Goal: Task Accomplishment & Management: Manage account settings

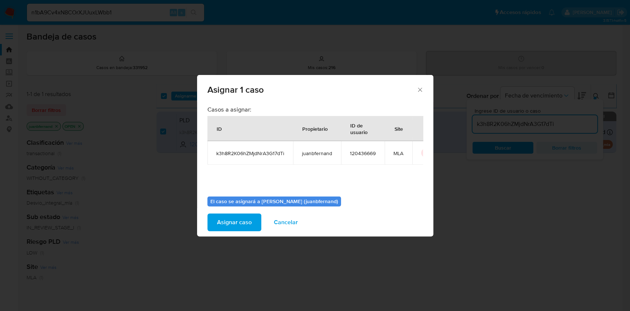
scroll to position [0, 23]
click at [408, 152] on icon "icon-button" at bounding box center [409, 153] width 3 height 3
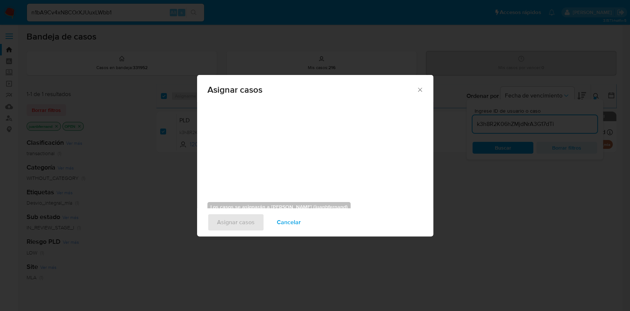
click at [295, 217] on span "Cancelar" at bounding box center [289, 222] width 24 height 16
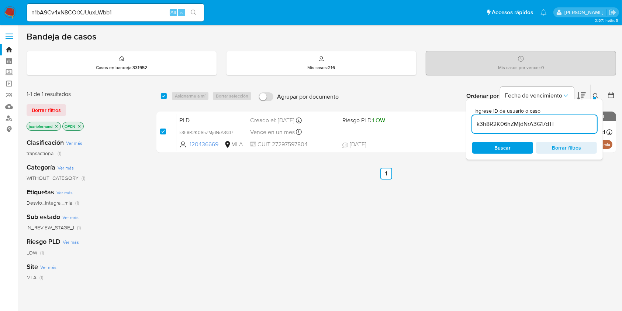
click at [558, 124] on input "k3h8R2K06hZMjdNrA3G17dTi" at bounding box center [534, 124] width 125 height 10
paste input "YKLnaT5c4YRBq92E5vKx4iKO"
type input "YKLnaT5c4YRBq92E5vKx4iKO"
click at [164, 99] on div "select-all-cases-checkbox" at bounding box center [164, 95] width 6 height 7
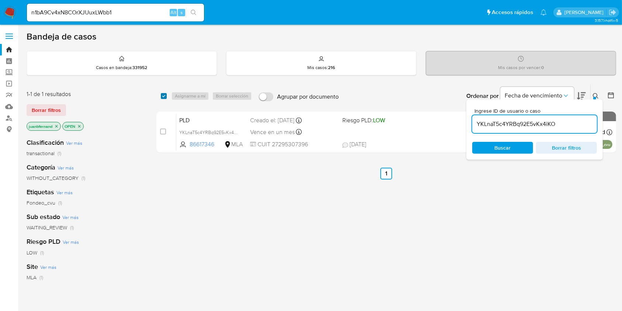
click at [162, 95] on input "checkbox" at bounding box center [164, 96] width 6 height 6
checkbox input "true"
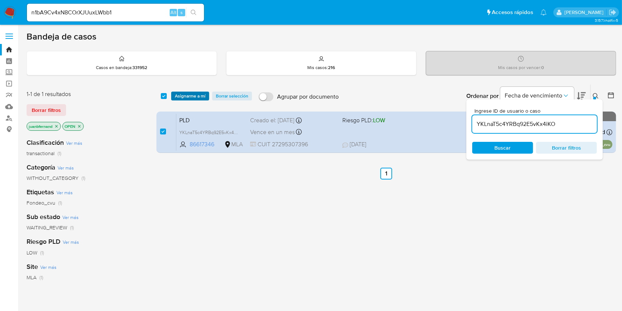
click at [188, 94] on span "Asignarme a mí" at bounding box center [190, 95] width 31 height 7
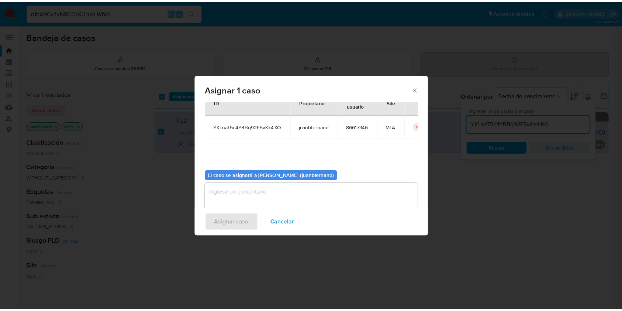
scroll to position [38, 0]
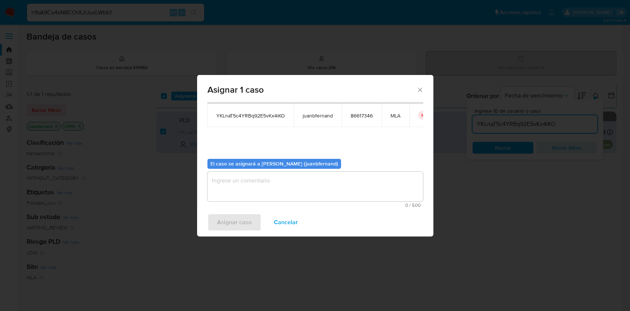
click at [280, 188] on textarea "assign-modal" at bounding box center [314, 187] width 215 height 30
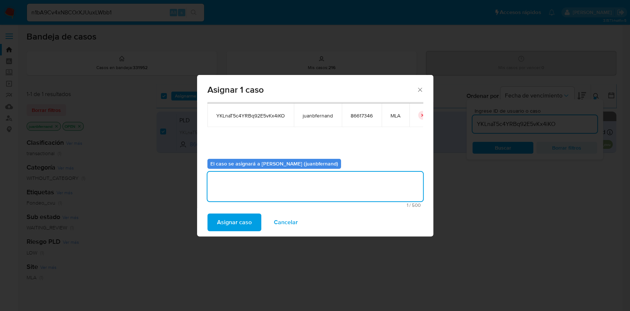
click at [237, 214] on span "Asignar caso" at bounding box center [234, 222] width 35 height 16
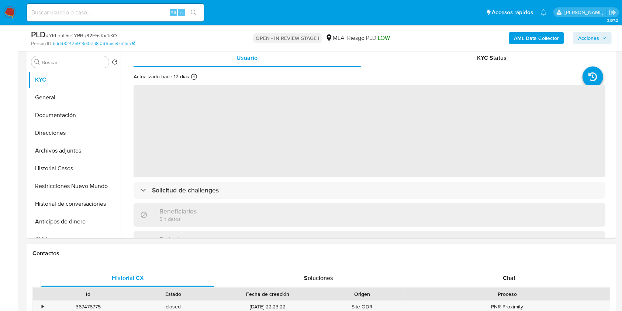
scroll to position [344, 0]
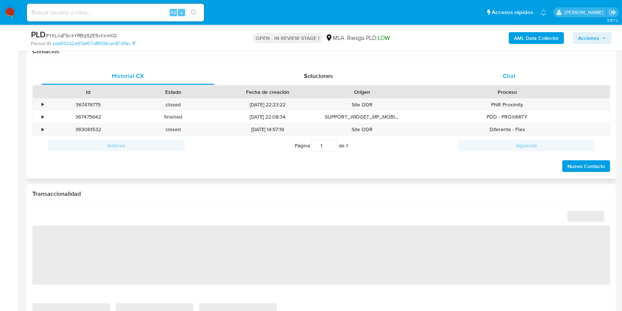
click at [517, 76] on div "Chat" at bounding box center [509, 76] width 173 height 18
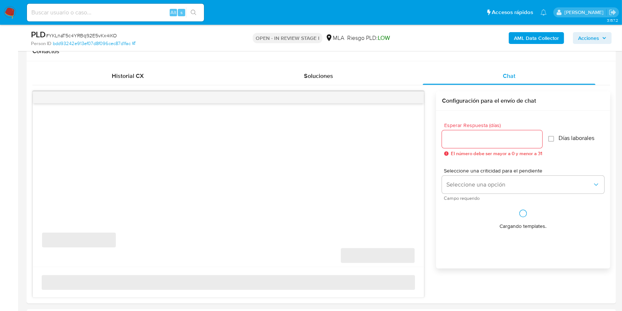
select select "10"
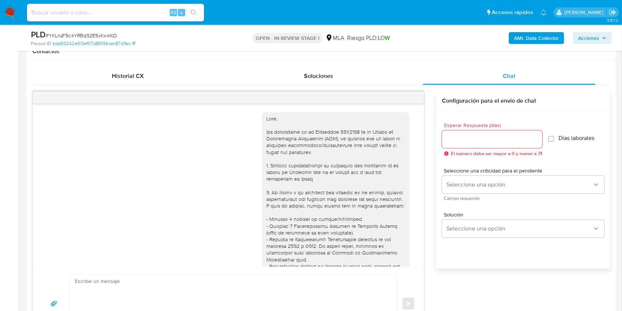
scroll to position [823, 0]
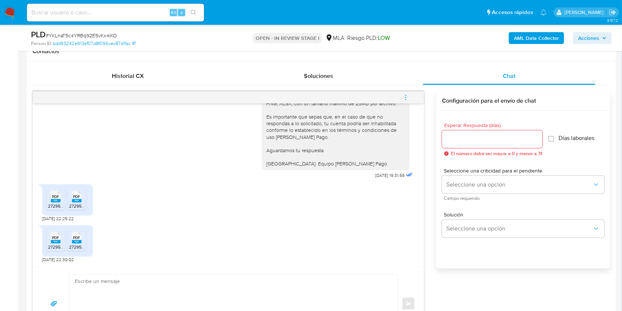
click at [164, 303] on textarea at bounding box center [232, 303] width 314 height 58
paste textarea "Hola. Esperamos que te encuentres muy bien. Te consultamos si tuviste oportunid…"
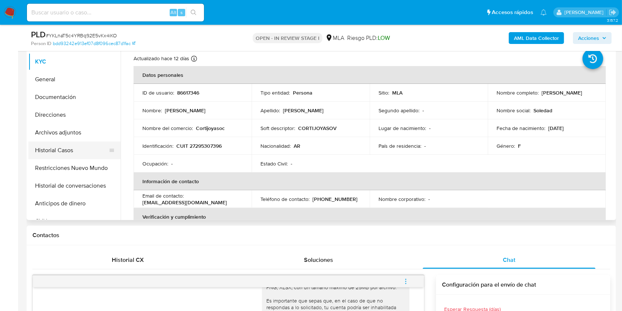
scroll to position [135, 0]
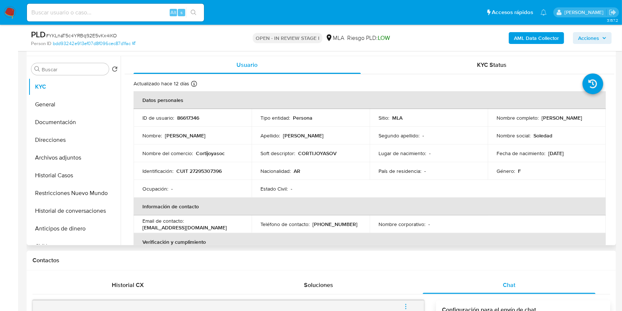
click at [207, 169] on p "CUIT 27295307396" at bounding box center [198, 170] width 45 height 7
copy p "27295307396"
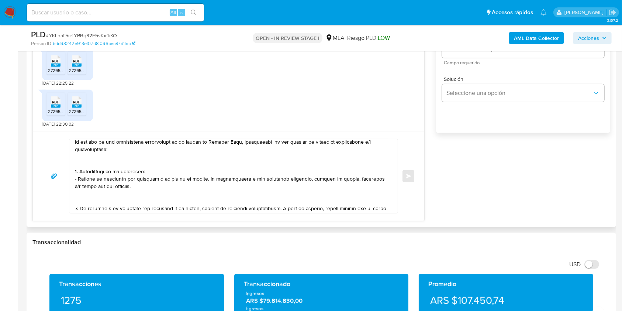
scroll to position [0, 0]
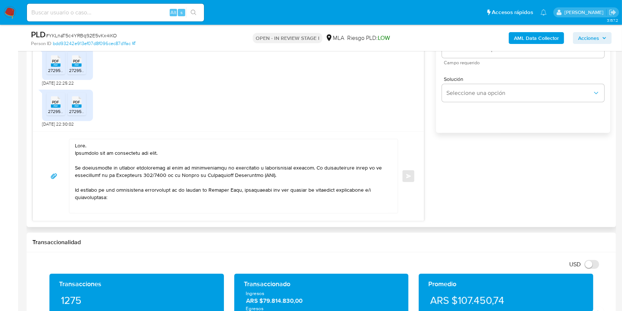
click at [160, 153] on textarea at bounding box center [232, 176] width 314 height 74
drag, startPoint x: 160, startPoint y: 153, endPoint x: 76, endPoint y: 152, distance: 83.4
click at [76, 152] on textarea at bounding box center [232, 176] width 314 height 74
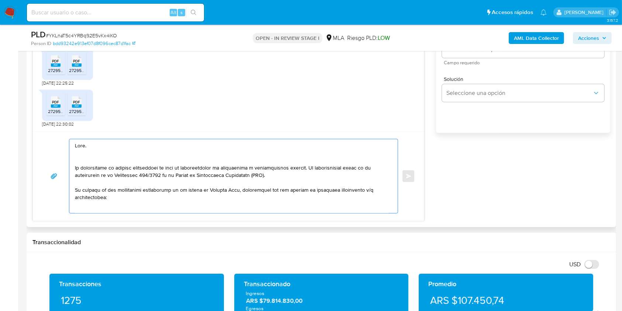
paste textarea "Muchas gracias por tu respuesta"
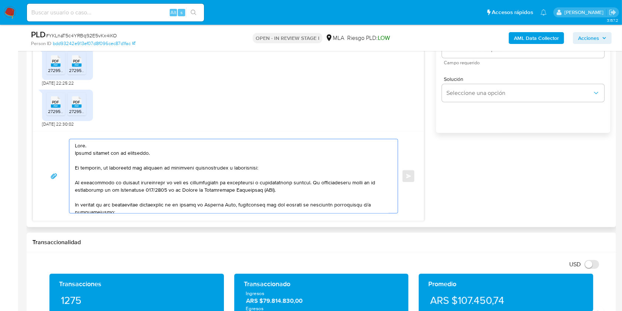
click at [209, 170] on textarea at bounding box center [232, 176] width 314 height 74
click at [0, 0] on lt-span "documentaci ó n" at bounding box center [0, 0] width 0 height 0
click at [242, 164] on textarea at bounding box center [232, 176] width 314 height 74
click at [245, 167] on textarea at bounding box center [232, 176] width 314 height 74
click at [0, 0] on lt-span "informaci ó n" at bounding box center [0, 0] width 0 height 0
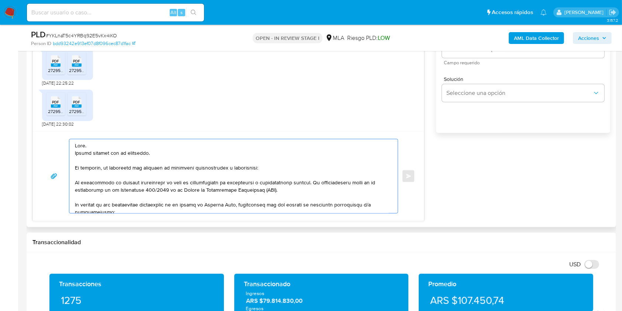
drag, startPoint x: 124, startPoint y: 164, endPoint x: 73, endPoint y: 181, distance: 53.8
click at [73, 181] on div at bounding box center [231, 176] width 325 height 74
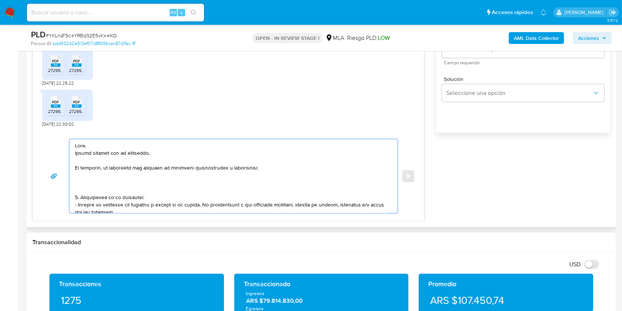
click at [103, 189] on textarea at bounding box center [232, 176] width 314 height 74
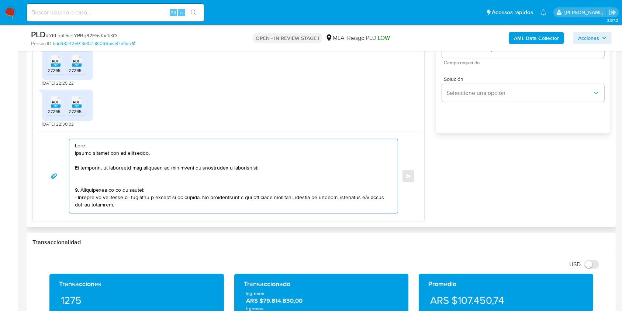
drag, startPoint x: 121, startPoint y: 203, endPoint x: 203, endPoint y: 200, distance: 82.3
click at [203, 200] on textarea at bounding box center [232, 176] width 314 height 74
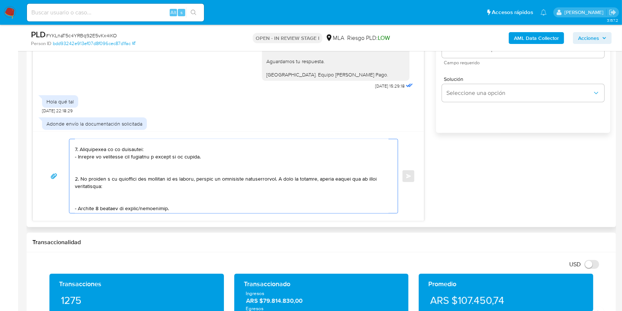
scroll to position [49, 0]
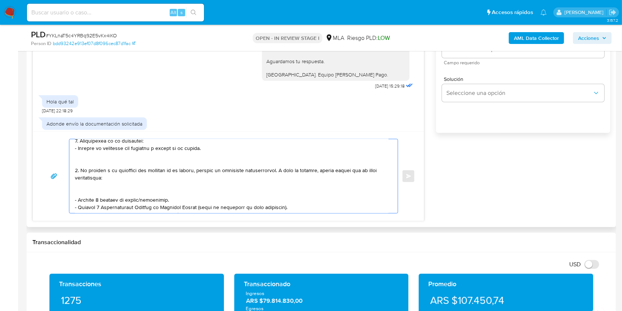
click at [129, 188] on textarea at bounding box center [232, 176] width 314 height 74
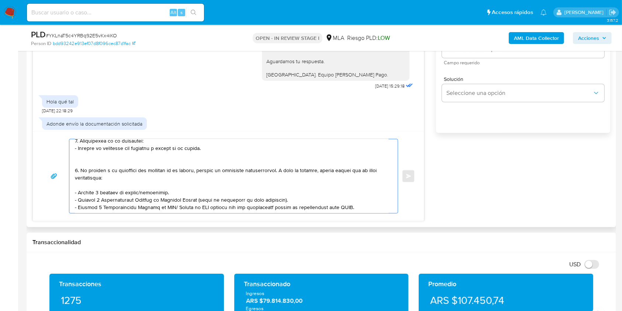
drag, startPoint x: 168, startPoint y: 191, endPoint x: 45, endPoint y: 192, distance: 122.8
click at [45, 192] on div "Enviar" at bounding box center [228, 176] width 373 height 75
click at [158, 194] on textarea at bounding box center [232, 176] width 314 height 74
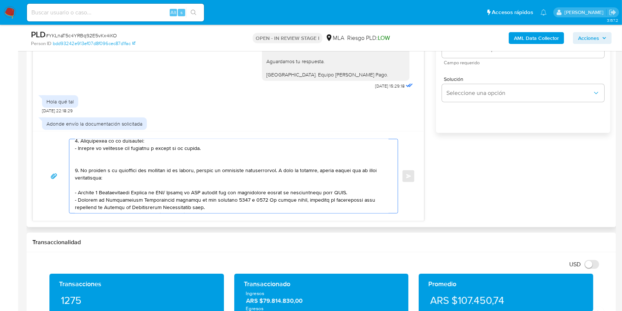
click at [158, 194] on textarea at bounding box center [232, 176] width 314 height 74
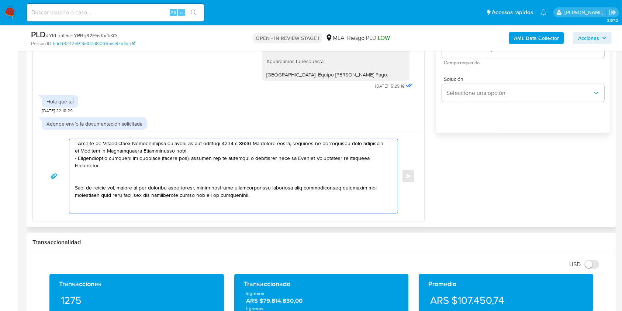
click at [131, 183] on textarea at bounding box center [232, 176] width 314 height 74
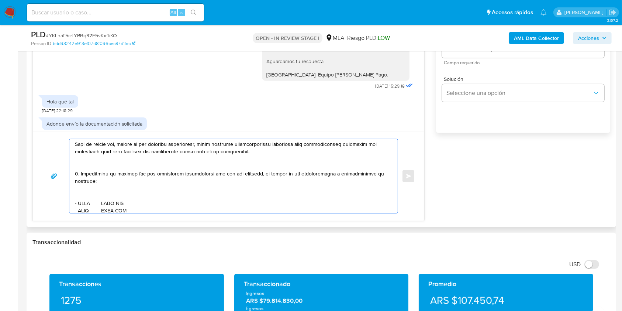
scroll to position [148, 0]
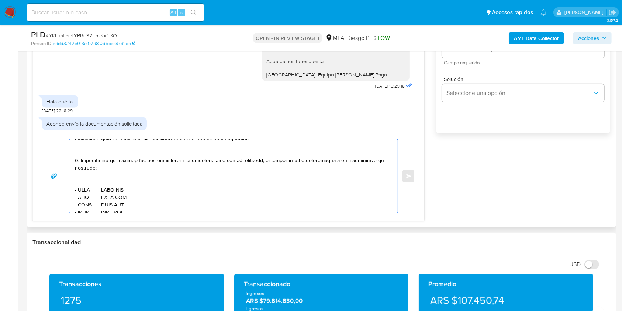
click at [100, 153] on textarea at bounding box center [232, 176] width 314 height 74
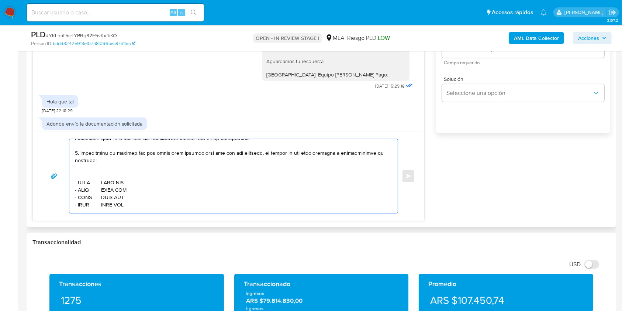
click at [109, 173] on textarea at bounding box center [232, 176] width 314 height 74
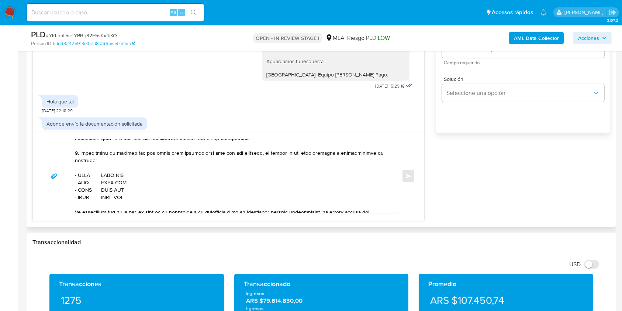
click at [83, 178] on textarea at bounding box center [232, 176] width 314 height 74
paste textarea "CASINO BUENOS AIRES"
click at [156, 179] on textarea at bounding box center [232, 176] width 314 height 74
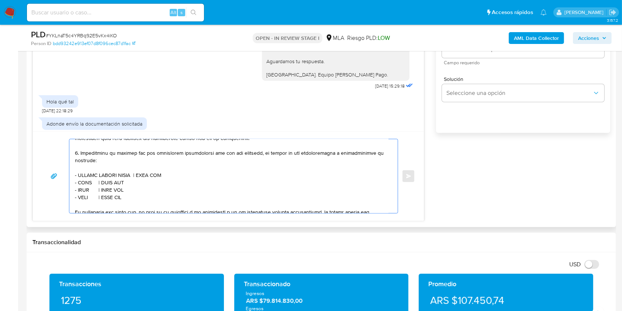
paste textarea "30710123256"
click at [84, 185] on textarea at bounding box center [232, 176] width 314 height 74
paste textarea "Andres Fabian Benigno"
click at [153, 187] on textarea at bounding box center [232, 176] width 314 height 74
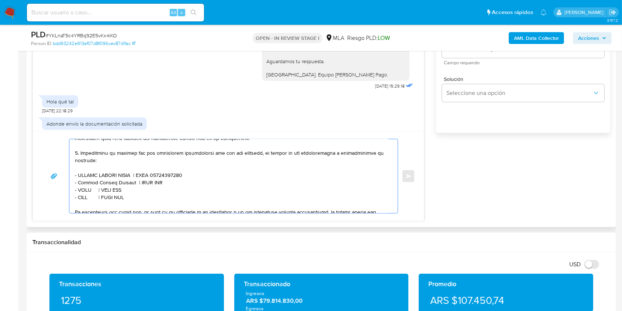
click at [153, 187] on textarea at bounding box center [232, 176] width 314 height 74
paste textarea "20206192683"
click at [86, 193] on textarea at bounding box center [232, 176] width 314 height 74
paste textarea "Angelbis Fabian Davila Avila"
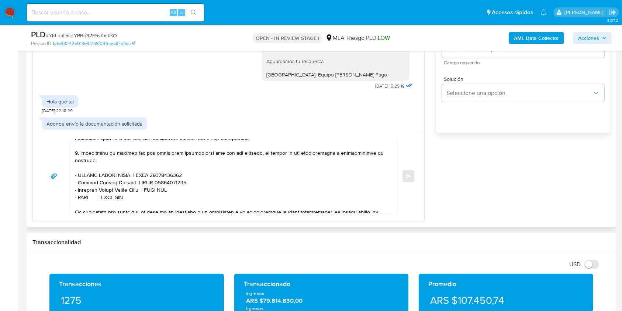
click at [168, 195] on textarea at bounding box center [232, 176] width 314 height 74
click at [165, 194] on textarea at bounding box center [232, 176] width 314 height 74
paste textarea "20958576502"
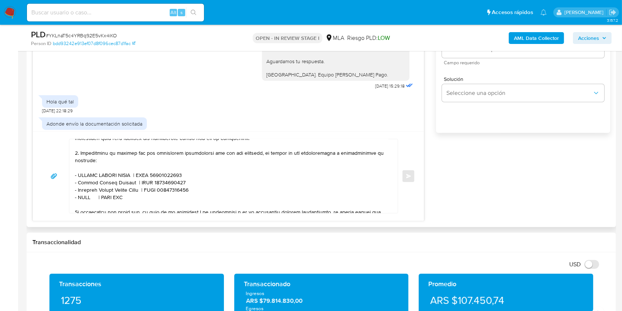
click at [86, 199] on textarea at bounding box center [232, 176] width 314 height 74
paste textarea "Matias Cortijo"
click at [135, 201] on textarea at bounding box center [232, 176] width 314 height 74
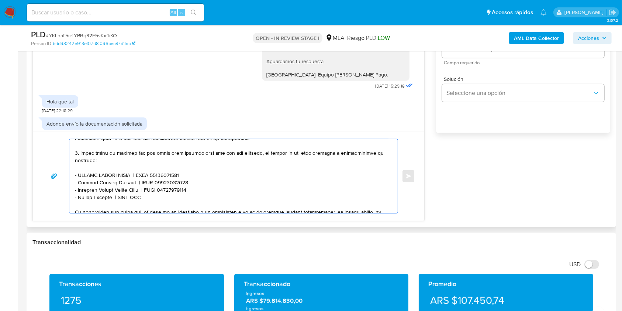
click at [133, 199] on textarea at bounding box center [232, 176] width 314 height 74
paste textarea "20230332097"
click at [167, 200] on textarea at bounding box center [232, 176] width 314 height 74
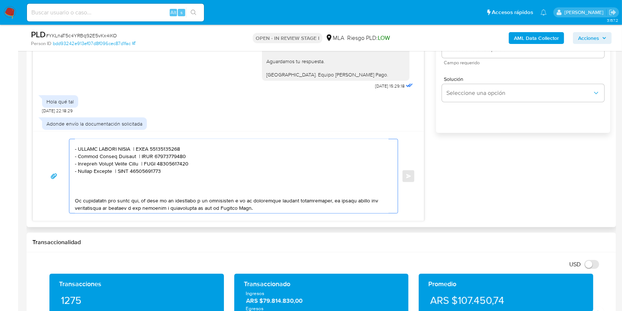
scroll to position [161, 0]
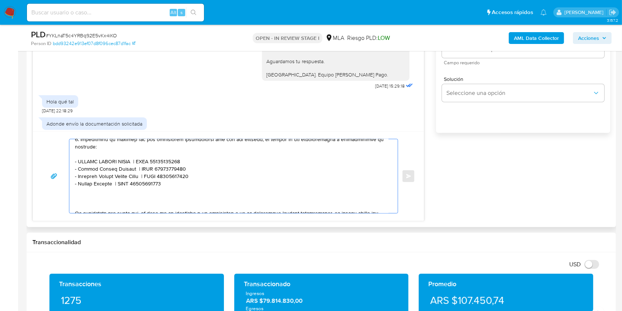
drag, startPoint x: 173, startPoint y: 184, endPoint x: 74, endPoint y: 166, distance: 100.5
click at [74, 166] on div at bounding box center [231, 176] width 325 height 74
click at [79, 199] on textarea at bounding box center [232, 176] width 314 height 74
paste textarea "- CASINO BUENOS AIRES | CUIT 30710123256 - Andres Fabian Benigno | CUIT 2020619…"
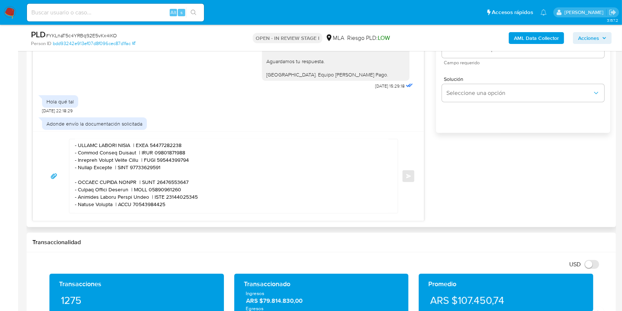
click at [86, 184] on textarea at bounding box center [232, 176] width 314 height 74
drag, startPoint x: 86, startPoint y: 184, endPoint x: 120, endPoint y: 187, distance: 34.8
click at [120, 187] on textarea at bounding box center [232, 176] width 314 height 74
paste textarea "Daniel Alexis Dantino"
click at [167, 184] on textarea at bounding box center [232, 176] width 314 height 74
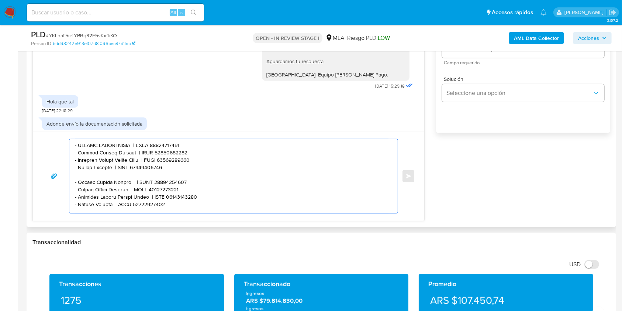
click at [167, 184] on textarea at bounding box center [232, 176] width 314 height 74
paste textarea "20340940939"
click at [84, 191] on textarea at bounding box center [232, 176] width 314 height 74
drag, startPoint x: 84, startPoint y: 191, endPoint x: 118, endPoint y: 191, distance: 33.9
click at [118, 191] on textarea at bounding box center [232, 176] width 314 height 74
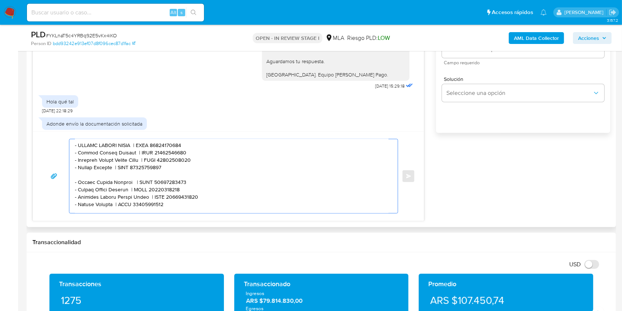
paste textarea "Haydee Beatriz Irungaray"
click at [168, 191] on textarea at bounding box center [232, 176] width 314 height 74
paste textarea "704486327"
click at [87, 199] on textarea at bounding box center [232, 176] width 314 height 74
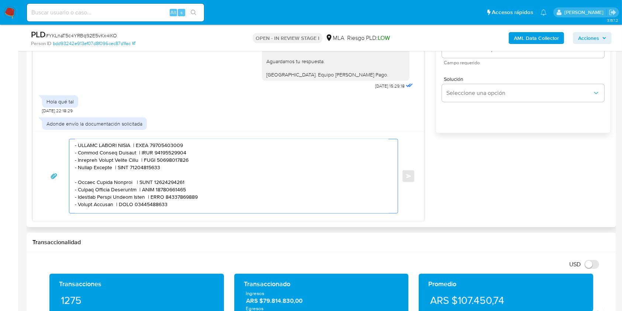
drag, startPoint x: 87, startPoint y: 199, endPoint x: 132, endPoint y: 200, distance: 44.6
click at [132, 200] on textarea at bounding box center [232, 176] width 314 height 74
paste textarea "Cortijo Ruben Omar"
click at [164, 197] on textarea at bounding box center [232, 176] width 314 height 74
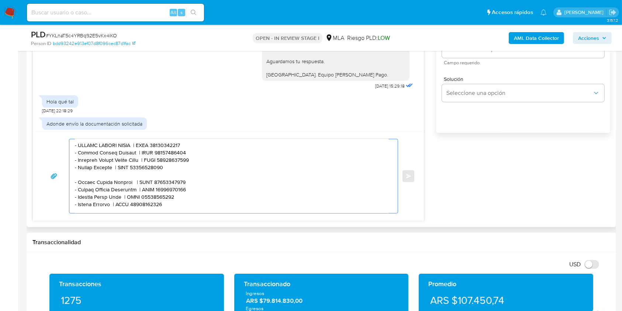
paste textarea "046409974"
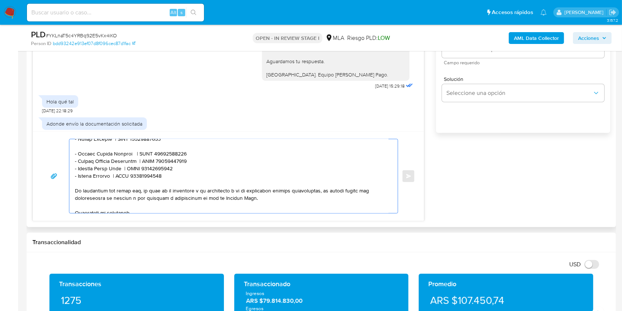
scroll to position [227, 0]
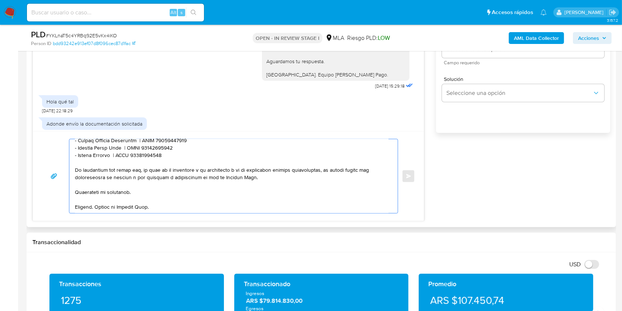
click at [176, 153] on textarea at bounding box center [232, 176] width 314 height 74
drag, startPoint x: 167, startPoint y: 158, endPoint x: 67, endPoint y: 159, distance: 100.0
click at [67, 159] on div "Enviar" at bounding box center [228, 176] width 373 height 75
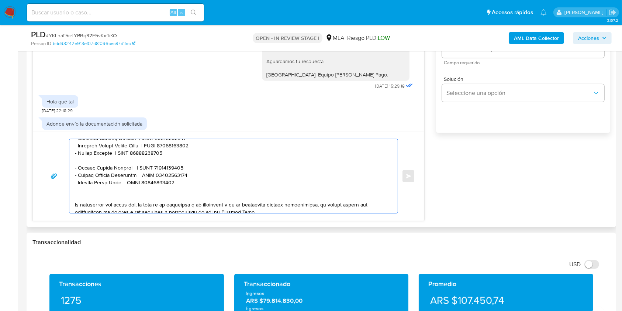
scroll to position [177, 0]
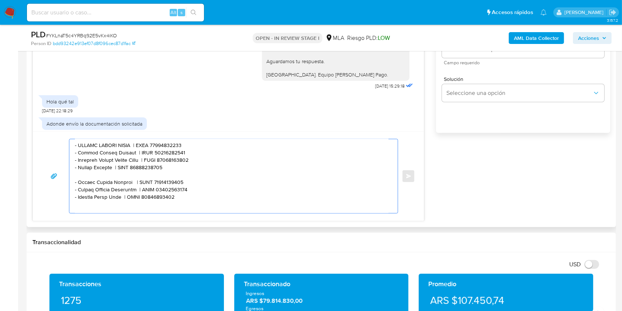
click at [103, 180] on textarea at bounding box center [232, 176] width 314 height 74
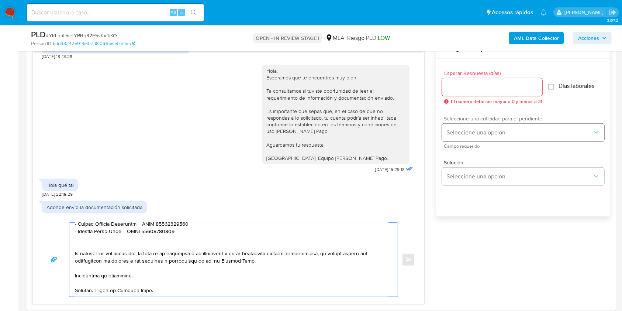
scroll to position [381, 0]
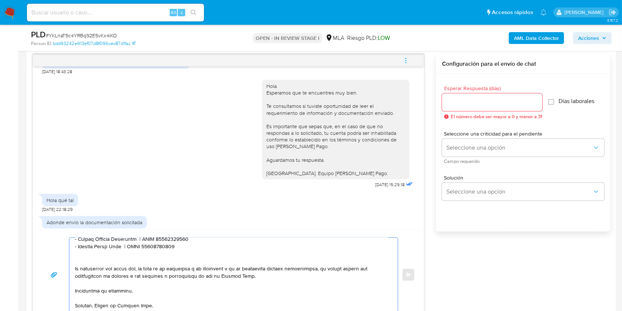
type textarea "Hola. Muchas gracias por tu respuesta. No obstante, es necesario que adjuntes l…"
click at [462, 103] on input "Esperar Respuesta (días)" at bounding box center [492, 102] width 100 height 10
type input "1"
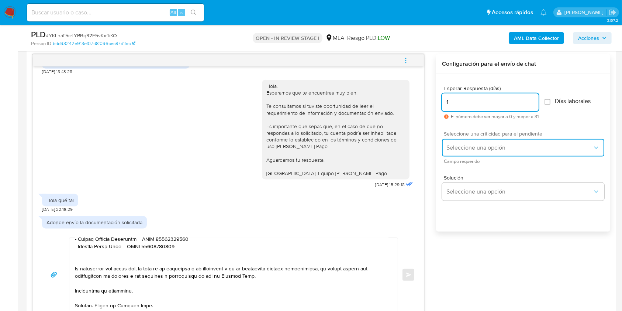
click at [459, 145] on span "Seleccione una opción" at bounding box center [519, 147] width 146 height 7
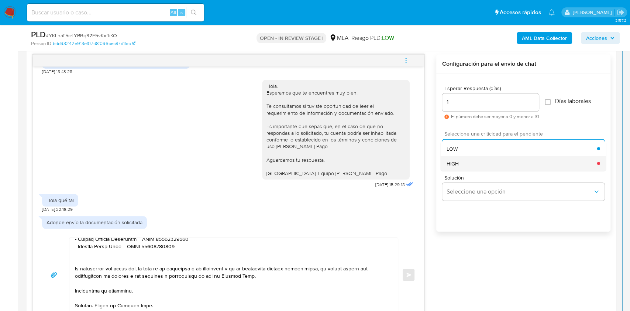
click at [456, 165] on span "HIGH" at bounding box center [452, 163] width 12 height 7
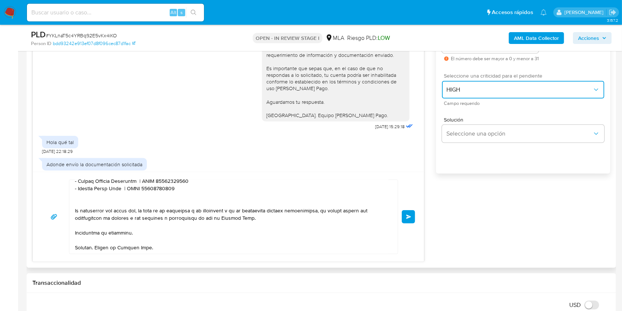
scroll to position [430, 0]
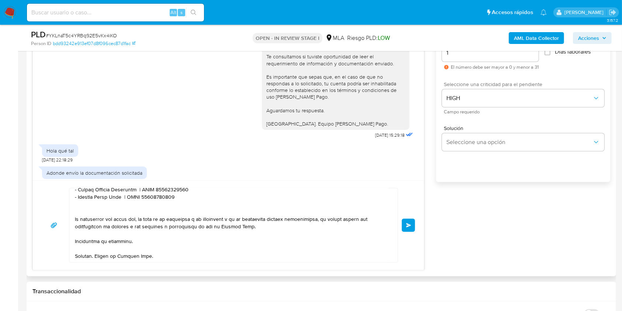
click at [410, 225] on span "Enviar" at bounding box center [408, 225] width 5 height 4
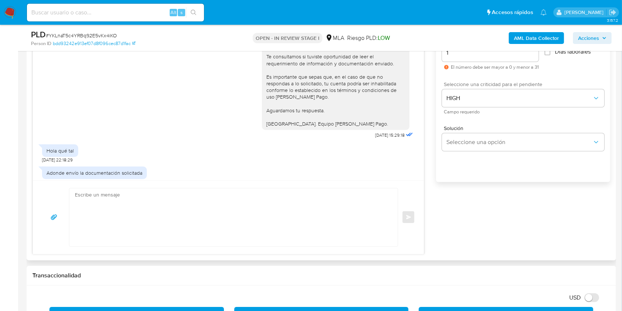
scroll to position [1173, 0]
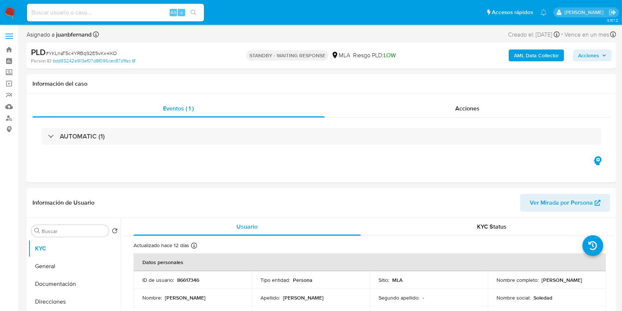
select select "10"
click at [150, 8] on input at bounding box center [115, 13] width 177 height 10
paste input "oLpiPlwMkdAfc4Z5MbRSNbAl"
drag, startPoint x: 185, startPoint y: 15, endPoint x: 193, endPoint y: 12, distance: 7.8
click at [187, 14] on div "oLpiPlwMkdAfc4Z5MbRSNbAl Alt s" at bounding box center [115, 12] width 177 height 21
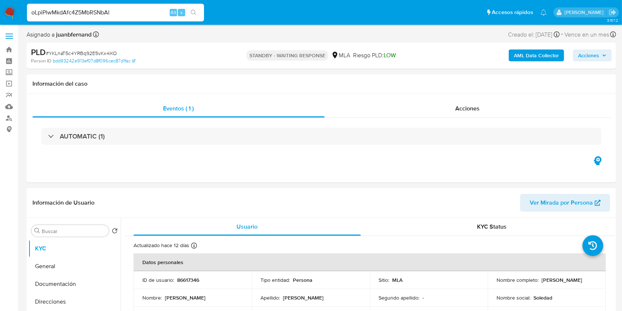
type input "oLpiPlwMkdAfc4Z5MbRSNbAl"
click at [193, 12] on icon "search-icon" at bounding box center [194, 13] width 6 height 6
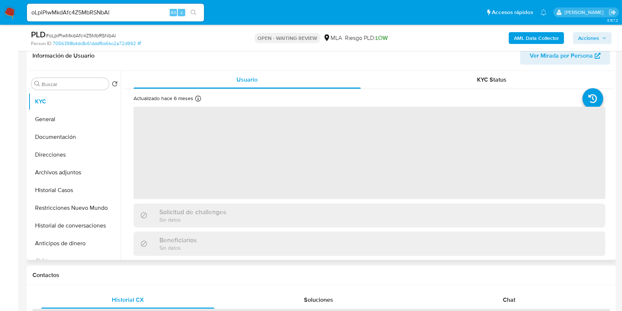
scroll to position [148, 0]
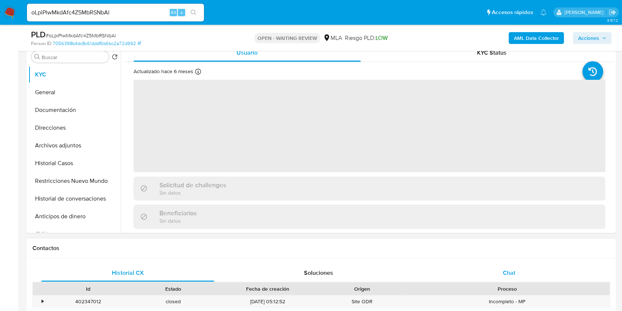
click at [538, 272] on div "Chat" at bounding box center [509, 273] width 173 height 18
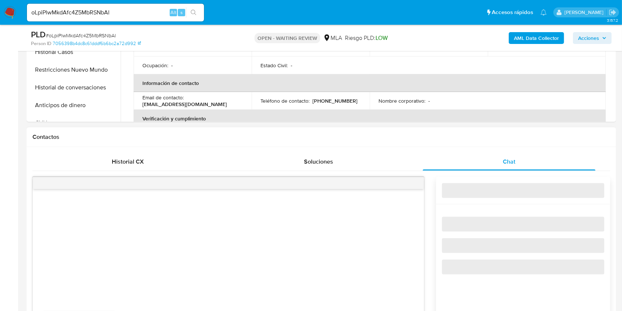
select select "10"
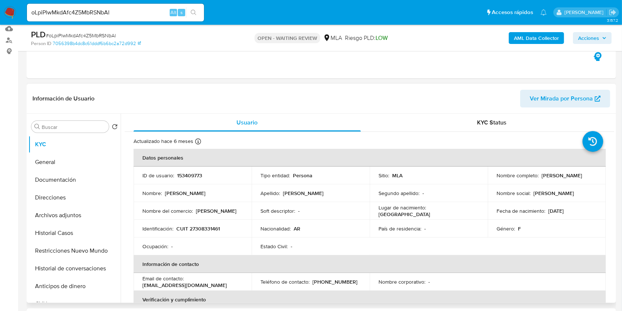
scroll to position [49, 0]
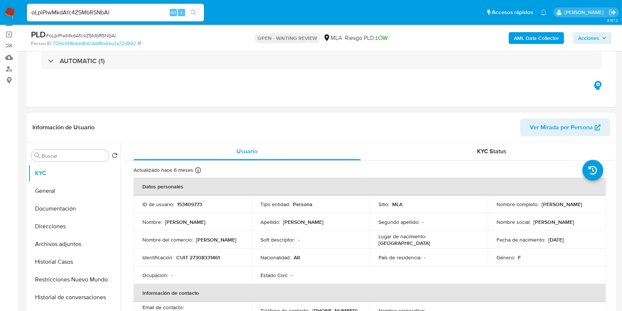
click at [541, 207] on p "Maria Alejandra Bustos" at bounding box center [561, 204] width 41 height 7
drag, startPoint x: 501, startPoint y: 208, endPoint x: 545, endPoint y: 205, distance: 44.3
click at [545, 205] on p "Maria Alejandra Bustos" at bounding box center [561, 204] width 41 height 7
copy p "Maria Alejandra Bustos"
click at [142, 15] on input "oLpiPlwMkdAfc4Z5MbRSNbAl" at bounding box center [115, 13] width 177 height 10
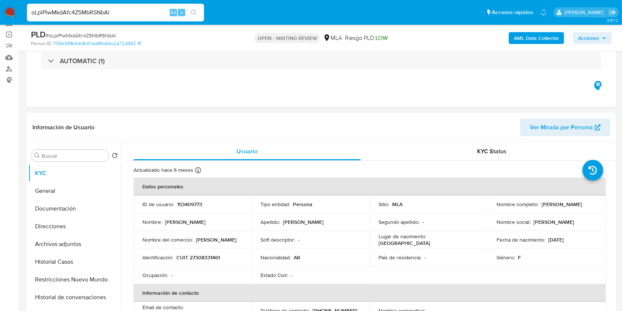
click at [142, 15] on input "oLpiPlwMkdAfc4Z5MbRSNbAl" at bounding box center [115, 13] width 177 height 10
click at [159, 15] on input "oLpiPlwMkdAfc4Z5MbRSNbAl" at bounding box center [115, 13] width 177 height 10
paste input "Ta8HsgPQ0JyNSfAffBpEpwPg"
type input "Ta8HsgPQ0JyNSfAffBpEpwPg"
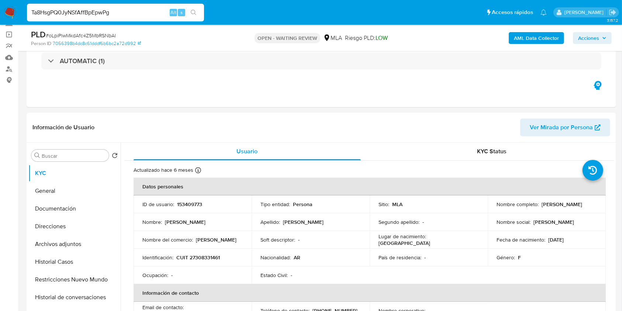
click at [199, 10] on button "search-icon" at bounding box center [193, 12] width 15 height 10
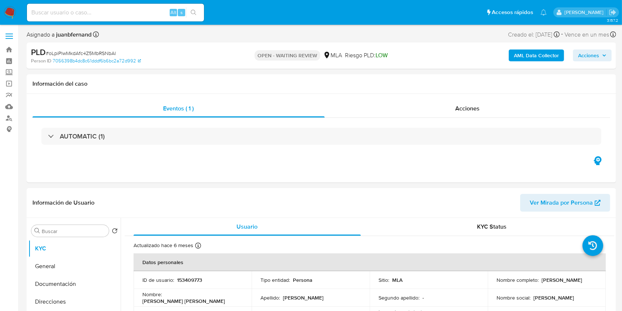
select select "10"
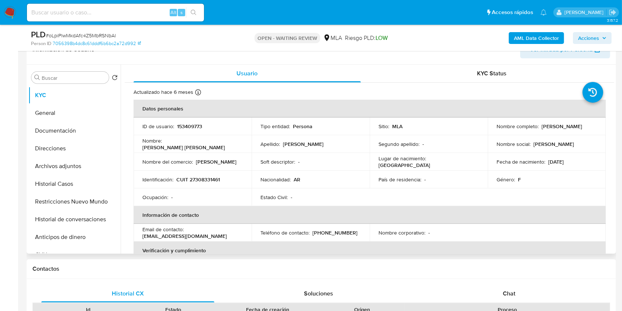
scroll to position [197, 0]
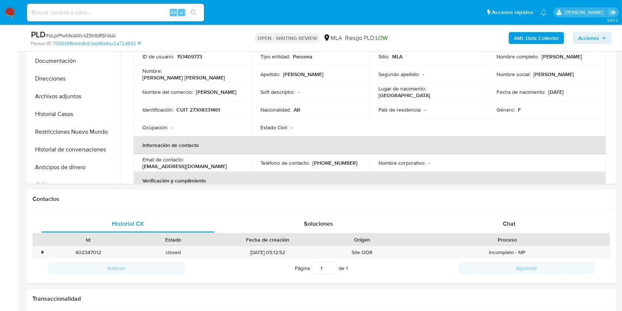
click at [134, 16] on input at bounding box center [115, 13] width 177 height 10
paste input "Ta8HsgPQ0JyNSfAffBpEpwPg"
type input "Ta8HsgPQ0JyNSfAffBpEpwPg"
click at [191, 10] on icon "search-icon" at bounding box center [194, 13] width 6 height 6
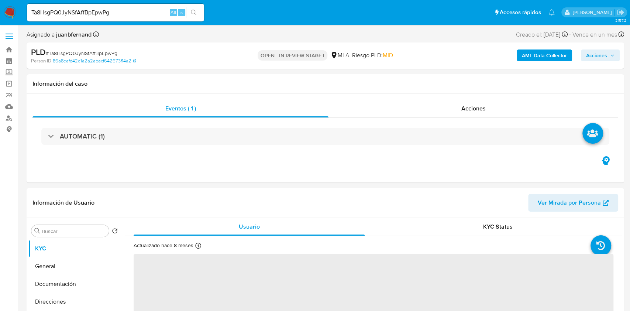
select select "10"
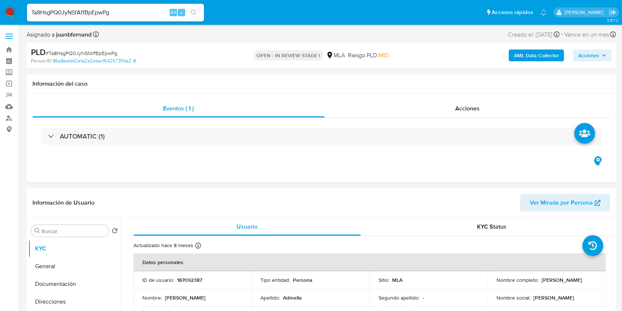
click at [145, 13] on input "Ta8HsgPQ0JyNSfAffBpEpwPg" at bounding box center [115, 13] width 177 height 10
click at [190, 10] on button "search-icon" at bounding box center [193, 12] width 15 height 10
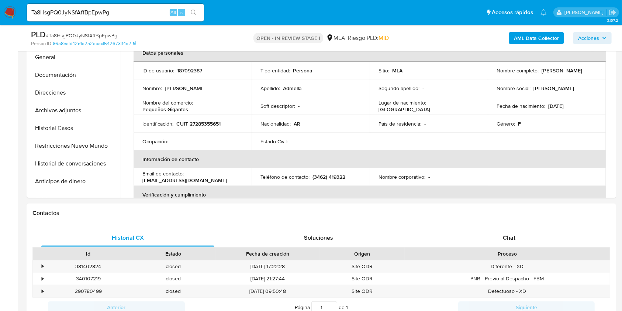
scroll to position [197, 0]
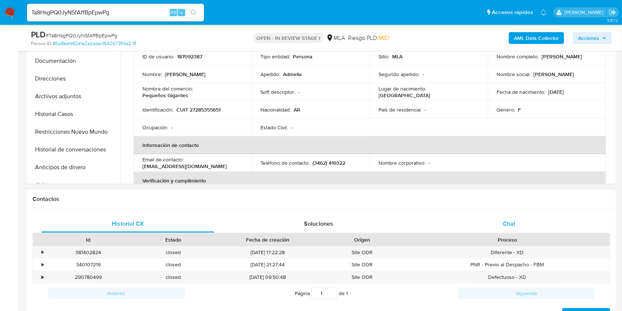
click at [494, 226] on div "Chat" at bounding box center [509, 224] width 173 height 18
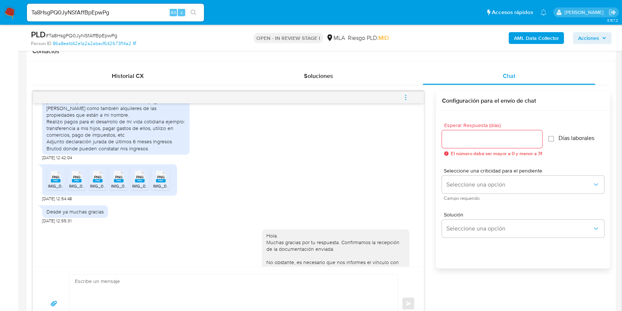
scroll to position [613, 0]
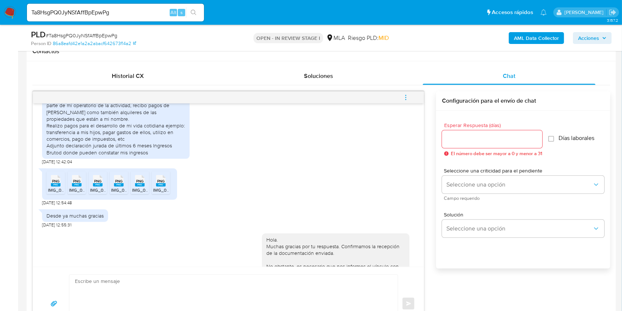
click at [140, 9] on input "Ta8HsgPQ0JyNSfAffBpEpwPg" at bounding box center [115, 13] width 177 height 10
paste input "pYCk52yjlLoywM0Ga6cujmfB"
type input "pYCk52yjlLoywM0Ga6cujmfB"
click at [200, 9] on button "search-icon" at bounding box center [193, 12] width 15 height 10
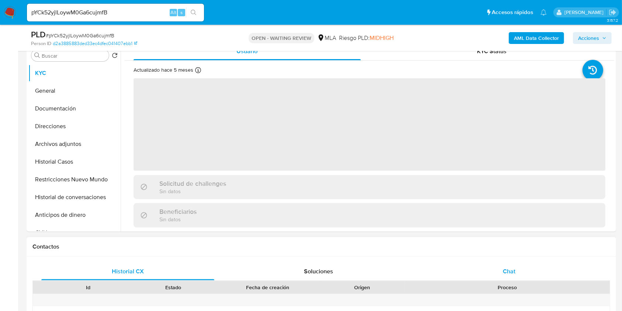
scroll to position [246, 0]
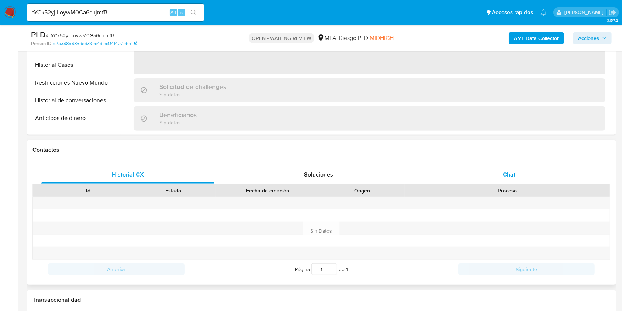
click at [506, 175] on span "Chat" at bounding box center [509, 174] width 13 height 8
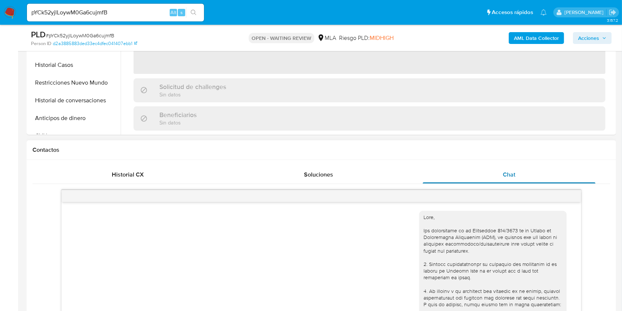
scroll to position [1134, 0]
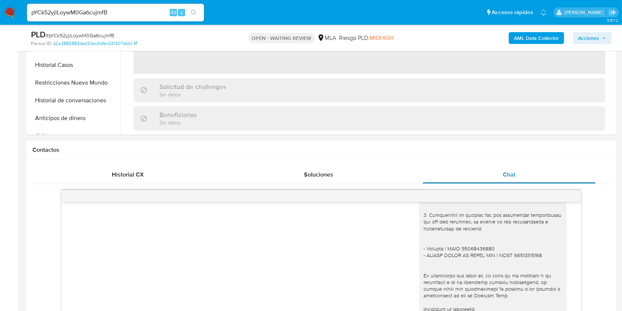
select select "10"
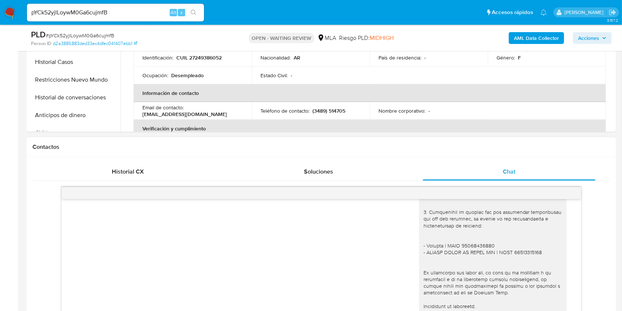
scroll to position [344, 0]
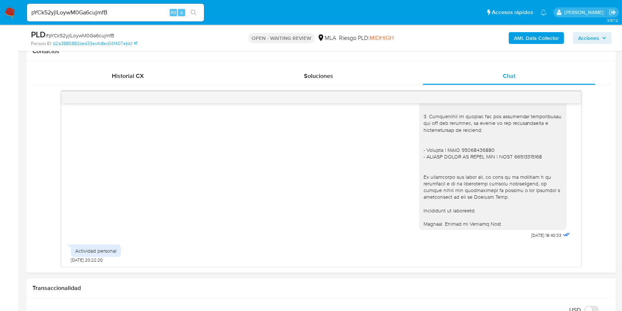
click at [157, 13] on input "pYCk52yjlLoywM0Ga6cujmfB" at bounding box center [115, 13] width 177 height 10
paste input "ExZY47psVThMX1TlXLC08ClS"
type input "ExZY47psVThMX1TlXLC08ClS"
click at [194, 17] on button "search-icon" at bounding box center [193, 12] width 15 height 10
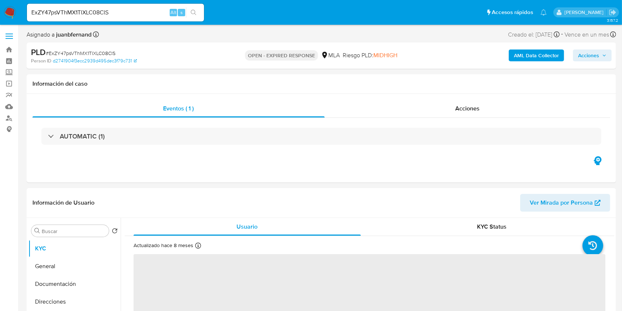
select select "10"
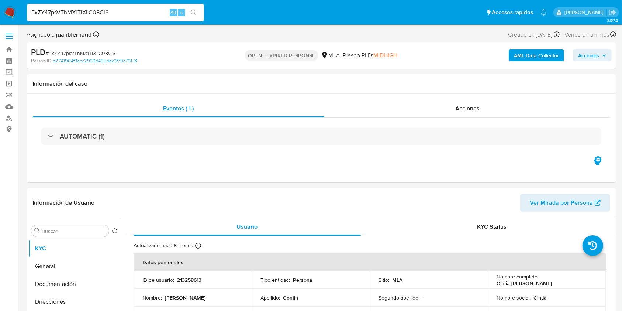
click at [133, 12] on input "ExZY47psVThMX1TlXLC08ClS" at bounding box center [115, 13] width 177 height 10
paste input "h4IBdtQAGXBgldjkF4l4jlCW"
type input "h4IBdtQAGXBgldjkF4l4jlCW"
click at [191, 13] on icon "search-icon" at bounding box center [194, 13] width 6 height 6
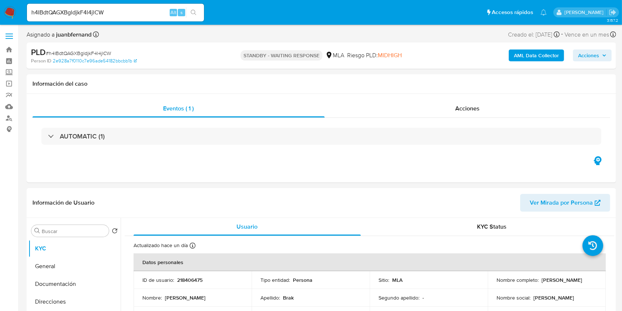
select select "10"
click at [156, 15] on input "h4IBdtQAGXBgldjkF4l4jlCW" at bounding box center [115, 13] width 177 height 10
paste input "RqlSVEaXv1MqtK08iucubrQD"
type input "RqlSVEaXv1MqtK08iucubrQD"
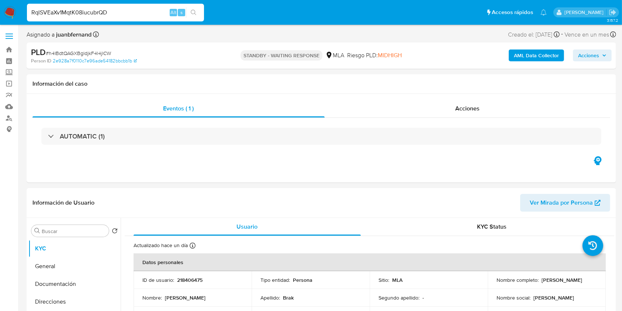
click at [189, 14] on button "search-icon" at bounding box center [193, 12] width 15 height 10
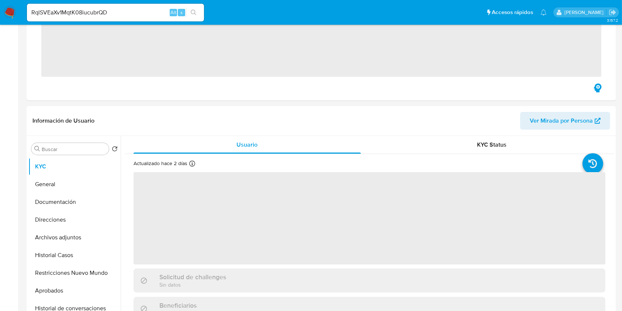
scroll to position [295, 0]
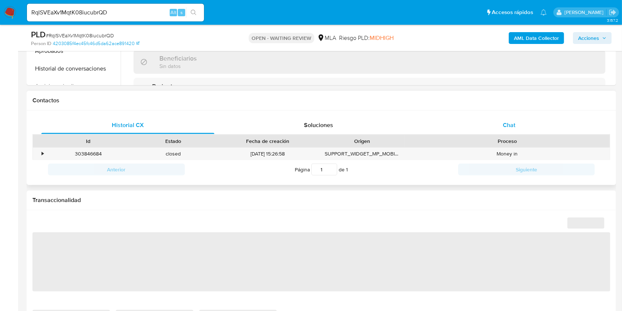
click at [506, 125] on span "Chat" at bounding box center [509, 125] width 13 height 8
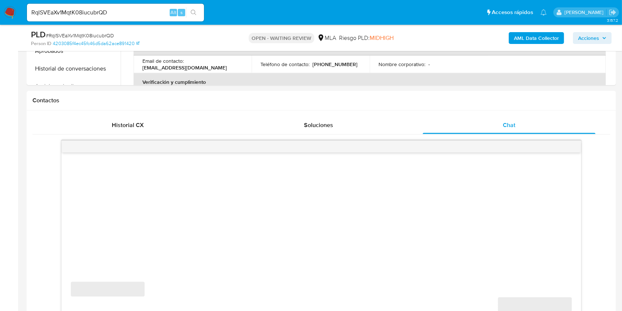
select select "10"
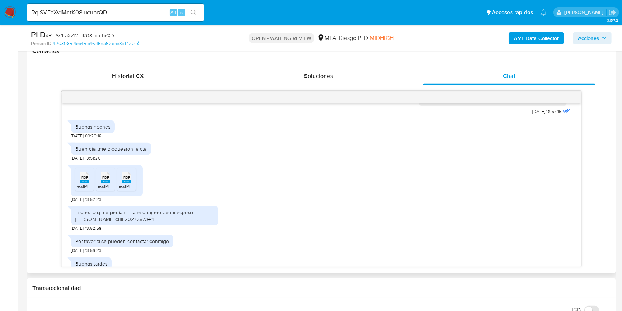
scroll to position [486, 0]
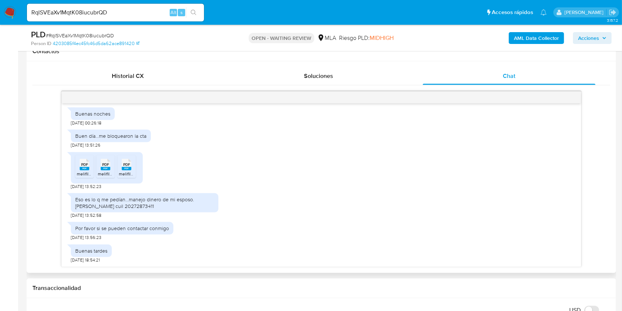
click at [84, 168] on rect at bounding box center [85, 168] width 10 height 3
click at [105, 168] on rect at bounding box center [106, 168] width 10 height 3
drag, startPoint x: 125, startPoint y: 170, endPoint x: 131, endPoint y: 182, distance: 13.2
click at [125, 170] on li "PDF PDF melifile4252900335358818434.pdf" at bounding box center [126, 166] width 18 height 23
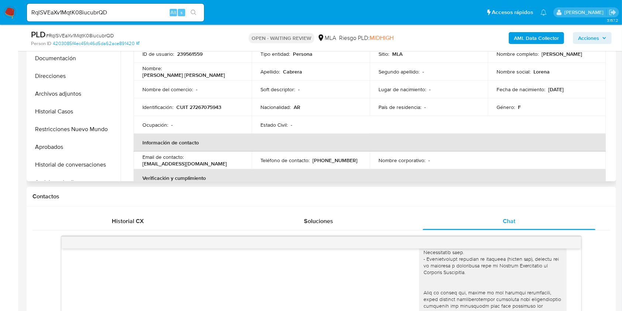
scroll to position [197, 0]
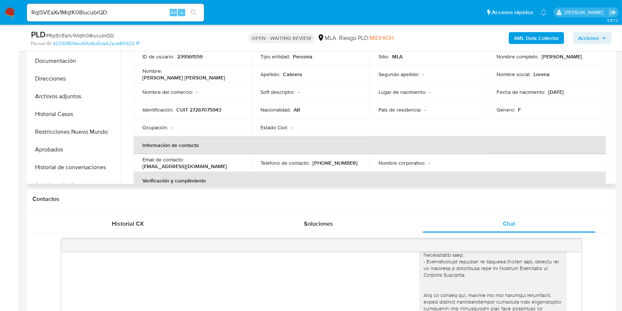
click at [194, 167] on p "[EMAIL_ADDRESS][DOMAIN_NAME]" at bounding box center [184, 166] width 84 height 7
drag, startPoint x: 194, startPoint y: 167, endPoint x: 156, endPoint y: 169, distance: 38.8
click at [156, 169] on p "[EMAIL_ADDRESS][DOMAIN_NAME]" at bounding box center [184, 166] width 84 height 7
copy p "[EMAIL_ADDRESS][DOMAIN_NAME]"
click at [192, 52] on td "ID de usuario : 239561559" at bounding box center [193, 57] width 118 height 18
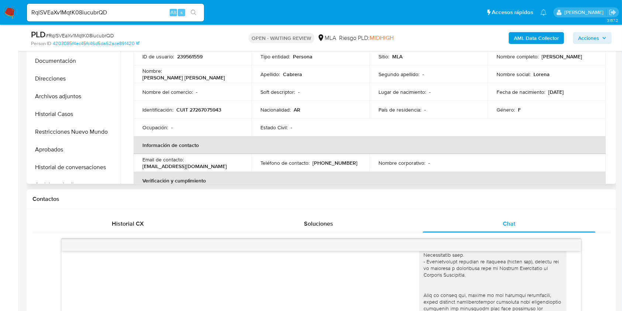
click at [193, 55] on p "239561559" at bounding box center [189, 56] width 25 height 7
copy p "239561559"
click at [207, 107] on p "CUIT 27267075943" at bounding box center [198, 109] width 45 height 7
click at [206, 106] on p "CUIT 27267075943" at bounding box center [198, 109] width 45 height 7
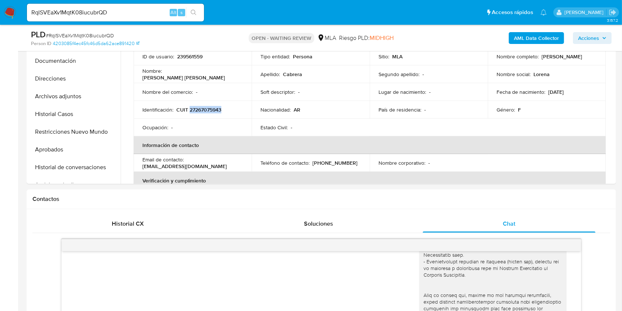
copy p "27267075943"
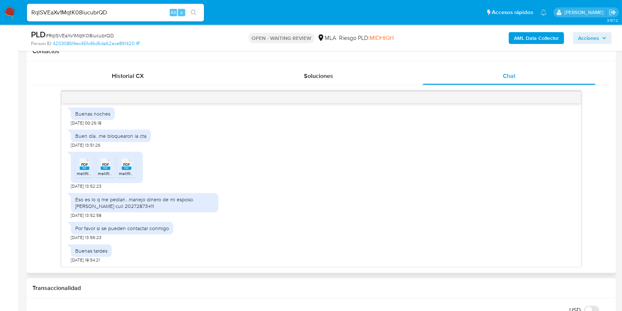
scroll to position [904, 0]
click at [72, 187] on span "03/09/2025 13:52:23" at bounding box center [86, 186] width 31 height 6
drag, startPoint x: 73, startPoint y: 187, endPoint x: 87, endPoint y: 187, distance: 14.8
click at [87, 187] on span "03/09/2025 13:52:23" at bounding box center [86, 186] width 31 height 6
copy span "[DATE]"
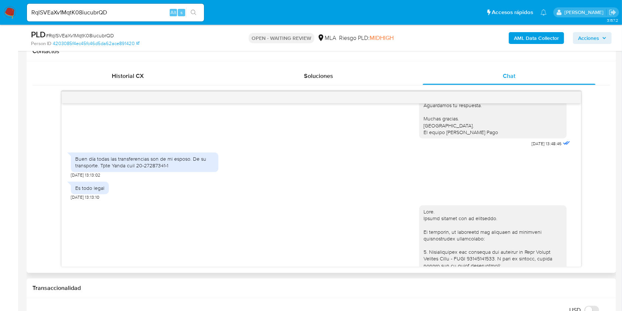
scroll to position [510, 0]
click at [79, 169] on div "Buen día todas las transferencias son de mi esposo. De su transporte. Tpte Yand…" at bounding box center [144, 162] width 139 height 13
drag, startPoint x: 79, startPoint y: 179, endPoint x: 172, endPoint y: 187, distance: 92.9
click at [172, 169] on div "Buen día todas las transferencias son de mi esposo. De su transporte. Tpte Yand…" at bounding box center [144, 162] width 139 height 13
copy div "Buen día todas las transferencias son de mi esposo. De su transporte. Tpte Yand…"
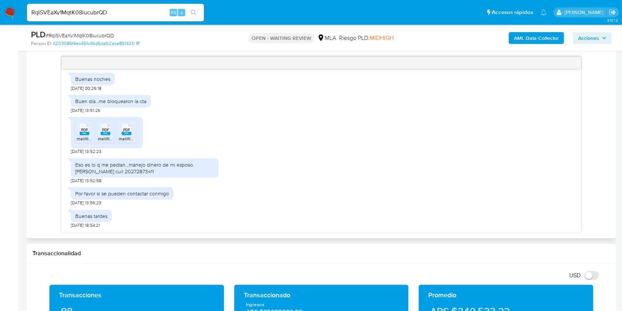
scroll to position [393, 0]
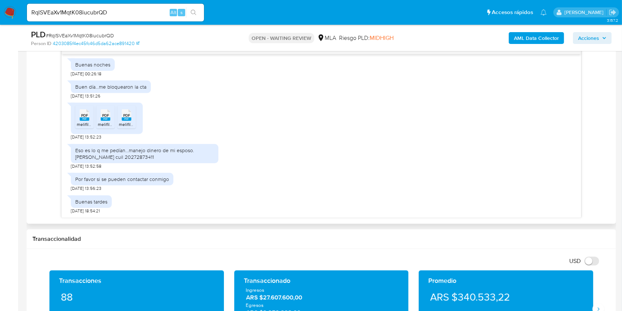
click at [135, 150] on div "Eso es lo q me pedían...manejo dinero de mi esposo. Yanda Javier cuil 202728734…" at bounding box center [144, 153] width 139 height 13
drag, startPoint x: 135, startPoint y: 150, endPoint x: 184, endPoint y: 149, distance: 48.3
click at [184, 149] on div "Eso es lo q me pedían...manejo dinero de mi esposo. Yanda Javier cuil 202728734…" at bounding box center [144, 153] width 139 height 13
copy div "manejo dinero de mi esposo"
click at [118, 12] on input "RqlSVEaXv1MqtK08iucubrQD" at bounding box center [115, 13] width 177 height 10
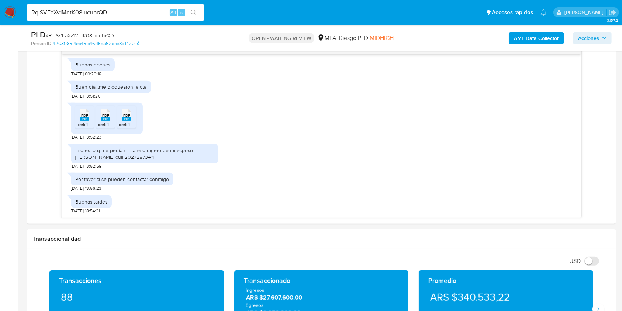
click at [118, 12] on input "RqlSVEaXv1MqtK08iucubrQD" at bounding box center [115, 13] width 177 height 10
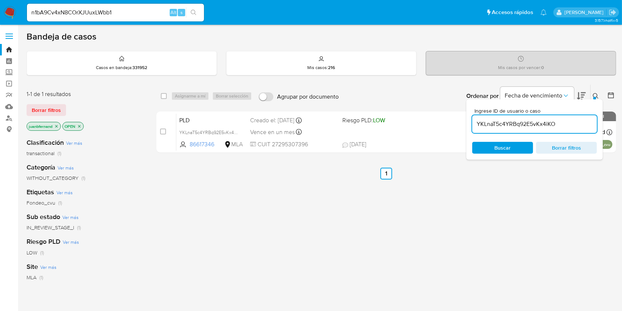
click at [553, 122] on input "YKLnaT5c4YRBq92E5vKx4iKO" at bounding box center [534, 124] width 125 height 10
paste input "RqlSVEaXv1MqtK08iucubrQD"
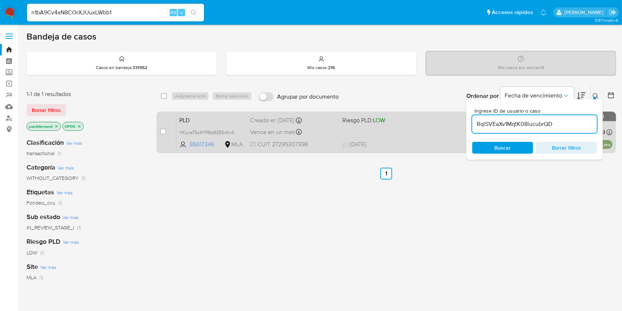
type input "RqlSVEaXv1MqtK08iucubrQD"
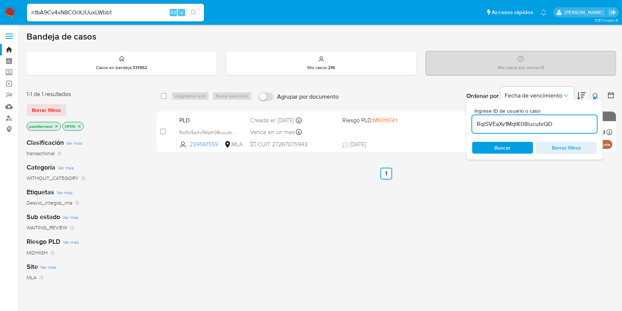
drag, startPoint x: 164, startPoint y: 97, endPoint x: 177, endPoint y: 96, distance: 12.6
click at [164, 96] on input "checkbox" at bounding box center [164, 96] width 6 height 6
checkbox input "true"
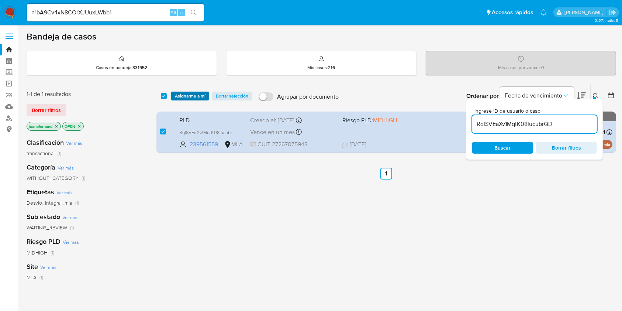
click at [184, 96] on span "Asignarme a mí" at bounding box center [190, 95] width 31 height 7
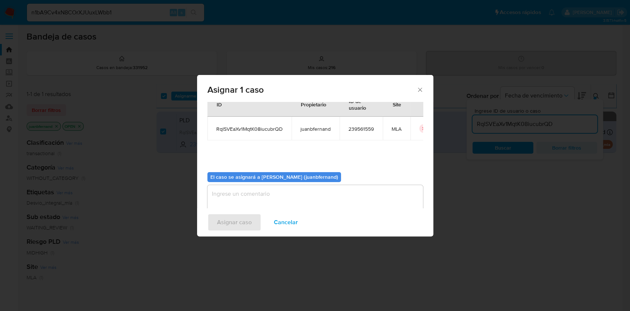
scroll to position [38, 0]
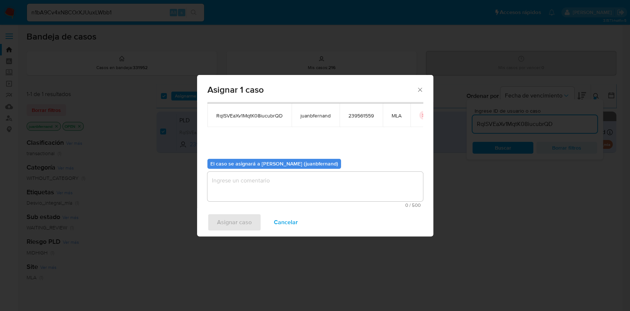
click at [319, 190] on textarea "assign-modal" at bounding box center [314, 187] width 215 height 30
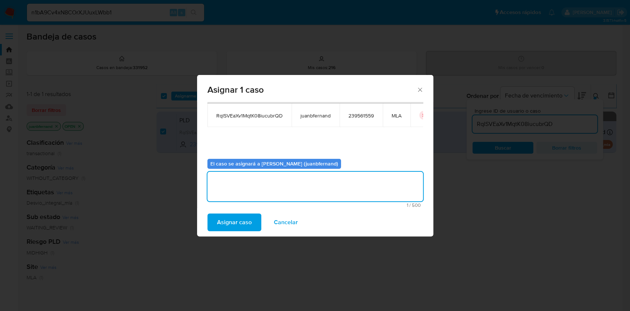
click at [247, 221] on span "Asignar caso" at bounding box center [234, 222] width 35 height 16
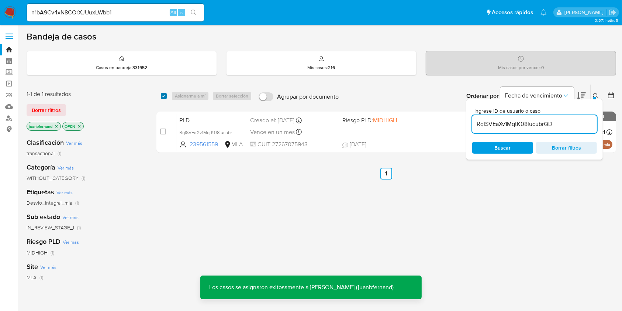
click at [162, 94] on input "checkbox" at bounding box center [164, 96] width 6 height 6
checkbox input "true"
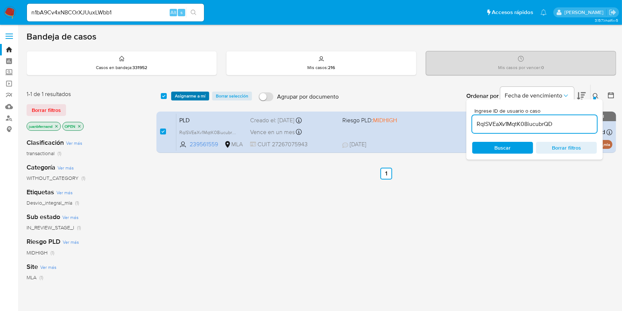
click at [183, 95] on span "Asignarme a mí" at bounding box center [190, 95] width 31 height 7
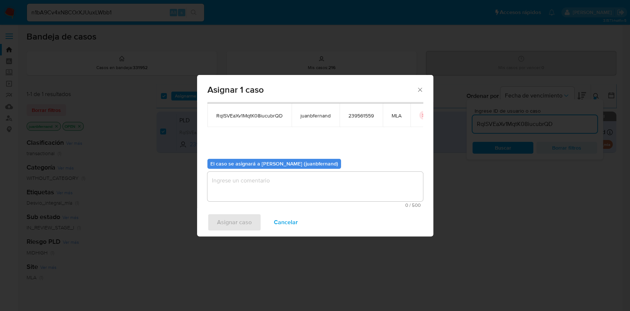
click at [247, 181] on textarea "assign-modal" at bounding box center [314, 187] width 215 height 30
click at [218, 217] on span "Asignar caso" at bounding box center [234, 222] width 35 height 16
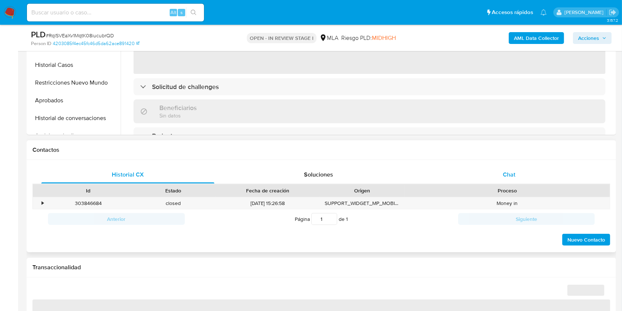
click at [489, 170] on div "Chat" at bounding box center [509, 175] width 173 height 18
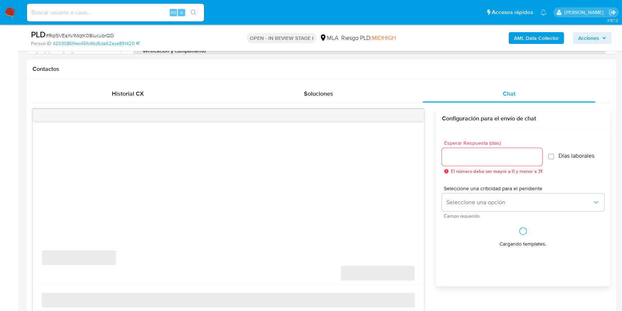
scroll to position [393, 0]
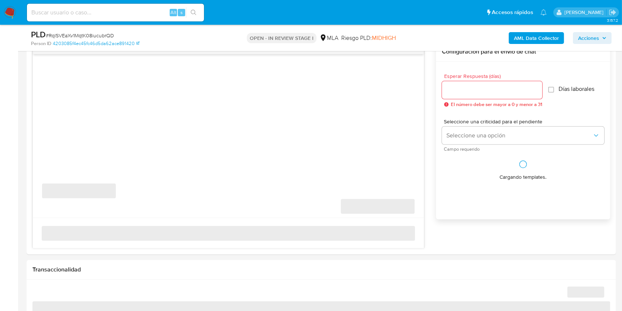
select select "10"
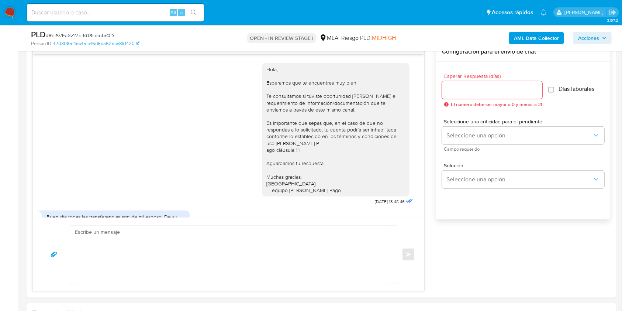
scroll to position [486, 0]
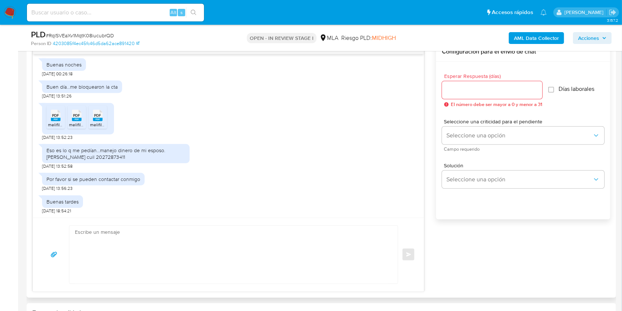
click at [154, 249] on textarea at bounding box center [232, 254] width 314 height 58
paste textarea "Hola. ¡Muchas gracias por tu respuesta! Confirmamos la recepción de la document…"
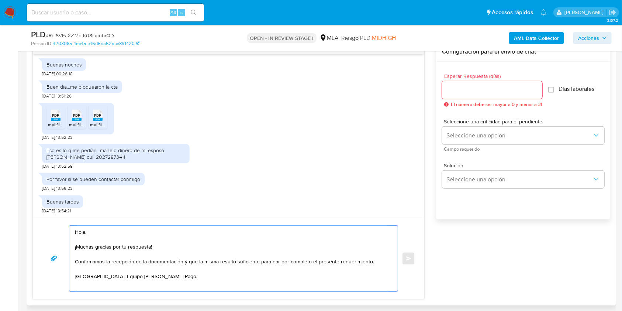
click at [134, 235] on textarea "Hola. ¡Muchas gracias por tu respuesta! Confirmamos la recepción de la document…" at bounding box center [232, 258] width 314 height 66
click at [137, 239] on textarea "Hola. ¡Muchas gracias por tu respuesta! Confirmamos la recepción de la document…" at bounding box center [232, 258] width 314 height 66
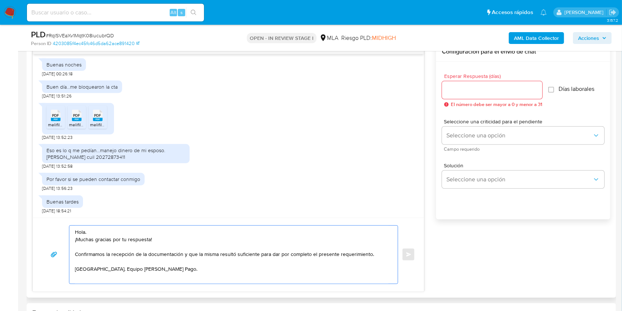
drag, startPoint x: 169, startPoint y: 239, endPoint x: 172, endPoint y: 244, distance: 5.4
click at [170, 239] on textarea "Hola. ¡Muchas gracias por tu respuesta! Confirmamos la recepción de la document…" at bounding box center [232, 254] width 314 height 58
click at [174, 238] on textarea "Hola. ¡Muchas gracias por tu respuesta! Confirmamos la recepción de la document…" at bounding box center [232, 254] width 314 height 58
paste textarea "Te contamos que tu cuenta ya está activa nuevamente para que operes con normali…"
click at [183, 270] on textarea "Hola. ¡Muchas gracias por tu respuesta! Te contamos que tu cuenta ya está activ…" at bounding box center [232, 254] width 314 height 58
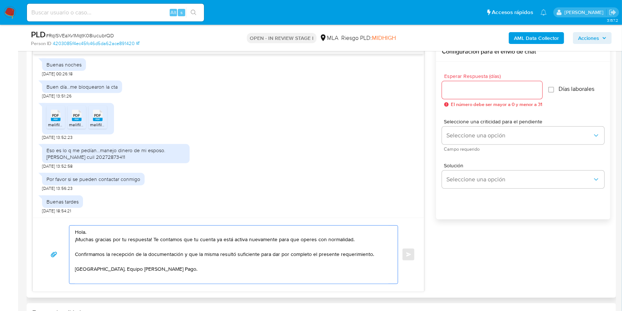
type textarea "Hola. ¡Muchas gracias por tu respuesta! Te contamos que tu cuenta ya está activ…"
click at [466, 90] on input "Esperar Respuesta (días)" at bounding box center [492, 90] width 100 height 10
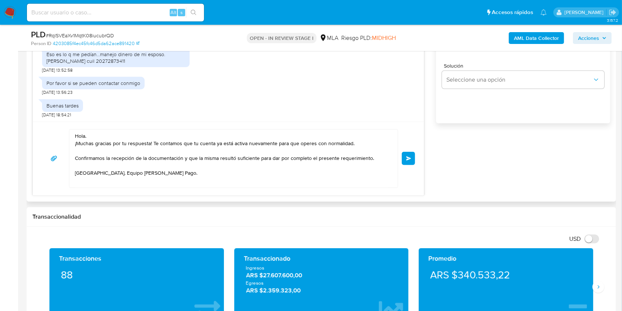
scroll to position [492, 0]
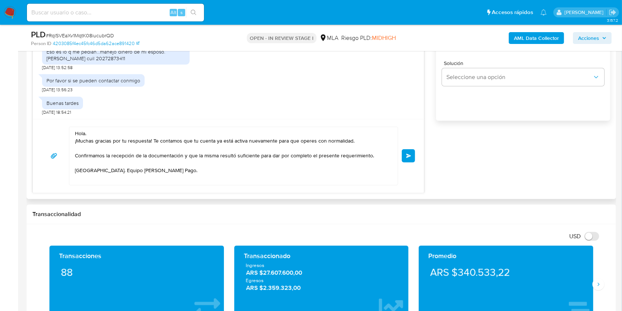
type input "0"
click at [182, 172] on textarea "Hola. ¡Muchas gracias por tu respuesta! Te contamos que tu cuenta ya está activ…" at bounding box center [232, 156] width 314 height 58
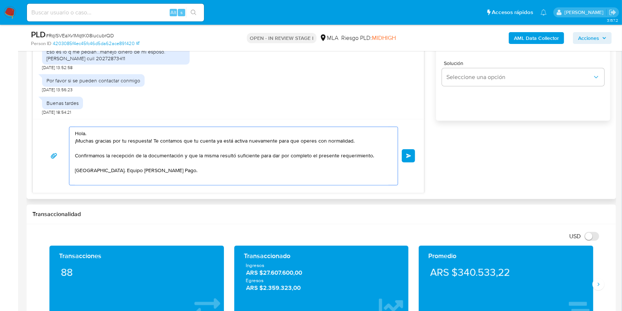
click at [409, 156] on span "Enviar" at bounding box center [408, 155] width 5 height 4
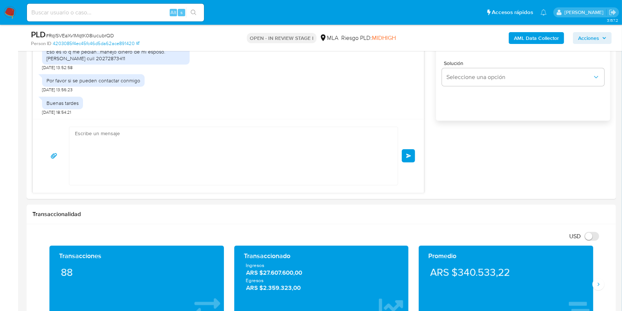
scroll to position [568, 0]
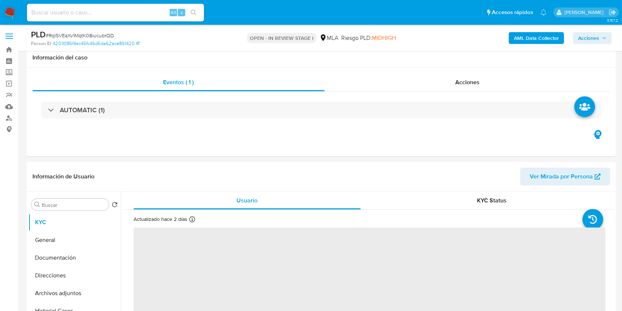
scroll to position [246, 0]
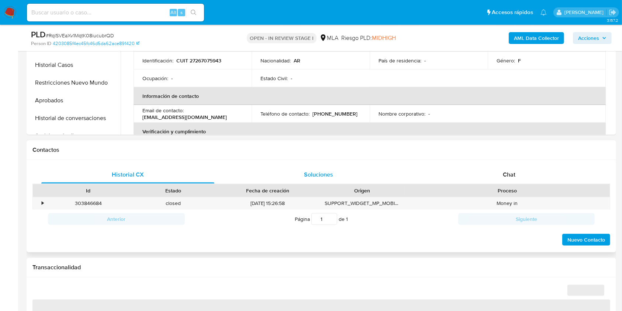
drag, startPoint x: 512, startPoint y: 175, endPoint x: 401, endPoint y: 177, distance: 111.0
click at [513, 175] on span "Chat" at bounding box center [509, 174] width 13 height 8
select select "10"
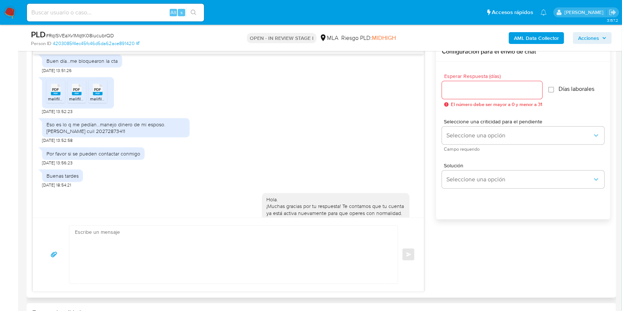
scroll to position [344, 0]
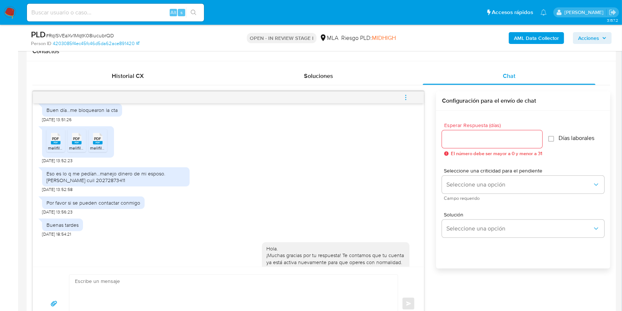
click at [413, 94] on button "menu-action" at bounding box center [406, 98] width 24 height 18
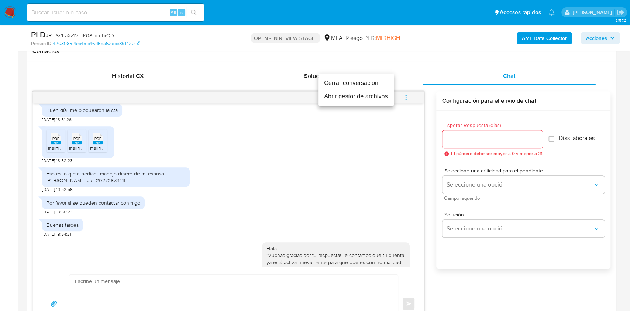
click at [349, 84] on li "Cerrar conversación" at bounding box center [356, 82] width 76 height 13
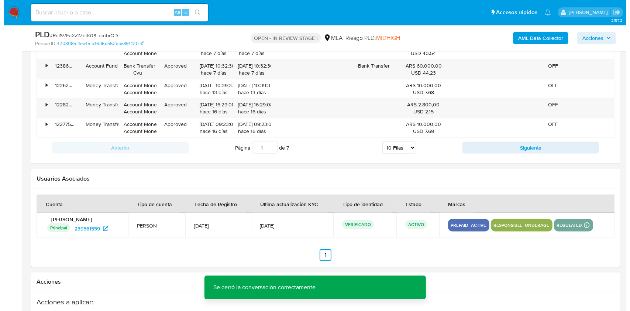
scroll to position [1297, 0]
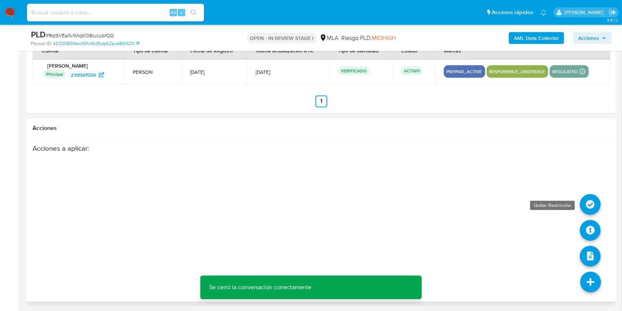
click at [587, 202] on icon at bounding box center [590, 204] width 21 height 21
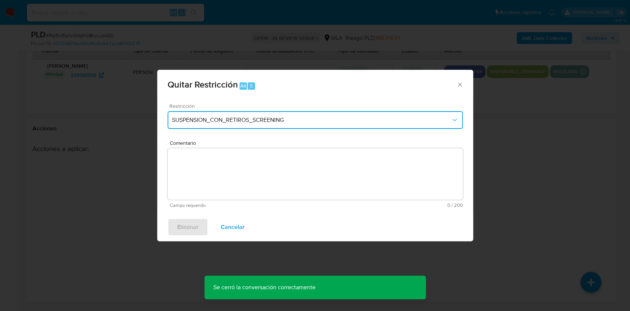
click at [283, 123] on span "SUSPENSION_CON_RETIROS_SCREENING" at bounding box center [311, 119] width 279 height 7
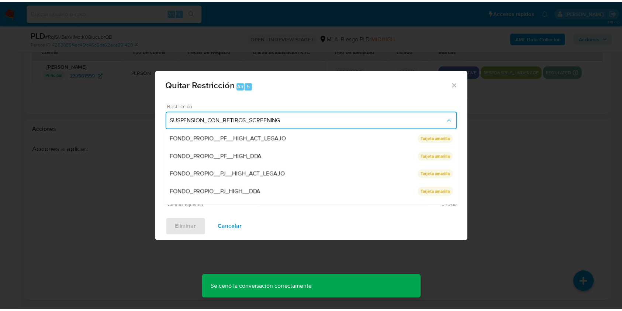
scroll to position [156, 0]
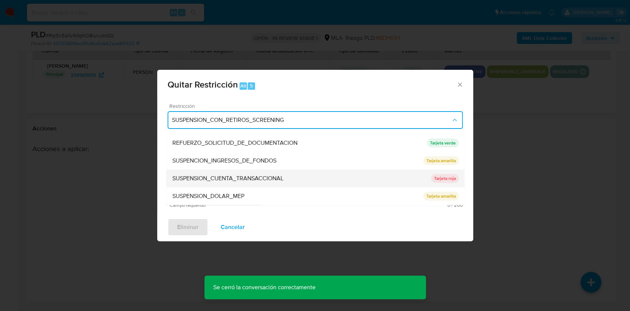
click at [271, 171] on div "SUSPENSION_CUENTA_TRANSACCIONAL" at bounding box center [301, 178] width 259 height 18
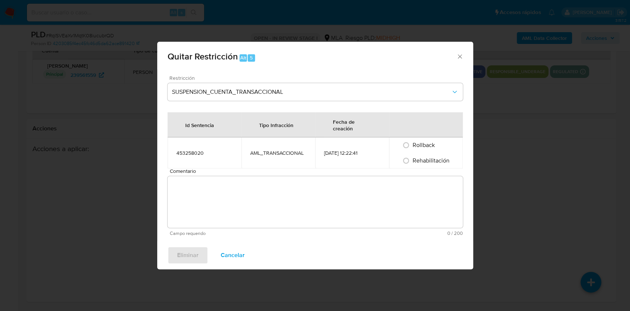
click at [422, 162] on span "Rehabilitación" at bounding box center [430, 160] width 37 height 8
click at [412, 162] on input "Rehabilitación" at bounding box center [406, 161] width 12 height 12
radio input "true"
click at [406, 196] on textarea "Comentario" at bounding box center [314, 202] width 295 height 52
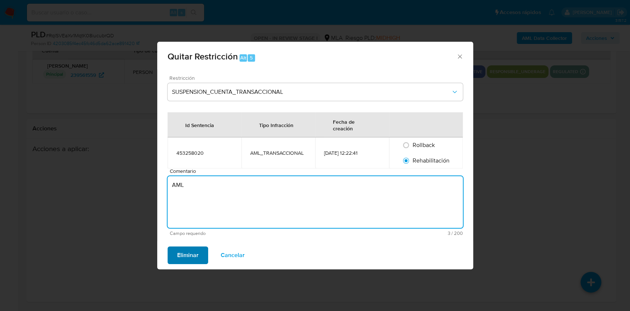
type textarea "AML"
click at [183, 255] on span "Eliminar" at bounding box center [187, 255] width 21 height 16
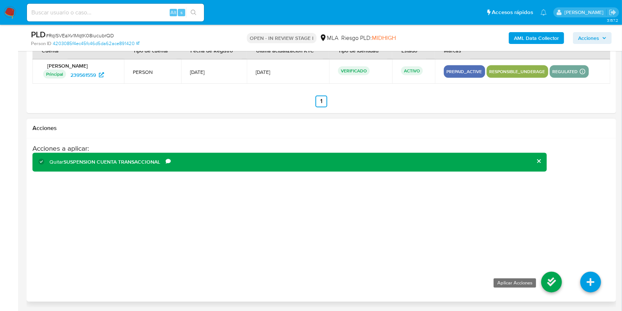
click at [557, 278] on icon at bounding box center [551, 281] width 21 height 21
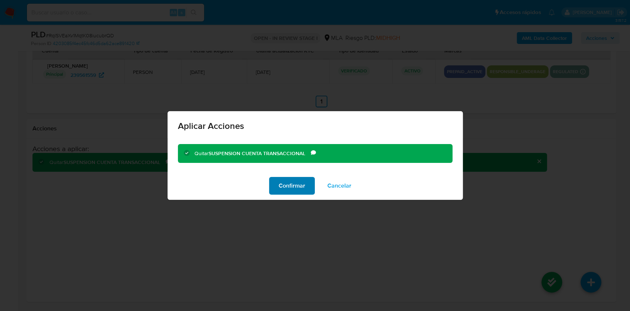
click at [300, 183] on span "Confirmar" at bounding box center [291, 185] width 27 height 16
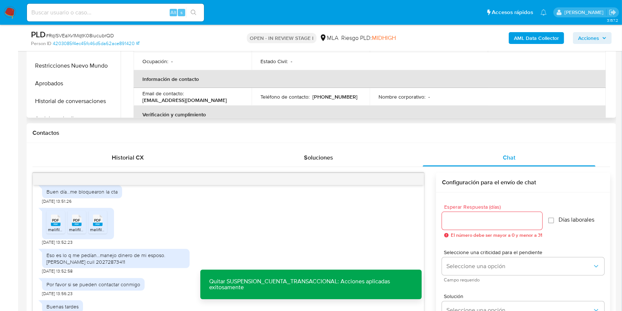
scroll to position [166, 0]
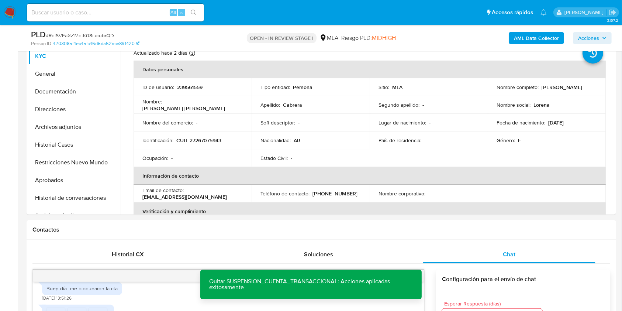
click at [538, 34] on b "AML Data Collector" at bounding box center [536, 38] width 45 height 12
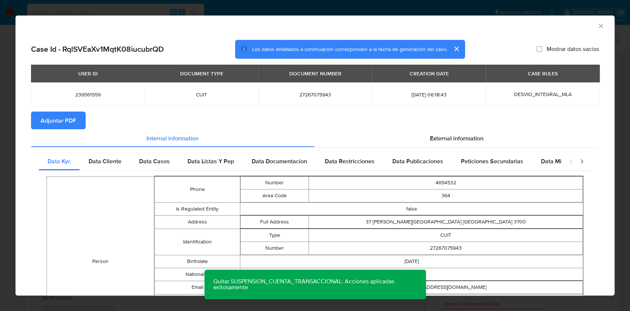
click at [71, 117] on span "Adjuntar PDF" at bounding box center [58, 120] width 35 height 16
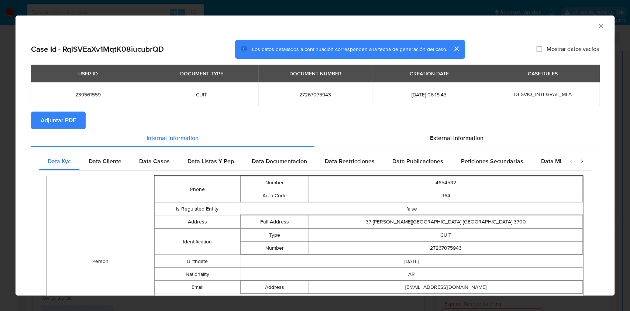
click at [597, 29] on icon "Cerrar ventana" at bounding box center [600, 25] width 7 height 7
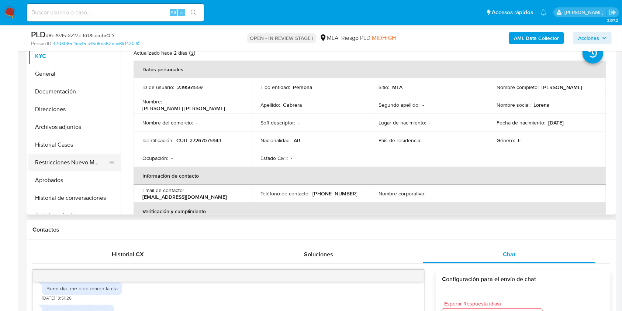
click at [54, 162] on button "Restricciones Nuevo Mundo" at bounding box center [71, 162] width 86 height 18
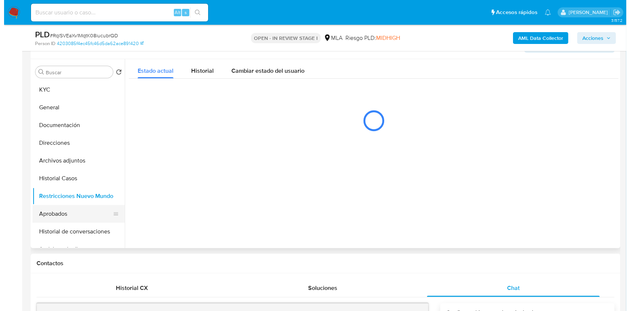
scroll to position [117, 0]
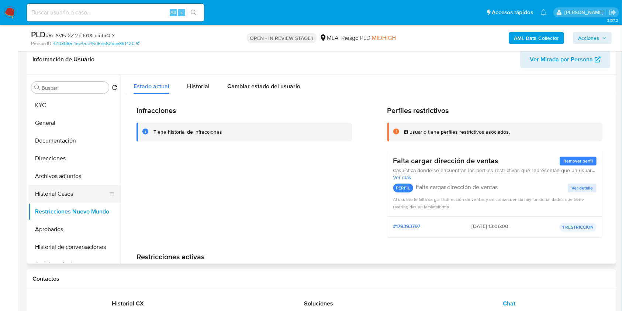
click at [70, 196] on button "Historial Casos" at bounding box center [71, 194] width 86 height 18
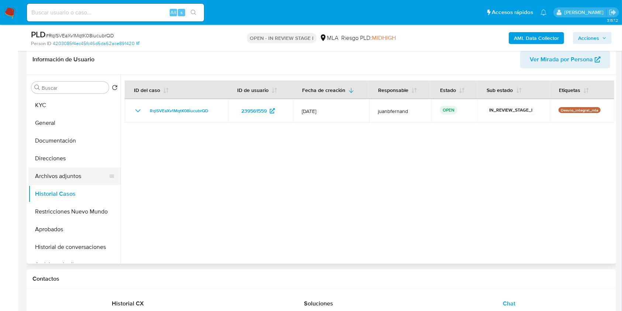
click at [73, 179] on button "Archivos adjuntos" at bounding box center [71, 176] width 86 height 18
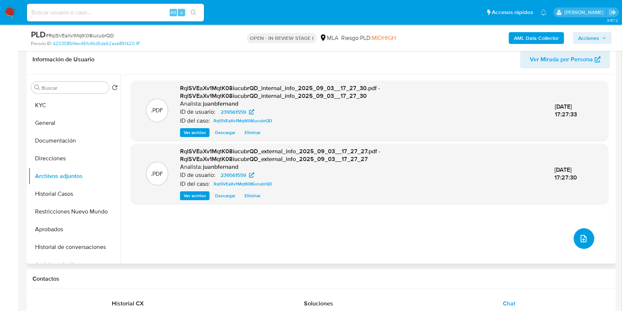
click at [579, 234] on icon "upload-file" at bounding box center [583, 238] width 9 height 9
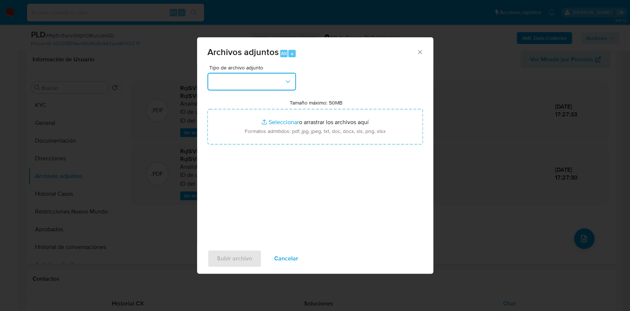
click at [277, 83] on button "button" at bounding box center [251, 82] width 89 height 18
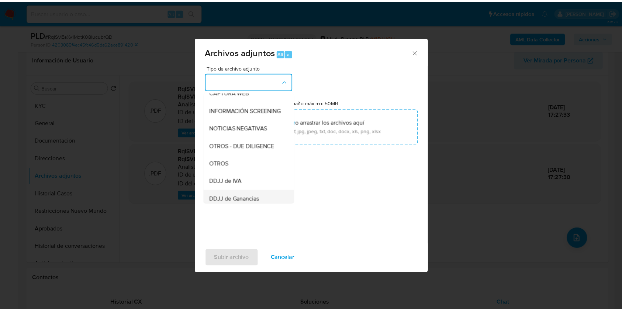
scroll to position [148, 0]
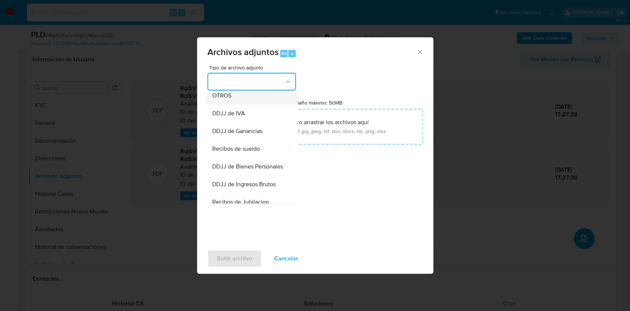
click at [237, 101] on div "OTROS" at bounding box center [249, 96] width 75 height 18
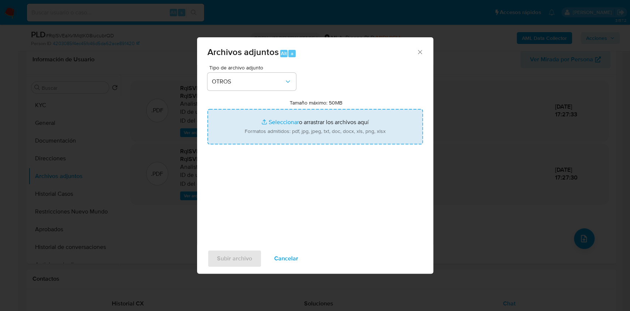
type input "C:\fakepath\Calculador DDJJ IIBB.xlsx"
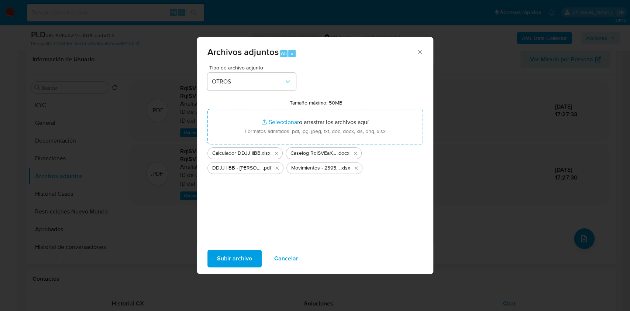
click at [239, 255] on span "Subir archivo" at bounding box center [234, 258] width 35 height 16
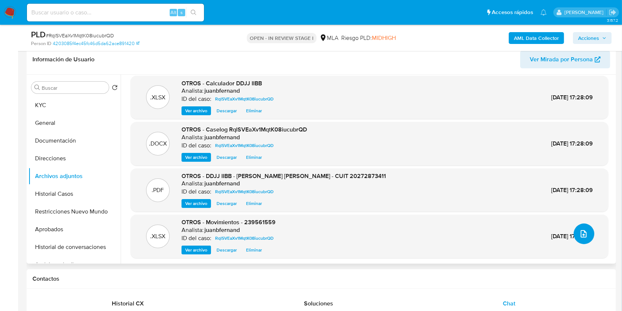
scroll to position [6, 0]
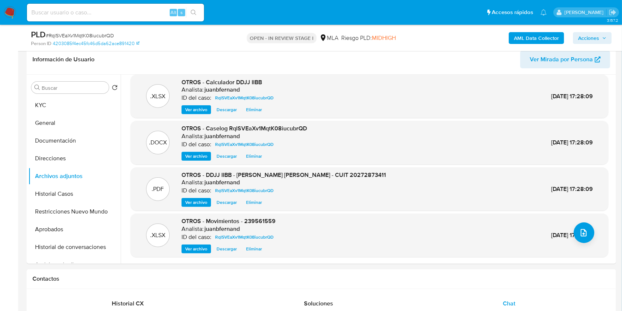
click at [588, 35] on span "Acciones" at bounding box center [588, 38] width 21 height 12
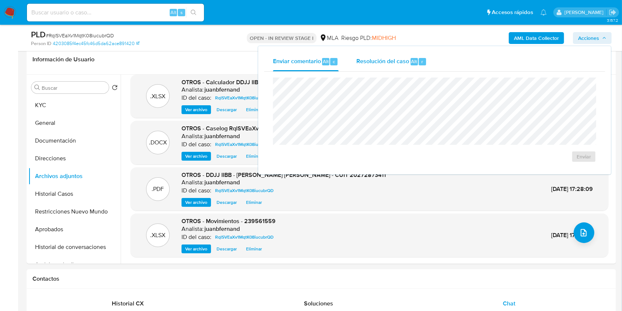
click at [401, 65] on span "Resolución del caso" at bounding box center [382, 61] width 53 height 8
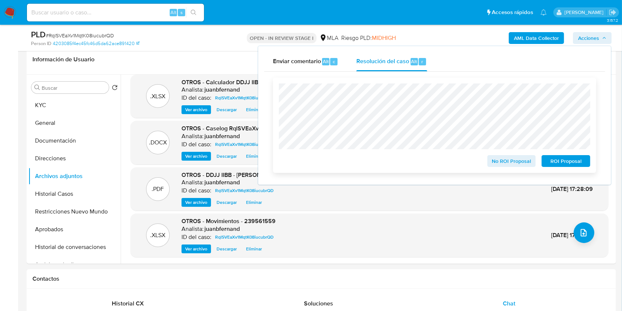
click at [525, 161] on span "No ROI Proposal" at bounding box center [511, 161] width 38 height 10
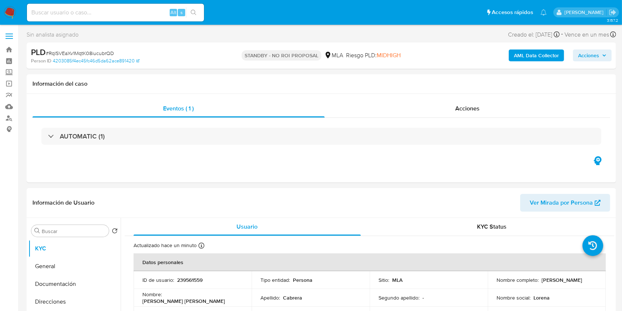
select select "10"
click at [149, 11] on input at bounding box center [115, 13] width 177 height 10
paste input "35216508"
type input "35216508"
click at [200, 13] on button "search-icon" at bounding box center [193, 12] width 15 height 10
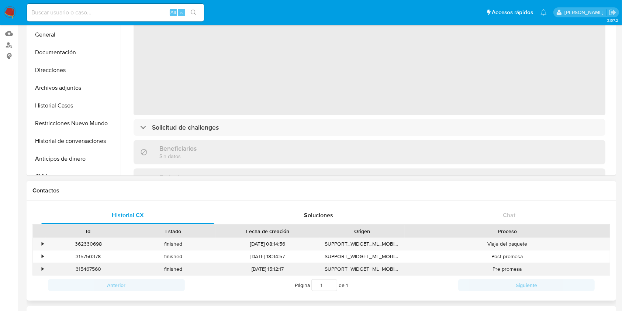
scroll to position [148, 0]
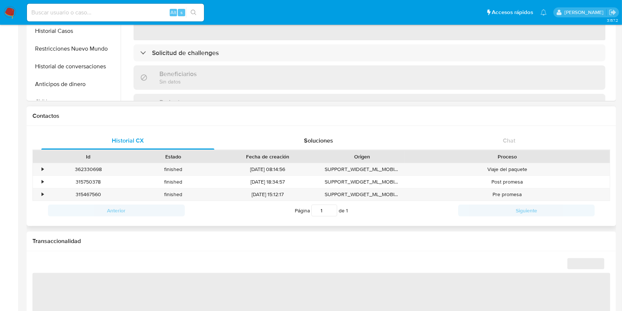
click at [520, 127] on div "Historial CX Soluciones Chat Id Estado Fecha de creación Origen Proceso • 36233…" at bounding box center [321, 176] width 589 height 100
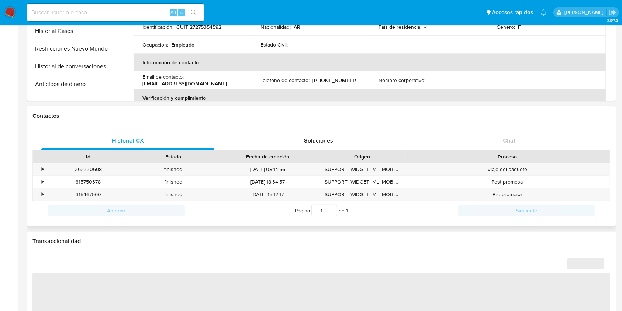
select select "10"
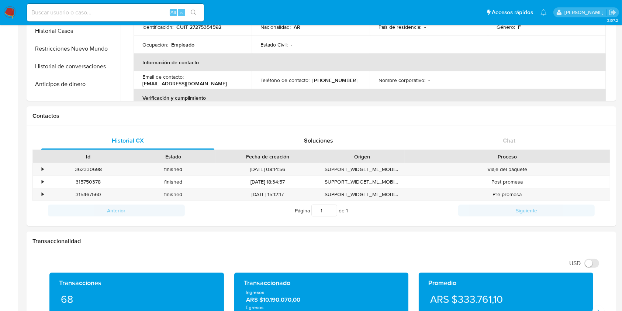
drag, startPoint x: 107, startPoint y: 1, endPoint x: 106, endPoint y: 8, distance: 7.5
click at [107, 1] on nav "Pausado Ver notificaciones Alt s Accesos rápidos Presiona las siguientes teclas…" at bounding box center [311, 12] width 622 height 25
drag, startPoint x: 107, startPoint y: 10, endPoint x: 196, endPoint y: 12, distance: 89.7
click at [107, 10] on input at bounding box center [115, 13] width 177 height 10
paste input "k21HEF17Rz3wQ4uqdG3xBo4q"
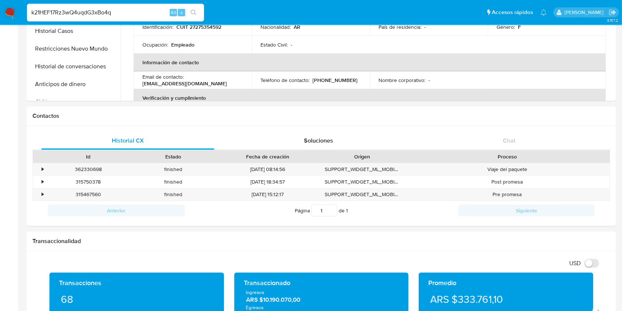
type input "k21HEF17Rz3wQ4uqdG3xBo4q"
click at [199, 11] on button "search-icon" at bounding box center [193, 12] width 15 height 10
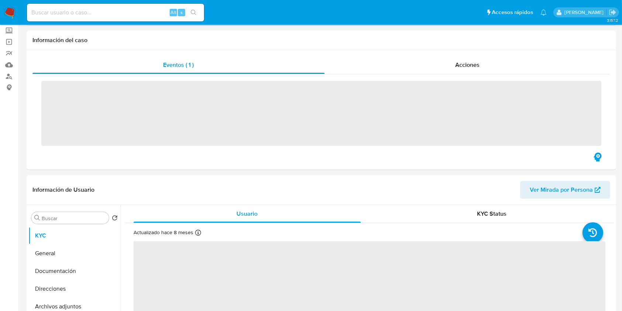
scroll to position [246, 0]
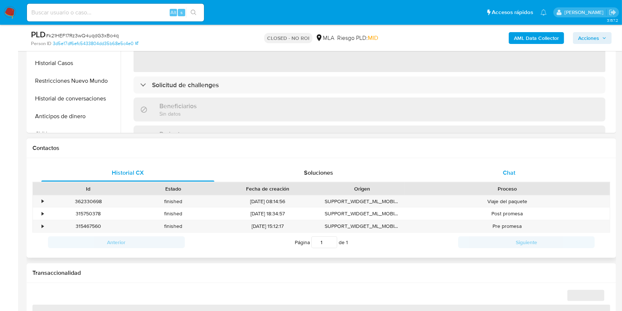
click at [540, 177] on div "Chat" at bounding box center [509, 173] width 173 height 18
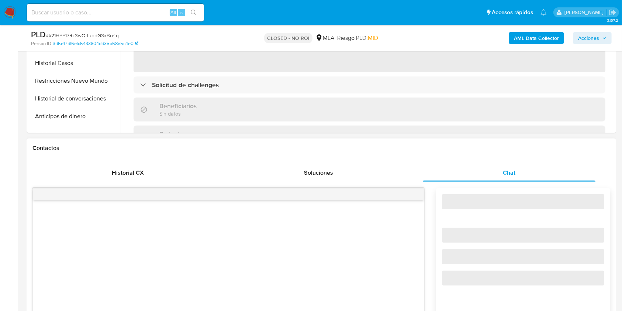
select select "10"
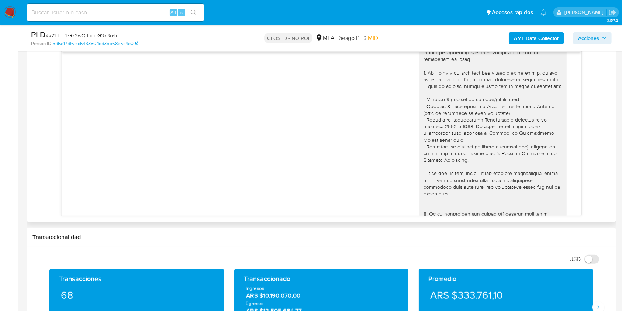
scroll to position [0, 0]
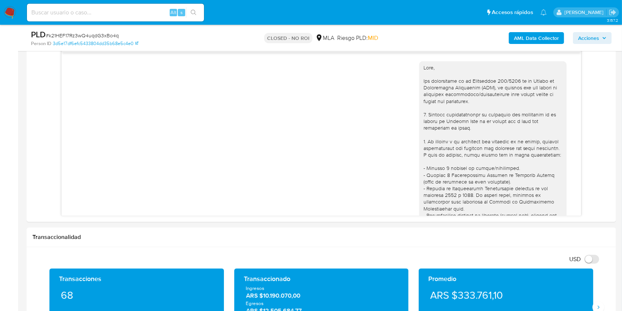
click at [119, 18] on div "Alt s" at bounding box center [115, 13] width 177 height 18
click at [138, 14] on input at bounding box center [115, 13] width 177 height 10
paste input "e3zgYqjcpfvkqqEGmpo3wN9g"
type input "e3zgYqjcpfvkqqEGmpo3wN9g"
click at [188, 13] on button "search-icon" at bounding box center [193, 12] width 15 height 10
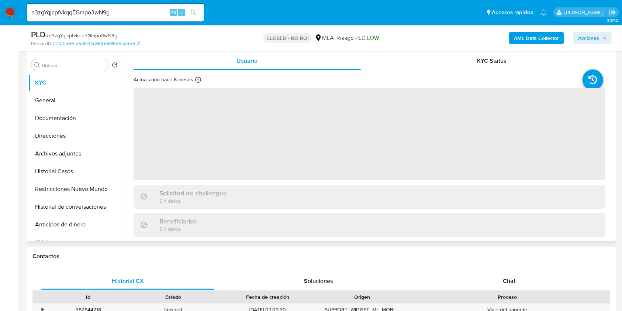
scroll to position [246, 0]
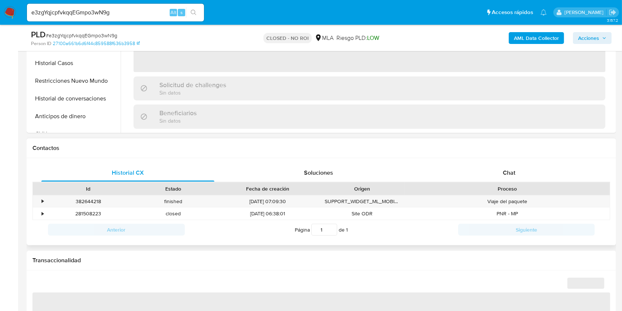
click at [499, 161] on div "Historial CX Soluciones Chat Id Estado Fecha de creación Origen Proceso • 38264…" at bounding box center [321, 201] width 589 height 87
click at [508, 169] on span "Chat" at bounding box center [509, 172] width 13 height 8
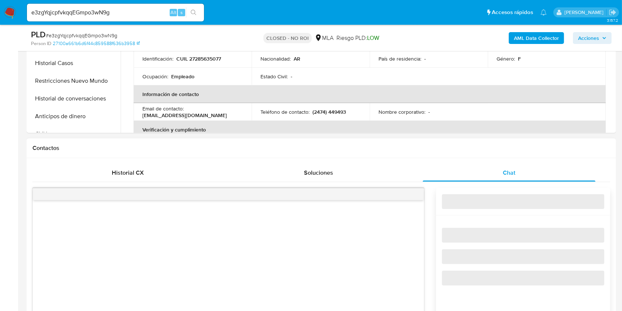
select select "10"
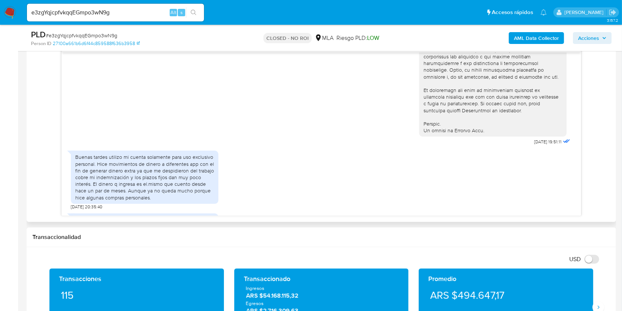
scroll to position [328, 0]
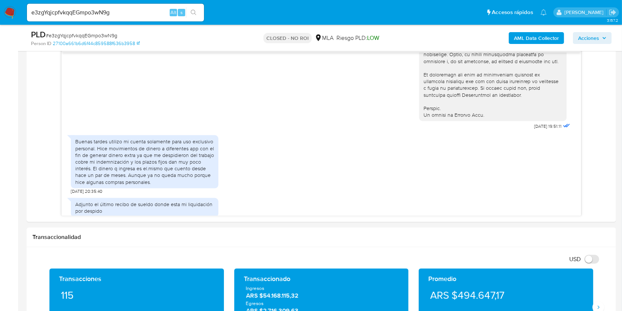
click at [142, 13] on input "e3zgYqjcpfvkqqEGmpo3wN9g" at bounding box center [115, 13] width 177 height 10
paste input "TuPOPF6Pv7mvdA3mPIxd8TNC"
type input "TuPOPF6Pv7mvdA3mPIxd8TNC"
click at [189, 11] on button "search-icon" at bounding box center [193, 12] width 15 height 10
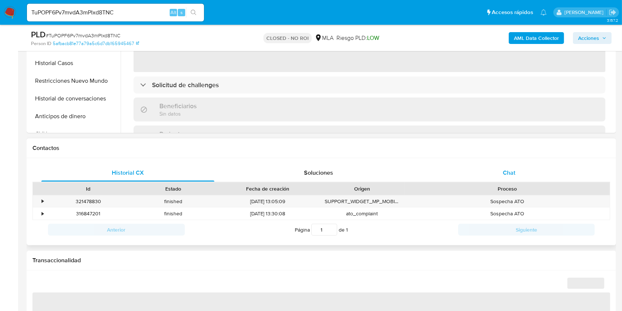
click at [517, 170] on div "Chat" at bounding box center [509, 173] width 173 height 18
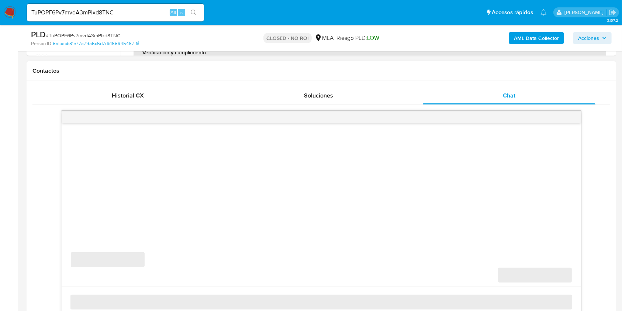
scroll to position [393, 0]
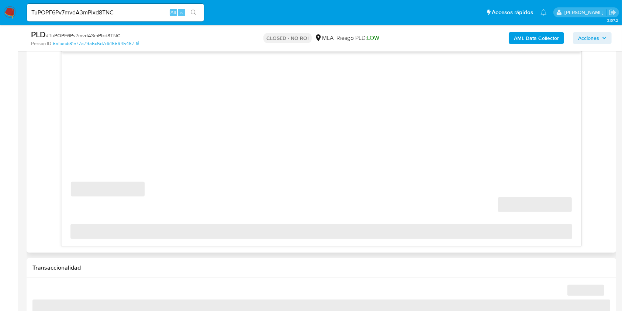
select select "10"
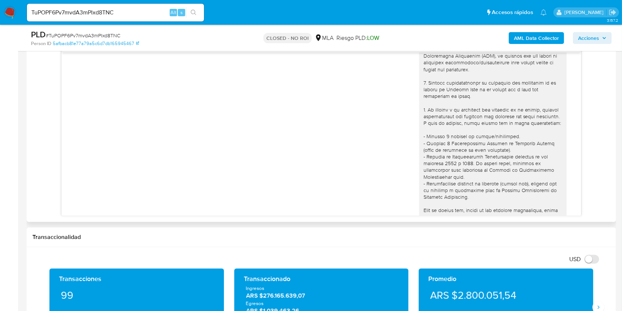
scroll to position [0, 0]
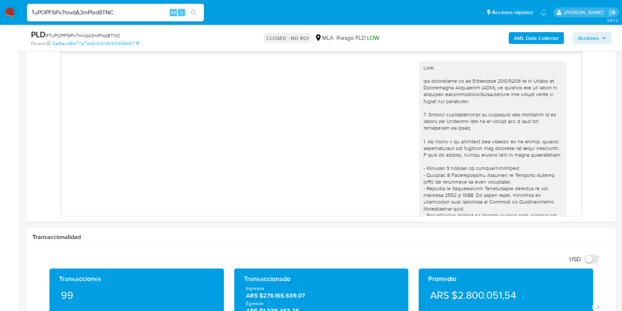
click at [142, 13] on input "TuPOPF6Pv7mvdA3mPIxd8TNC" at bounding box center [115, 13] width 177 height 10
paste input "IA9YYE3mY0iqY0r4HqNDGW31"
type input "IA9YYE3mY0iqY0r4HqNDGW31"
click at [193, 11] on icon "search-icon" at bounding box center [194, 13] width 6 height 6
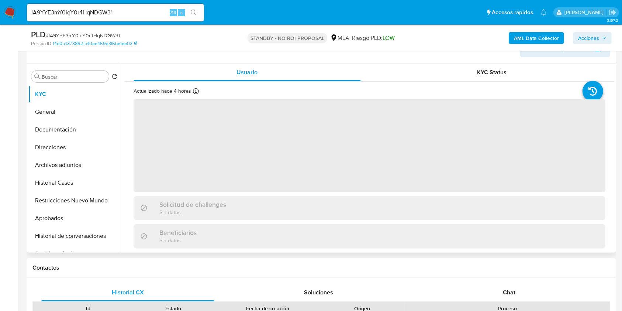
scroll to position [49, 0]
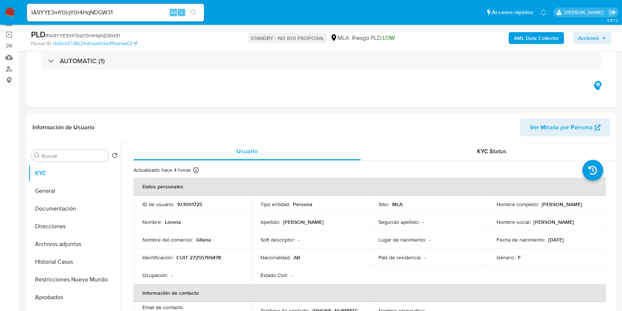
select select "10"
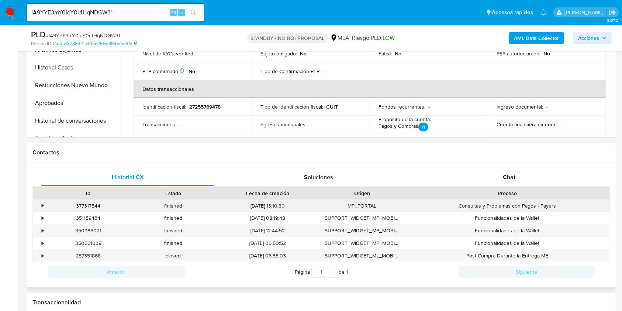
scroll to position [246, 0]
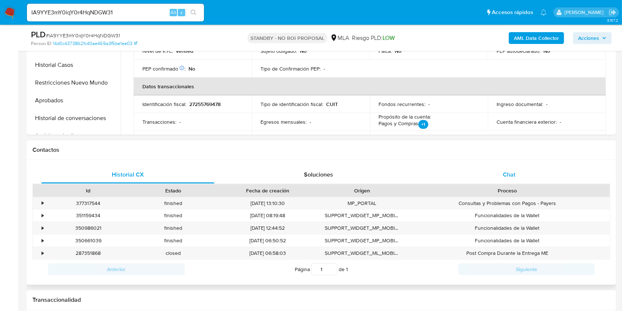
click at [515, 172] on span "Chat" at bounding box center [509, 174] width 13 height 8
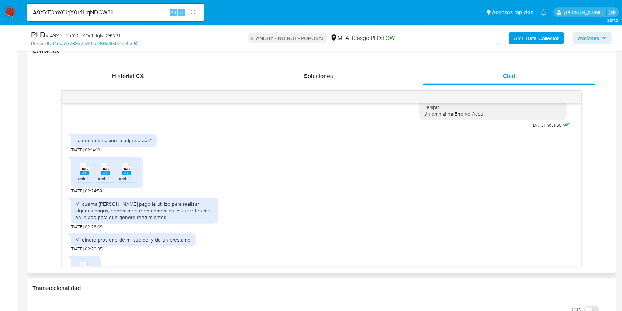
scroll to position [358, 0]
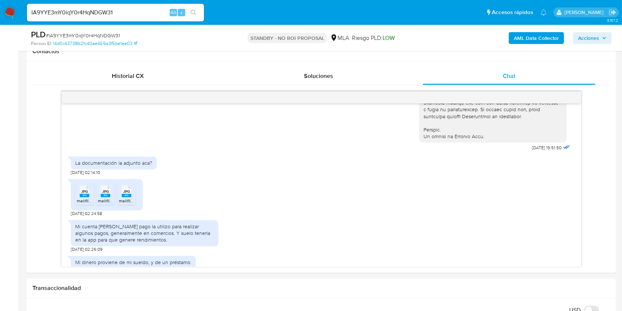
click at [148, 12] on input "IA9YYE3mY0iqY0r4HqNDGW31" at bounding box center [115, 13] width 177 height 10
click at [148, 11] on input "IA9YYE3mY0iqY0r4HqNDGW31" at bounding box center [115, 13] width 177 height 10
paste input "p6GA3EjfZGh1N0wyg76ArIi8"
type input "p6GA3EjfZGh1N0wyg76ArIi8"
click at [195, 16] on button "search-icon" at bounding box center [193, 12] width 15 height 10
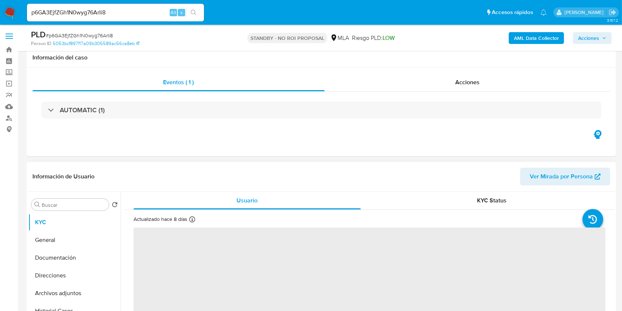
scroll to position [148, 0]
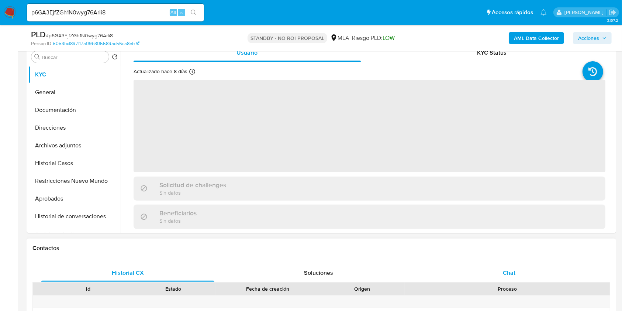
click at [517, 269] on div "Chat" at bounding box center [509, 273] width 173 height 18
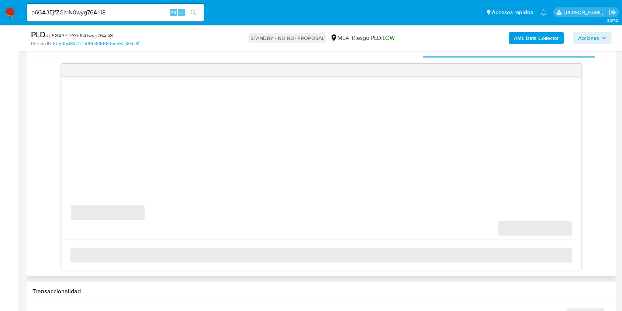
select select "10"
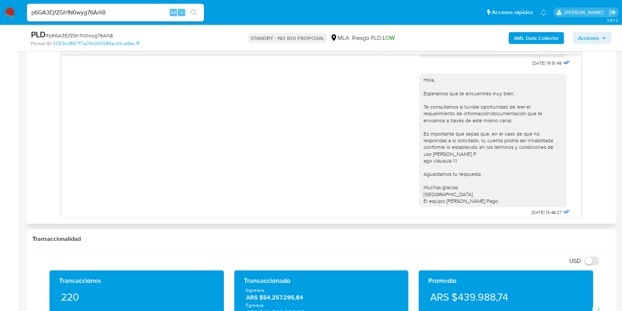
scroll to position [541, 0]
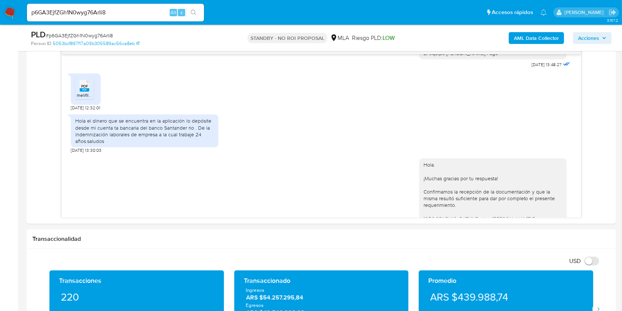
click at [156, 15] on input "p6GA3EjfZGh1N0wyg76ArIi8" at bounding box center [115, 13] width 177 height 10
paste input "eEY397ZRuPvlZxKbAQWy5auE"
type input "eEY397ZRuPvlZxKbAQWy5auE"
click at [194, 14] on icon "search-icon" at bounding box center [194, 13] width 6 height 6
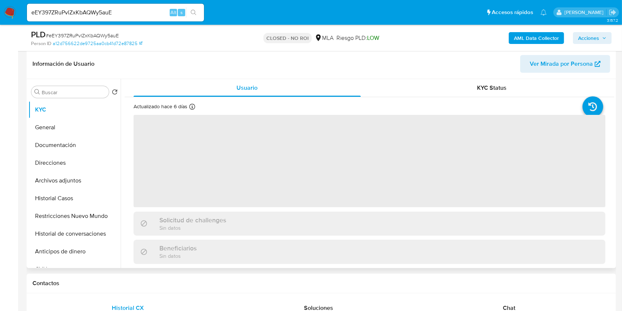
scroll to position [197, 0]
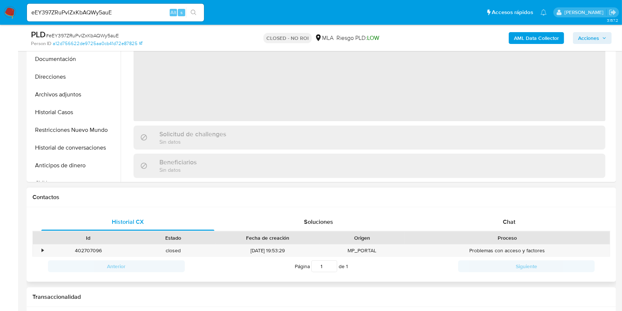
click at [508, 211] on div "Historial CX Soluciones Chat Id Estado Fecha de creación Origen Proceso • 40270…" at bounding box center [321, 244] width 589 height 75
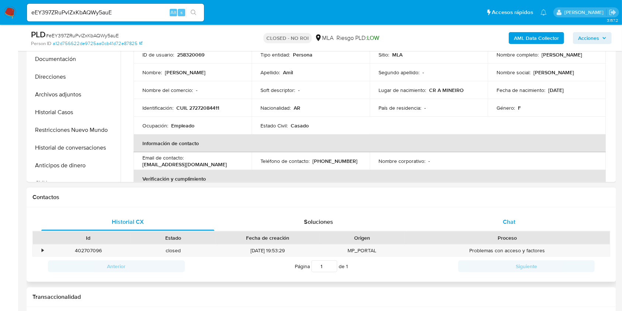
click at [511, 215] on div "Chat" at bounding box center [509, 222] width 173 height 18
select select "10"
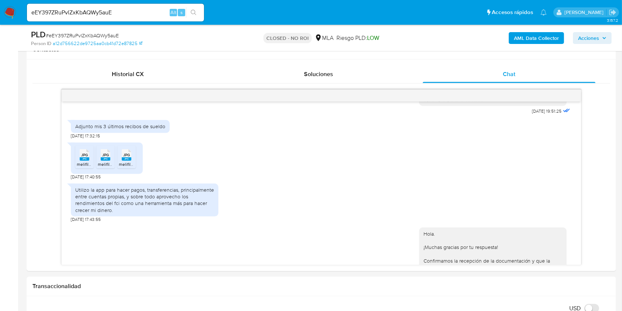
scroll to position [400, 0]
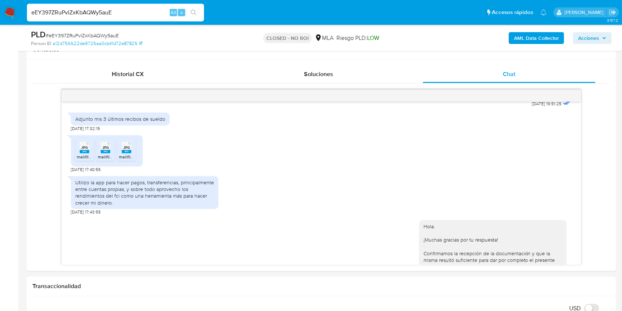
click at [143, 11] on input "eEY397ZRuPvlZxKbAQWy5auE" at bounding box center [115, 13] width 177 height 10
paste input "0lHRX4TgMuXaQKQB2Cl4bW1P"
click at [202, 13] on input "0lHRX4TgMuXaQKQB2Cl4bW1P" at bounding box center [115, 13] width 177 height 10
type input "0lHRX4TgMuXaQKQB2Cl4bW1P"
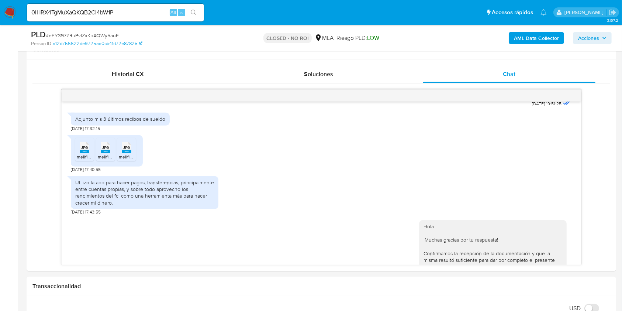
click at [194, 12] on icon "search-icon" at bounding box center [194, 13] width 6 height 6
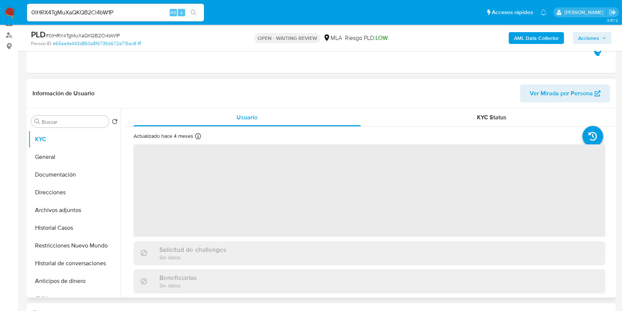
scroll to position [148, 0]
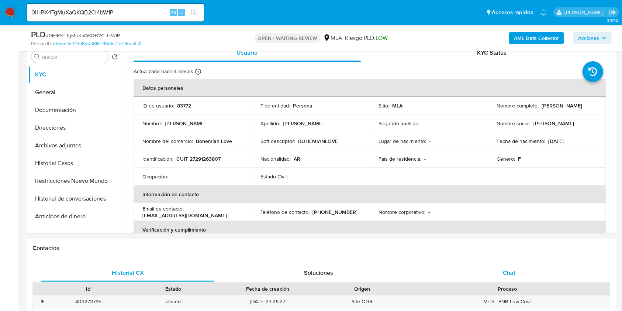
click at [503, 267] on div "Chat" at bounding box center [509, 273] width 173 height 18
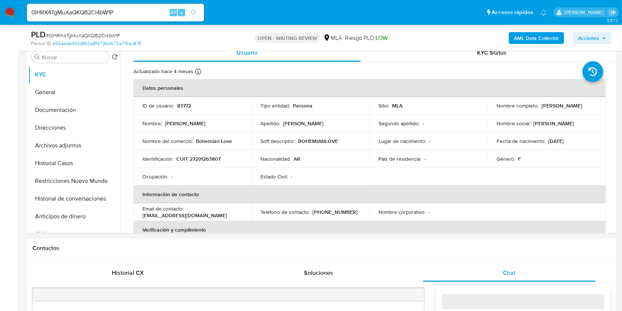
select select "10"
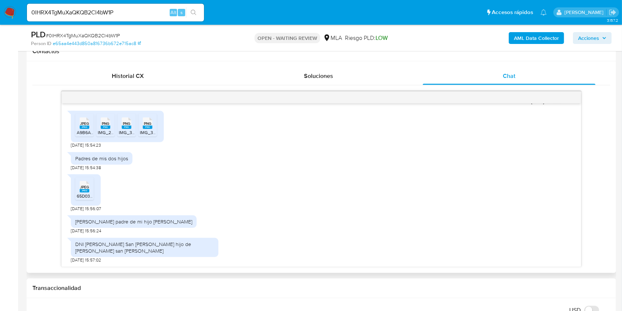
scroll to position [393, 0]
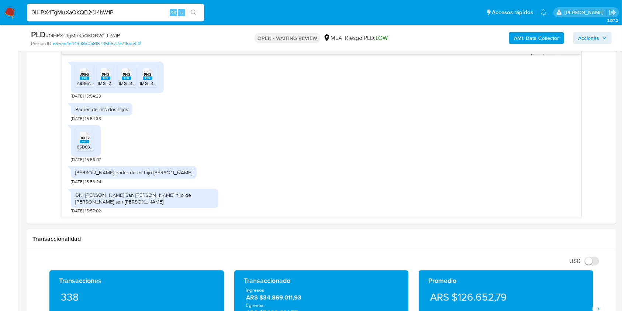
click at [153, 13] on input "0lHRX4TgMuXaQKQB2Cl4bW1P" at bounding box center [115, 13] width 177 height 10
paste input "FHEBqEtVZoSHWyEi2VqhbjIG"
type input "FHEBqEtVZoSHWyEi2VqhbjIG"
click at [194, 10] on icon "search-icon" at bounding box center [194, 13] width 6 height 6
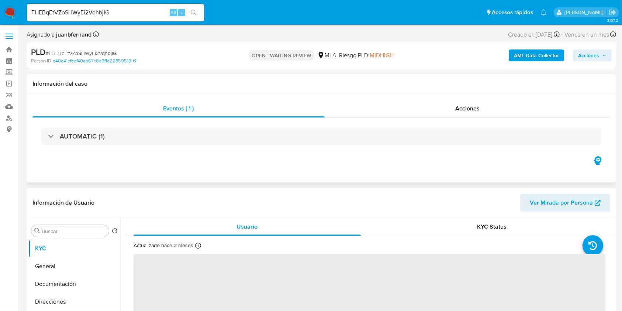
click at [450, 95] on div "Eventos ( 1 ) Acciones AUTOMATIC (1)" at bounding box center [321, 138] width 589 height 89
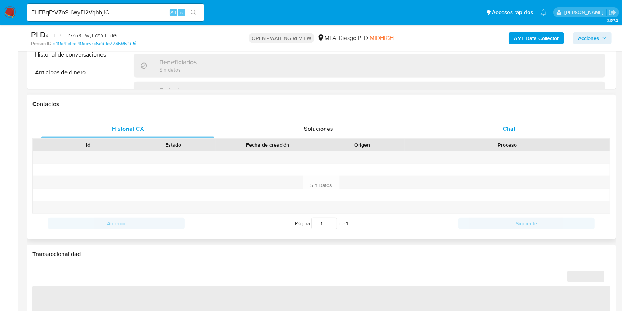
scroll to position [295, 0]
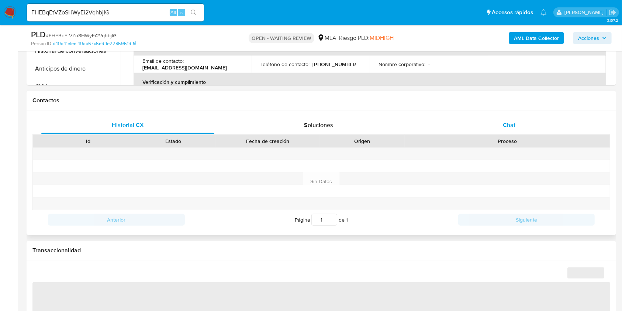
click at [511, 118] on div "Chat" at bounding box center [509, 125] width 173 height 18
select select "10"
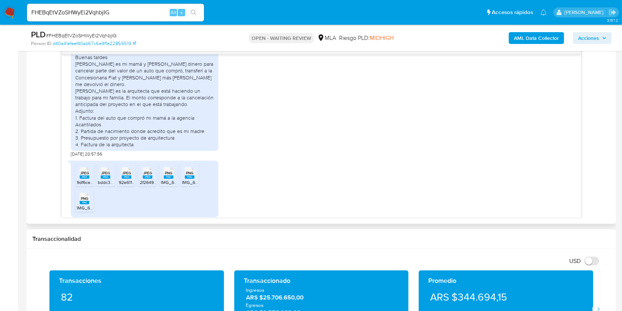
scroll to position [900, 0]
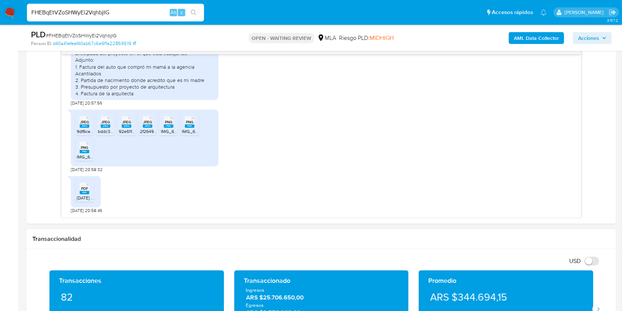
click at [143, 8] on input "FHEBqEtVZoSHWyEi2VqhbjIG" at bounding box center [115, 13] width 177 height 10
click at [143, 9] on input "FHEBqEtVZoSHWyEi2VqhbjIG" at bounding box center [115, 13] width 177 height 10
paste input "Bx4tRJ3O8ghMd0HZGCu0NtVj"
type input "Bx4tRJ3O8ghMd0HZGCu0NtVj"
click at [204, 18] on li "Bx4tRJ3O8ghMd0HZGCu0NtVj Alt s" at bounding box center [115, 12] width 181 height 18
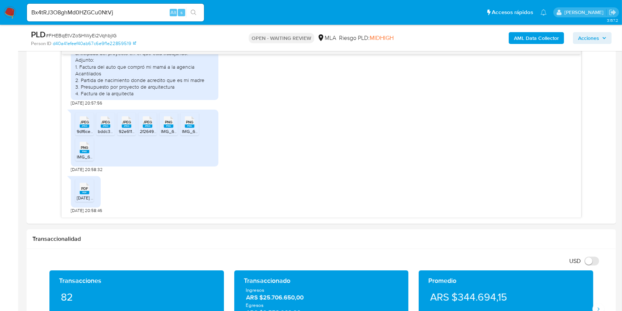
click at [200, 14] on button "search-icon" at bounding box center [193, 12] width 15 height 10
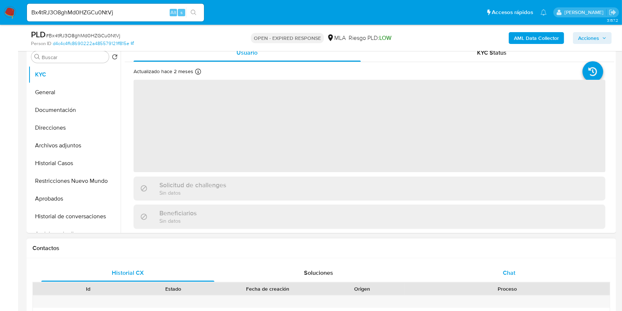
click at [523, 270] on div "Chat" at bounding box center [509, 273] width 173 height 18
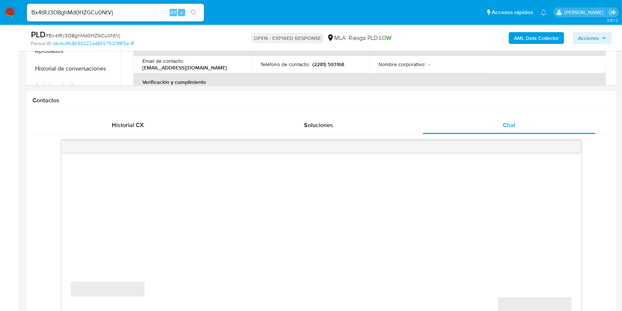
select select "10"
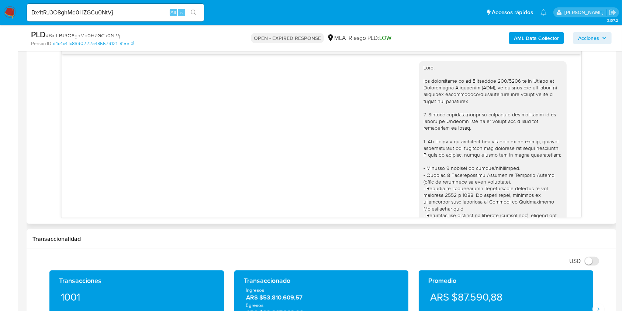
scroll to position [0, 0]
click at [146, 11] on input "Bx4tRJ3O8ghMd0HZGCu0NtVj" at bounding box center [115, 13] width 177 height 10
paste input "qiaPik4VOtM1pKpPWocZrOL2"
type input "qiaPik4VOtM1pKpPWocZrOL2"
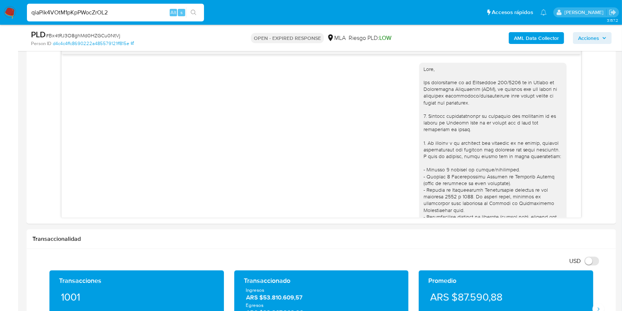
click at [195, 13] on icon "search-icon" at bounding box center [194, 13] width 6 height 6
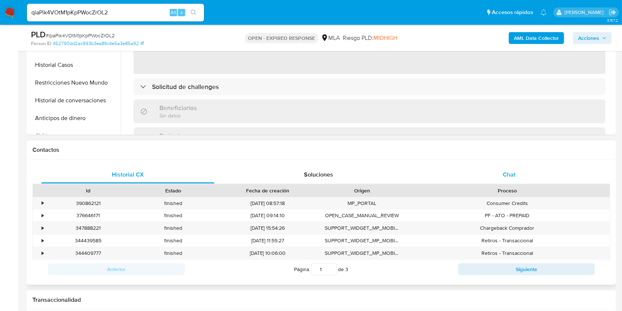
click at [522, 170] on div "Chat" at bounding box center [509, 175] width 173 height 18
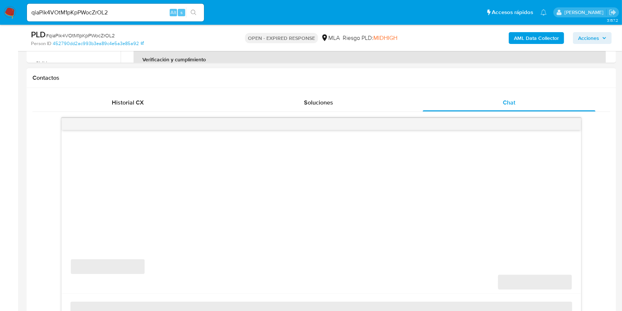
scroll to position [393, 0]
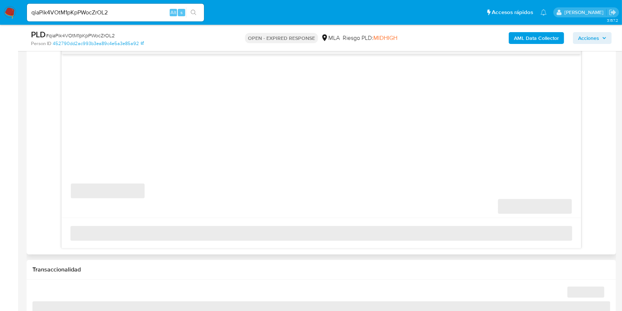
select select "10"
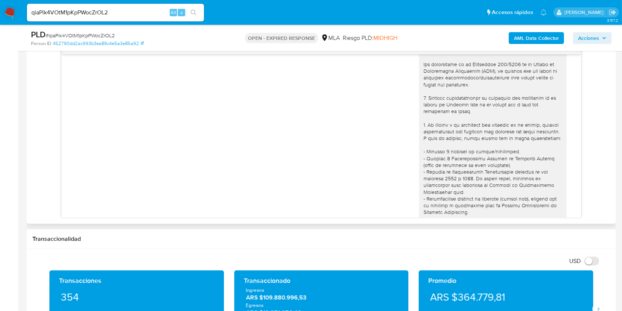
scroll to position [0, 0]
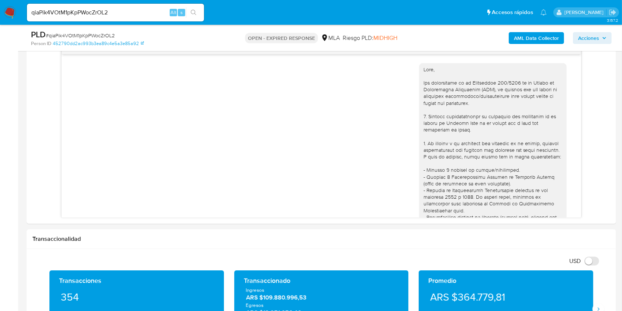
click at [144, 14] on input "qiaPik4VOtM1pKpPWocZrOL2" at bounding box center [115, 13] width 177 height 10
paste input "lzgDuNR8QPhpiKYODE8orIo8"
type input "lzgDuNR8QPhpiKYODE8orIo8"
click at [189, 11] on button "search-icon" at bounding box center [193, 12] width 15 height 10
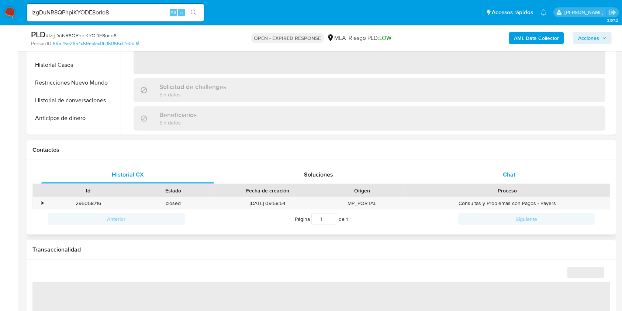
click at [491, 168] on div "Chat" at bounding box center [509, 175] width 173 height 18
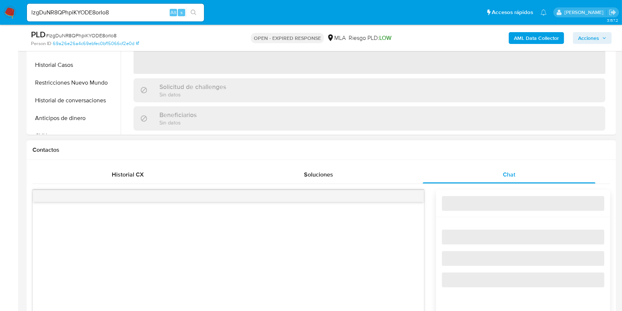
scroll to position [393, 0]
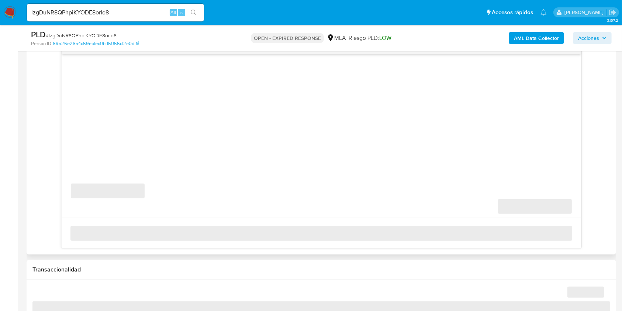
select select "10"
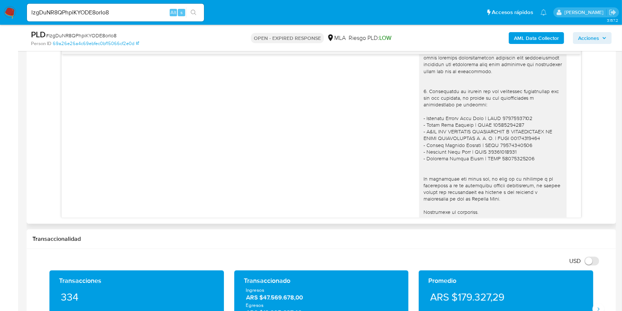
scroll to position [881, 0]
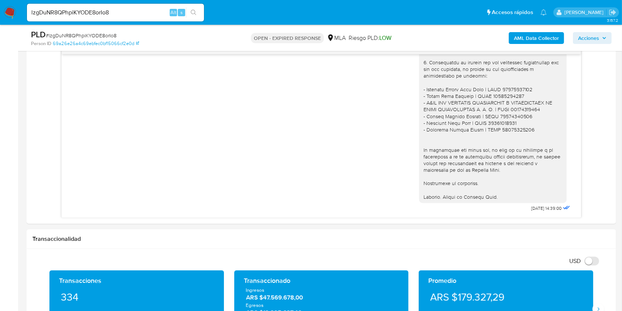
click at [153, 8] on input "lzgDuNR8QPhpiKYODE8orIo8" at bounding box center [115, 13] width 177 height 10
paste input "tJbTthmAosoaFVId2RuYif13"
type input "tJbTthmAosoaFVId2RuYif13"
click at [193, 13] on icon "search-icon" at bounding box center [194, 13] width 6 height 6
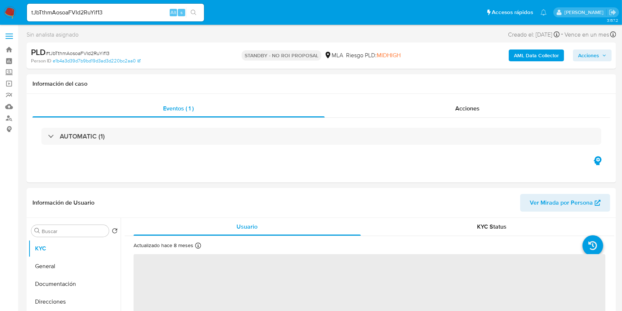
scroll to position [197, 0]
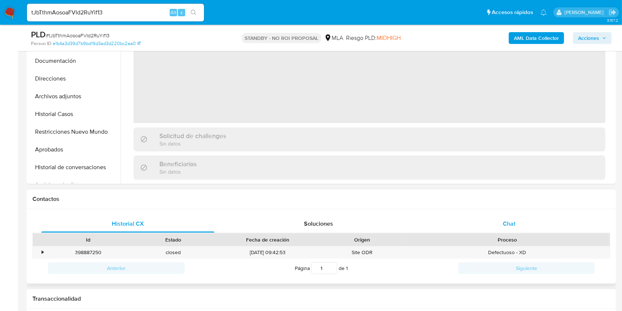
click at [514, 216] on div "Chat" at bounding box center [509, 224] width 173 height 18
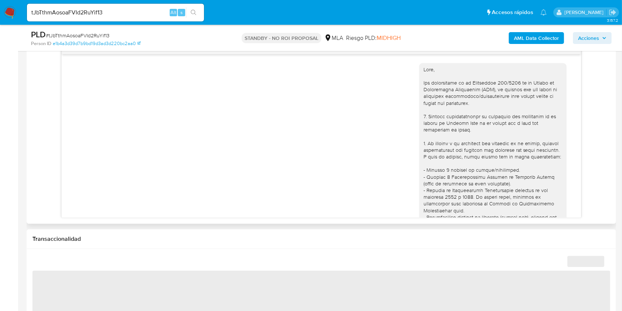
scroll to position [580, 0]
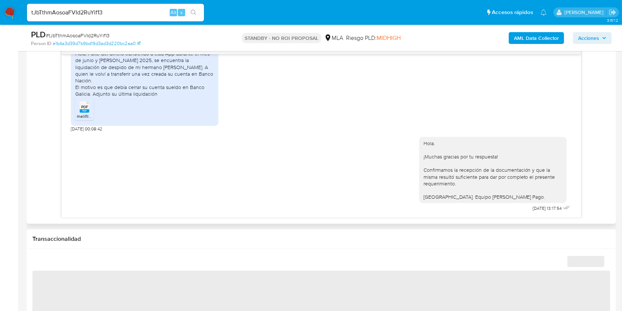
select select "10"
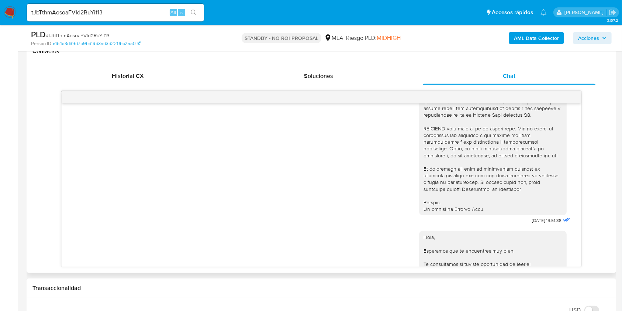
scroll to position [531, 0]
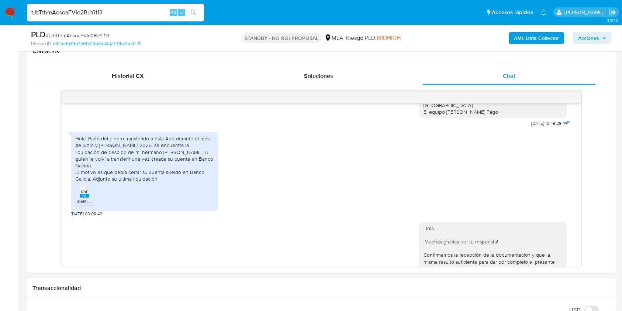
click at [150, 10] on input "tJbTthmAosoaFVId2RuYif13" at bounding box center [115, 13] width 177 height 10
paste input "MLYUtFuLnnrq4HiSQC70rKP5"
type input "MLYUtFuLnnrq4HiSQC70rKP5"
click at [194, 14] on icon "search-icon" at bounding box center [194, 13] width 6 height 6
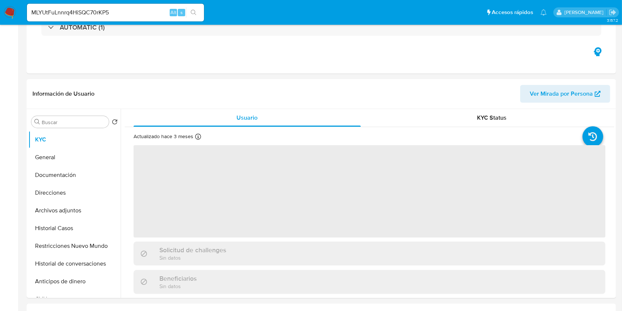
scroll to position [246, 0]
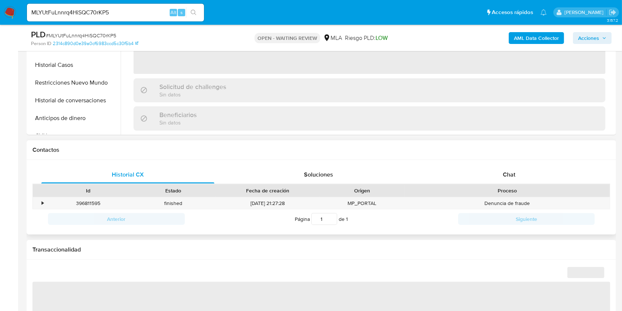
click at [489, 162] on div "Historial CX Soluciones Chat Id Estado Fecha de creación Origen Proceso • 39681…" at bounding box center [321, 197] width 589 height 75
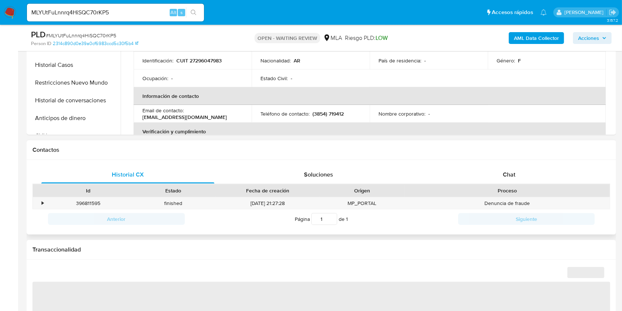
select select "10"
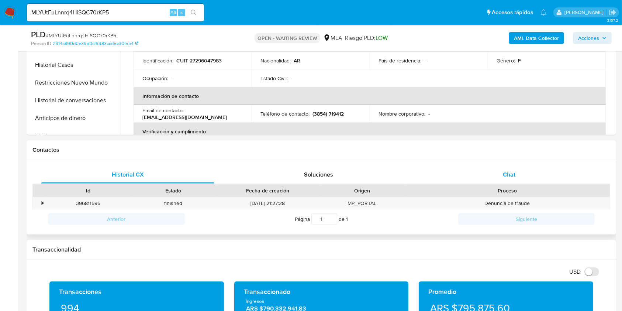
click at [497, 170] on div "Chat" at bounding box center [509, 175] width 173 height 18
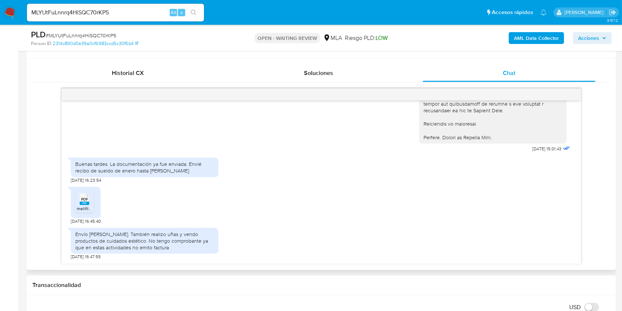
scroll to position [393, 0]
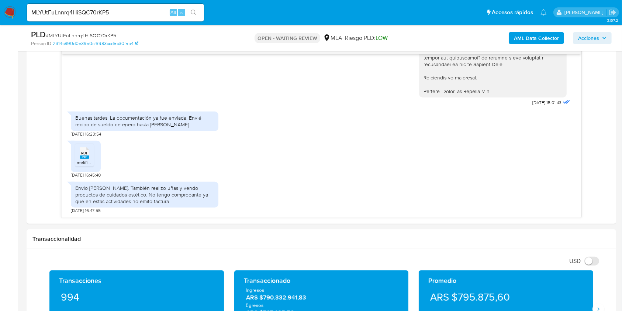
click at [162, 11] on input "MLYUtFuLnnrq4HiSQC70rKP5" at bounding box center [115, 13] width 177 height 10
paste input "ruIIaZfdp6wd8gS0FnkveMsb"
type input "ruIIaZfdp6wd8gS0FnkveMsb"
click at [190, 10] on button "search-icon" at bounding box center [193, 12] width 15 height 10
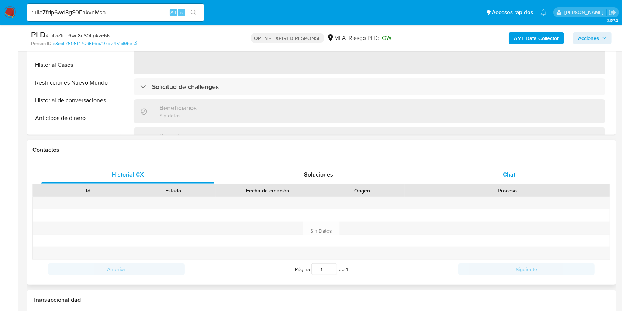
click at [491, 170] on div "Chat" at bounding box center [509, 175] width 173 height 18
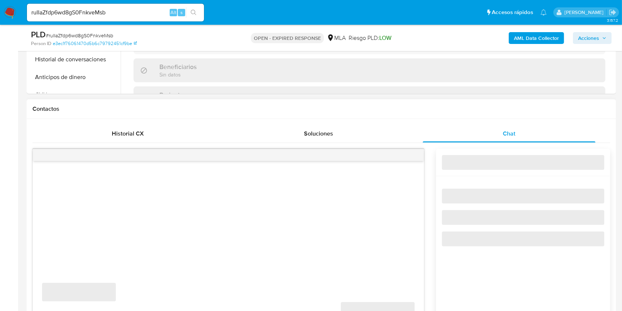
scroll to position [344, 0]
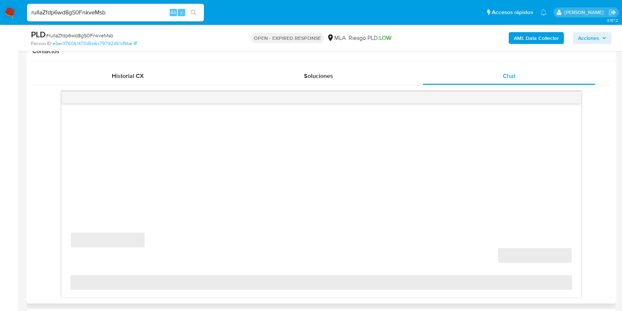
select select "10"
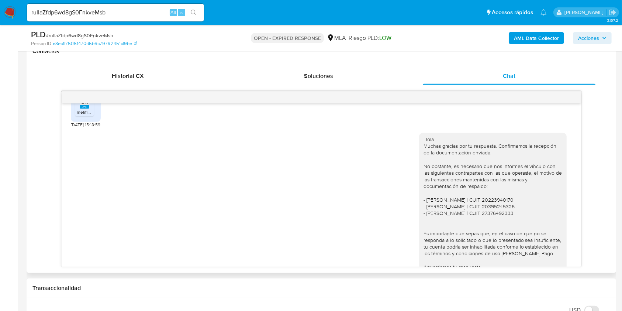
scroll to position [926, 0]
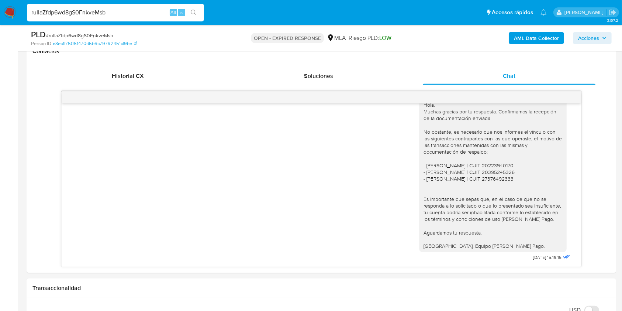
click at [152, 11] on input "ruIIaZfdp6wd8gS0FnkveMsb" at bounding box center [115, 13] width 177 height 10
paste input "fi20VZoQ8ACkEE2nZLkB6xJP"
type input "fi20VZoQ8ACkEE2nZLkB6xJP"
click at [195, 8] on button "search-icon" at bounding box center [193, 12] width 15 height 10
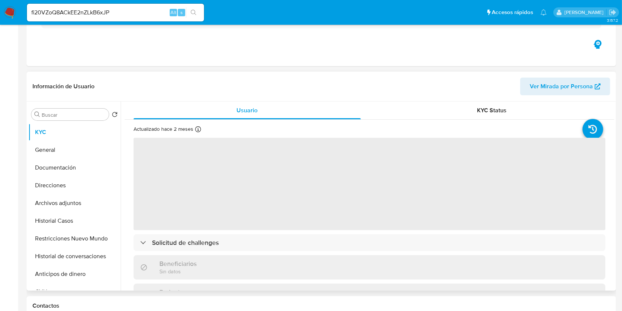
scroll to position [197, 0]
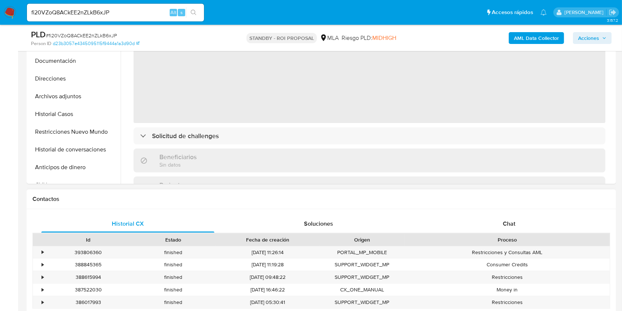
click at [521, 211] on div "Historial CX Soluciones Chat Id Estado Fecha de creación Origen Proceso • 39380…" at bounding box center [321, 271] width 589 height 125
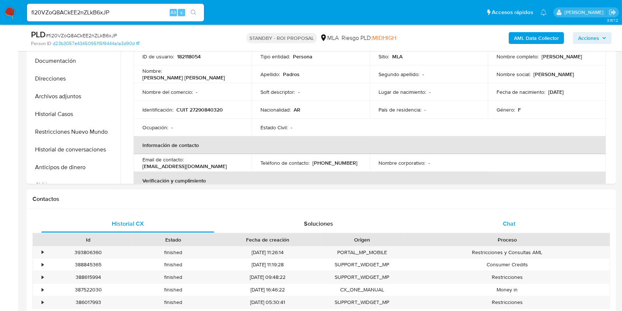
click at [526, 220] on div "Chat" at bounding box center [509, 224] width 173 height 18
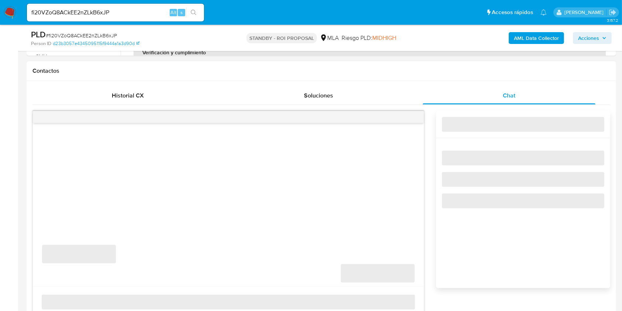
select select "10"
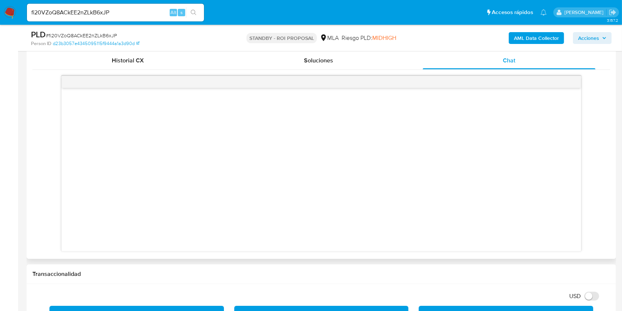
scroll to position [344, 0]
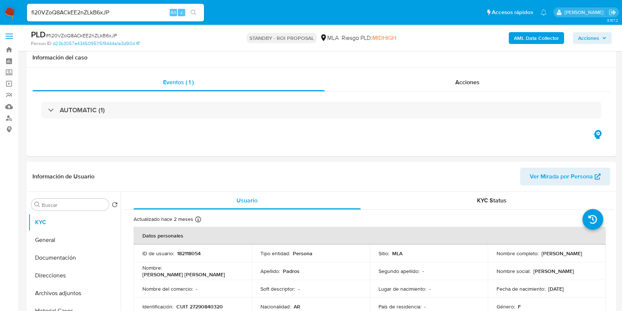
select select "10"
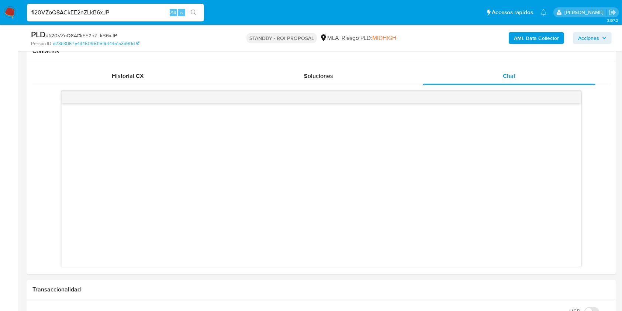
click at [131, 8] on input "fi20VZoQ8ACkEE2nZLkB6xJP" at bounding box center [115, 13] width 177 height 10
paste input "djqxfdnQoQmqMyD9xduyhdI9"
type input "djqxfdnQoQmqMyD9xduyhdI9"
click at [200, 16] on button "search-icon" at bounding box center [193, 12] width 15 height 10
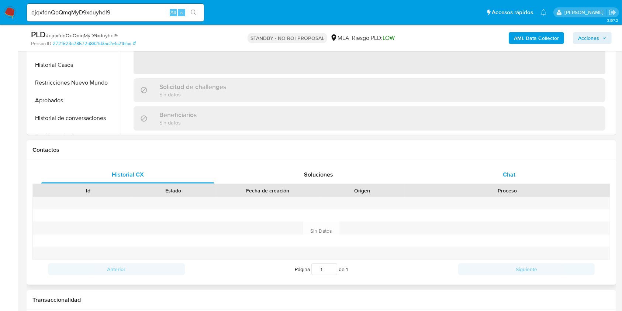
click at [508, 167] on div "Chat" at bounding box center [509, 175] width 173 height 18
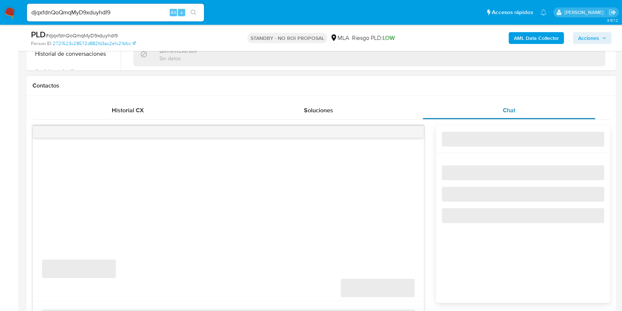
scroll to position [443, 0]
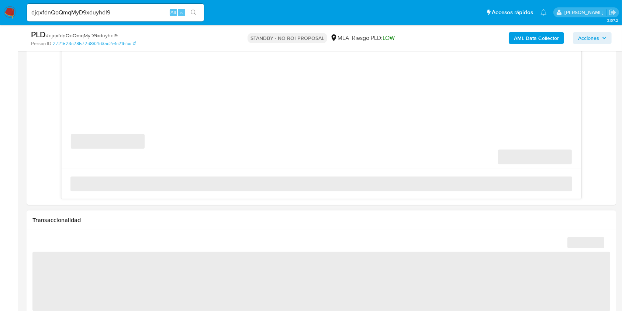
select select "10"
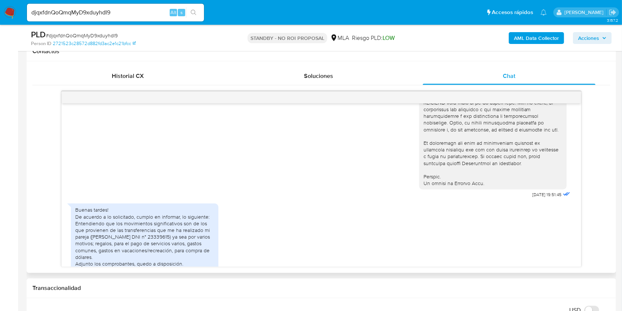
scroll to position [360, 0]
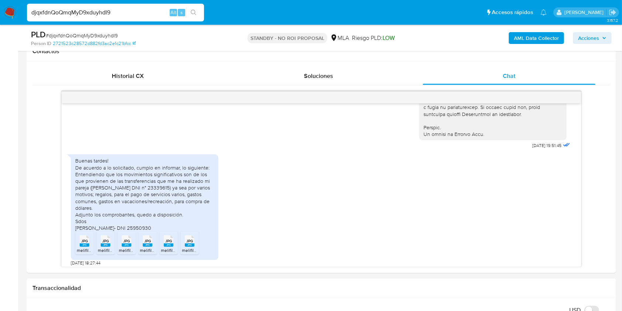
click at [139, 10] on input "djqxfdnQoQmqMyD9xduyhdI9" at bounding box center [115, 13] width 177 height 10
paste input "TI6Bphvr1dAseDJBWsJwnPU4"
type input "TI6Bphvr1dAseDJBWsJwnPU4"
click at [198, 16] on button "search-icon" at bounding box center [193, 12] width 15 height 10
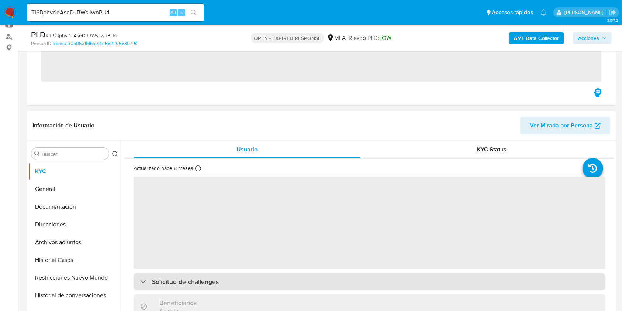
scroll to position [295, 0]
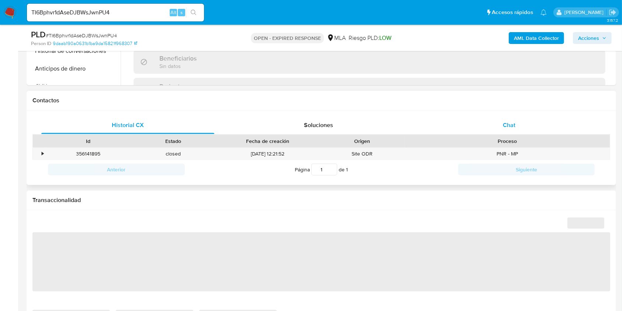
drag, startPoint x: 514, startPoint y: 124, endPoint x: 488, endPoint y: 132, distance: 27.4
click at [513, 124] on span "Chat" at bounding box center [509, 125] width 13 height 8
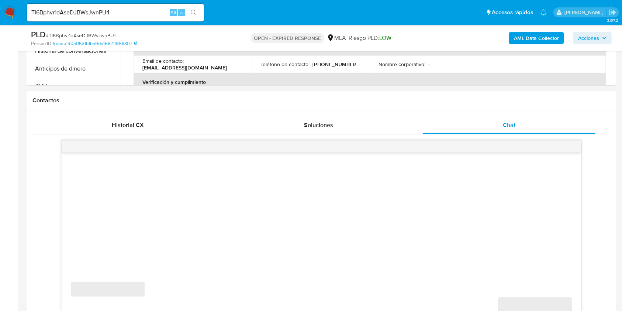
select select "10"
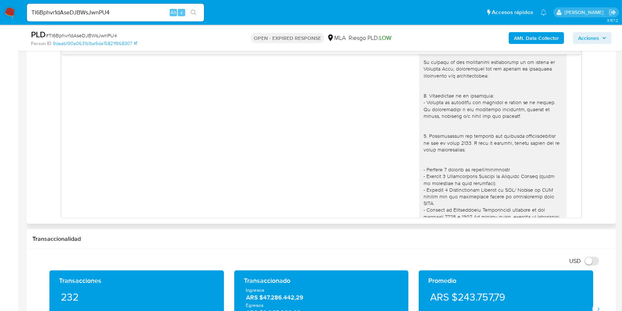
scroll to position [787, 0]
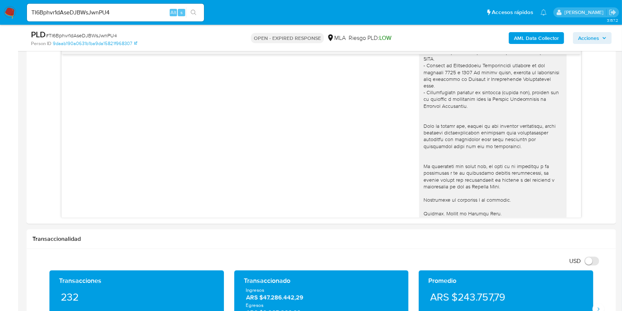
click at [158, 15] on input "TI6Bphvr1dAseDJBWsJwnPU4" at bounding box center [115, 13] width 177 height 10
click at [157, 15] on input "TI6Bphvr1dAseDJBWsJwnPU4" at bounding box center [115, 13] width 177 height 10
click at [161, 15] on input "TI6Bphvr1dAseDJBWsJwnPU4" at bounding box center [115, 13] width 177 height 10
paste input "EydsZiE14Nx3qK0ydoCMMk1u"
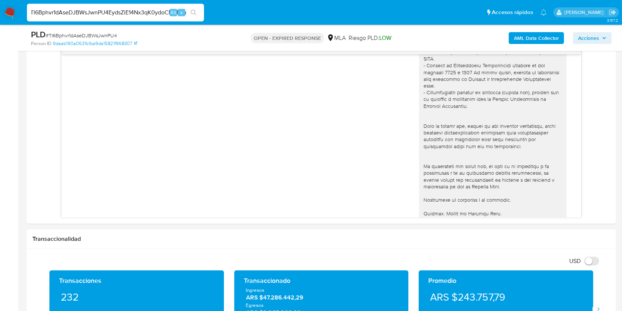
click at [98, 15] on input "TI6Bphvr1dAseDJBWsJwnPU4EydsZiE14Nx3qK0ydoCMMk1u" at bounding box center [115, 13] width 177 height 10
paste input
type input "EydsZiE14Nx3qK0ydoCMMk1u"
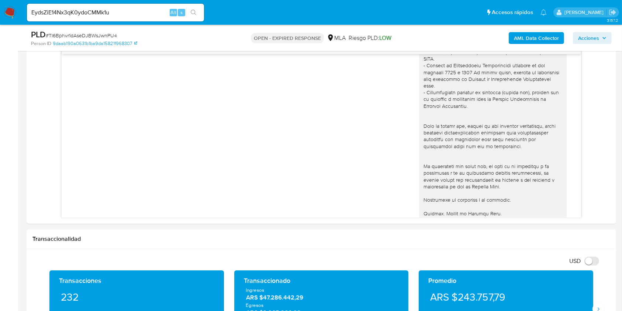
click at [190, 12] on button "search-icon" at bounding box center [193, 12] width 15 height 10
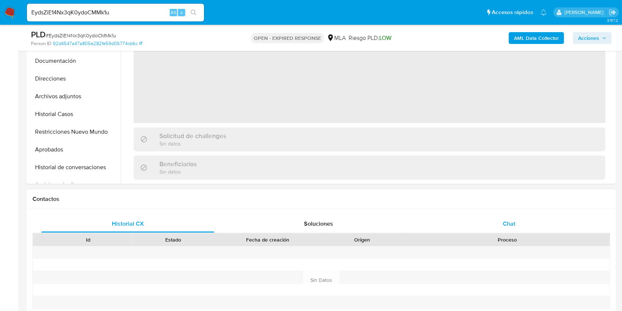
click at [537, 225] on div "Chat" at bounding box center [509, 224] width 173 height 18
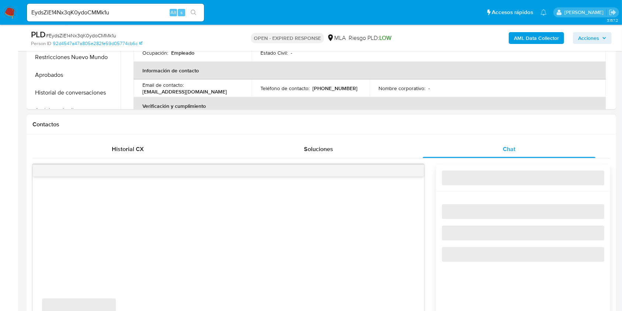
scroll to position [393, 0]
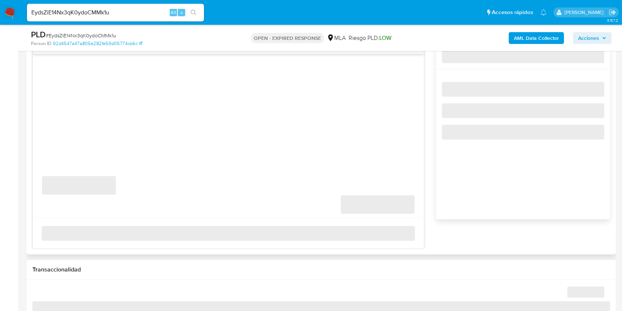
select select "10"
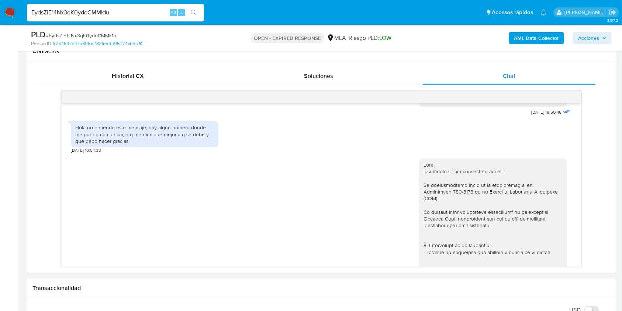
click at [142, 14] on input "EydsZiE14Nx3qK0ydoCMMk1u" at bounding box center [115, 13] width 177 height 10
paste input "Ofh9gElEWd1xl5QLdg9Kfc3l"
click at [184, 16] on input "Ofh9gElEWd1xl5QLdg9Kfc3l" at bounding box center [115, 13] width 177 height 10
type input "Ofh9gElEWd1xl5QLdg9Kfc3l"
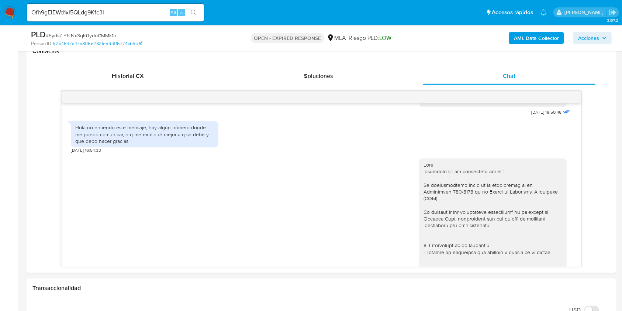
click at [198, 17] on button "search-icon" at bounding box center [193, 12] width 15 height 10
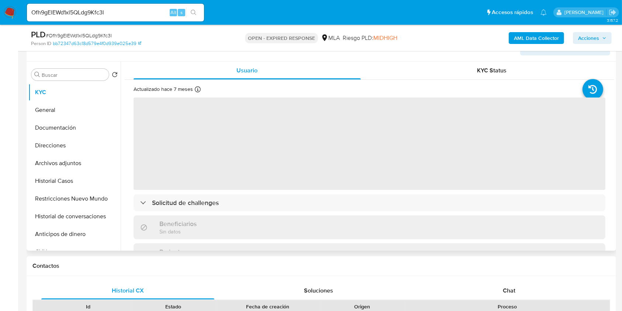
scroll to position [246, 0]
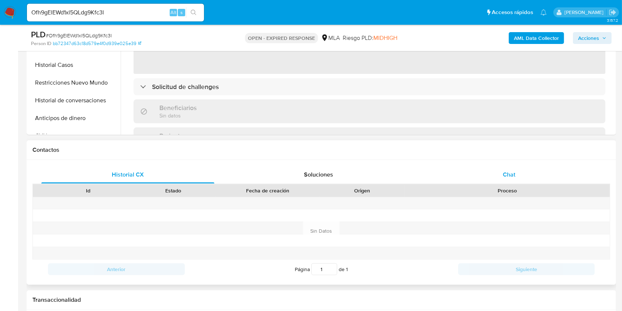
click at [504, 167] on div "Chat" at bounding box center [509, 175] width 173 height 18
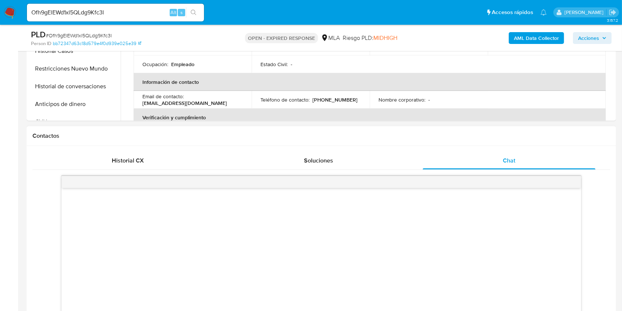
scroll to position [344, 0]
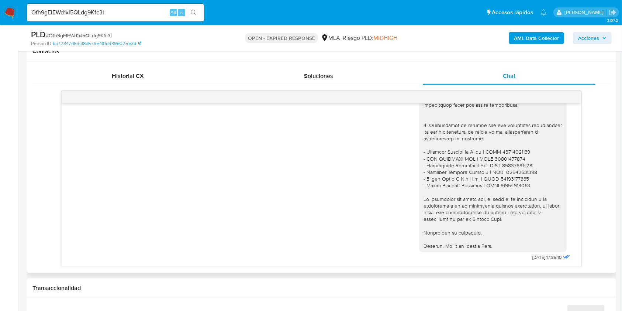
select select "10"
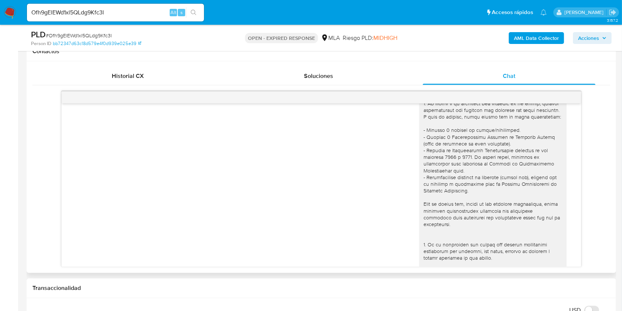
scroll to position [0, 0]
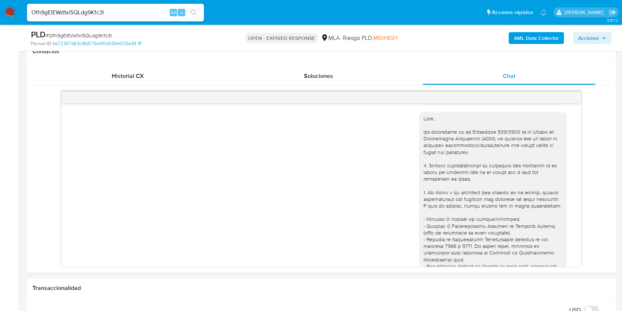
click at [157, 12] on input "Ofh9gElEWd1xl5QLdg9Kfc3l" at bounding box center [115, 13] width 177 height 10
paste input "3NAu9X0UqUY0Lp3NHAUC1tjL"
type input "3NAu9X0UqUY0Lp3NHAUC1tjL"
click at [199, 15] on button "search-icon" at bounding box center [193, 12] width 15 height 10
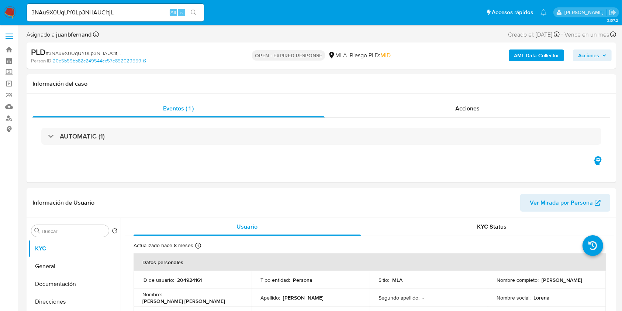
select select "10"
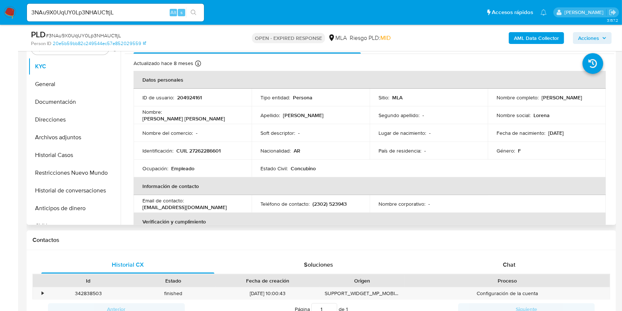
scroll to position [295, 0]
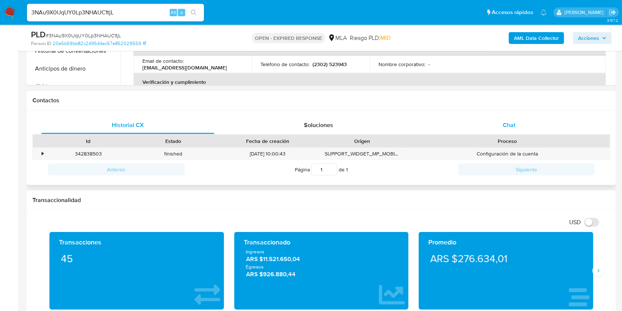
click at [499, 125] on div "Chat" at bounding box center [509, 125] width 173 height 18
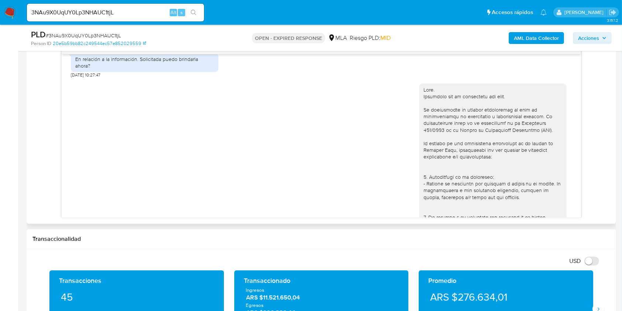
scroll to position [508, 0]
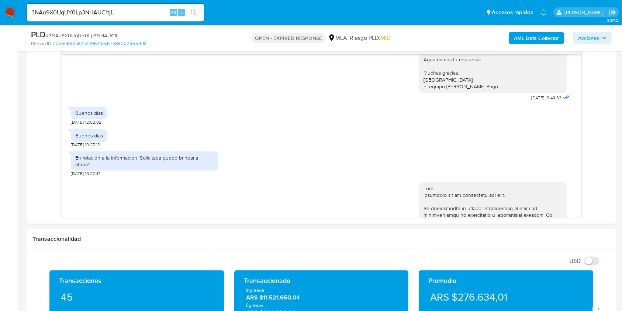
click at [159, 12] on input "3NAu9X0UqUY0Lp3NHAUC1tjL" at bounding box center [115, 13] width 177 height 10
paste input "PEWa0zh3xPQj5Gh1I4cUoZQT"
type input "PEWa0zh3xPQj5Gh1I4cUoZQT"
click at [198, 13] on button "search-icon" at bounding box center [193, 12] width 15 height 10
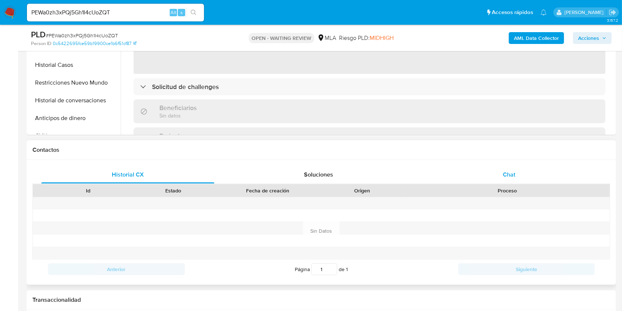
click at [519, 176] on div "Chat" at bounding box center [509, 175] width 173 height 18
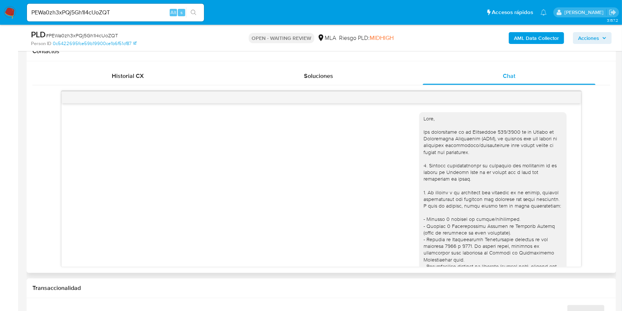
scroll to position [911, 0]
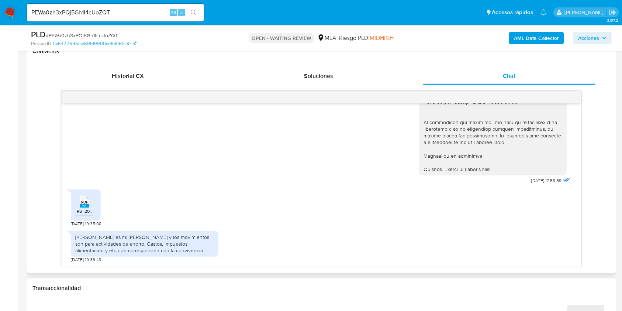
select select "10"
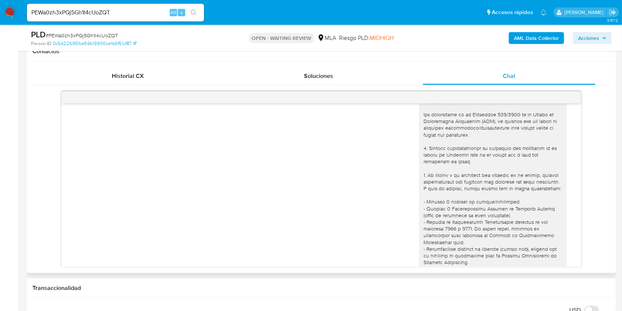
scroll to position [0, 0]
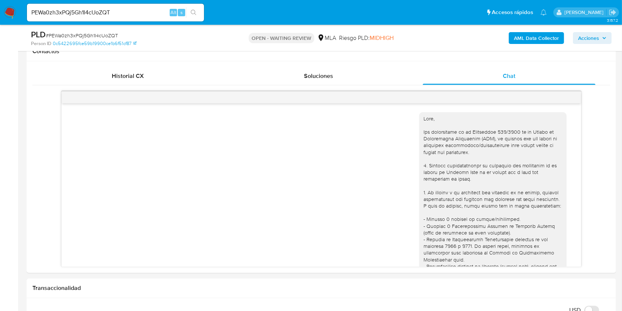
click at [148, 16] on input "PEWa0zh3xPQj5Gh1I4cUoZQT" at bounding box center [115, 13] width 177 height 10
paste input "F7qUgsYd9TW4cCUiaoYYYUgO"
click at [204, 14] on input "F7qUgsYd9TW4cCUiaoYYYUgO" at bounding box center [115, 13] width 177 height 10
type input "F7qUgsYd9TW4cCUiaoYYYUgO"
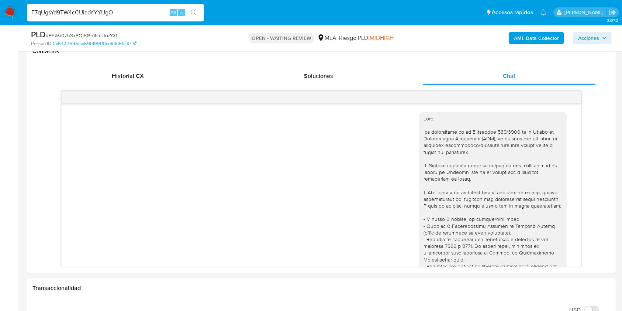
click at [198, 14] on button "search-icon" at bounding box center [193, 12] width 15 height 10
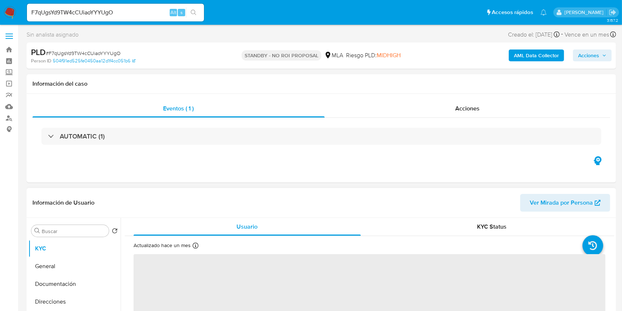
scroll to position [197, 0]
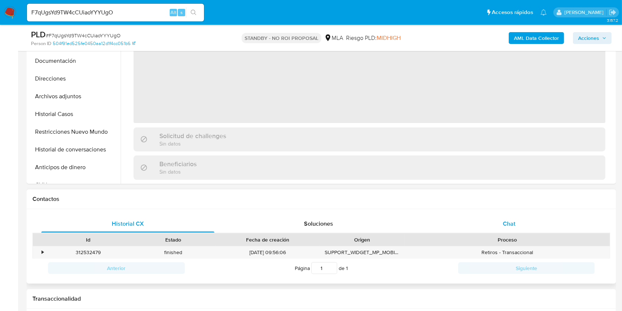
click at [520, 229] on div "Chat" at bounding box center [509, 224] width 173 height 18
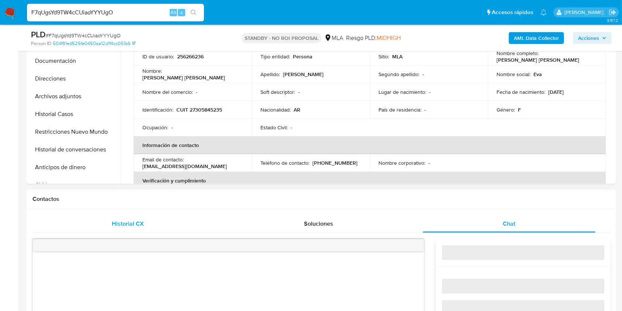
select select "10"
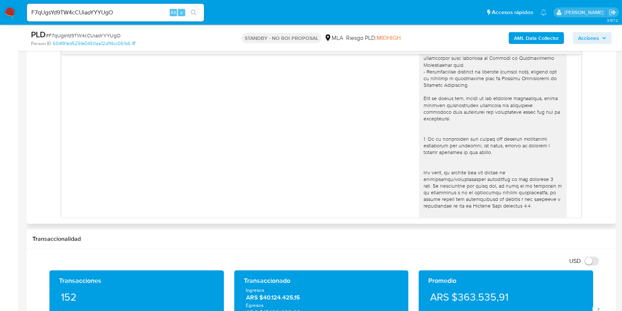
scroll to position [0, 0]
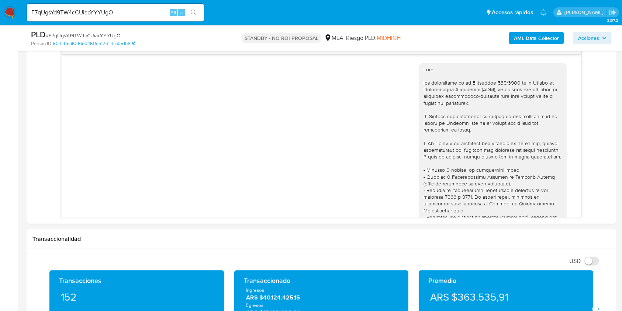
click at [156, 13] on input "F7qUgsYd9TW4cCUiaoYYYUgO" at bounding box center [115, 13] width 177 height 10
paste input "xBwXjc9l7BALb8xzOFpawvDQ"
type input "xBwXjc9l7BALb8xzOFpawvDQ"
click at [191, 12] on icon "search-icon" at bounding box center [194, 13] width 6 height 6
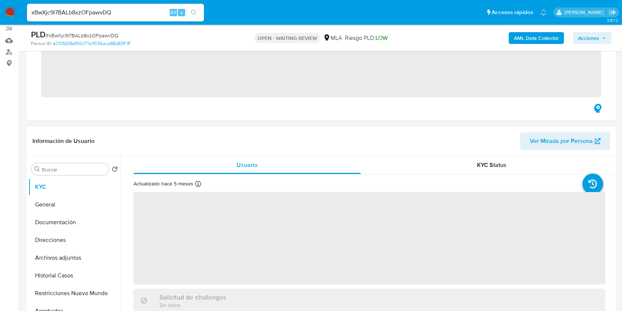
scroll to position [197, 0]
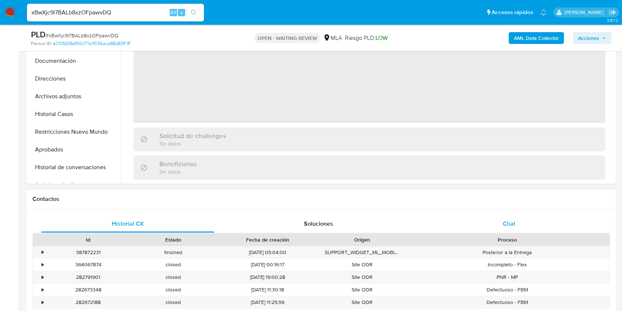
click at [523, 224] on div "Chat" at bounding box center [509, 224] width 173 height 18
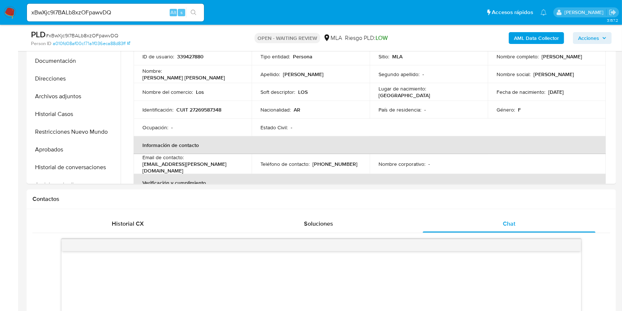
select select "10"
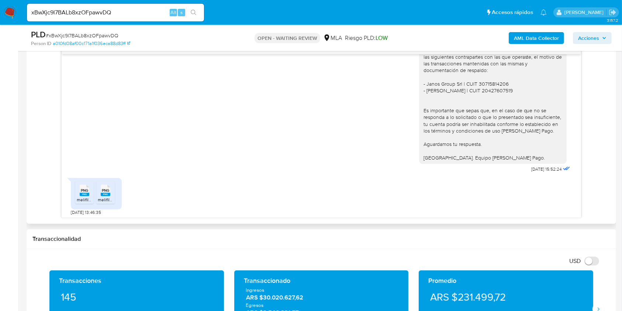
scroll to position [448, 0]
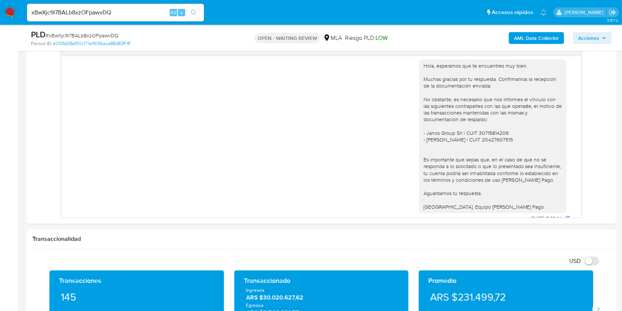
click at [138, 14] on input "xBwXjc9l7BALb8xzOFpawvDQ" at bounding box center [115, 13] width 177 height 10
paste input "CIMWEfspK46g4IrAgAENiblR"
type input "CIMWEfspK46g4IrAgAENiblR"
click at [193, 13] on icon "search-icon" at bounding box center [194, 13] width 6 height 6
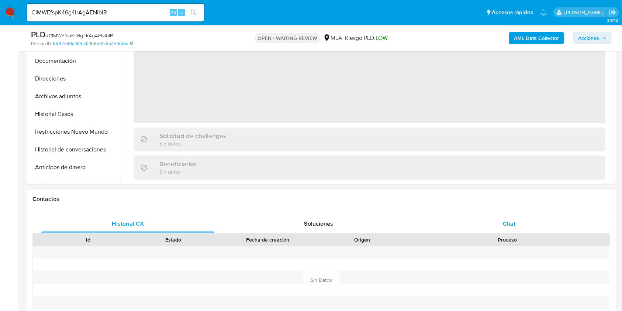
click at [507, 222] on span "Chat" at bounding box center [509, 223] width 13 height 8
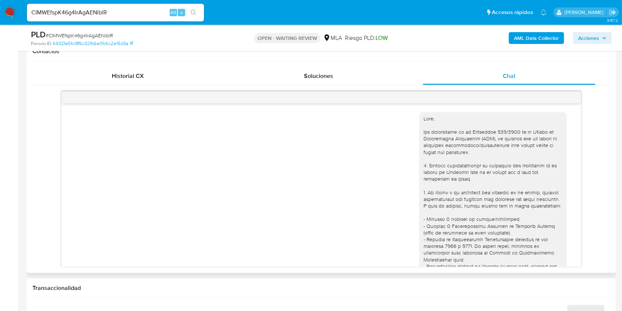
scroll to position [641, 0]
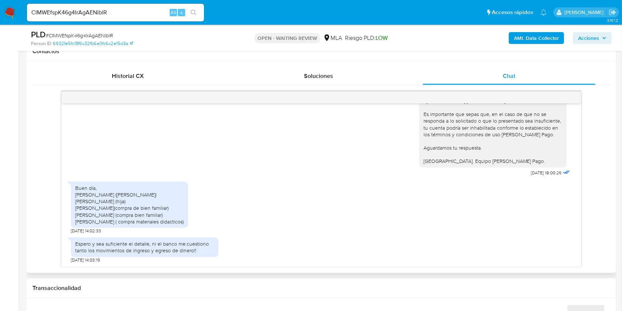
select select "10"
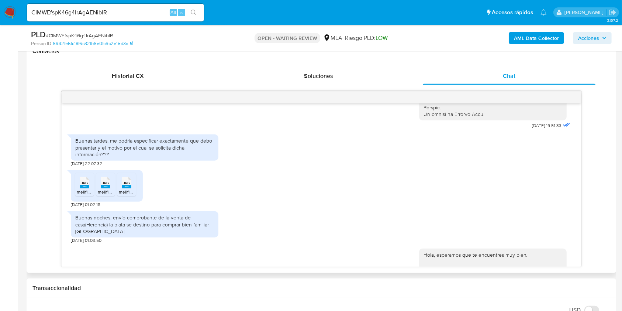
scroll to position [395, 0]
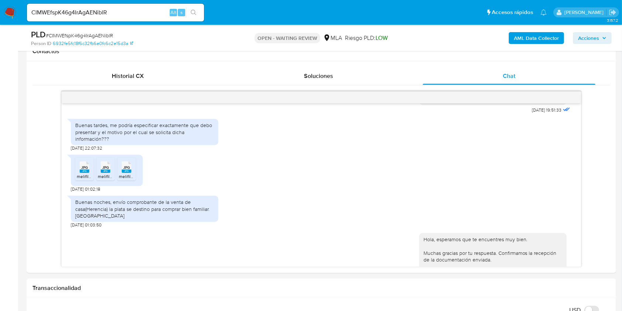
click at [156, 15] on input "CIMWEfspK46g4IrAgAENiblR" at bounding box center [115, 13] width 177 height 10
paste input "lF75pZjsJVpGpYBsrIxA32BO"
type input "lF75pZjsJVpGpYBsrIxA32BO"
click at [184, 15] on div "s" at bounding box center [181, 12] width 7 height 7
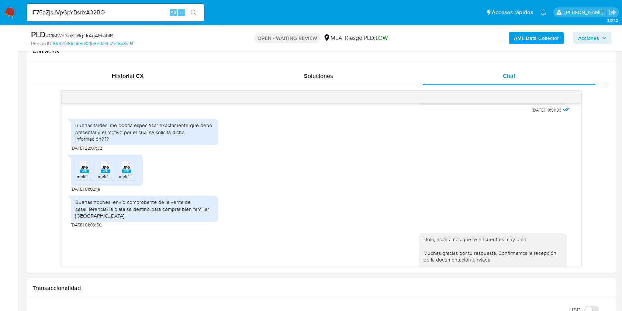
drag, startPoint x: 207, startPoint y: 11, endPoint x: 200, endPoint y: 12, distance: 6.7
click at [206, 11] on ul "Pausado Ver notificaciones lF75pZjsJVpGpYBsrIxA32BO Alt s Accesos rápidos Presi…" at bounding box center [286, 12] width 527 height 18
click at [196, 13] on icon "search-icon" at bounding box center [194, 13] width 6 height 6
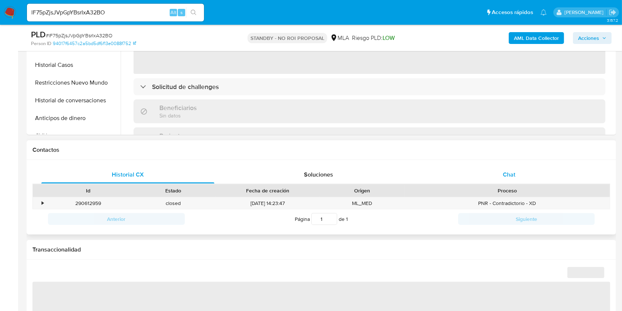
click at [485, 167] on div "Chat" at bounding box center [509, 175] width 173 height 18
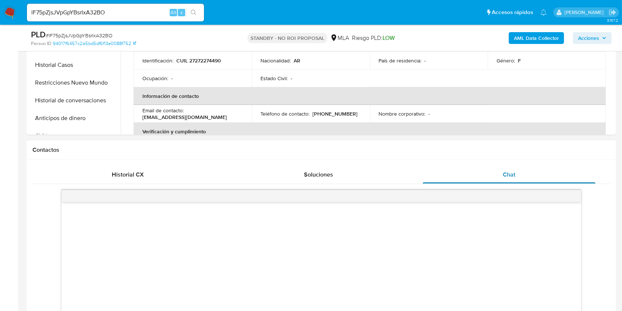
scroll to position [344, 0]
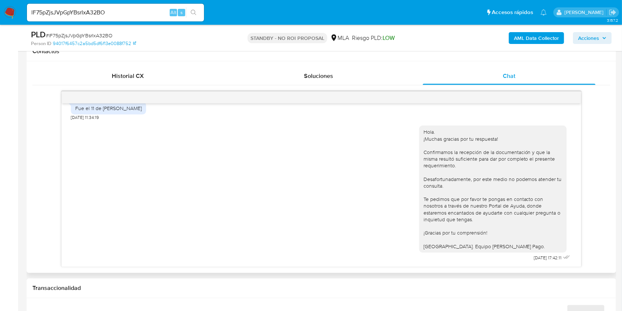
select select "10"
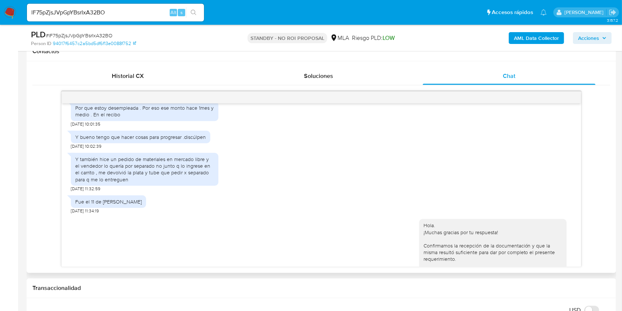
scroll to position [541, 0]
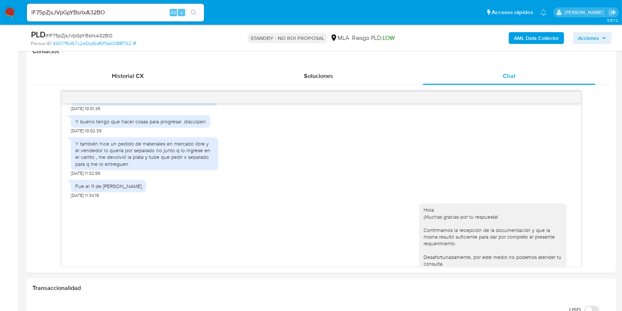
click at [148, 14] on input "lF75pZjsJVpGpYBsrIxA32BO" at bounding box center [115, 13] width 177 height 10
paste input "TucKOOsavtuTe31DAQI4HwUi"
type input "TucKOOsavtuTe31DAQI4HwUi"
click at [190, 12] on button "search-icon" at bounding box center [193, 12] width 15 height 10
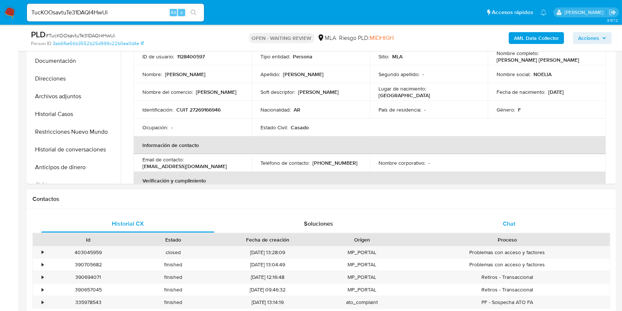
select select "10"
click at [524, 225] on div "Chat" at bounding box center [509, 224] width 173 height 18
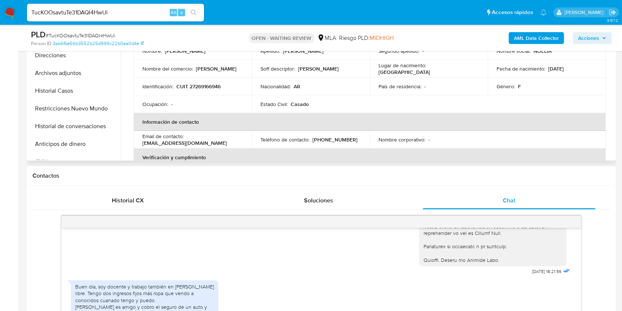
scroll to position [98, 0]
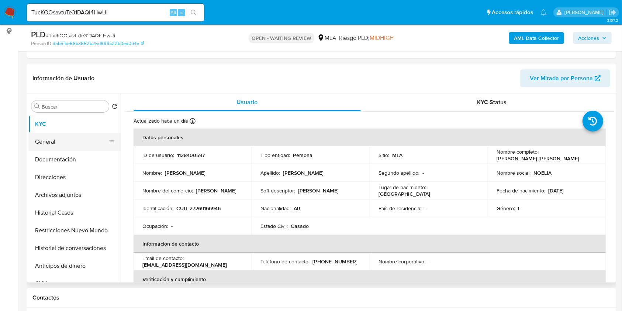
click at [58, 142] on button "General" at bounding box center [71, 142] width 86 height 18
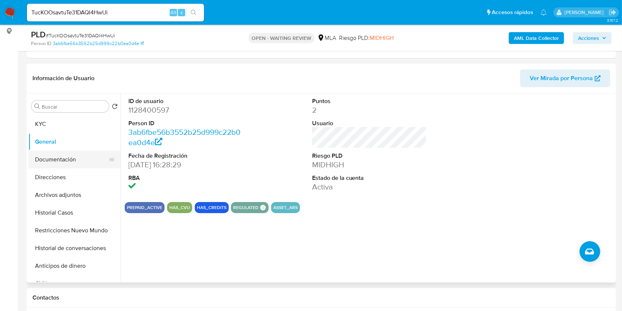
click at [51, 162] on button "Documentación" at bounding box center [71, 159] width 86 height 18
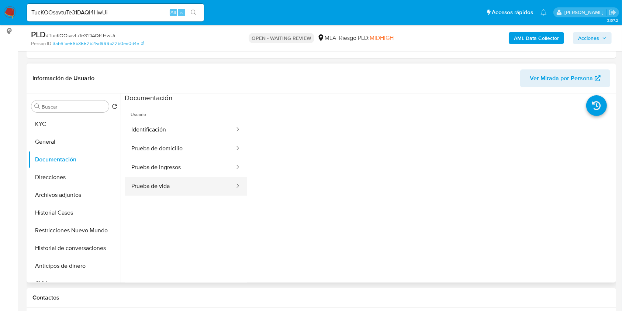
click at [203, 177] on button "Prueba de vida" at bounding box center [180, 186] width 111 height 19
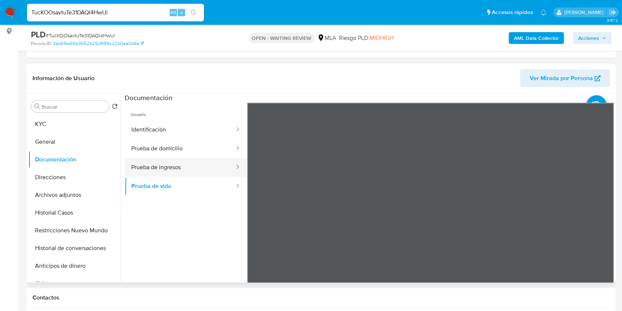
click at [211, 167] on button "Prueba de ingresos" at bounding box center [180, 167] width 111 height 19
click at [154, 13] on input "TucKOOsavtuTe31DAQI4HwUi" at bounding box center [115, 13] width 177 height 10
paste input "Ai5XkondSnV4QAkXR3RN6LwR"
click at [203, 10] on input "Ai5XkondSnV4QAkXR3RN6LwR" at bounding box center [115, 13] width 177 height 10
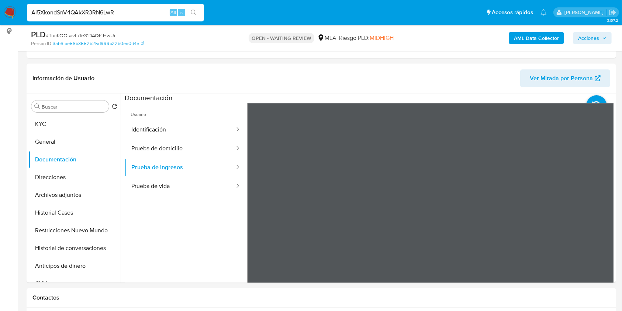
type input "Ai5XkondSnV4QAkXR3RN6LwR"
click at [194, 12] on icon "search-icon" at bounding box center [194, 13] width 6 height 6
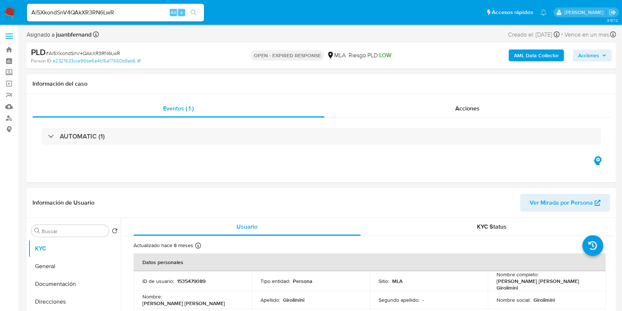
select select "10"
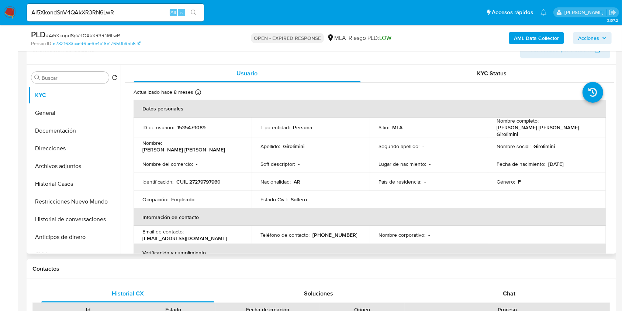
scroll to position [246, 0]
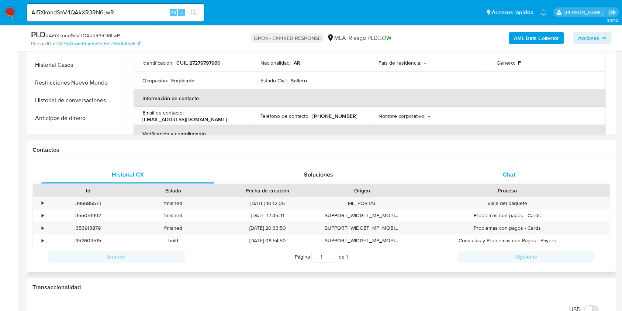
click at [522, 181] on div "Chat" at bounding box center [509, 175] width 173 height 18
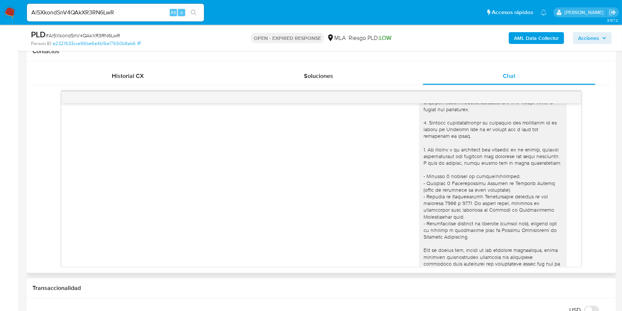
scroll to position [0, 0]
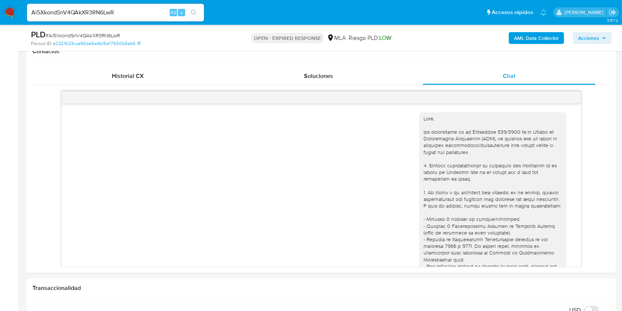
click at [141, 15] on input "Ai5XkondSnV4QAkXR3RN6LwR" at bounding box center [115, 13] width 177 height 10
paste input "SWtJWajzd1JNhyr9V1LEwQOk"
type input "SWtJWajzd1JNhyr9V1LEwQOk"
click at [194, 10] on icon "search-icon" at bounding box center [194, 13] width 6 height 6
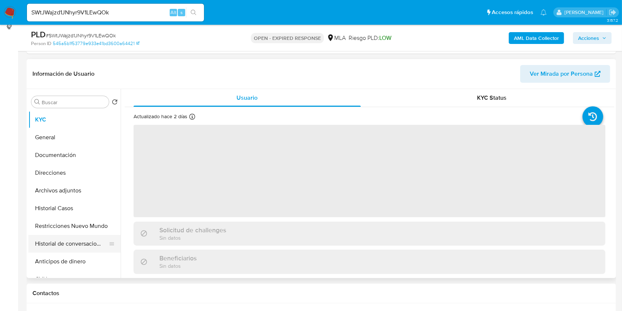
scroll to position [246, 0]
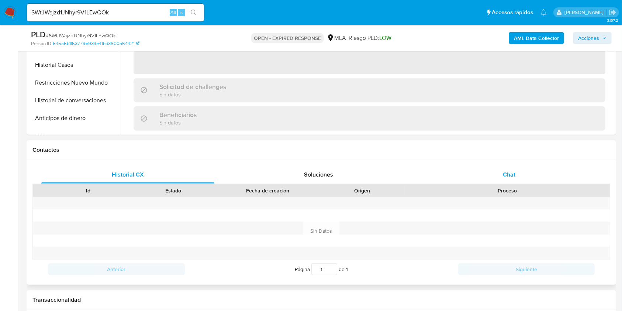
click at [538, 180] on div "Chat" at bounding box center [509, 175] width 173 height 18
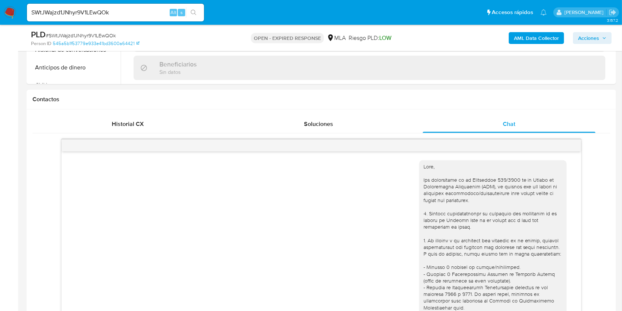
scroll to position [393, 0]
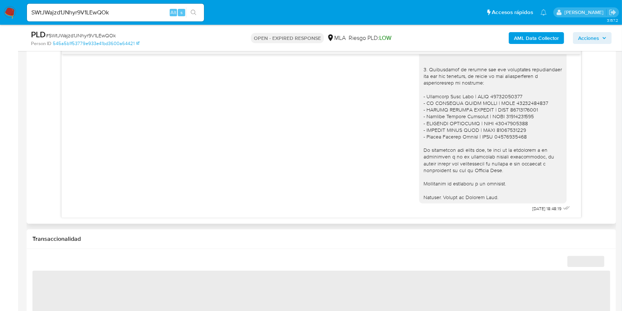
select select "10"
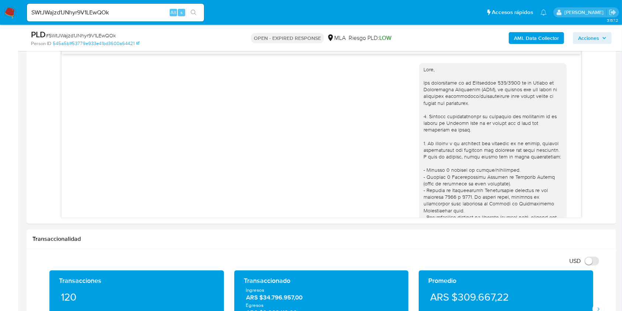
scroll to position [0, 0]
click at [151, 6] on div "SWtJWajzd1JNhyr9V1LEwQOk Alt s" at bounding box center [115, 13] width 177 height 18
click at [152, 14] on input "SWtJWajzd1JNhyr9V1LEwQOk" at bounding box center [115, 13] width 177 height 10
paste input "CTDN2rvGJyhC9RKtfEQO2F2a"
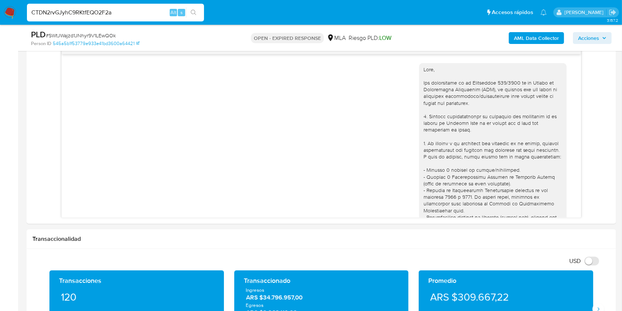
type input "CTDN2rvGJyhC9RKtfEQO2F2a"
click at [193, 14] on icon "search-icon" at bounding box center [194, 13] width 6 height 6
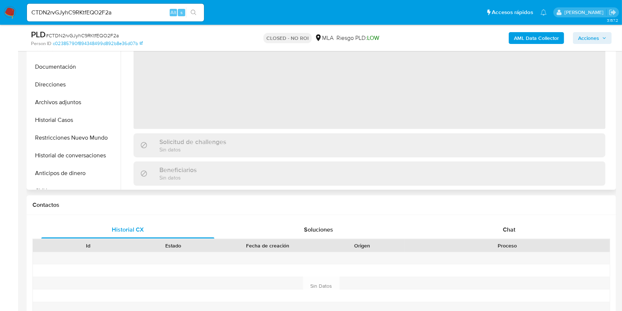
scroll to position [197, 0]
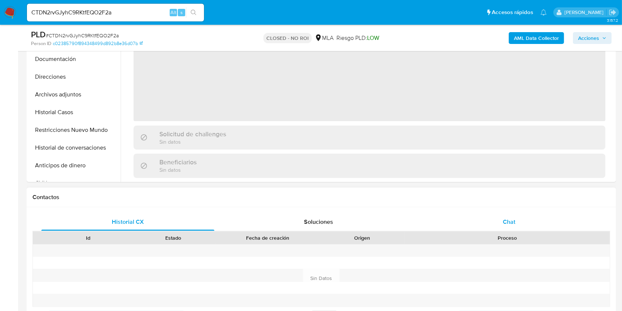
click at [515, 225] on div "Chat" at bounding box center [509, 222] width 173 height 18
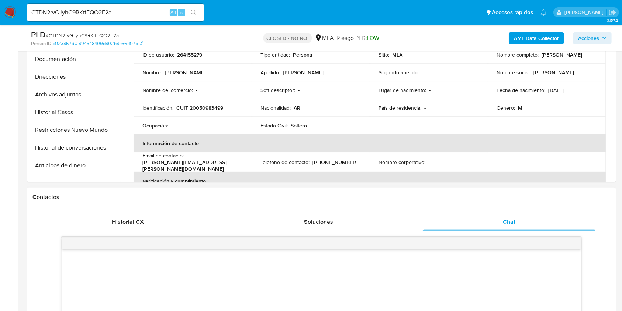
select select "10"
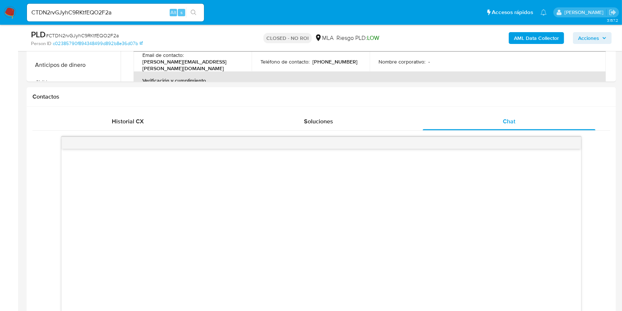
scroll to position [295, 0]
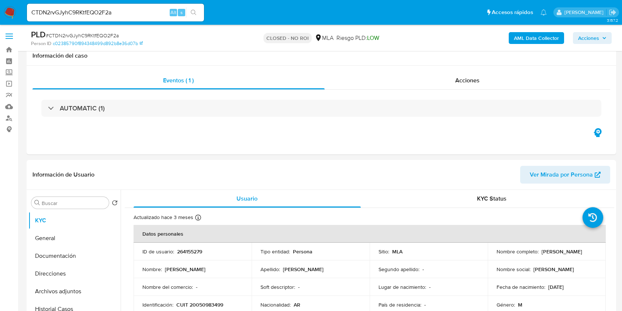
select select "10"
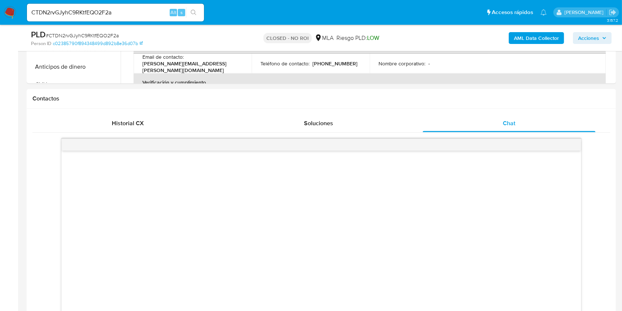
click at [135, 4] on div "CTDN2rvGJyhC9RKtfEQO2F2a Alt s" at bounding box center [115, 13] width 177 height 18
click at [138, 8] on input "CTDN2rvGJyhC9RKtfEQO2F2a" at bounding box center [115, 13] width 177 height 10
paste input "gxHRnt77sXOa24iCbEKJxCag"
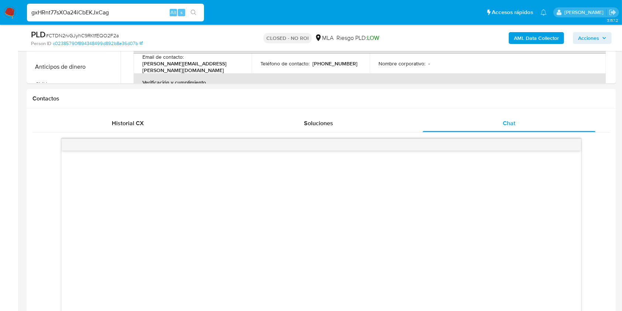
type input "gxHRnt77sXOa24iCbEKJxCag"
click at [197, 15] on button "search-icon" at bounding box center [193, 12] width 15 height 10
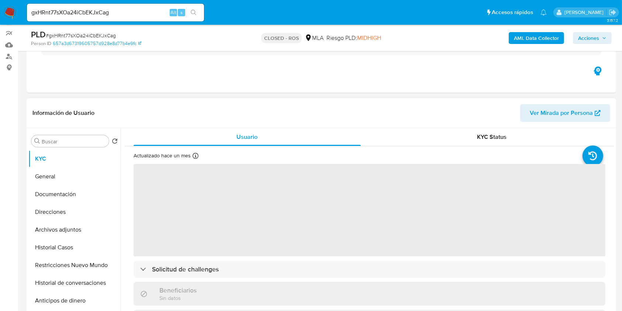
scroll to position [148, 0]
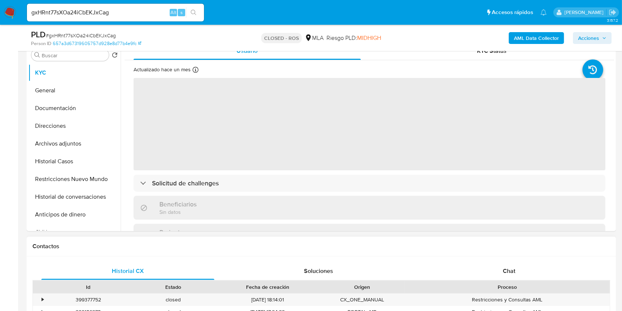
click at [516, 258] on div "Historial CX Soluciones Chat Id Estado Fecha de creación Origen Proceso • 39937…" at bounding box center [321, 306] width 589 height 100
select select "10"
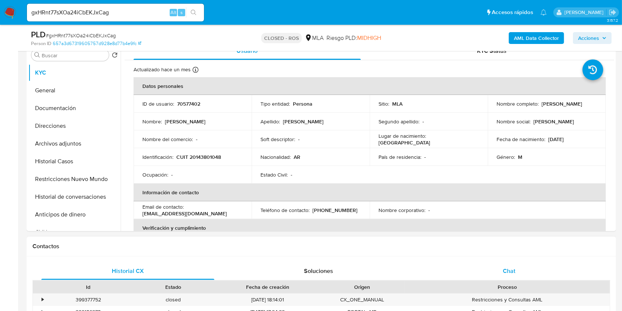
click at [519, 268] on div "Chat" at bounding box center [509, 271] width 173 height 18
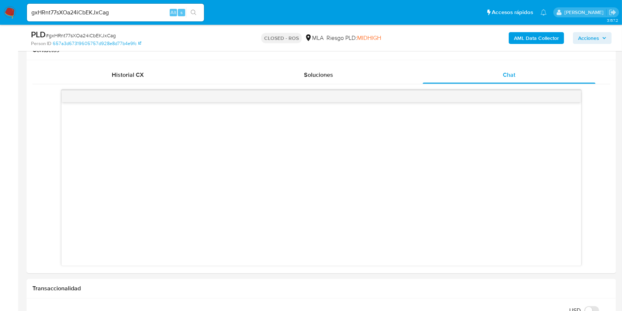
scroll to position [344, 0]
click at [159, 8] on input "gxHRnt77sXOa24iCbEKJxCag" at bounding box center [115, 13] width 177 height 10
paste input "WcOqiqjuN6PXyyPXHDq6tTN2"
type input "WcOqiqjuN6PXyyPXHDq6tTN2"
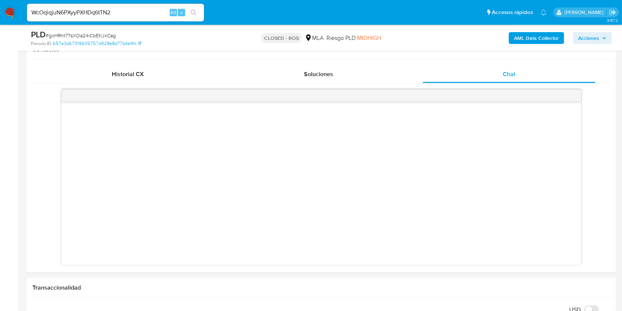
click at [186, 11] on button "search-icon" at bounding box center [193, 12] width 15 height 10
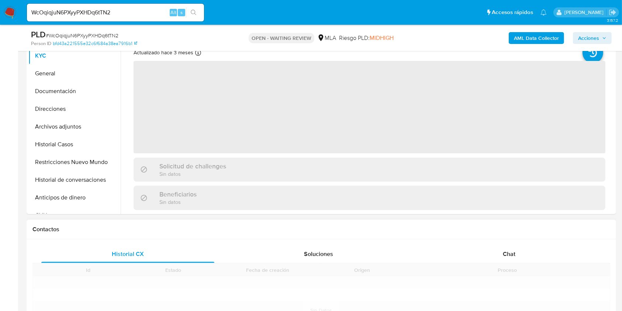
scroll to position [295, 0]
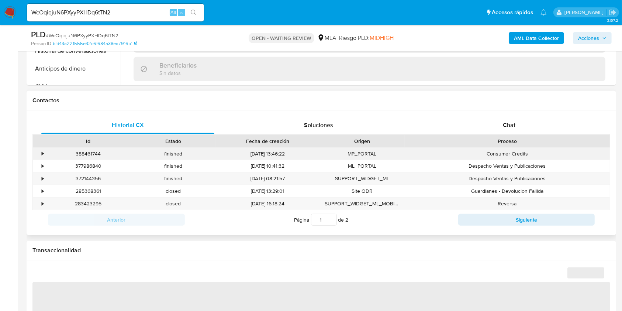
drag, startPoint x: 517, startPoint y: 159, endPoint x: 516, endPoint y: 148, distance: 11.1
click at [517, 159] on div "Consumer Credits" at bounding box center [507, 154] width 205 height 12
click at [515, 120] on div "Chat" at bounding box center [509, 125] width 173 height 18
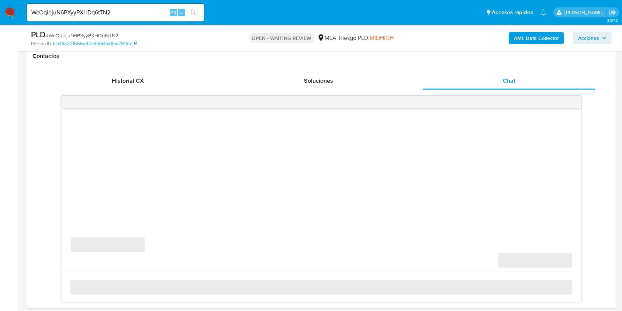
select select "10"
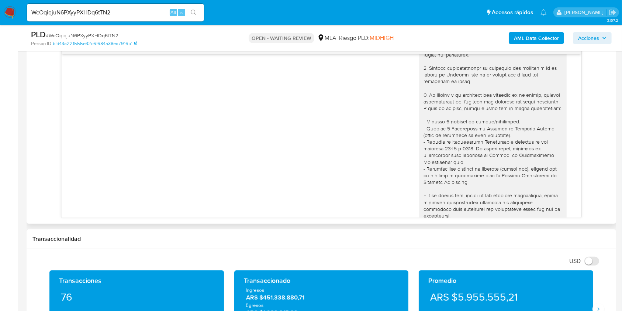
scroll to position [0, 0]
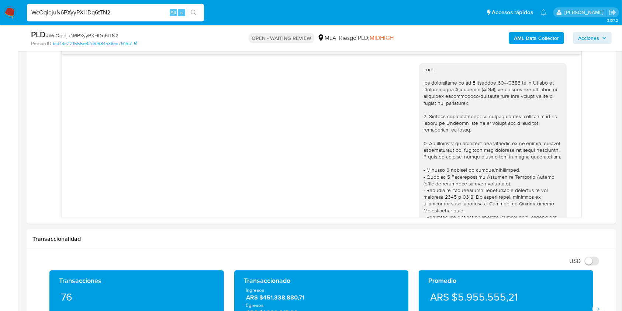
click at [136, 15] on input "WcOqiqjuN6PXyyPXHDq6tTN2" at bounding box center [115, 13] width 177 height 10
paste input "k3h8R2K06hZMjdNrA3G17dTi"
type input "k3h8R2K06hZMjdNrA3G17dTi"
click at [197, 13] on button "search-icon" at bounding box center [193, 12] width 15 height 10
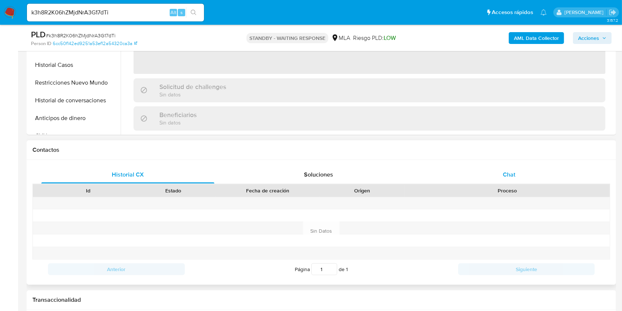
click at [523, 173] on div "Chat" at bounding box center [509, 175] width 173 height 18
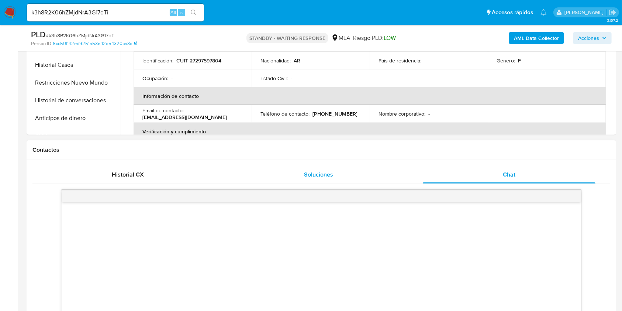
scroll to position [393, 0]
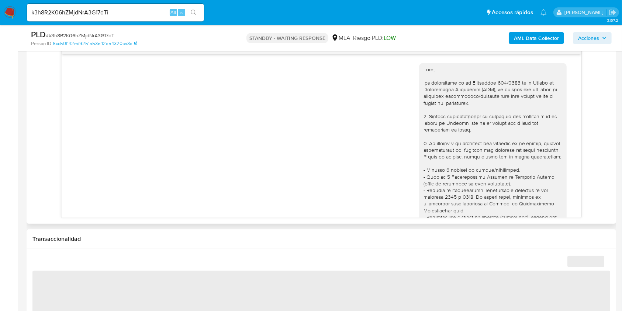
select select "10"
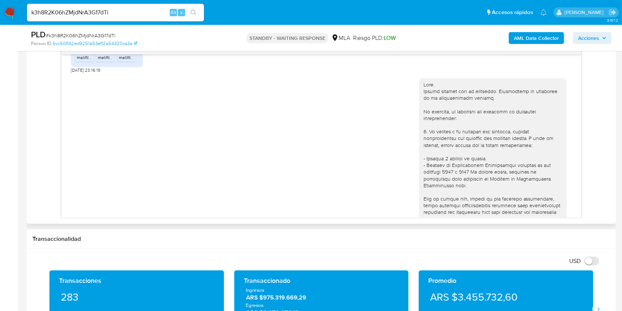
scroll to position [567, 0]
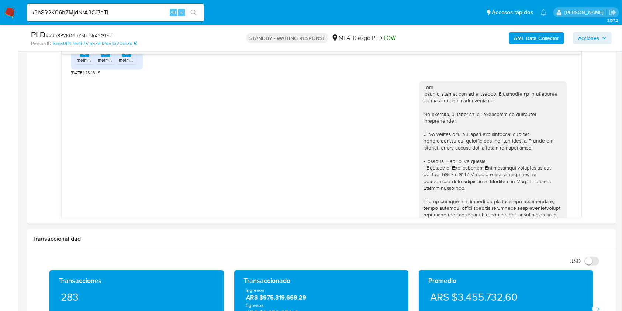
click at [156, 13] on input "k3h8R2K06hZMjdNrA3G17dTi" at bounding box center [115, 13] width 177 height 10
paste input "z7EALT0xNvvAuDnDonYdDAkX"
type input "z7EALT0xNvvAuDnDonYdDAkX"
click at [193, 10] on icon "search-icon" at bounding box center [194, 13] width 6 height 6
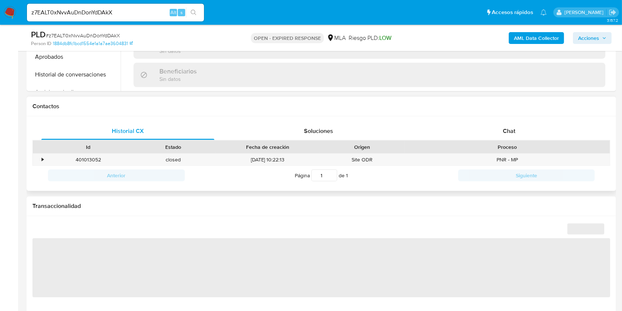
scroll to position [295, 0]
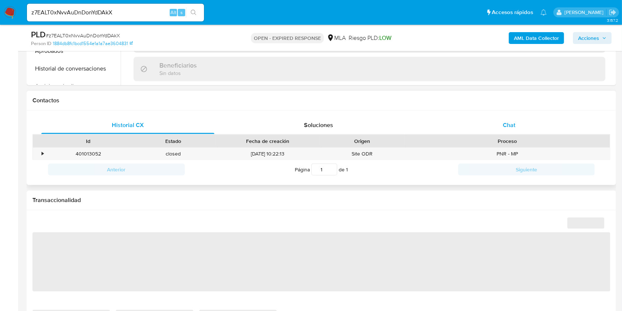
click at [509, 123] on span "Chat" at bounding box center [509, 125] width 13 height 8
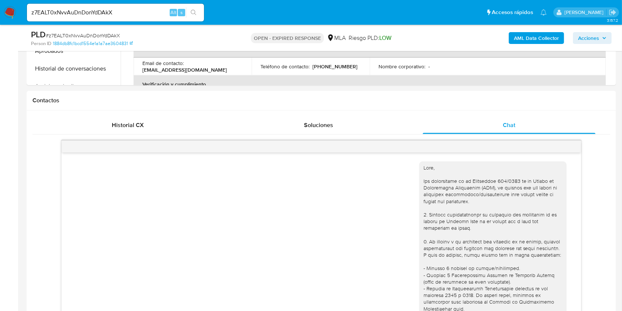
scroll to position [741, 0]
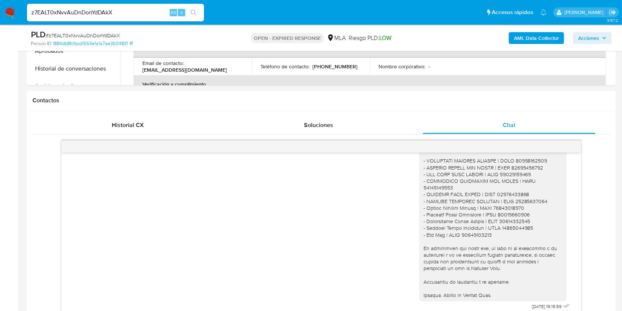
select select "10"
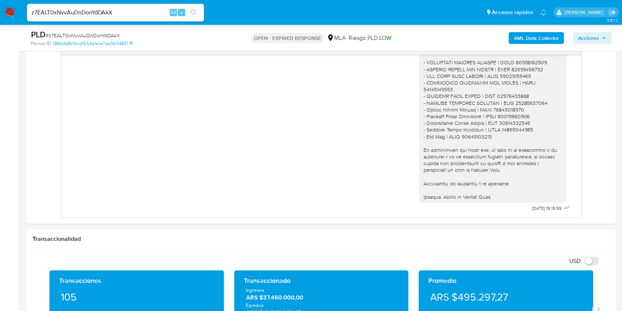
click at [129, 14] on input "z7EALT0xNvvAuDnDonYdDAkX" at bounding box center [115, 13] width 177 height 10
paste input "XeainaWNbM6bgkzy3or7SEiD"
type input "XeainaWNbM6bgkzy3or7SEiD"
click at [195, 13] on icon "search-icon" at bounding box center [194, 13] width 6 height 6
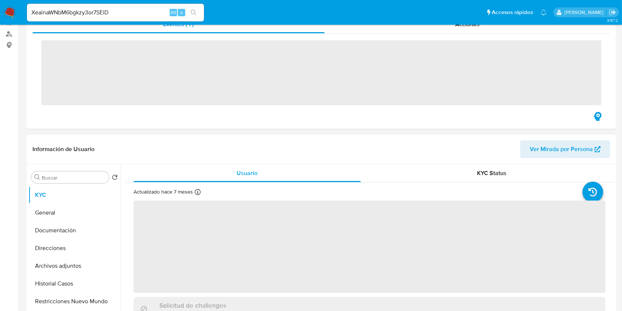
scroll to position [246, 0]
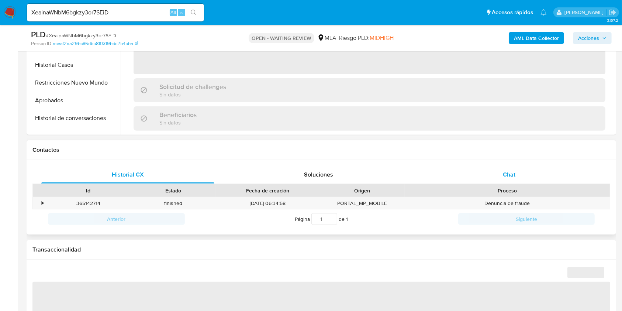
click at [481, 168] on div "Chat" at bounding box center [509, 175] width 173 height 18
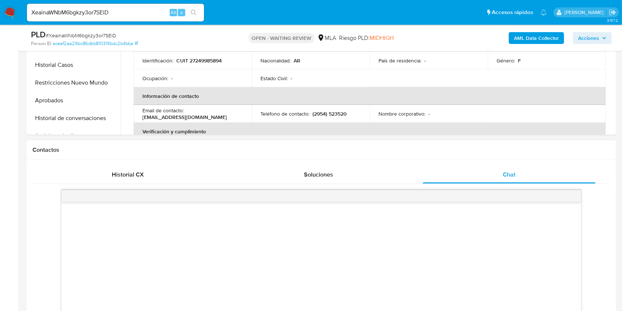
select select "10"
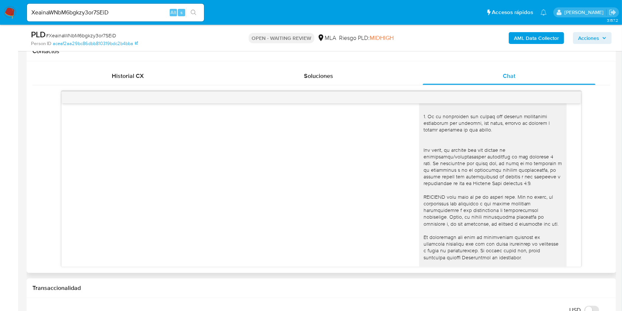
scroll to position [0, 0]
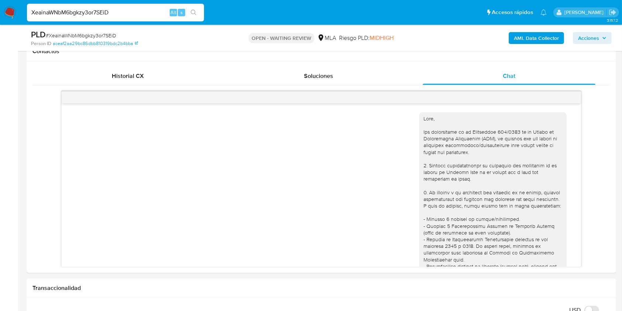
click at [139, 17] on input "XeainaWNbM6bgkzy3or7SEiD" at bounding box center [115, 13] width 177 height 10
click at [139, 16] on input "XeainaWNbM6bgkzy3or7SEiD" at bounding box center [115, 13] width 177 height 10
paste input "aylJzPl8vtkYQLGO2vaiM7kp"
type input "aylJzPl8vtkYQLGO2vaiM7kp"
click at [191, 16] on button "search-icon" at bounding box center [193, 12] width 15 height 10
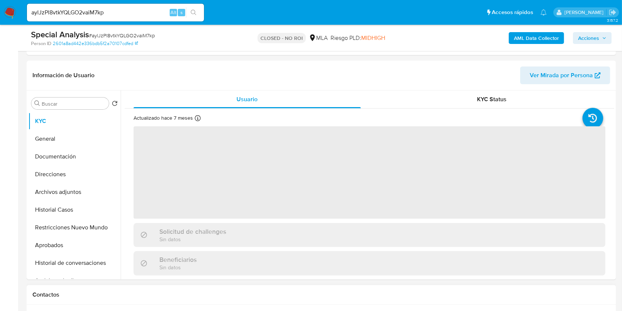
scroll to position [246, 0]
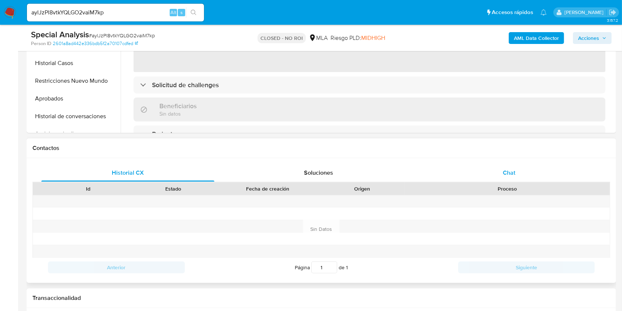
click at [513, 170] on span "Chat" at bounding box center [509, 172] width 13 height 8
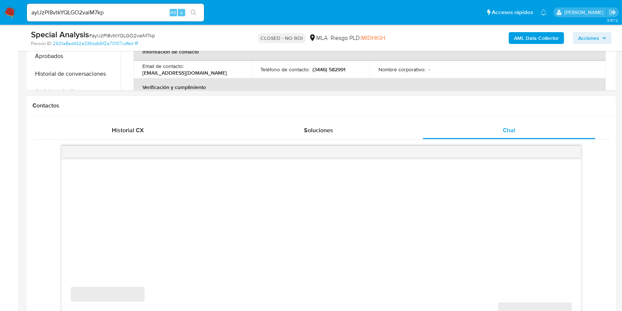
scroll to position [393, 0]
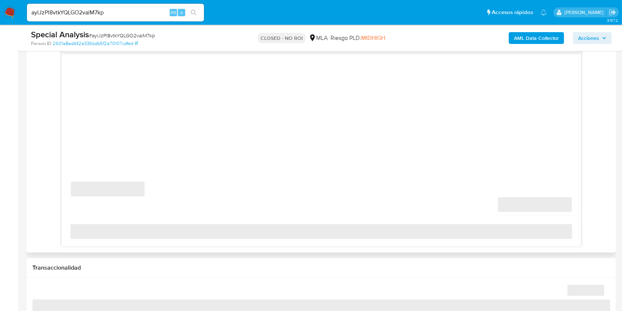
select select "10"
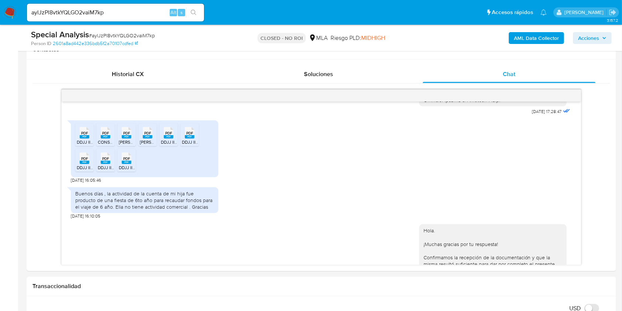
scroll to position [853, 0]
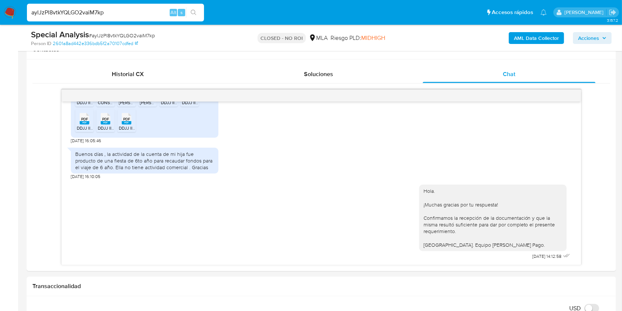
click at [145, 10] on input "aylJzPl8vtkYQLGO2vaiM7kp" at bounding box center [115, 13] width 177 height 10
paste input "mC9zisznWDg9YP54k2S8ebRT"
type input "mC9zisznWDg9YP54k2S8ebRT"
click at [201, 14] on button "search-icon" at bounding box center [193, 12] width 15 height 10
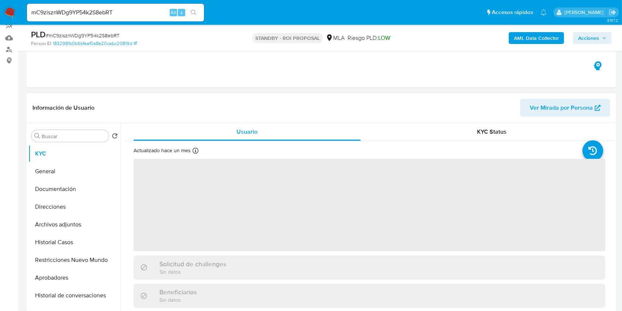
scroll to position [197, 0]
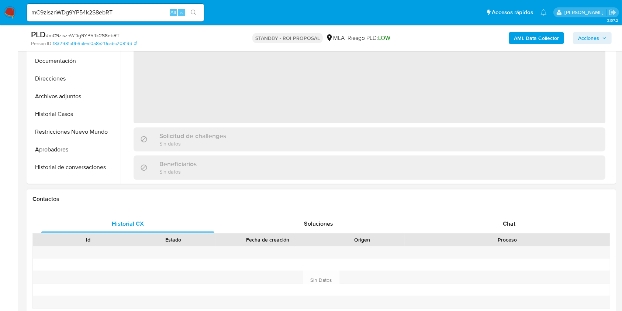
click at [508, 234] on div "Proceso" at bounding box center [507, 239] width 205 height 13
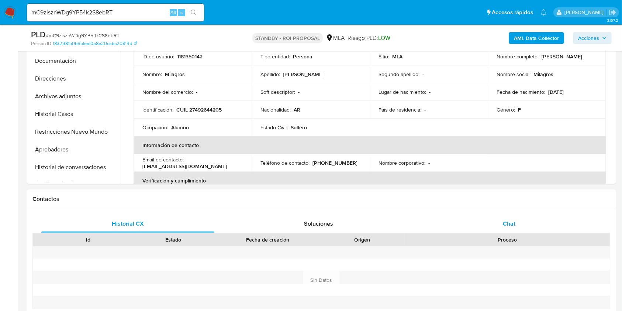
click at [511, 227] on span "Chat" at bounding box center [509, 223] width 13 height 8
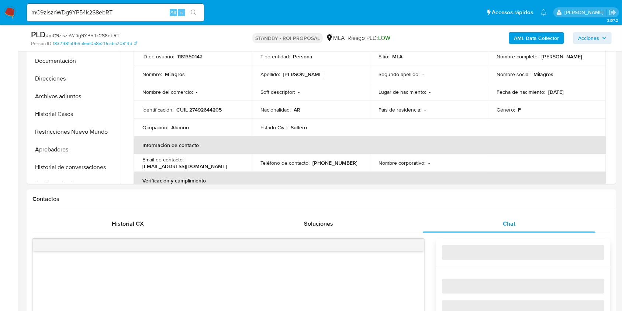
select select "10"
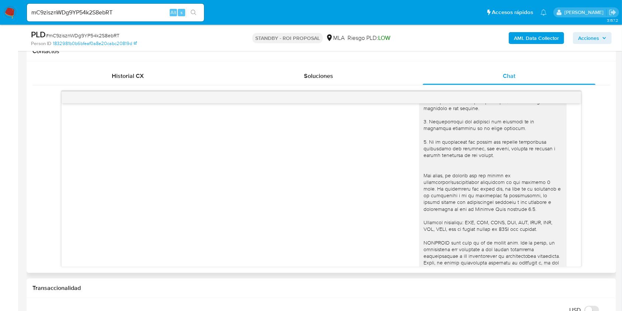
scroll to position [0, 0]
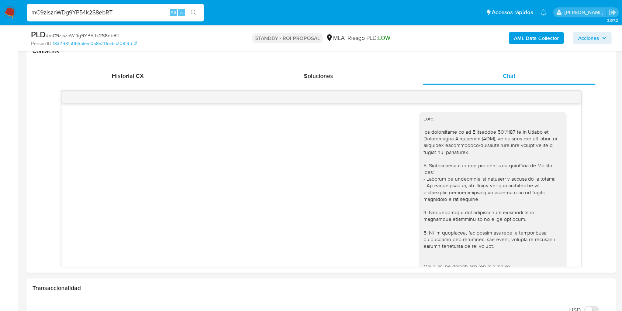
click at [133, 13] on input "mC9zisznWDg9YP54k2S8ebRT" at bounding box center [115, 13] width 177 height 10
paste input "nuGMtLA5bADrxjkNf4w7usCW"
type input "nuGMtLA5bADrxjkNf4w7usCW"
click at [198, 13] on button "search-icon" at bounding box center [193, 12] width 15 height 10
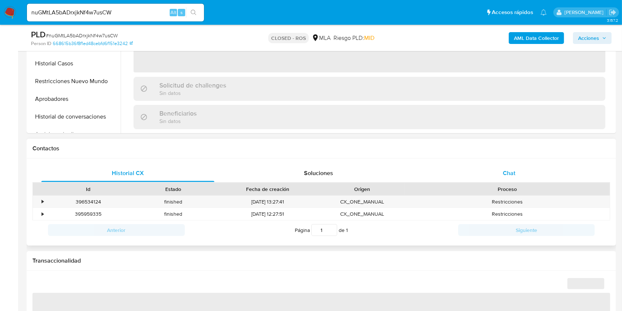
scroll to position [246, 0]
click at [499, 172] on div "Chat" at bounding box center [509, 173] width 173 height 18
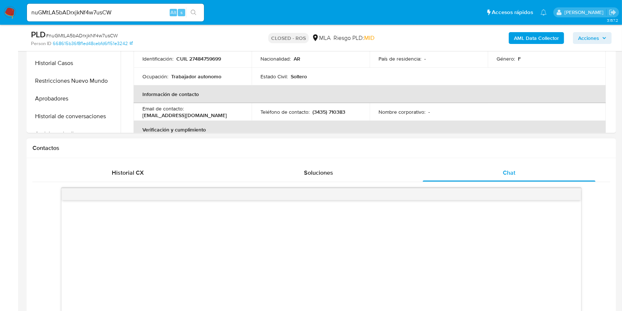
select select "10"
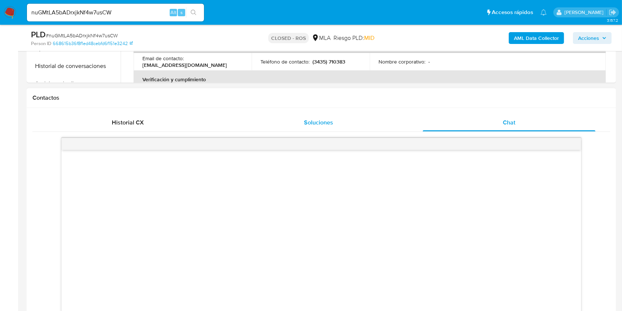
scroll to position [393, 0]
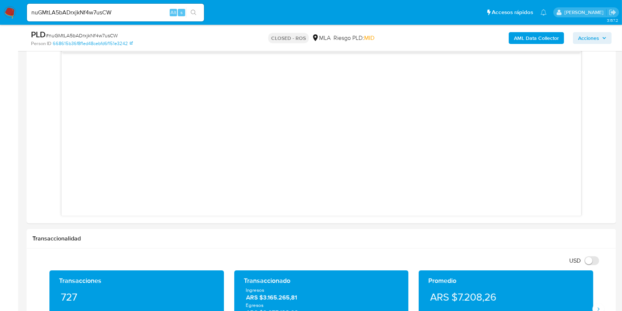
click at [139, 17] on div "nuGMtLA5bADrxjkNf4w7usCW Alt s" at bounding box center [115, 13] width 177 height 18
click at [143, 13] on input "nuGMtLA5bADrxjkNf4w7usCW" at bounding box center [115, 13] width 177 height 10
paste input "zG7ABrYjBCBzLhTwnyYKesmm"
type input "zG7ABrYjBCBzLhTwnyYKesmm"
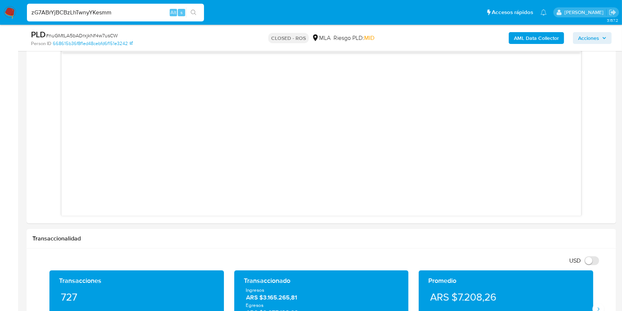
click at [195, 11] on icon "search-icon" at bounding box center [194, 13] width 6 height 6
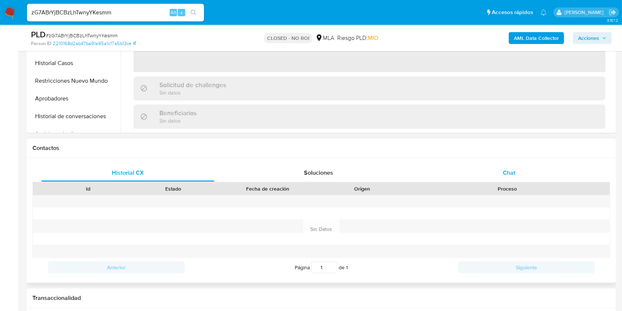
click at [490, 164] on div "Chat" at bounding box center [509, 173] width 173 height 18
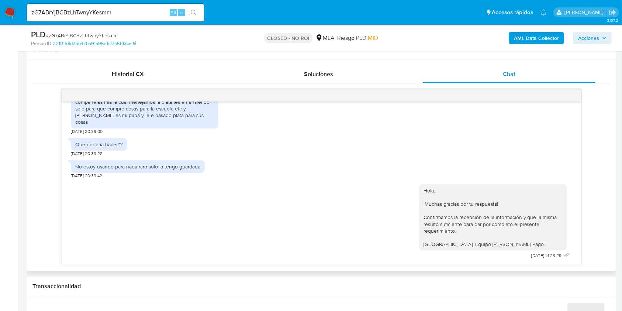
select select "10"
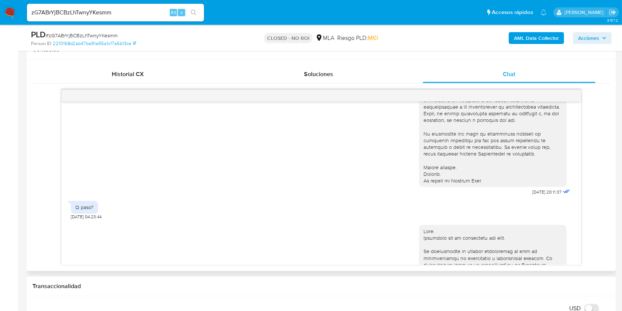
scroll to position [297, 0]
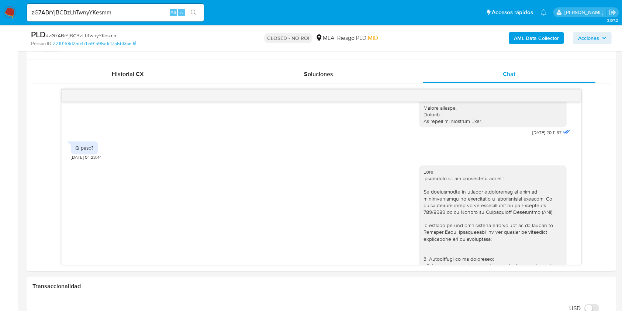
click at [161, 10] on input "zG7ABrYjBCBzLhTwnyYKesmm" at bounding box center [115, 13] width 177 height 10
paste input "510HQbT21RU7JqzBE8f2HbGQ"
type input "510HQbT21RU7JqzBE8f2HbGQ"
click at [195, 10] on icon "search-icon" at bounding box center [194, 13] width 6 height 6
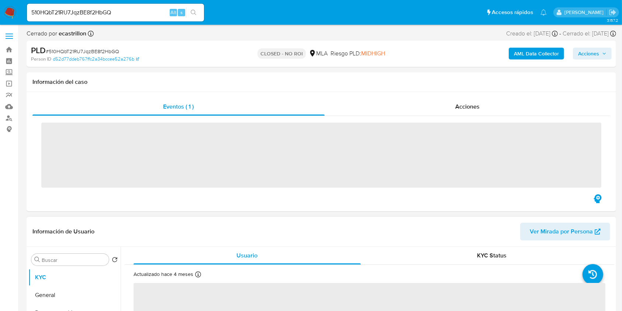
scroll to position [197, 0]
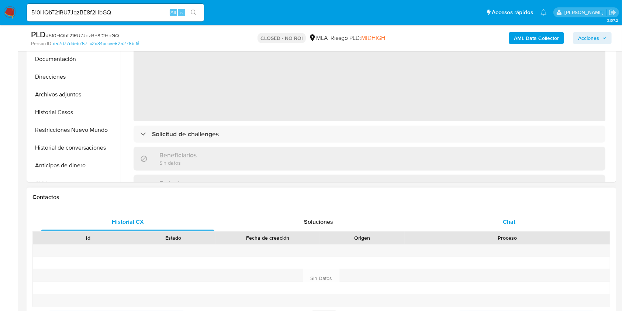
click at [534, 226] on div "Chat" at bounding box center [509, 222] width 173 height 18
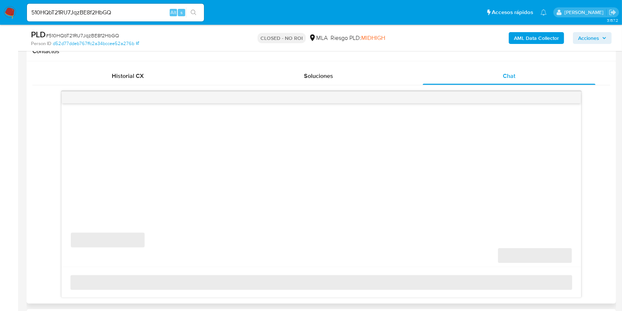
scroll to position [344, 0]
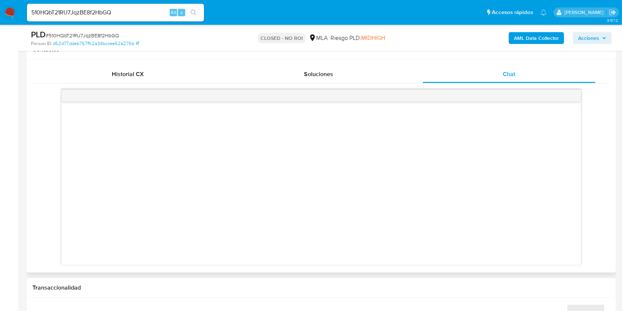
select select "10"
click at [146, 17] on input "510HQbT21RU7JqzBE8f2HbGQ" at bounding box center [115, 13] width 177 height 10
paste input "AICa6CVA6E7WbWA5bKsRhrBO"
type input "AICa6CVA6E7WbWA5bKsRhrBO"
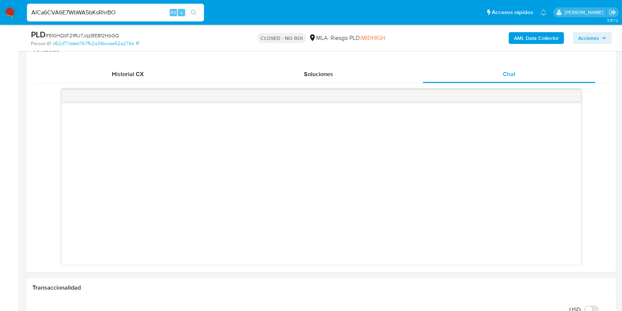
click at [195, 15] on icon "search-icon" at bounding box center [194, 13] width 6 height 6
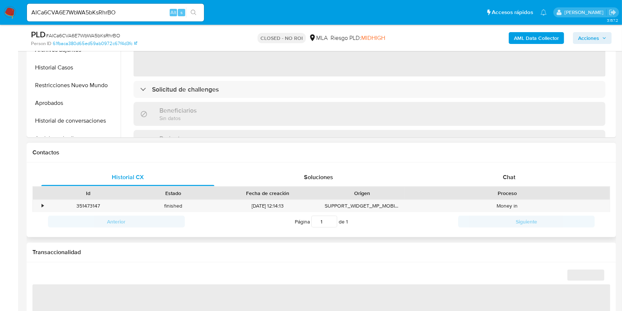
scroll to position [246, 0]
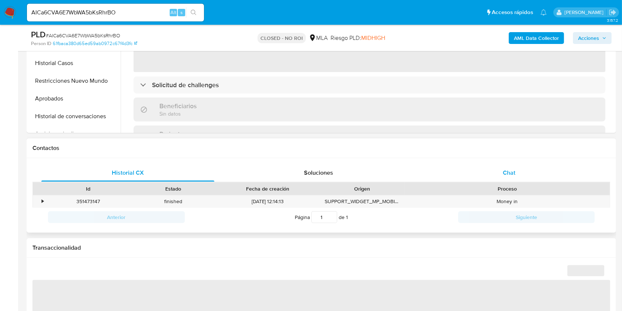
click at [513, 177] on div "Chat" at bounding box center [509, 173] width 173 height 18
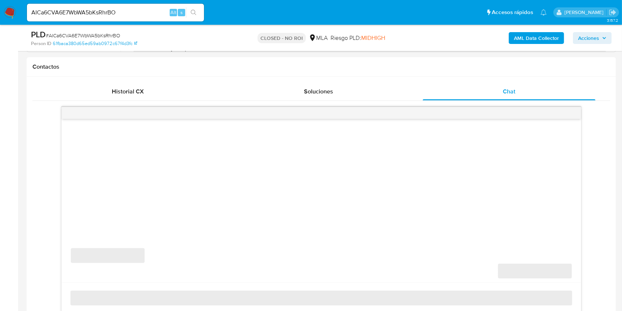
select select "10"
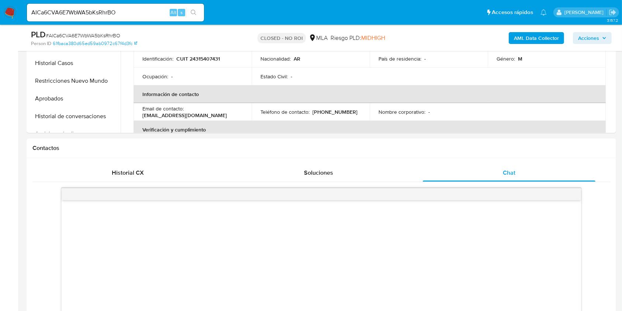
click at [152, 14] on input "AICa6CVA6E7WbWA5bKsRhrBO" at bounding box center [115, 13] width 177 height 10
paste input "WgwFRVJMkSywJR8eatCXCRgu"
type input "WgwFRVJMkSywJR8eatCXCRgu"
click at [189, 12] on button "search-icon" at bounding box center [193, 12] width 15 height 10
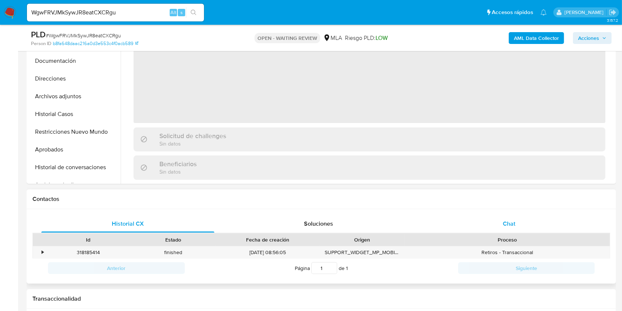
click at [516, 222] on div "Chat" at bounding box center [509, 224] width 173 height 18
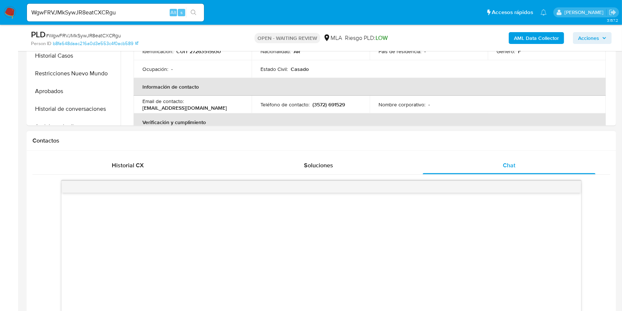
scroll to position [393, 0]
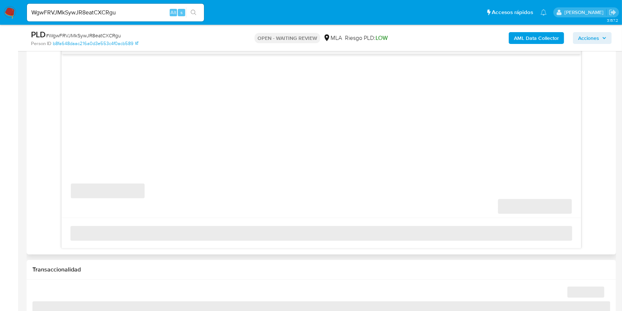
select select "10"
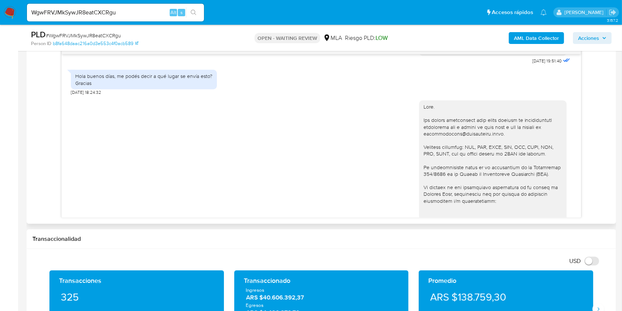
scroll to position [392, 0]
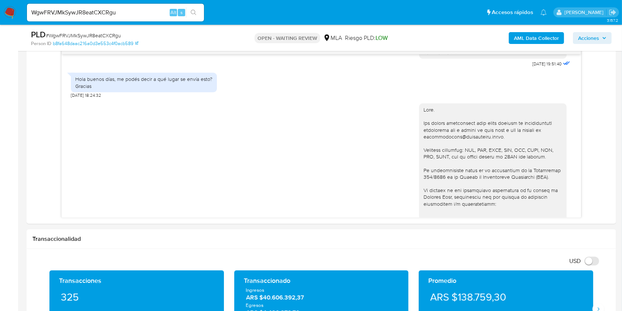
click at [155, 14] on input "WgwFRVJMkSywJR8eatCXCRgu" at bounding box center [115, 13] width 177 height 10
paste input "9WNnbd0NxjPGmUU50iFZrRSt"
type input "9WNnbd0NxjPGmUU50iFZrRSt"
click at [194, 13] on icon "search-icon" at bounding box center [194, 13] width 6 height 6
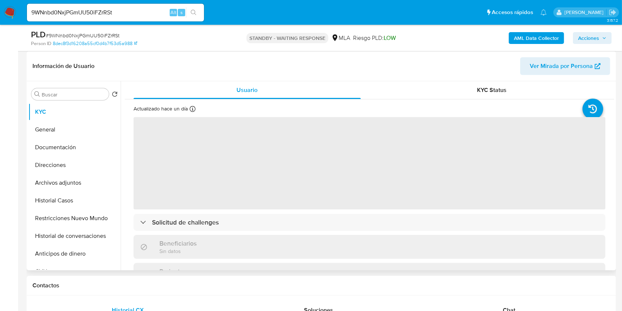
scroll to position [197, 0]
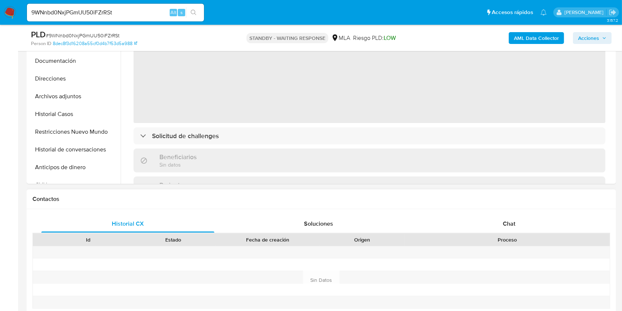
click at [529, 213] on div "Historial CX Soluciones Chat Id Estado Fecha de creación Origen Proceso Anterio…" at bounding box center [321, 271] width 589 height 125
click at [525, 225] on div "Chat" at bounding box center [509, 224] width 173 height 18
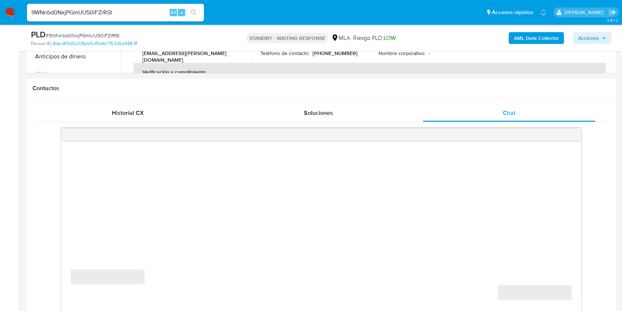
select select "10"
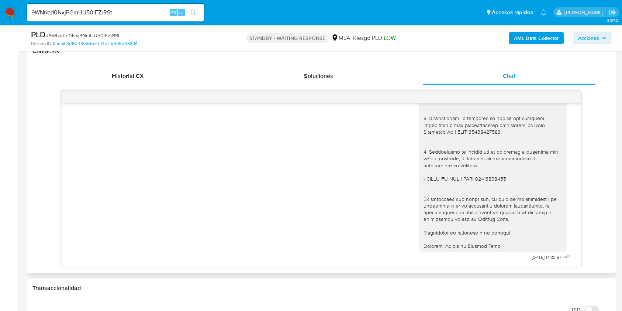
scroll to position [1389, 0]
click at [149, 10] on input "9WNnbd0NxjPGmUU50iFZrRSt" at bounding box center [115, 13] width 177 height 10
paste input "meHXn96nS9DxTDFlm3bjPSJc"
type input "meHXn96nS9DxTDFlm3bjPSJc"
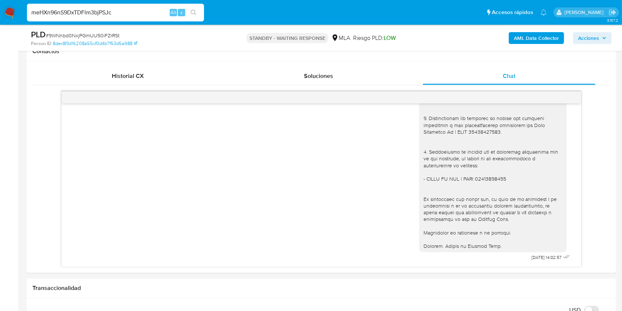
click at [199, 17] on button "search-icon" at bounding box center [193, 12] width 15 height 10
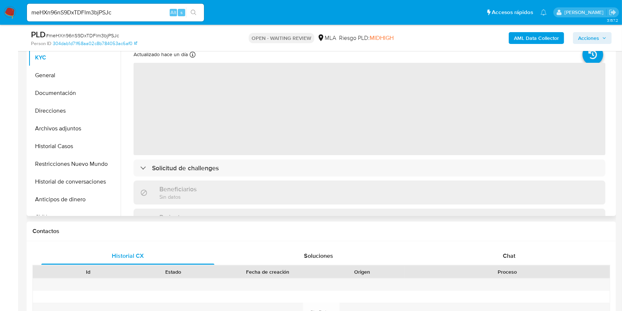
scroll to position [197, 0]
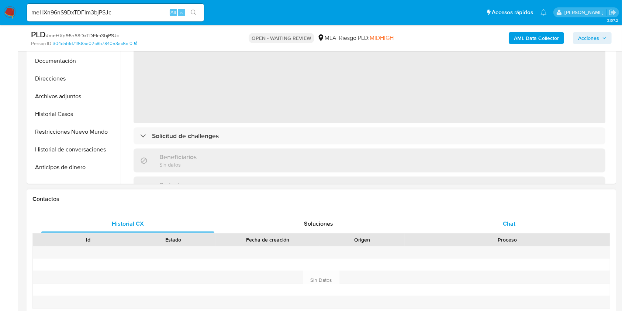
click at [505, 219] on span "Chat" at bounding box center [509, 223] width 13 height 8
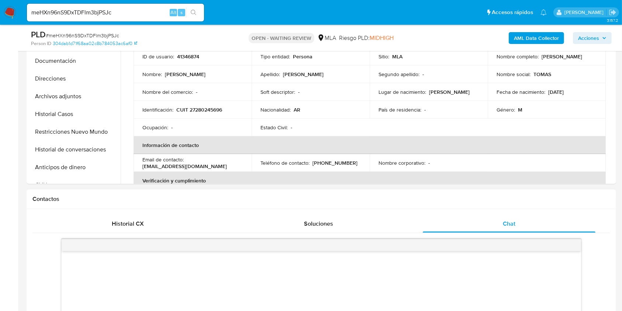
select select "10"
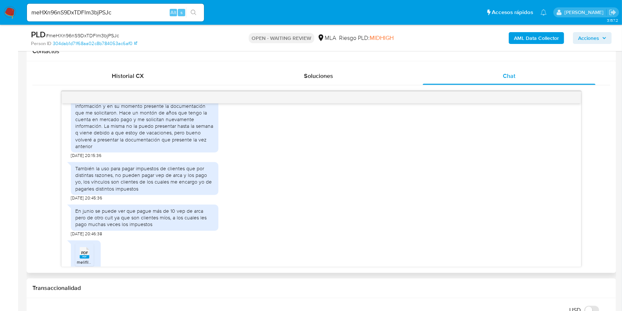
scroll to position [499, 0]
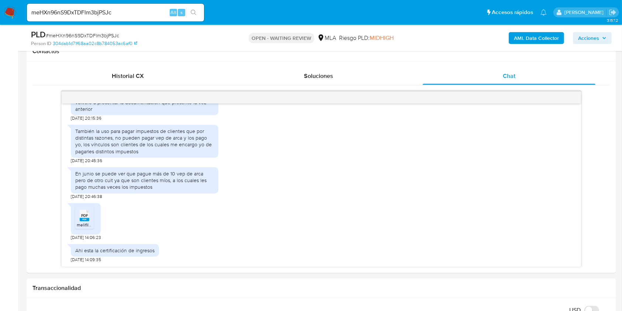
click at [146, 13] on input "meHXn96nS9DxTDFlm3bjPSJc" at bounding box center [115, 13] width 177 height 10
paste input "r4bNhmIO65yP2O0DRShAqm6X"
type input "r4bNhmIO65yP2O0DRShAqm6X"
click at [194, 10] on icon "search-icon" at bounding box center [194, 13] width 6 height 6
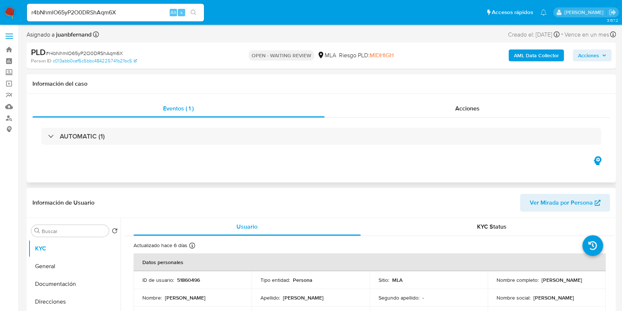
select select "10"
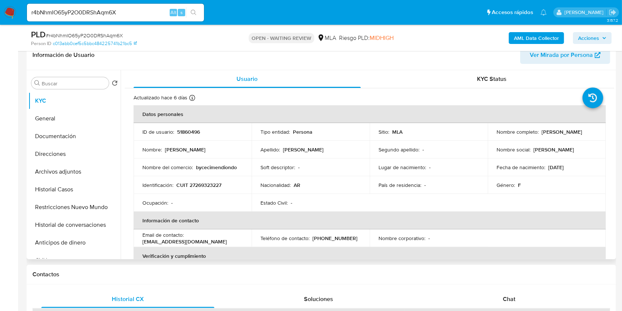
scroll to position [197, 0]
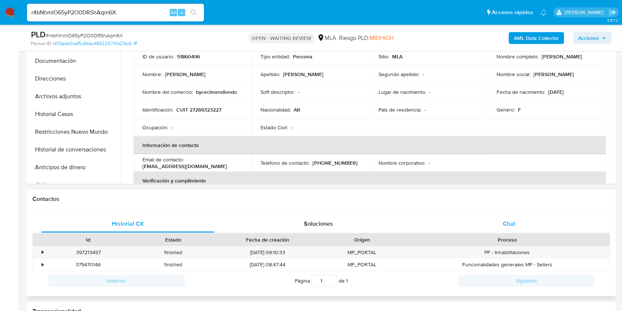
click at [531, 228] on div "Chat" at bounding box center [509, 224] width 173 height 18
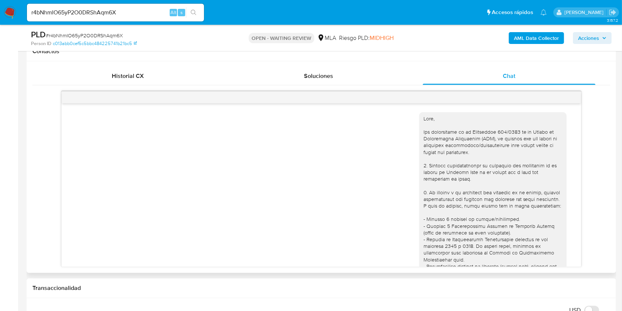
scroll to position [797, 0]
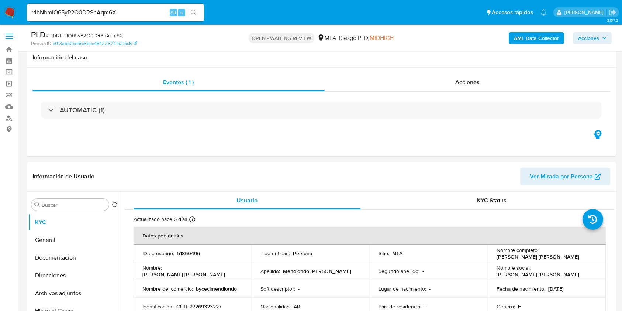
select select "10"
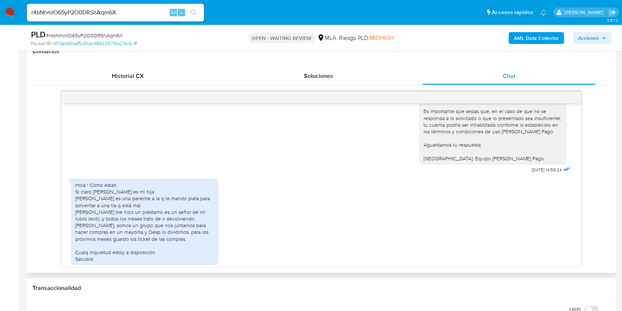
scroll to position [797, 0]
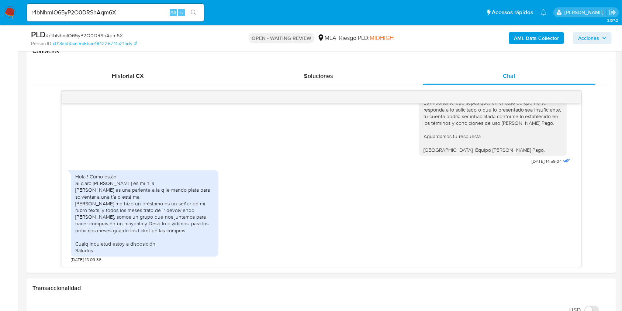
click at [153, 7] on div "r4bNhmIO65yP2O0DRShAqm6X Alt s" at bounding box center [115, 13] width 177 height 18
click at [155, 11] on input "r4bNhmIO65yP2O0DRShAqm6X" at bounding box center [115, 13] width 177 height 10
paste input "bG4AtFgqvIjlupxkzYkfgsP7"
type input "bG4AtFgqvIjlupxkzYkfgsP7"
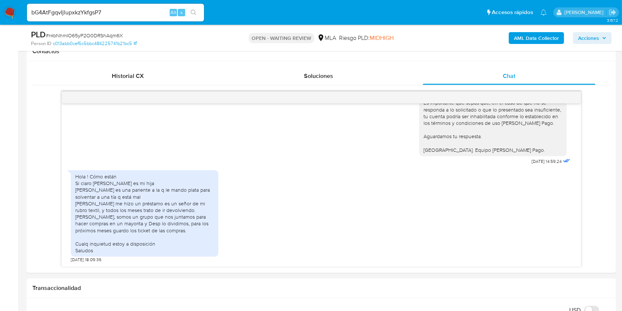
click at [187, 18] on div "bG4AtFgqvIjlupxkzYkfgsP7 Alt s" at bounding box center [115, 12] width 177 height 21
click at [193, 16] on button "search-icon" at bounding box center [193, 12] width 15 height 10
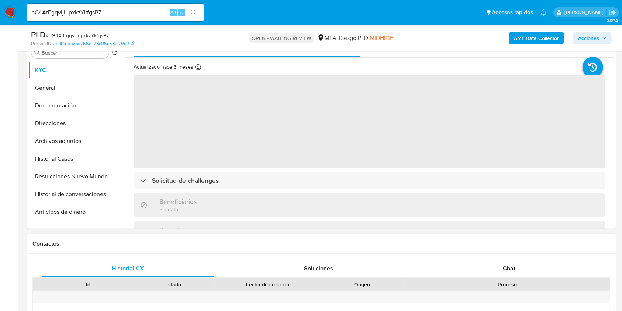
scroll to position [295, 0]
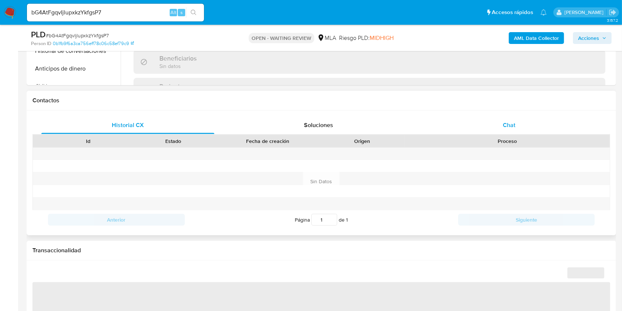
click at [520, 127] on div "Chat" at bounding box center [509, 125] width 173 height 18
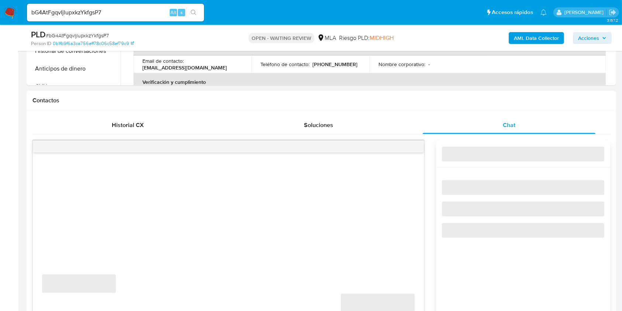
select select "10"
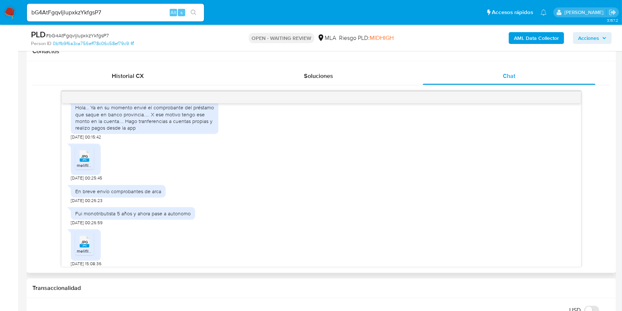
scroll to position [431, 0]
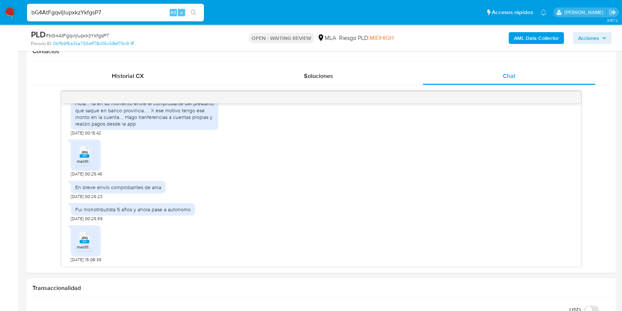
click at [139, 6] on div "bG4AtFgqvIjlupxkzYkfgsP7 Alt s" at bounding box center [115, 13] width 177 height 18
click at [137, 10] on input "bG4AtFgqvIjlupxkzYkfgsP7" at bounding box center [115, 13] width 177 height 10
paste input "KbzDAOMXPeDErhSBM9Gi17ws"
type input "KbzDAOMXPeDErhSBM9Gi17ws"
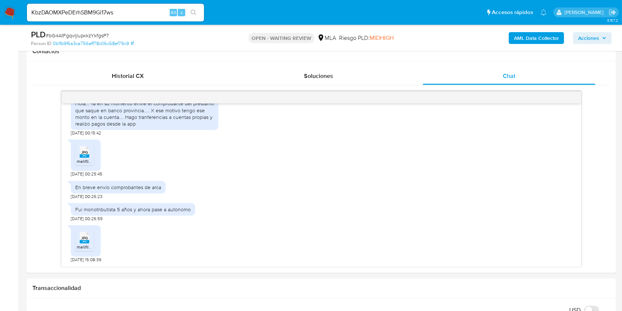
click at [195, 14] on icon "search-icon" at bounding box center [194, 13] width 6 height 6
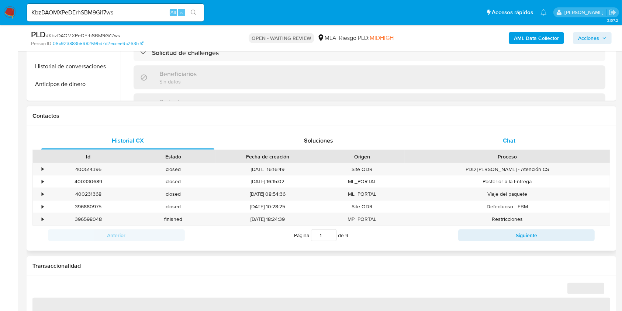
click at [516, 174] on div "Historial CX Soluciones Chat Id Estado Fecha de creación Origen Proceso • 40051…" at bounding box center [321, 188] width 578 height 113
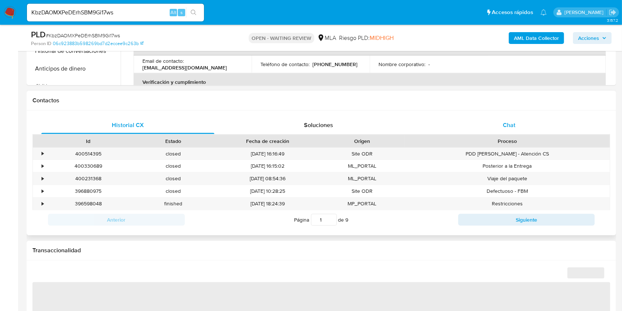
click at [506, 120] on div "Chat" at bounding box center [509, 125] width 173 height 18
select select "10"
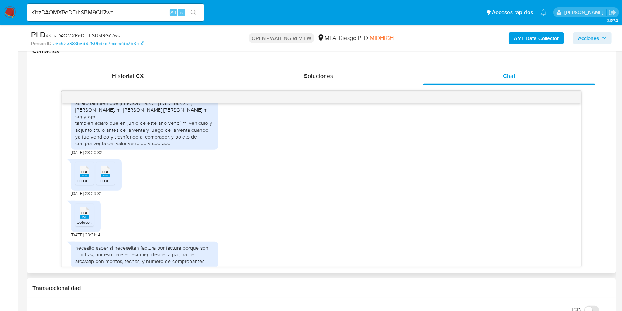
scroll to position [1021, 0]
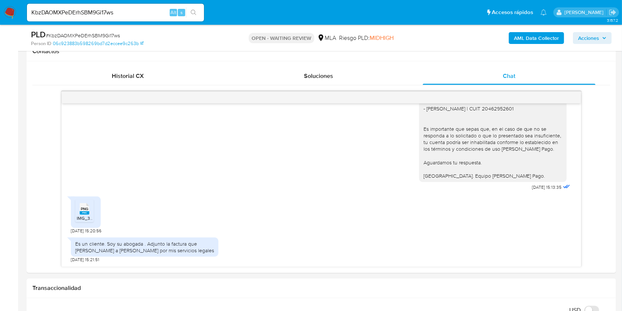
click at [154, 15] on input "KbzDAOMXPeDErhSBM9Gi17ws" at bounding box center [115, 13] width 177 height 10
paste input "OOQbJAVG5gokrxuZfc42tBDC"
type input "OOQbJAVG5gokrxuZfc42tBDC"
click at [195, 14] on icon "search-icon" at bounding box center [194, 13] width 6 height 6
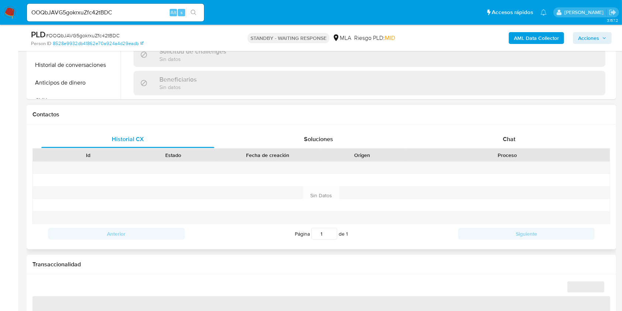
scroll to position [295, 0]
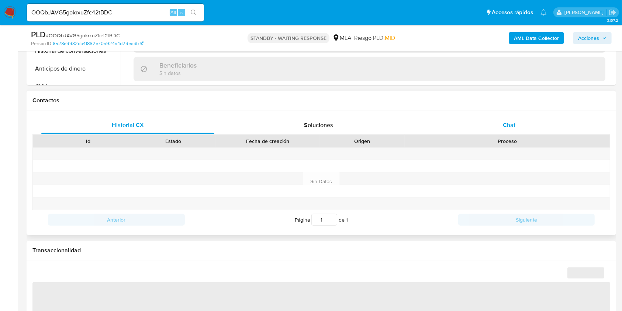
click at [507, 130] on div "Chat" at bounding box center [509, 125] width 173 height 18
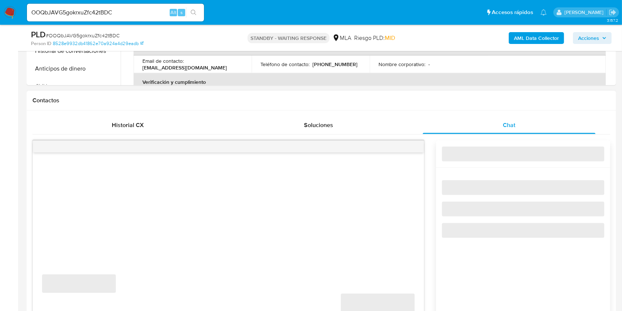
select select "10"
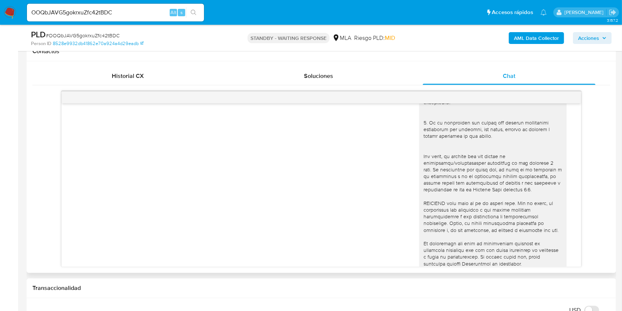
scroll to position [0, 0]
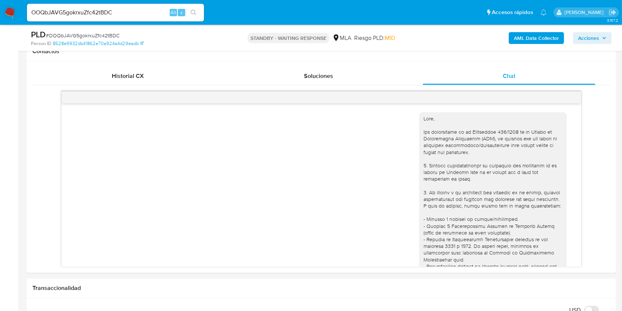
click at [141, 9] on input "OOQbJAVG5gokrxuZfc42tBDC" at bounding box center [115, 13] width 177 height 10
paste input "epHpDGvjiEfovZDkid5hFv5"
type input "epHpDGvjiEfovZDkid5hFv5C"
click at [201, 19] on div "epHpDGvjiEfovZDkid5hFv5C Alt s" at bounding box center [115, 13] width 177 height 18
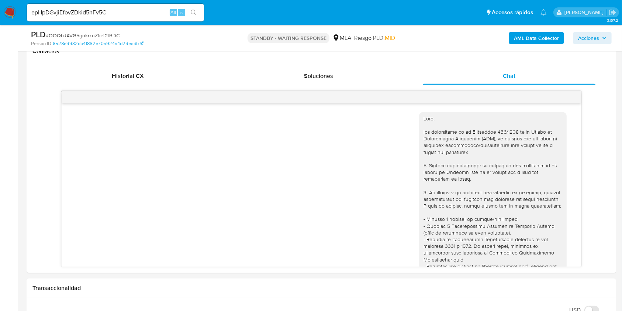
click at [196, 17] on button "search-icon" at bounding box center [193, 12] width 15 height 10
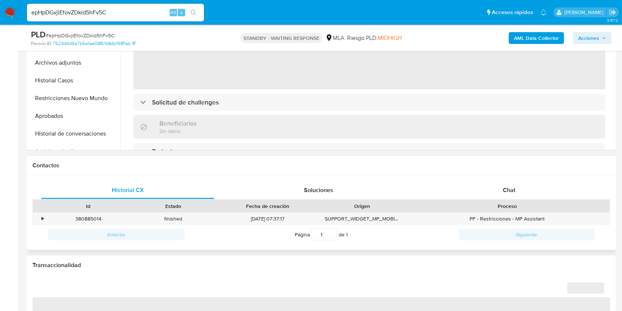
scroll to position [246, 0]
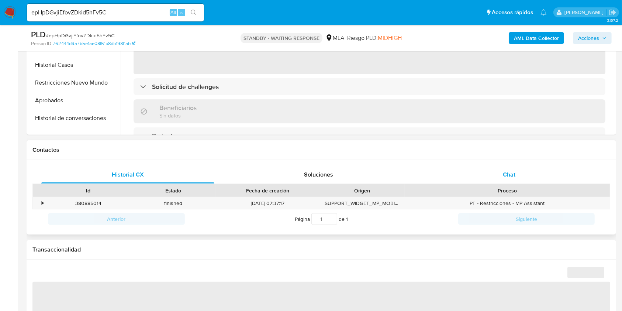
click at [542, 177] on div "Chat" at bounding box center [509, 175] width 173 height 18
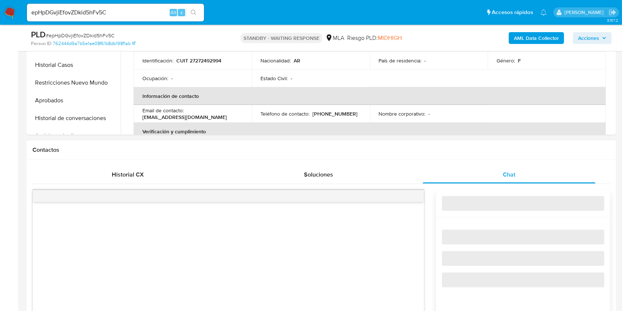
select select "10"
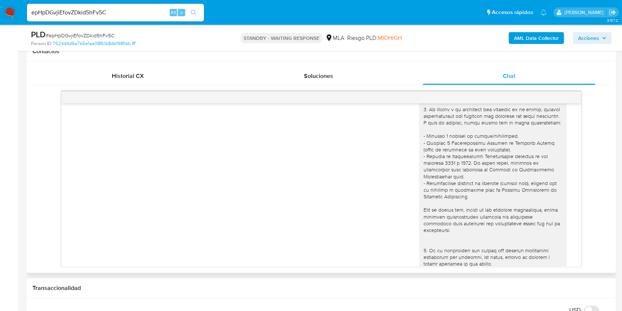
scroll to position [0, 0]
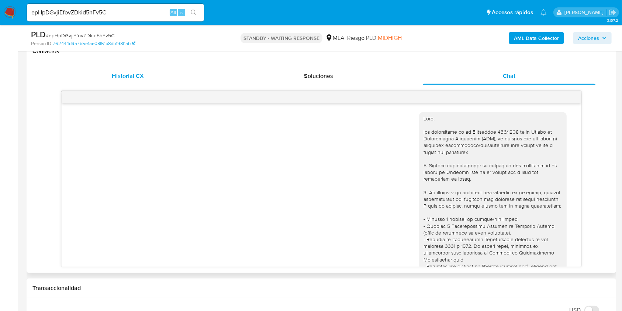
click at [145, 79] on div "Historial CX" at bounding box center [127, 76] width 173 height 18
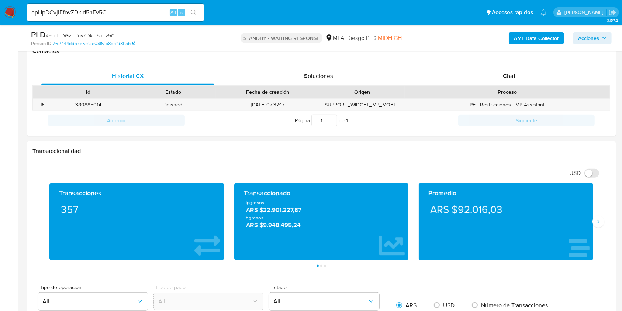
click at [136, 18] on div "epHpDGvjiEfovZDkid5hFv5C Alt s" at bounding box center [115, 13] width 177 height 18
drag, startPoint x: 136, startPoint y: 18, endPoint x: 144, endPoint y: 14, distance: 8.4
click at [138, 17] on div "epHpDGvjiEfovZDkid5hFv5C Alt s" at bounding box center [115, 13] width 177 height 18
click at [144, 14] on input "epHpDGvjiEfovZDkid5hFv5C" at bounding box center [115, 13] width 177 height 10
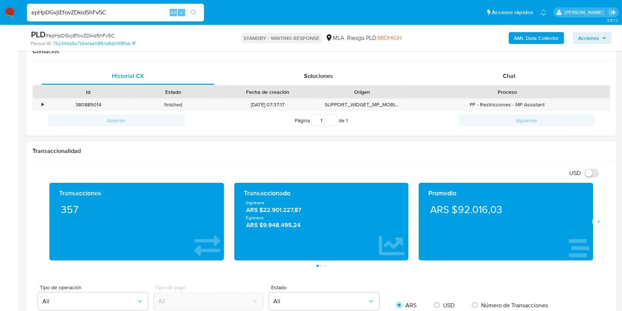
paste input "sPruI1h272iaR5fw9GAVxyi5"
type input "sPruI1h272iaR5fw9GAVxyi5"
click at [193, 12] on icon "search-icon" at bounding box center [194, 13] width 6 height 6
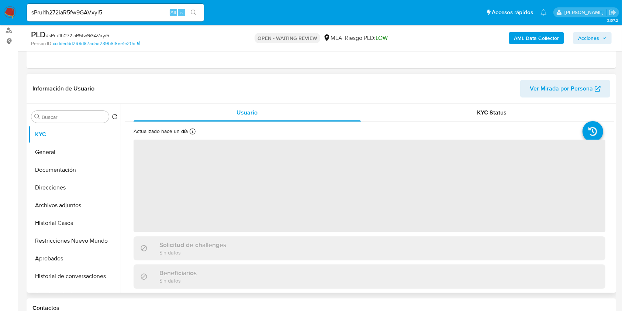
scroll to position [148, 0]
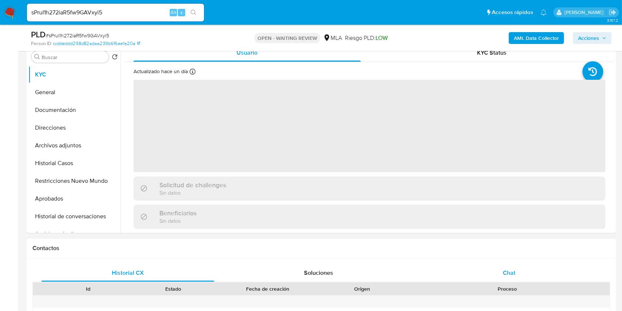
click at [523, 272] on div "Chat" at bounding box center [509, 273] width 173 height 18
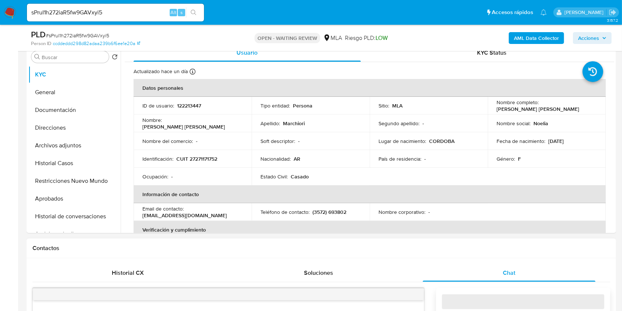
select select "10"
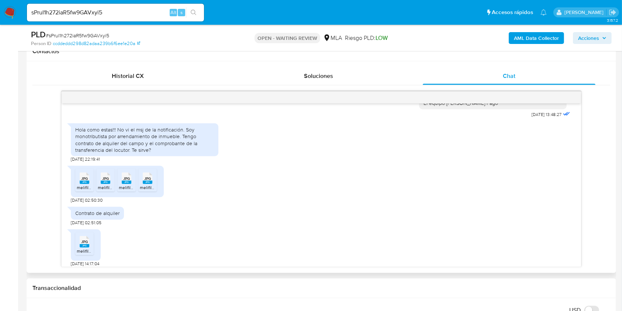
scroll to position [593, 0]
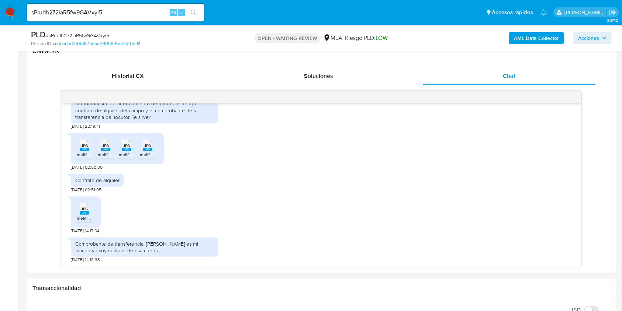
click at [139, 11] on input "sPruI1h272iaR5fw9GAVxyi5" at bounding box center [115, 13] width 177 height 10
paste input "0hZMrl1G0CE7E5giKgyTReTp"
type input "0hZMrl1G0CE7E5giKgyTReTp"
click at [205, 11] on li "0hZMrl1G0CE7E5giKgyTReTp Alt s" at bounding box center [115, 12] width 181 height 18
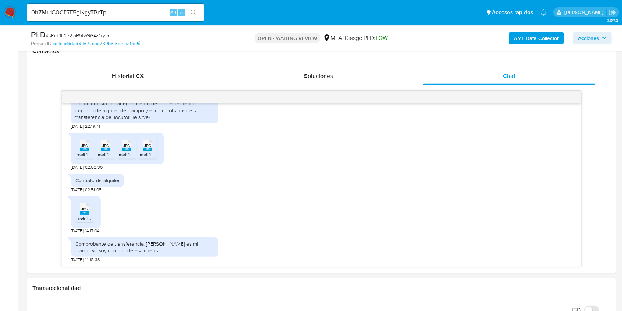
click at [191, 13] on icon "search-icon" at bounding box center [194, 13] width 6 height 6
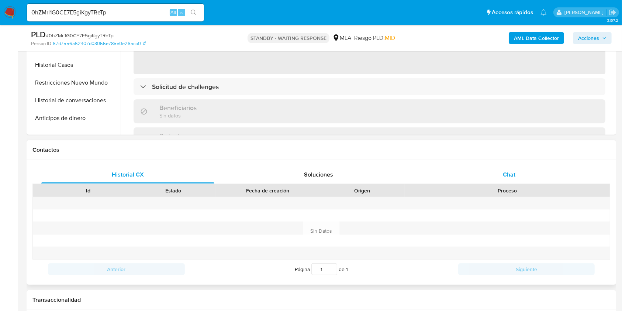
click at [496, 176] on div "Chat" at bounding box center [509, 175] width 173 height 18
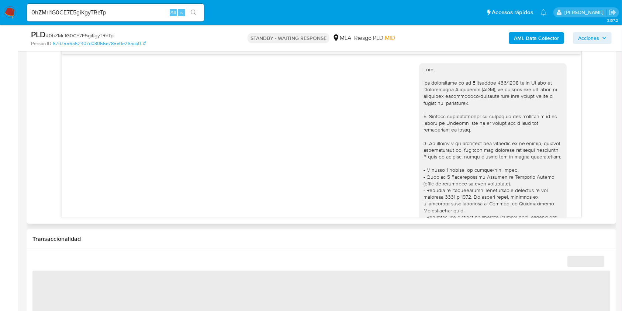
scroll to position [633, 0]
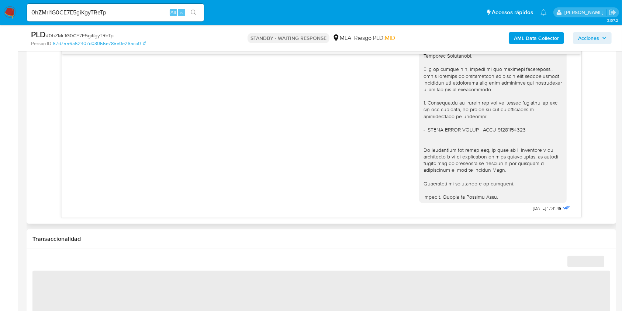
select select "10"
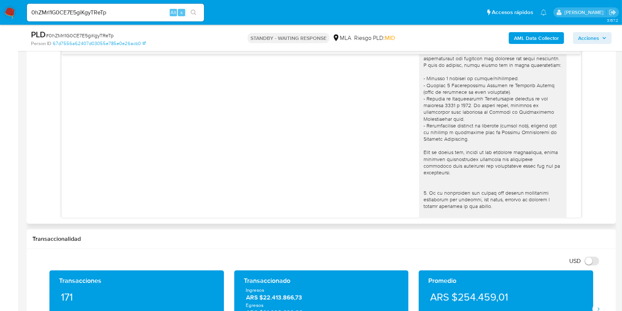
scroll to position [0, 0]
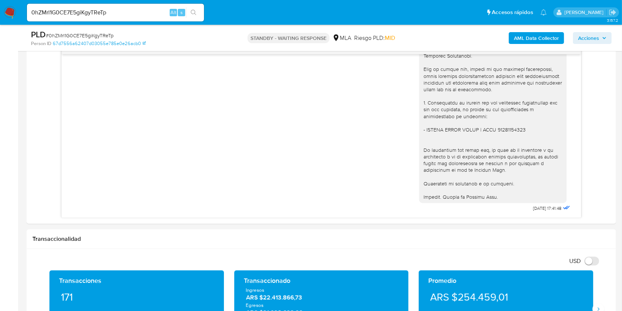
click at [130, 13] on input "0hZMrl1G0CE7E5giKgyTReTp" at bounding box center [115, 13] width 177 height 10
paste input "ubDx39NRlwqXrLLhmnqJZM33"
type input "ubDx39NRlwqXrLLhmnqJZM33"
click at [191, 15] on icon "search-icon" at bounding box center [194, 13] width 6 height 6
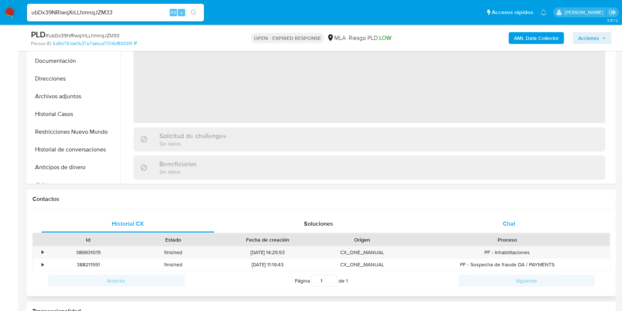
click at [505, 219] on span "Chat" at bounding box center [509, 223] width 13 height 8
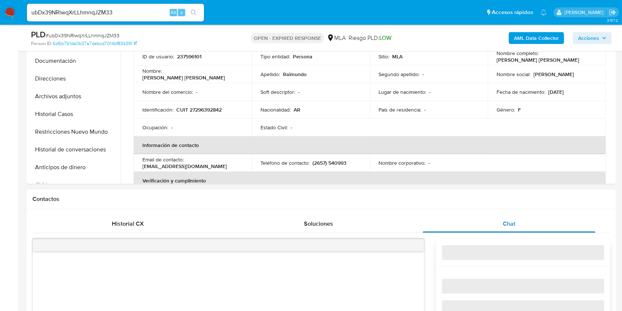
select select "10"
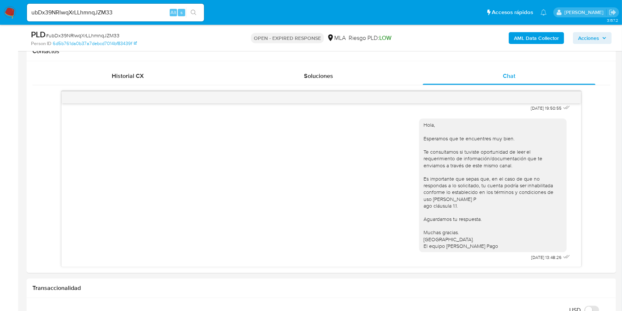
click at [138, 2] on div "ubDx39NRlwqXrLLhmnqJZM33 Alt s" at bounding box center [115, 12] width 177 height 21
click at [139, 11] on input "ubDx39NRlwqXrLLhmnqJZM33" at bounding box center [115, 13] width 177 height 10
paste input "Q2QyyKvSrL82Ynzn7UxBR3uE"
type input "Q2QyyKvSrL82Ynzn7UxBR3uE"
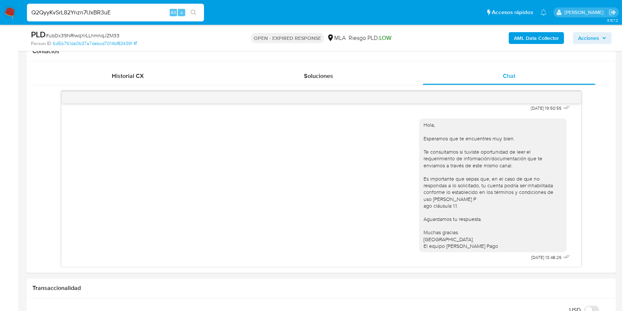
click at [205, 10] on li "Q2QyyKvSrL82Ynzn7UxBR3uE Alt s" at bounding box center [115, 12] width 181 height 18
click at [200, 13] on button "search-icon" at bounding box center [193, 12] width 15 height 10
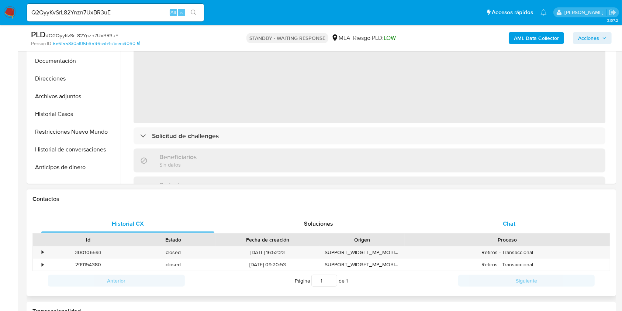
click at [517, 221] on div "Chat" at bounding box center [509, 224] width 173 height 18
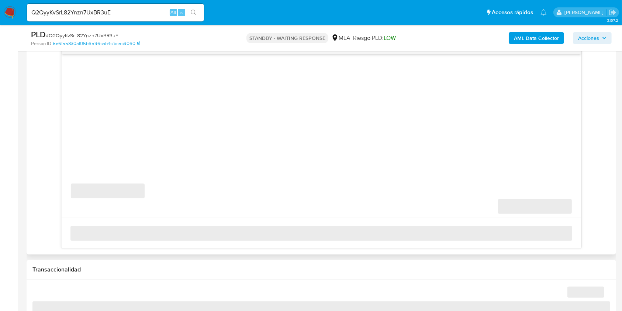
select select "10"
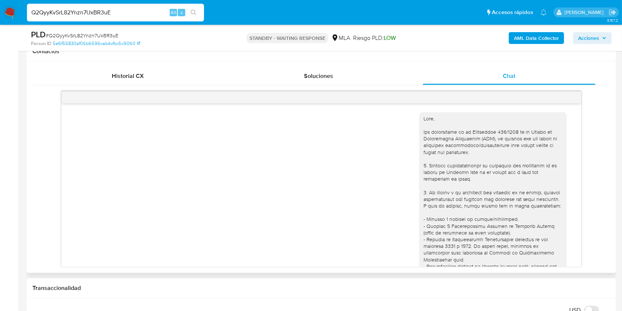
click at [160, 16] on input "Q2QyyKvSrL82Ynzn7UxBR3uE" at bounding box center [115, 13] width 177 height 10
paste input "LjDbdQbnojoqTU1vyEPgbLUd"
type input "LjDbdQbnojoqTU1vyEPgbLUd"
click at [188, 15] on button "search-icon" at bounding box center [193, 12] width 15 height 10
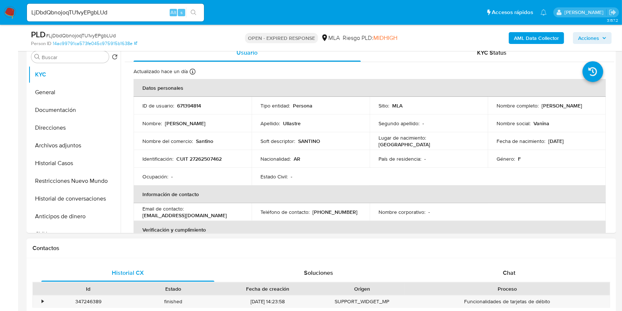
select select "10"
click at [528, 268] on div "Chat" at bounding box center [509, 273] width 173 height 18
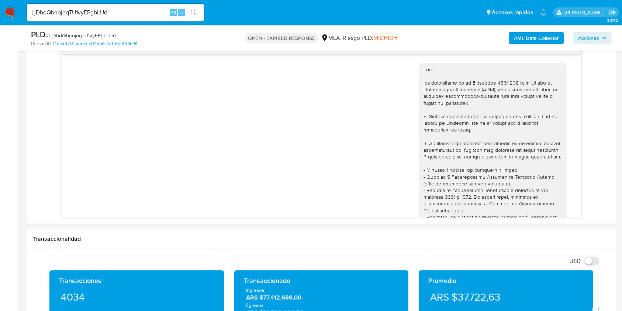
click at [145, 10] on input "LjDbdQbnojoqTU1vyEPgbLUd" at bounding box center [115, 13] width 177 height 10
paste input "OULkq9lyPE5HxPDwiWz55HNN"
click at [185, 11] on input "OULkq9lyPE5HxPDwiWz55HNN" at bounding box center [115, 13] width 177 height 10
type input "OULkq9lyPE5HxPDwiWz55HNN"
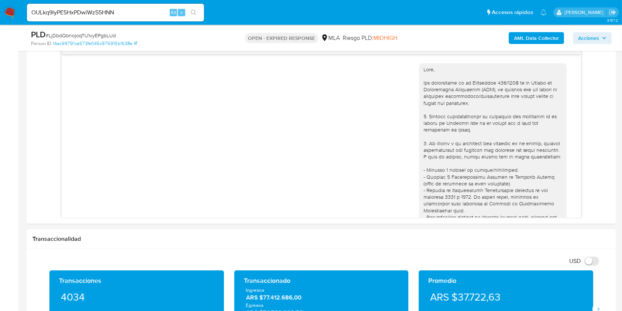
click at [195, 13] on icon "search-icon" at bounding box center [194, 13] width 6 height 6
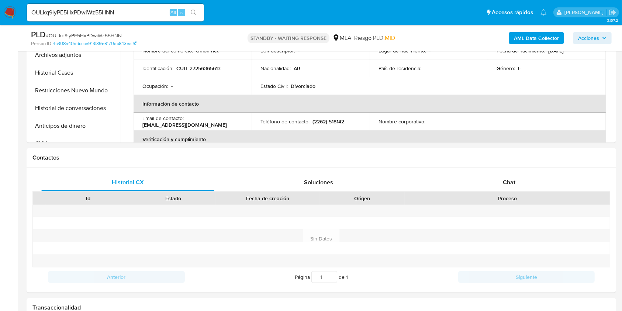
select select "10"
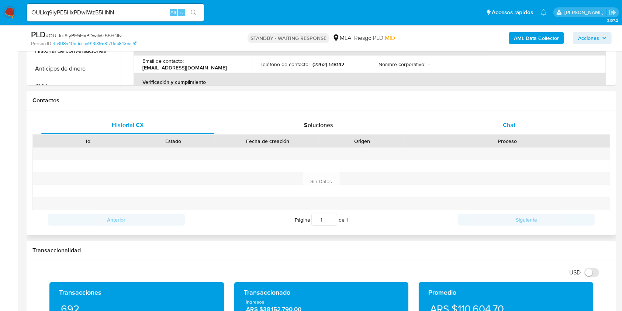
click at [494, 129] on div "Chat" at bounding box center [509, 125] width 173 height 18
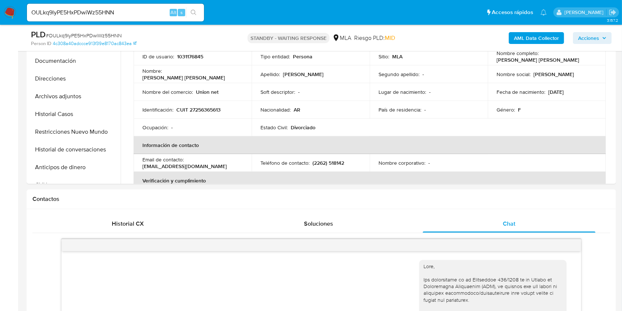
click at [130, 19] on div "OULkq9lyPE5HxPDwiWz55HNN Alt s" at bounding box center [115, 13] width 177 height 18
click at [136, 14] on input "OULkq9lyPE5HxPDwiWz55HNN" at bounding box center [115, 13] width 177 height 10
paste input "vRhz8qfLaS85dsSvzZz9Wbdp"
type input "vRhz8qfLaS85dsSvzZz9Wbdp"
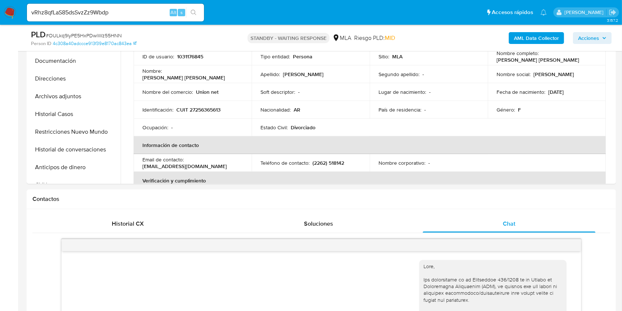
click at [192, 11] on icon "search-icon" at bounding box center [194, 13] width 6 height 6
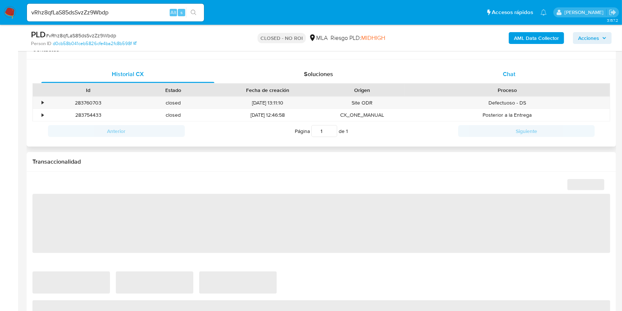
select select "10"
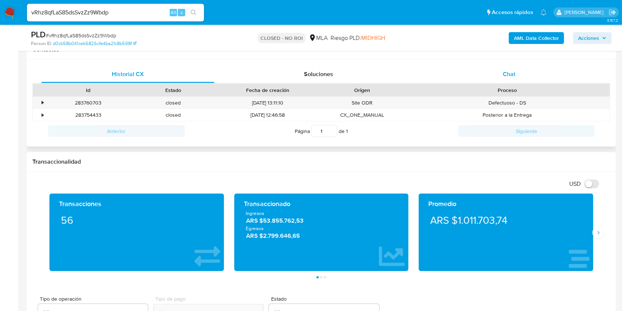
click at [524, 80] on div "Chat" at bounding box center [509, 74] width 173 height 18
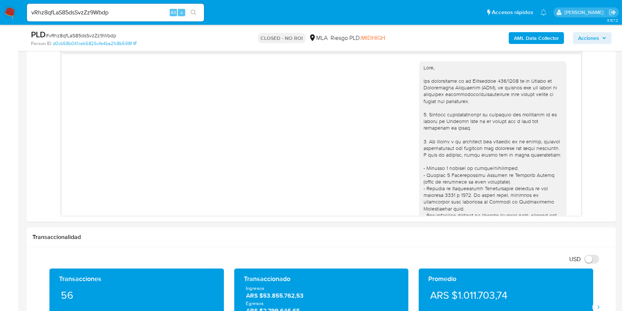
click at [146, 6] on div "vRhz8qfLaS85dsSvzZz9Wbdp Alt s" at bounding box center [115, 13] width 177 height 18
click at [145, 14] on input "vRhz8qfLaS85dsSvzZz9Wbdp" at bounding box center [115, 13] width 177 height 10
click at [145, 15] on input "vRhz8qfLaS85dsSvzZz9Wbdp" at bounding box center [115, 13] width 177 height 10
paste input "3rFqyAjbamLF3FIRNUHKlgC2"
type input "3rFqyAjbamLF3FIRNUHKlgC2"
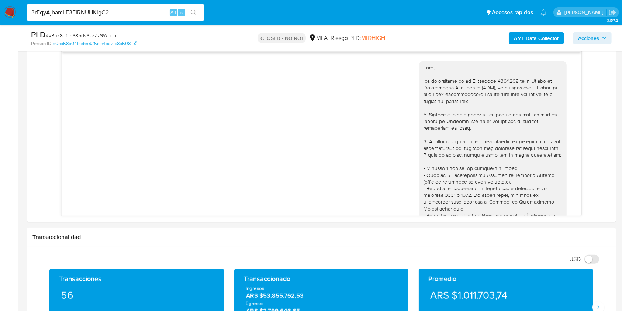
click at [198, 13] on button "search-icon" at bounding box center [193, 12] width 15 height 10
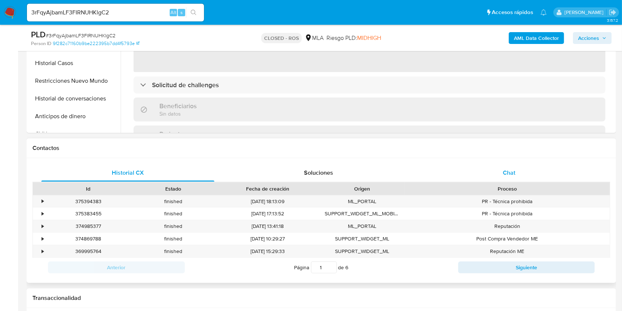
click at [525, 179] on div "Chat" at bounding box center [509, 173] width 173 height 18
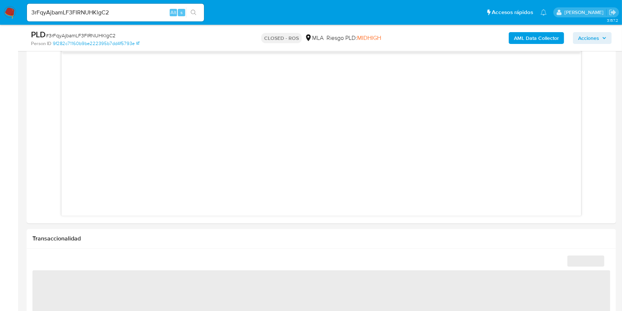
select select "10"
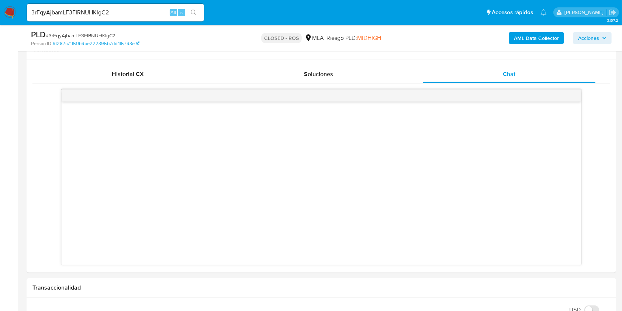
click at [118, 8] on input "3rFqyAjbamLF3FIRNUHKlgC2" at bounding box center [115, 13] width 177 height 10
paste input "Z34XJdXTF8T9oazoLogbkE4I"
type input "Z34XJdXTF8T9oazoLogbkE4I"
click at [186, 16] on button "search-icon" at bounding box center [193, 12] width 15 height 10
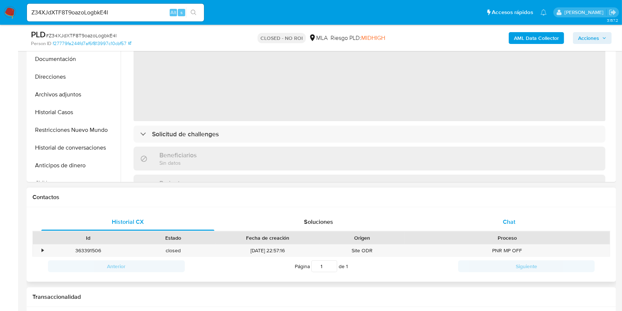
click at [507, 230] on div "Chat" at bounding box center [509, 222] width 173 height 18
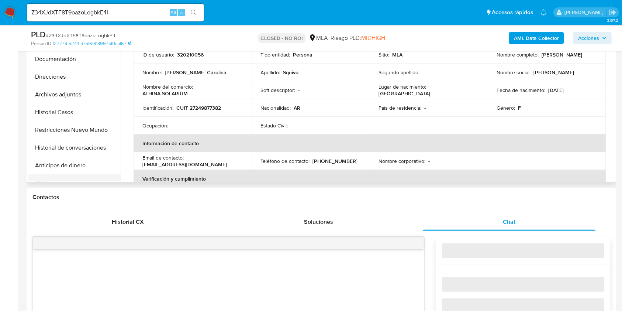
select select "10"
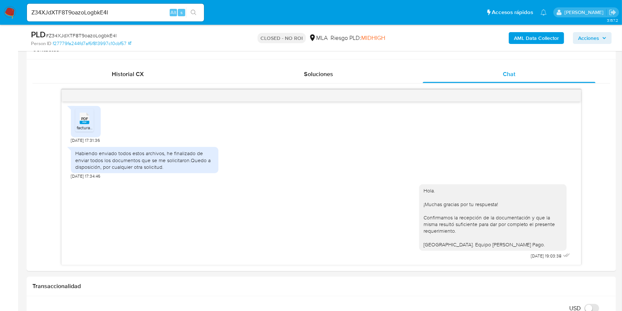
click at [150, 15] on input "Z34XJdXTF8T9oazoLogbkE4I" at bounding box center [115, 13] width 177 height 10
paste input "i1EjJ4yW3mRmVRTqRW2a49Te"
type input "i1EjJ4yW3mRmVRTqRW2a49Te"
click at [193, 11] on icon "search-icon" at bounding box center [194, 13] width 6 height 6
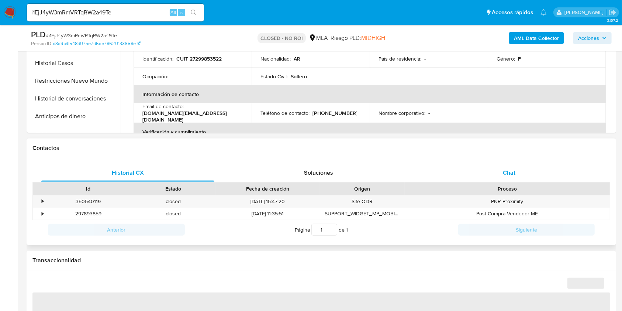
click at [522, 169] on div "Chat" at bounding box center [509, 173] width 173 height 18
select select "10"
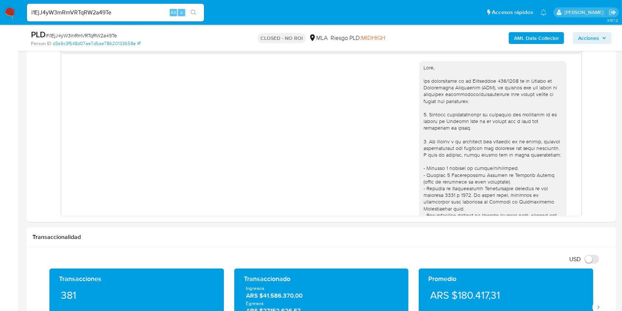
click at [156, 10] on input "i1EjJ4yW3mRmVRTqRW2a49Te" at bounding box center [115, 13] width 177 height 10
paste input "Xk2DLcSXZRg6KegZ8jhRElOA"
type input "Xk2DLcSXZRg6KegZ8jhRElOA"
click at [192, 10] on icon "search-icon" at bounding box center [194, 13] width 6 height 6
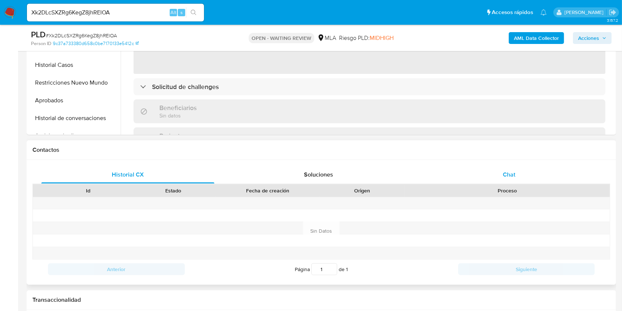
click at [507, 166] on div "Chat" at bounding box center [509, 175] width 173 height 18
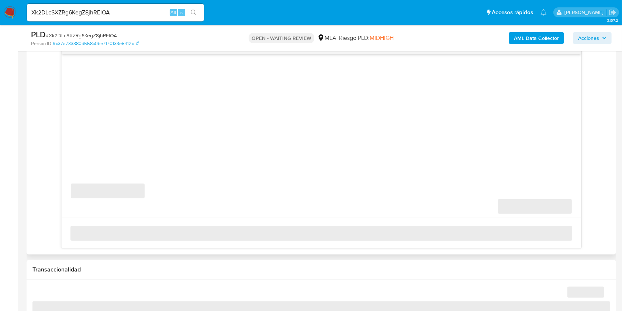
select select "10"
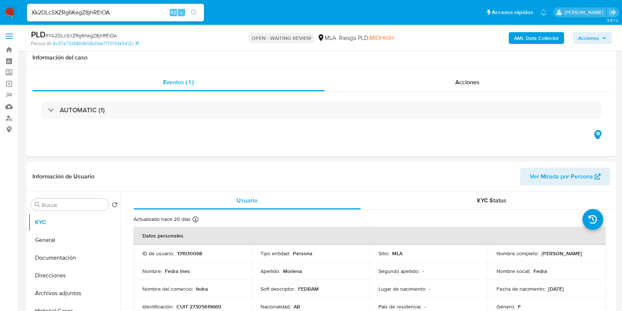
select select "10"
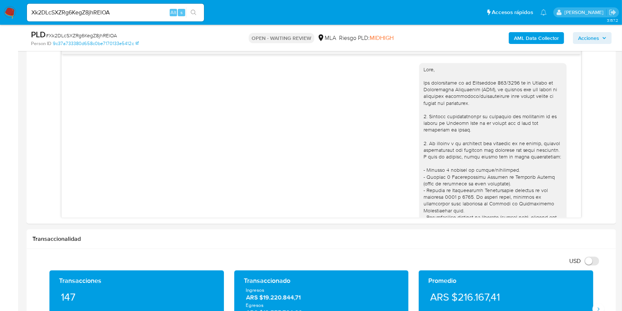
click at [162, 14] on input "Xk2DLcSXZRg6KegZ8jhRElOA" at bounding box center [115, 13] width 177 height 10
paste input "WBqMU66ZVCt1I8AxFuWCqFem"
type input "WBqMU66ZVCt1I8AxFuWCqFem"
click at [180, 11] on span "s" at bounding box center [181, 12] width 2 height 7
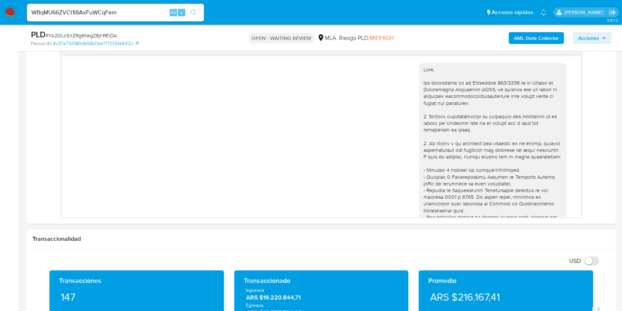
click at [190, 11] on button "search-icon" at bounding box center [193, 12] width 15 height 10
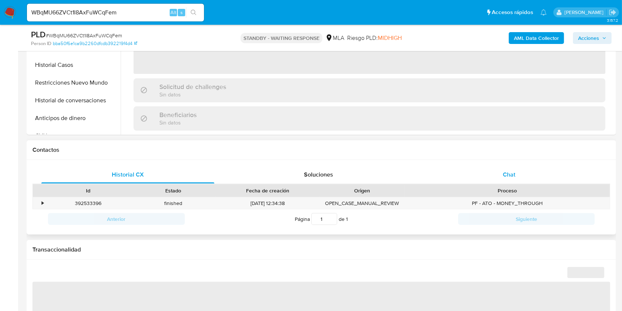
click at [506, 170] on span "Chat" at bounding box center [509, 174] width 13 height 8
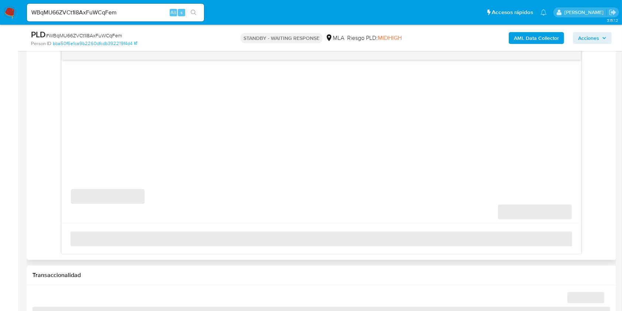
scroll to position [393, 0]
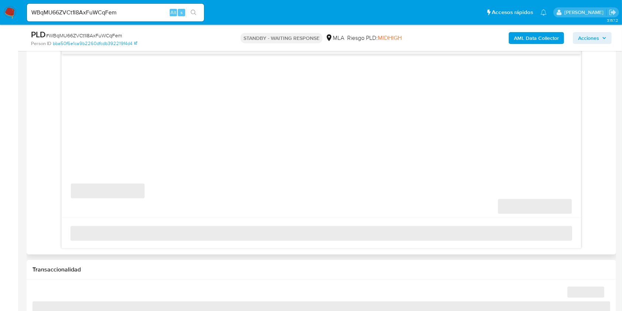
select select "10"
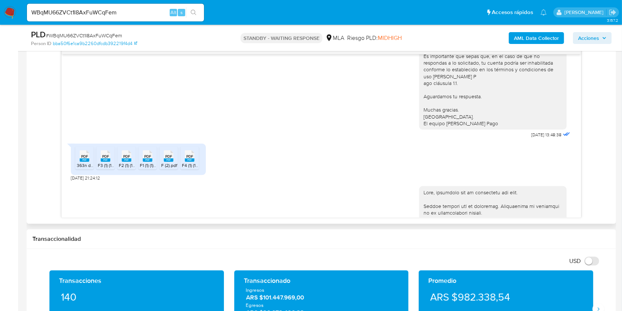
scroll to position [225, 0]
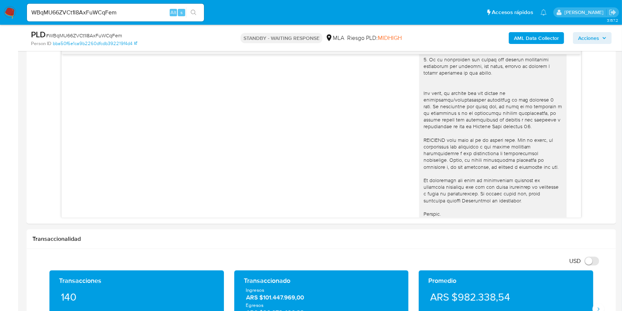
click at [142, 13] on input "WBqMU66ZVCt1I8AxFuWCqFem" at bounding box center [115, 13] width 177 height 10
click at [143, 13] on input "WBqMU66ZVCt1I8AxFuWCqFem" at bounding box center [115, 13] width 177 height 10
paste input "clP8NLs5mJOI3aNf9wz2OZ0K"
type input "clP8NLs5mJOI3aNf9wz2OZ0K"
click at [193, 11] on icon "search-icon" at bounding box center [194, 13] width 6 height 6
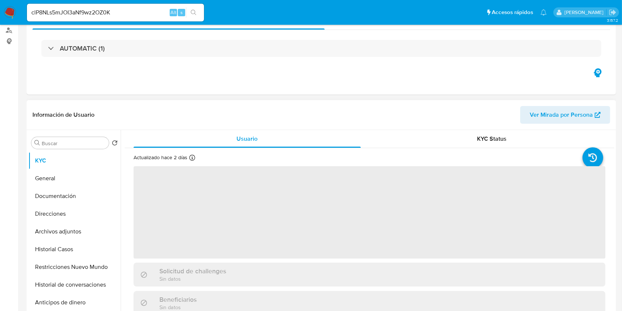
scroll to position [197, 0]
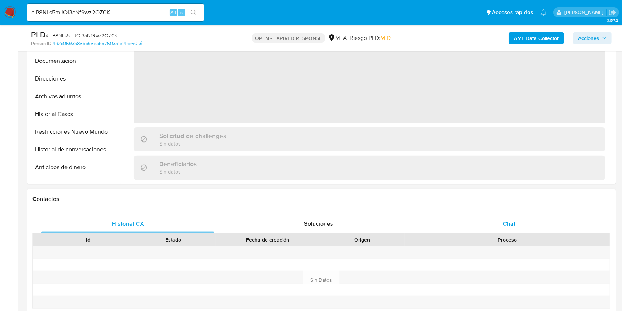
click at [521, 217] on div "Chat" at bounding box center [509, 224] width 173 height 18
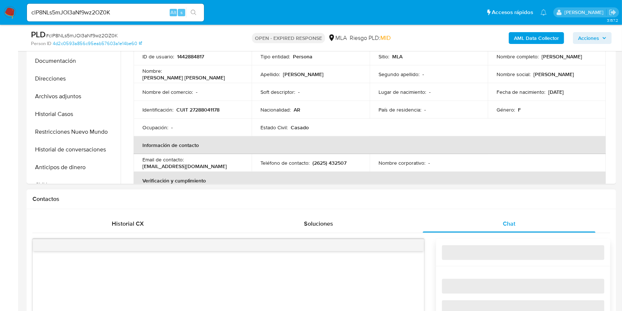
select select "10"
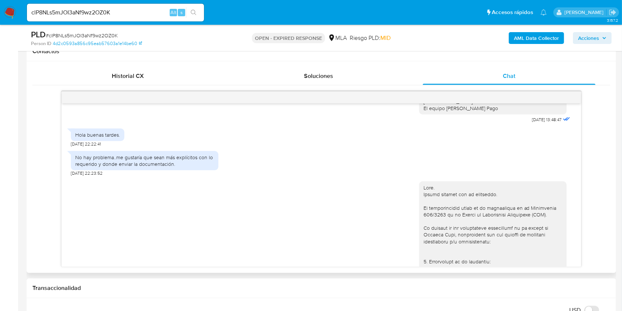
scroll to position [530, 0]
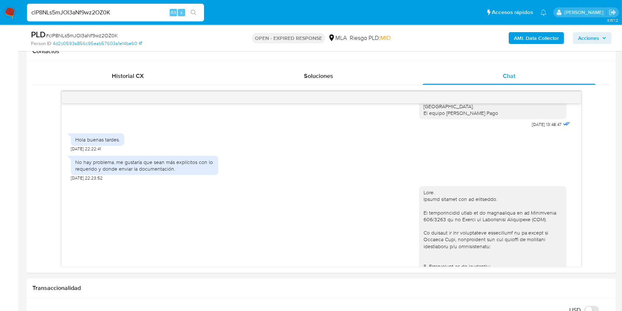
click at [163, 11] on input "clP8NLs5mJOI3aNf9wz2OZ0K" at bounding box center [115, 13] width 177 height 10
paste input "koN9QxI9euA9A0UHzOAabBS3"
type input "koN9QxI9euA9A0UHzOAabBS3"
click at [189, 13] on button "search-icon" at bounding box center [193, 12] width 15 height 10
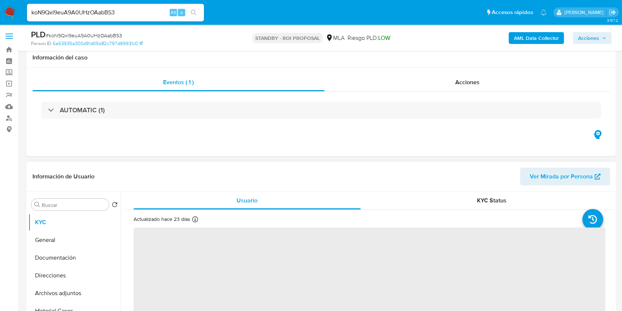
scroll to position [197, 0]
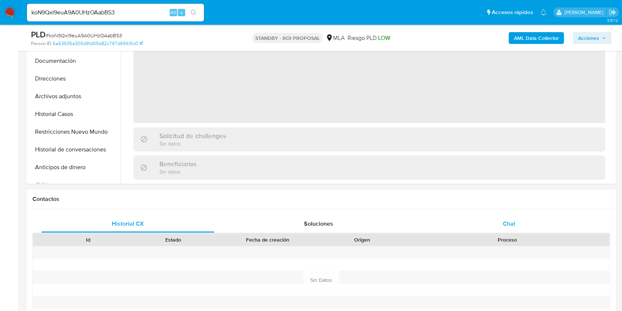
click at [517, 223] on div "Chat" at bounding box center [509, 224] width 173 height 18
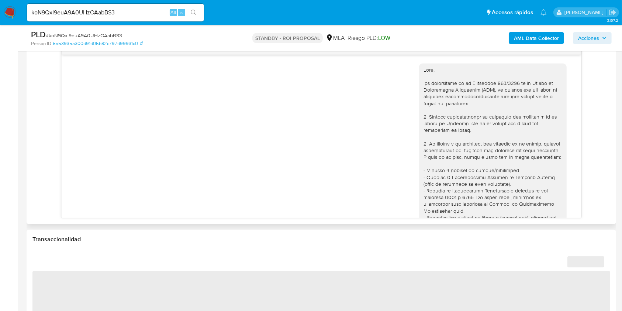
scroll to position [393, 0]
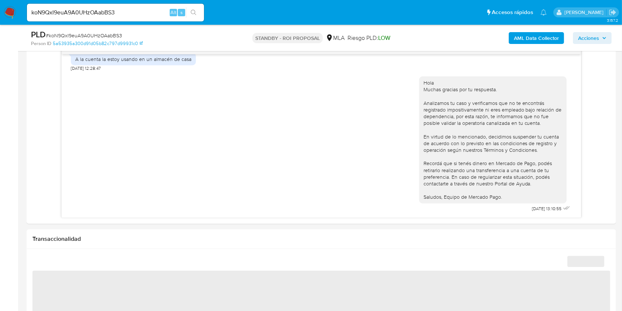
select select "10"
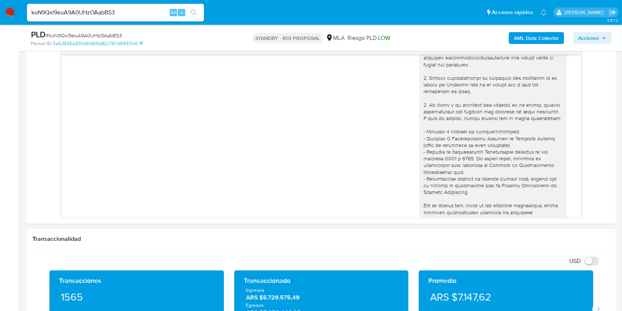
scroll to position [0, 0]
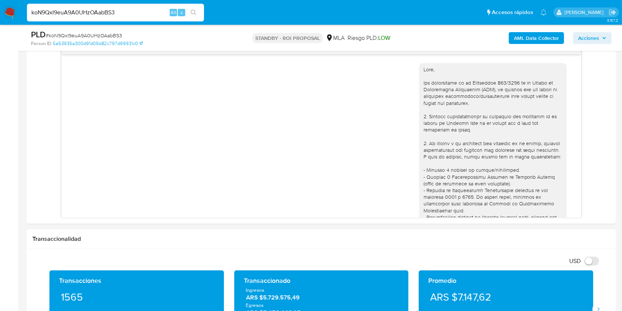
click at [139, 15] on input "koN9QxI9euA9A0UHzOAabBS3" at bounding box center [115, 13] width 177 height 10
paste input "jINQlNV0U7iTn30glj7jOfTh"
type input "jINQlNV0U7iTn30glj7jOfTh"
click at [194, 11] on icon "search-icon" at bounding box center [194, 13] width 6 height 6
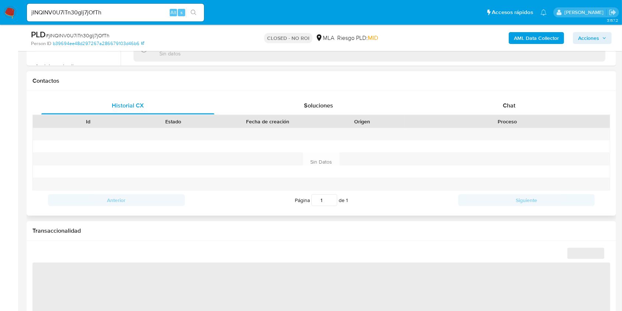
scroll to position [344, 0]
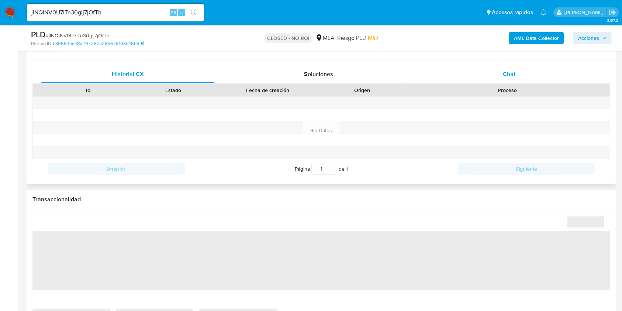
click at [528, 73] on div "Chat" at bounding box center [509, 74] width 173 height 18
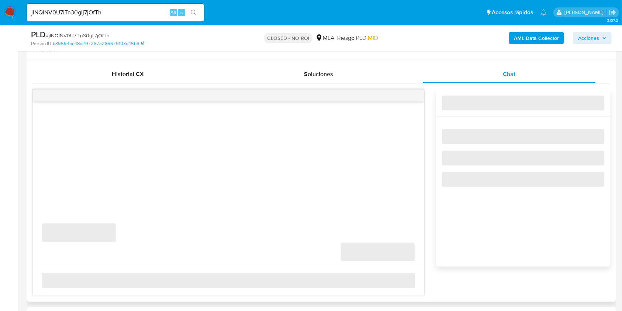
select select "10"
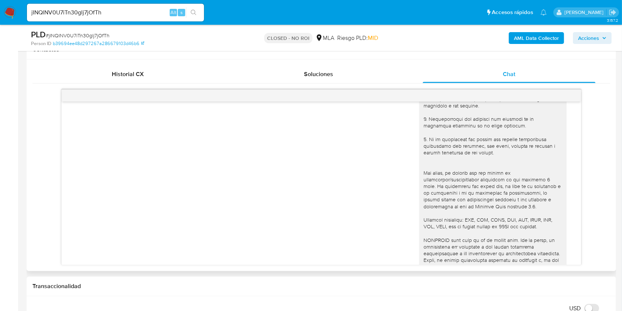
scroll to position [0, 0]
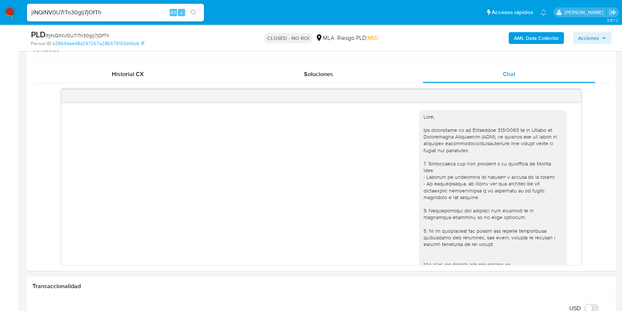
click at [150, 16] on input "jINQlNV0U7iTn30glj7jOfTh" at bounding box center [115, 13] width 177 height 10
paste input "i69A4uojK4lpxWMh0Pw5dG69"
type input "i69A4uojK4lpxWMh0Pw5dG69"
click at [184, 15] on div "s" at bounding box center [181, 12] width 7 height 7
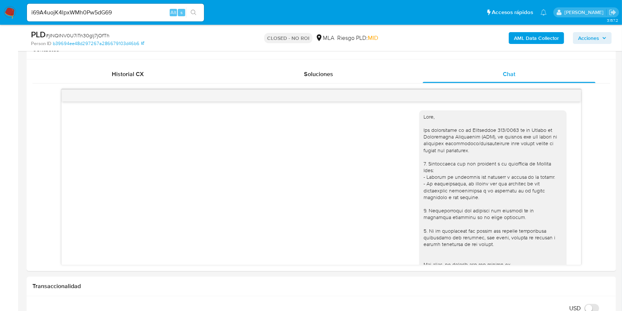
click at [195, 18] on div "i69A4uojK4lpxWMh0Pw5dG69 Alt s" at bounding box center [115, 13] width 177 height 18
click at [196, 13] on icon "search-icon" at bounding box center [194, 13] width 6 height 6
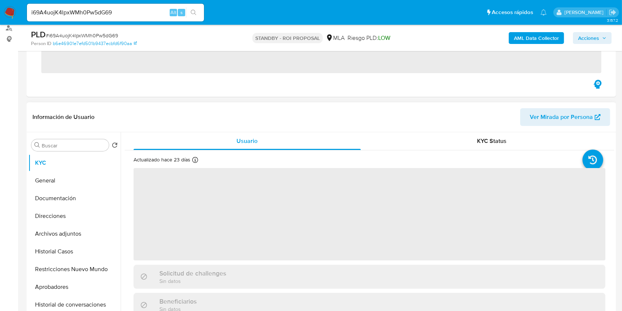
scroll to position [197, 0]
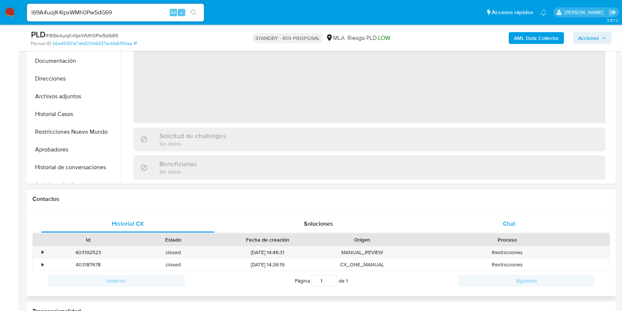
click at [511, 221] on span "Chat" at bounding box center [509, 223] width 13 height 8
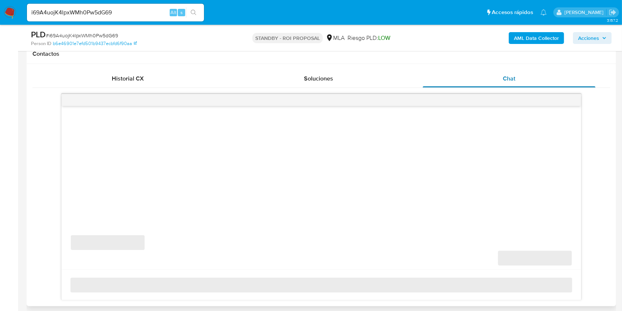
select select "10"
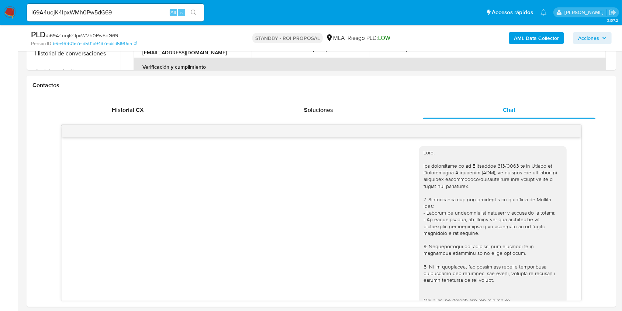
scroll to position [295, 0]
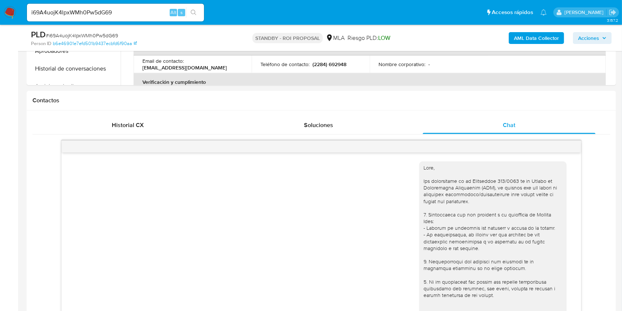
click at [147, 16] on input "i69A4uojK4lpxWMh0Pw5dG69" at bounding box center [115, 13] width 177 height 10
paste input "qRMvkGVYhdePGjrUHSsiu2cN"
type input "qRMvkGVYhdePGjrUHSsiu2cN"
click at [189, 15] on button "search-icon" at bounding box center [193, 12] width 15 height 10
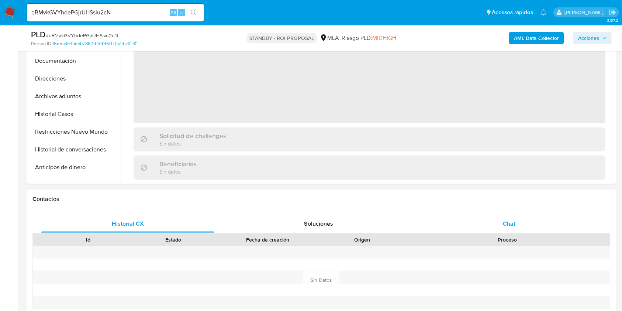
click at [518, 228] on div "Chat" at bounding box center [509, 224] width 173 height 18
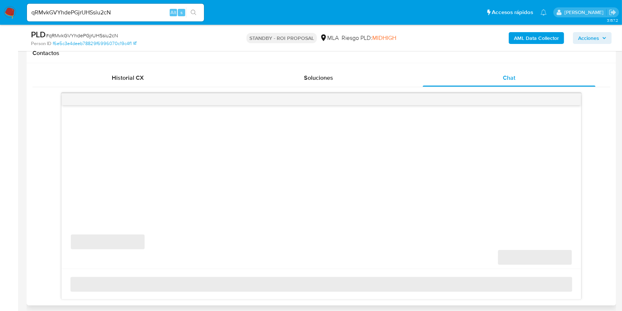
scroll to position [344, 0]
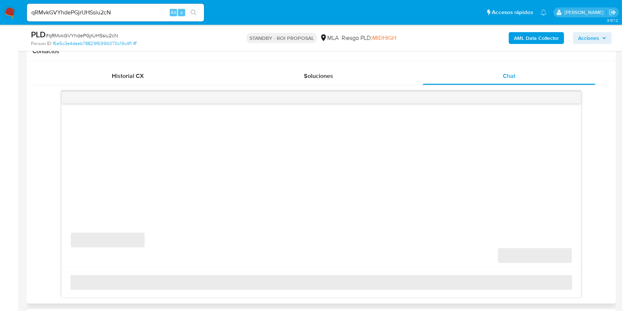
select select "10"
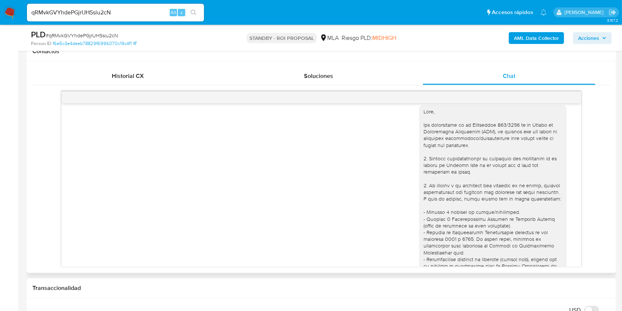
scroll to position [0, 0]
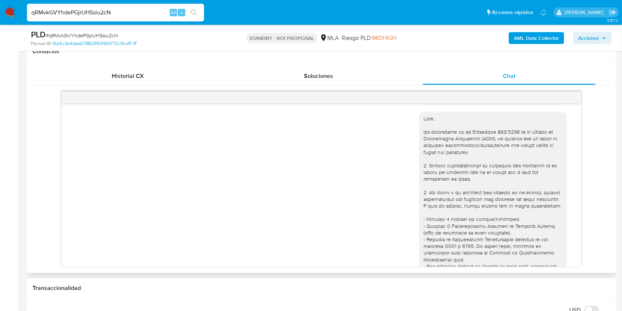
click at [137, 8] on input "qRMvkGVYhdePGjrUHSsiu2cN" at bounding box center [115, 13] width 177 height 10
paste input "TfoXH2pWQ3RJQ9ZjsM0Ee1aw"
type input "TfoXH2pWQ3RJQ9ZjsM0Ee1aw"
click at [195, 11] on icon "search-icon" at bounding box center [194, 13] width 6 height 6
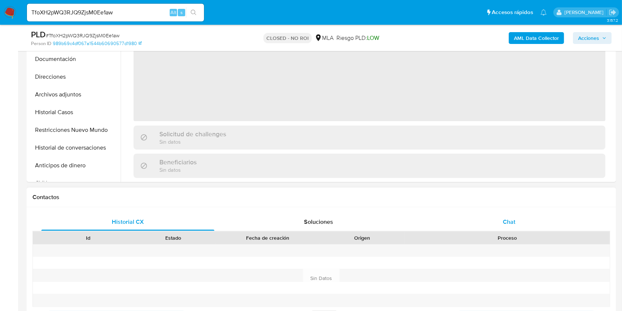
click at [519, 219] on div "Chat" at bounding box center [509, 222] width 173 height 18
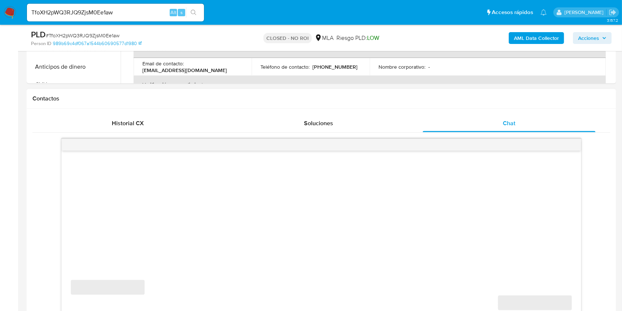
select select "10"
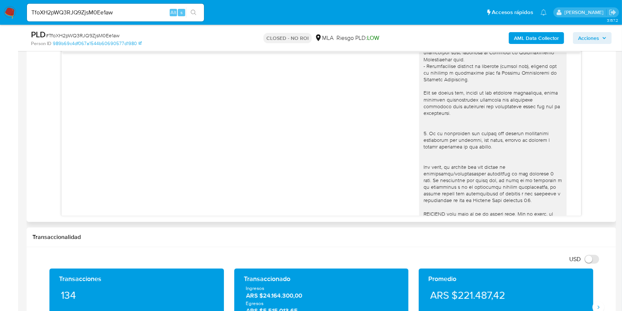
scroll to position [146, 0]
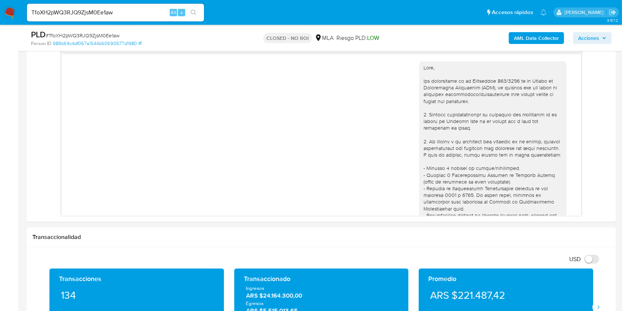
click at [143, 8] on input "TfoXH2pWQ3RJQ9ZjsM0Ee1aw" at bounding box center [115, 13] width 177 height 10
paste input "SqVwoyTnIBFWYb7blES2YqJq"
type input "SqVwoyTnIBFWYb7blES2YqJq"
click at [195, 12] on icon "search-icon" at bounding box center [194, 13] width 6 height 6
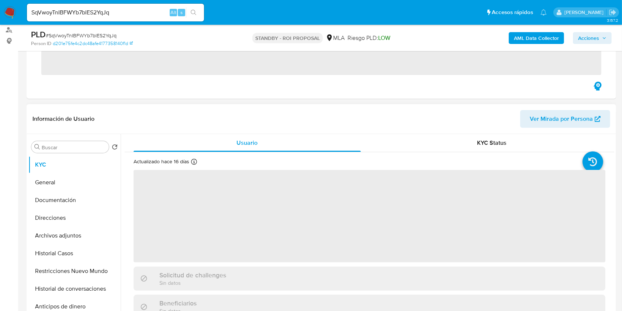
scroll to position [197, 0]
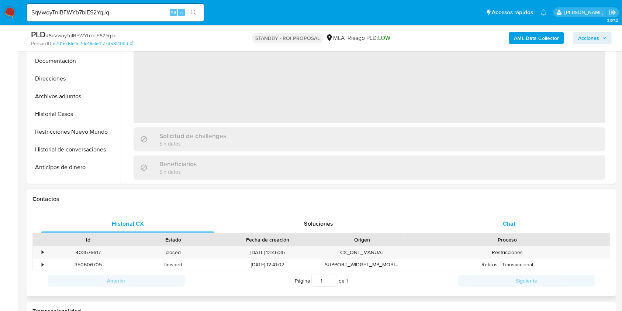
click at [519, 224] on div "Chat" at bounding box center [509, 224] width 173 height 18
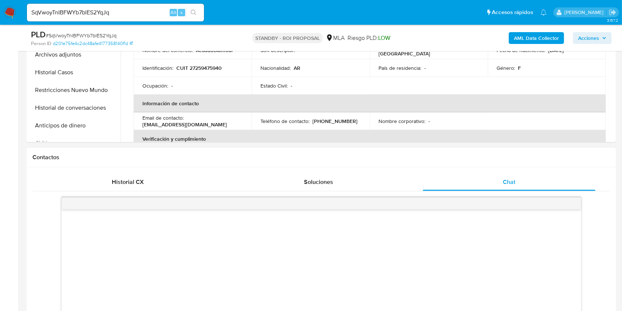
select select "10"
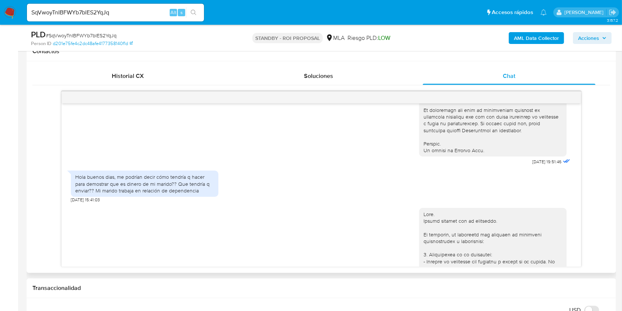
scroll to position [354, 0]
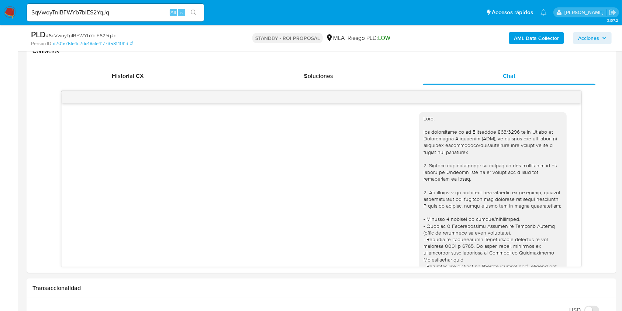
click at [156, 18] on div "SqVwoyTnIBFWYb7blES2YqJq Alt s" at bounding box center [115, 13] width 177 height 18
click at [157, 14] on input "SqVwoyTnIBFWYb7blES2YqJq" at bounding box center [115, 13] width 177 height 10
paste input "m1yYsRaH32OWC1drsI7V5LeH"
type input "m1yYsRaH32OWC1drsI7V5LeH"
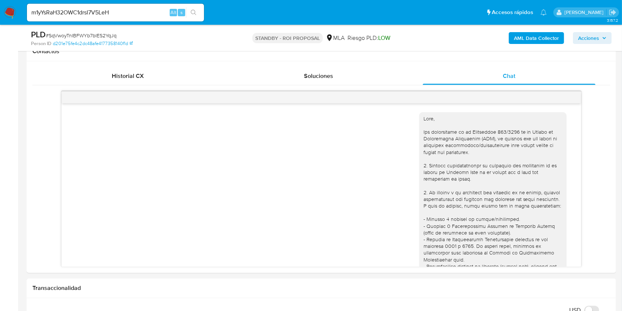
click at [191, 13] on icon "search-icon" at bounding box center [194, 13] width 6 height 6
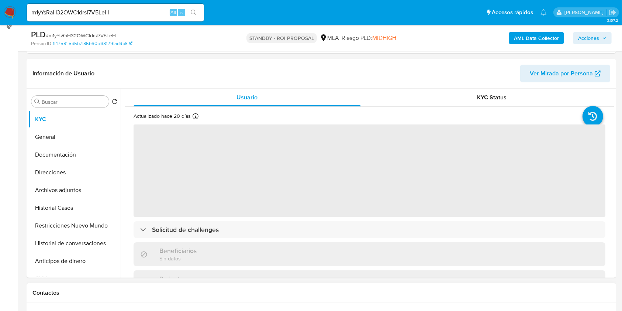
scroll to position [295, 0]
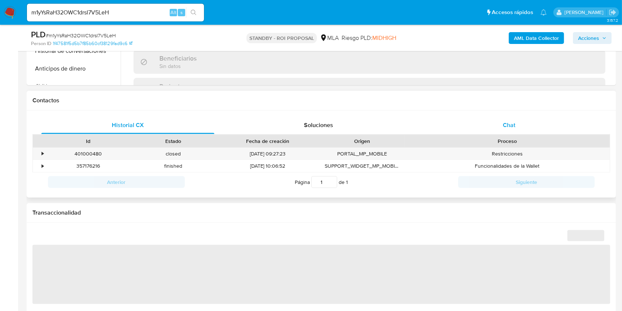
click at [515, 130] on div "Chat" at bounding box center [509, 125] width 173 height 18
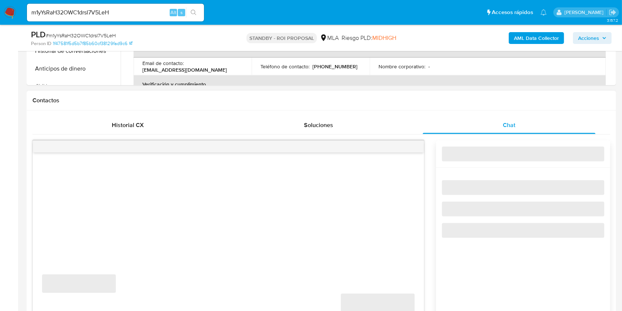
select select "10"
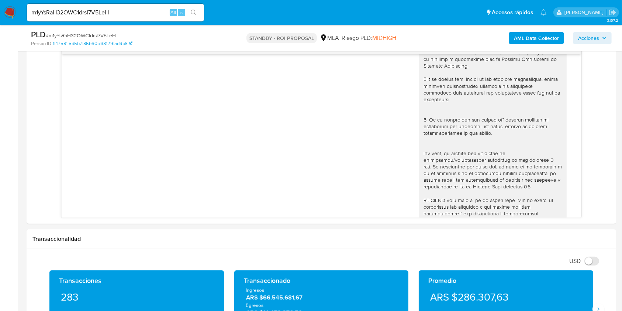
scroll to position [50, 0]
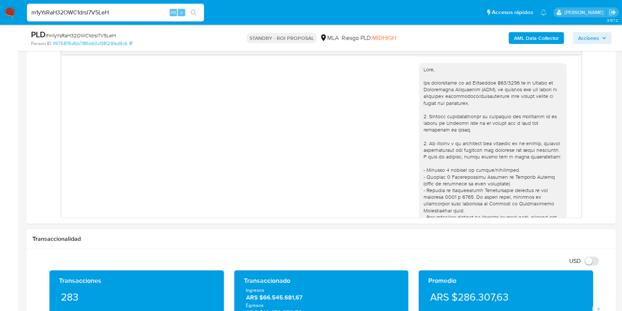
click at [133, 9] on input "m1yYsRaH32OWC1drsI7V5LeH" at bounding box center [115, 13] width 177 height 10
paste input "bKPi8XWxVrV0yW1MDdegWrfM"
type input "bKPi8XWxVrV0yW1MDdegWrfM"
click at [197, 15] on button "search-icon" at bounding box center [193, 12] width 15 height 10
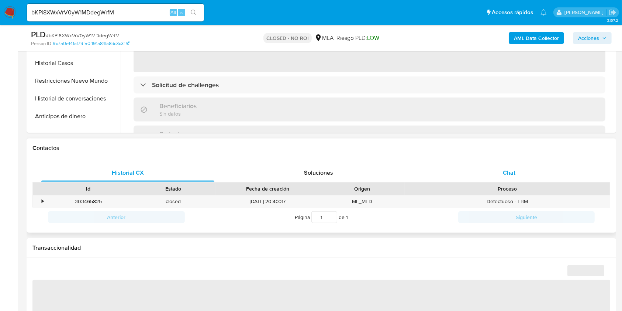
click at [523, 169] on div "Chat" at bounding box center [509, 173] width 173 height 18
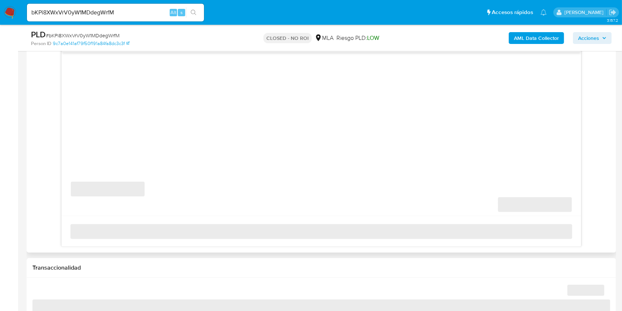
select select "10"
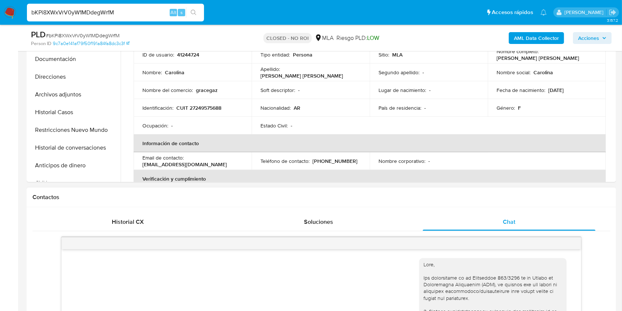
click at [150, 16] on input "bKPi8XWxVrV0yW1MDdegWrfM" at bounding box center [115, 13] width 177 height 10
paste input "lZsupoOrWcz6rDnL84Ah3bv4"
click at [201, 13] on input "lZsupoOrWcz6rDnL84Ah3bv4" at bounding box center [115, 13] width 177 height 10
type input "lZsupoOrWcz6rDnL84Ah3bv4"
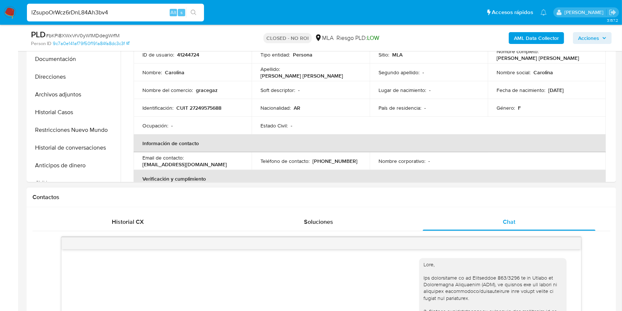
click at [192, 14] on icon "search-icon" at bounding box center [194, 13] width 6 height 6
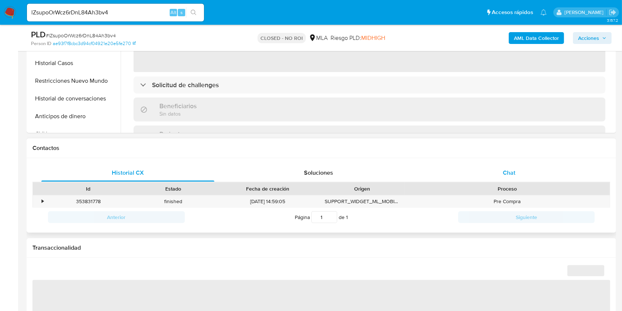
click at [505, 170] on span "Chat" at bounding box center [509, 172] width 13 height 8
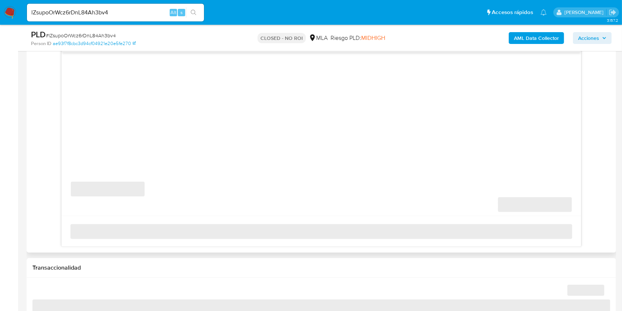
select select "10"
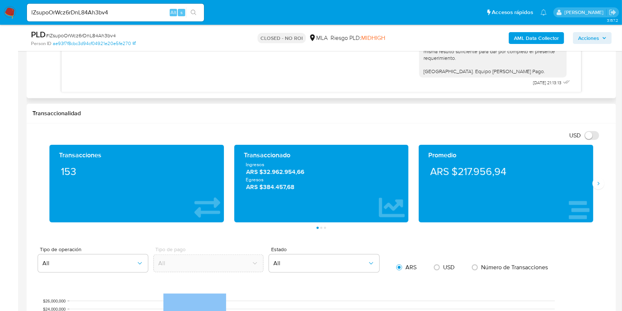
scroll to position [393, 0]
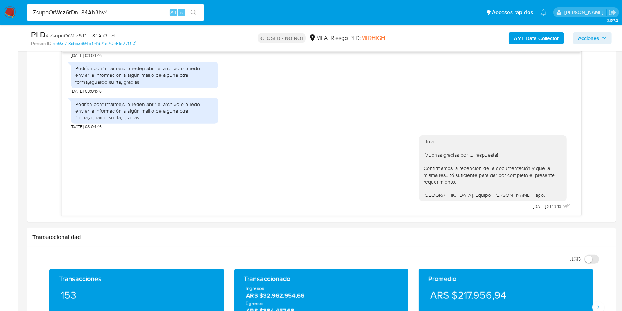
click at [125, 10] on input "lZsupoOrWcz6rDnL84Ah3bv4" at bounding box center [115, 13] width 177 height 10
paste input "70zhopXL1SrCMvxClRUX1gI8"
type input "70zhopXL1SrCMvxClRUX1gI8"
click at [195, 8] on button "search-icon" at bounding box center [193, 12] width 15 height 10
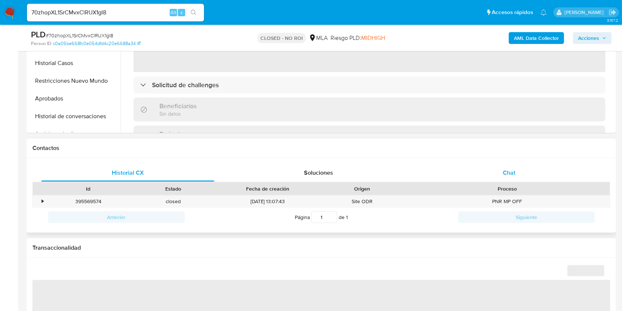
click at [503, 176] on span "Chat" at bounding box center [509, 172] width 13 height 8
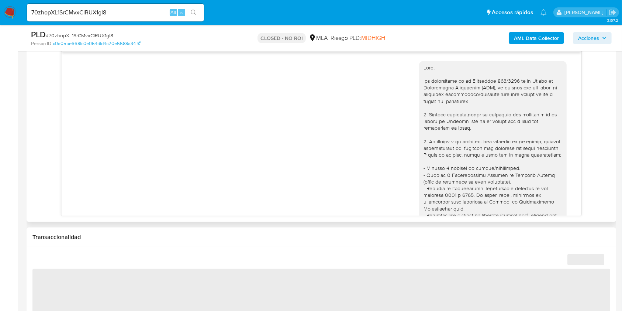
scroll to position [575, 0]
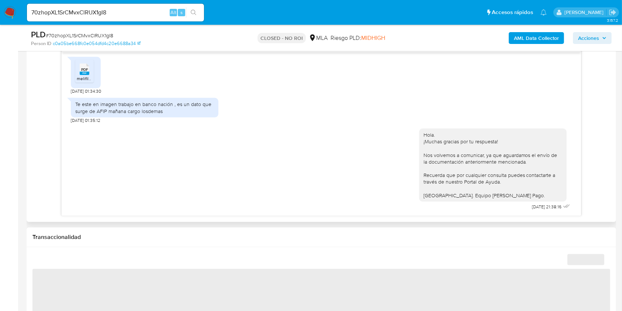
select select "10"
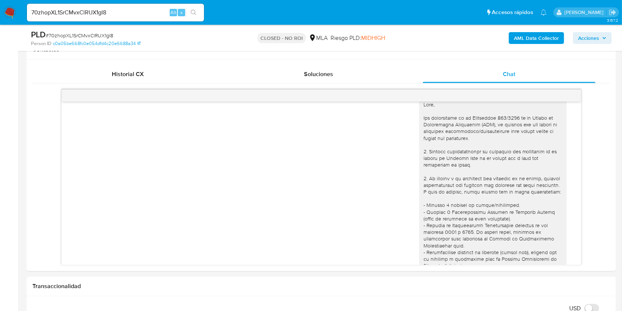
scroll to position [0, 0]
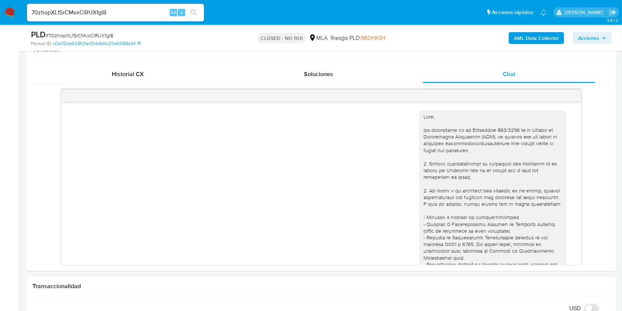
click at [148, 16] on input "70zhopXL1SrCMvxClRUX1gI8" at bounding box center [115, 13] width 177 height 10
paste input "0vUy5T2VzpMzkBHKq0vmk5jx"
type input "0vUy5T2VzpMzkBHKq0vmk5jx"
click at [196, 10] on icon "search-icon" at bounding box center [194, 13] width 6 height 6
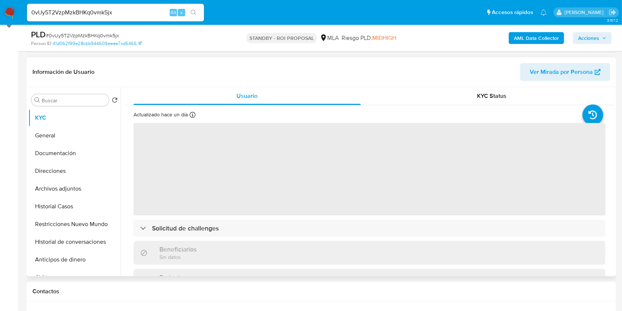
scroll to position [148, 0]
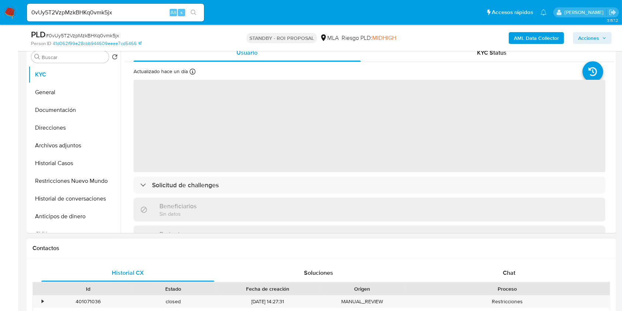
click at [521, 264] on div "Chat" at bounding box center [509, 273] width 173 height 18
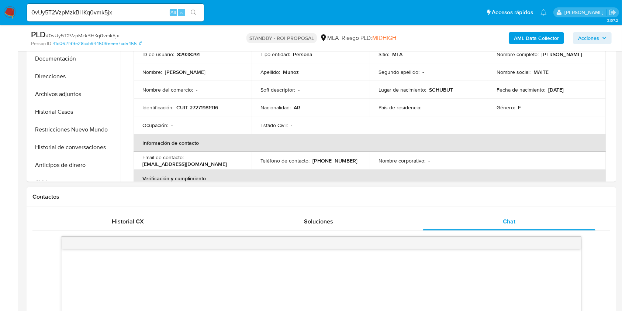
select select "10"
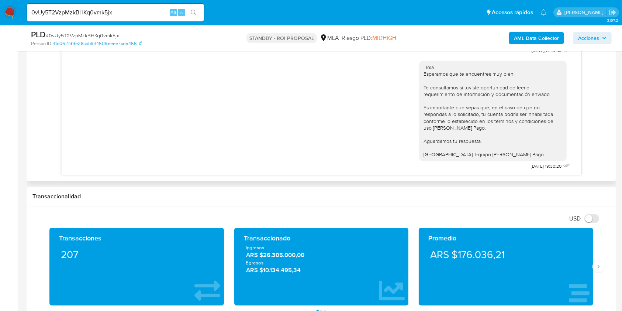
scroll to position [344, 0]
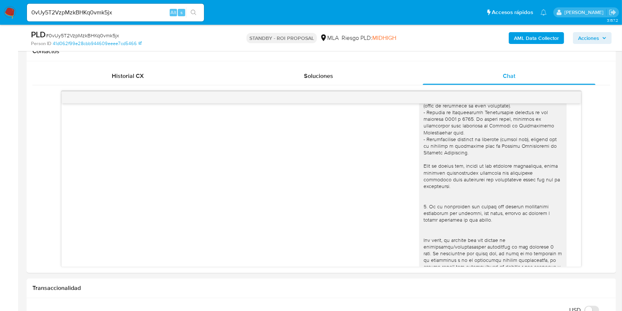
click at [142, 13] on input "0vUy5T2VzpMzkBHKq0vmk5jx" at bounding box center [115, 13] width 177 height 10
paste input "SnmcdrvaXxe4JgfEXC2CJfEp"
type input "SnmcdrvaXxe4JgfEXC2CJfEp"
click at [191, 11] on icon "search-icon" at bounding box center [194, 13] width 6 height 6
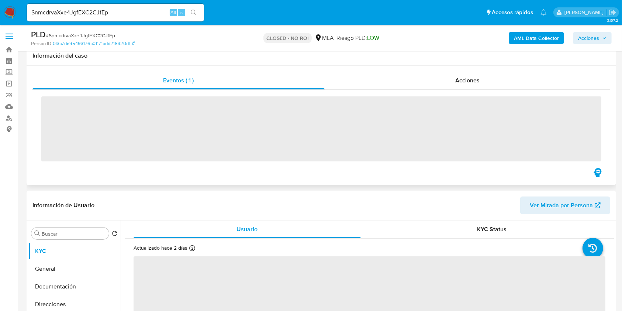
scroll to position [197, 0]
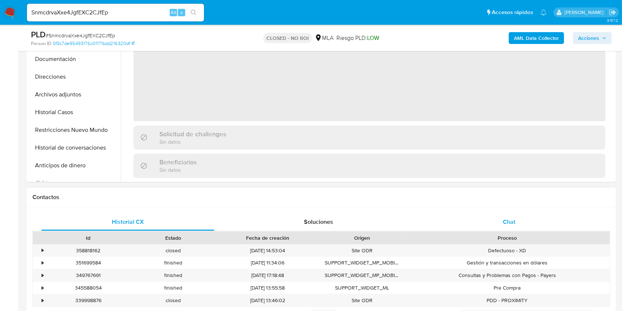
click at [533, 223] on div "Chat" at bounding box center [509, 222] width 173 height 18
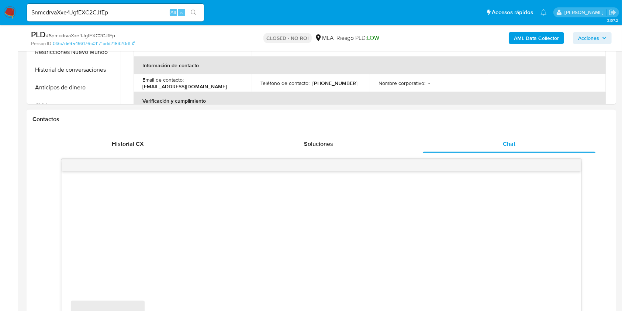
scroll to position [295, 0]
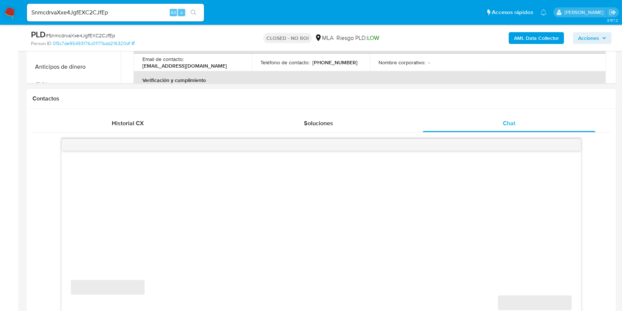
select select "10"
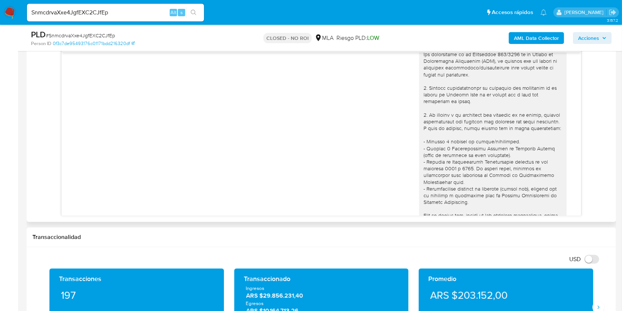
scroll to position [0, 0]
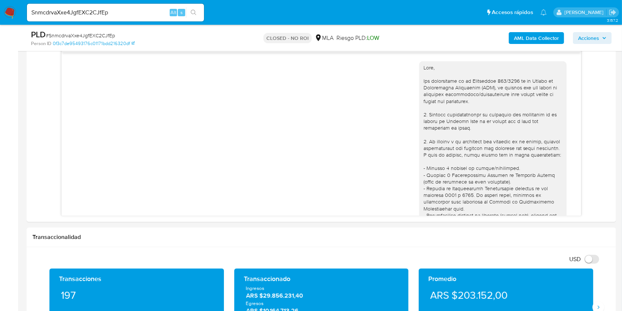
click at [149, 9] on input "SnmcdrvaXxe4JgfEXC2CJfEp" at bounding box center [115, 13] width 177 height 10
paste input "MpXR230ThVkwf7mmr68JJfIe"
type input "MpXR230ThVkwf7mmr68JJfIe"
click at [212, 16] on ul "Pausado Ver notificaciones MpXR230ThVkwf7mmr68JJfIe Alt s Accesos rápidos Presi…" at bounding box center [286, 12] width 527 height 18
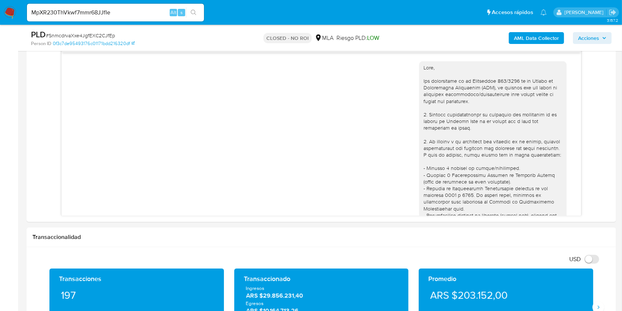
click at [191, 11] on icon "search-icon" at bounding box center [194, 13] width 6 height 6
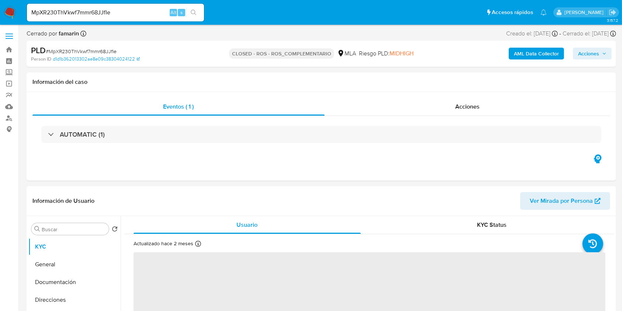
select select "10"
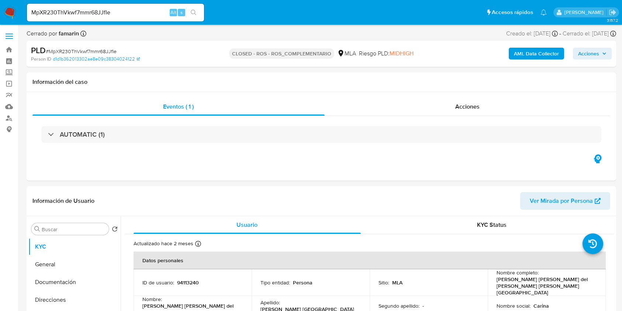
select select "10"
click at [111, 13] on input "MpXR230ThVkwf7mmr68JJfIe" at bounding box center [115, 13] width 177 height 10
paste input "Rtc3LhCHepWh9IRmpBD1uxB6"
type input "Rtc3LhCHepWh9IRmpBD1uxB6"
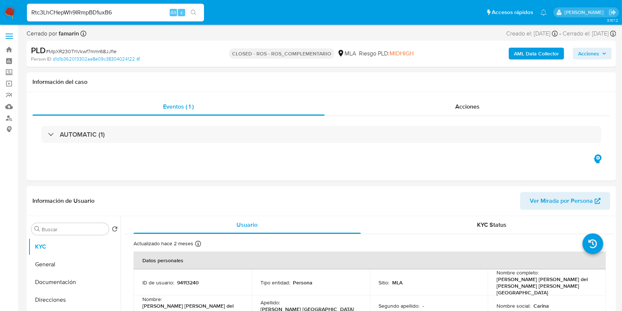
click at [191, 14] on icon "search-icon" at bounding box center [194, 13] width 6 height 6
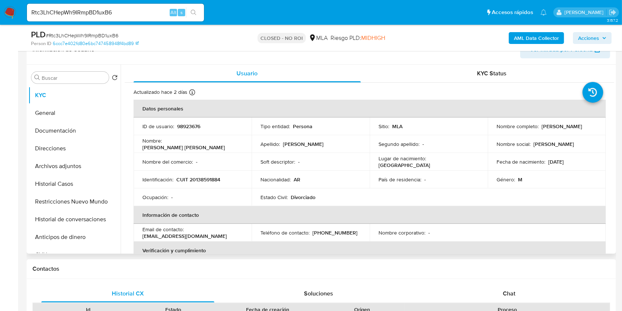
scroll to position [148, 0]
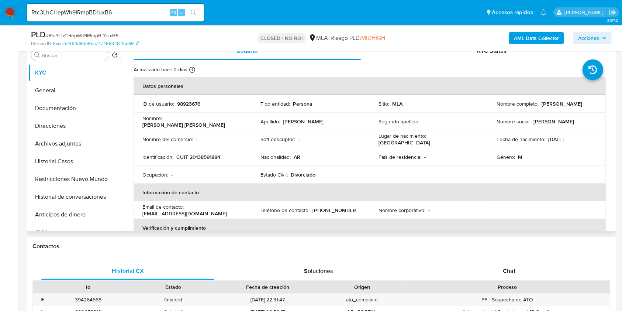
select select "10"
click at [543, 267] on div "Chat" at bounding box center [509, 271] width 173 height 18
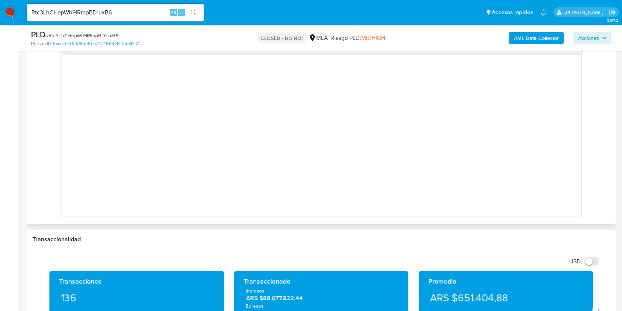
scroll to position [393, 0]
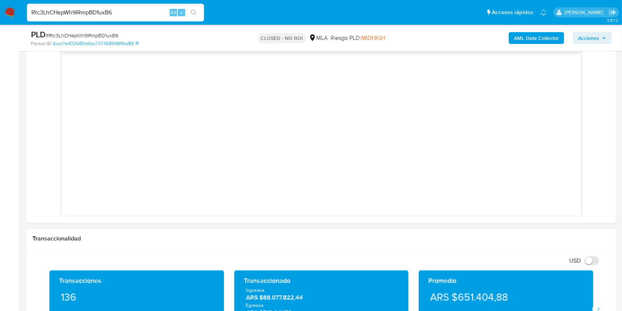
click at [145, 16] on input "Rtc3LhCHepWh9IRmpBD1uxB6" at bounding box center [115, 13] width 177 height 10
paste input "NqJtoyFyrOenD3Zxja0XKnL"
type input "RNqJtoyFyrOenD3Zxja0XKnL"
click at [197, 7] on div "RNqJtoyFyrOenD3Zxja0XKnL Alt s" at bounding box center [115, 13] width 177 height 18
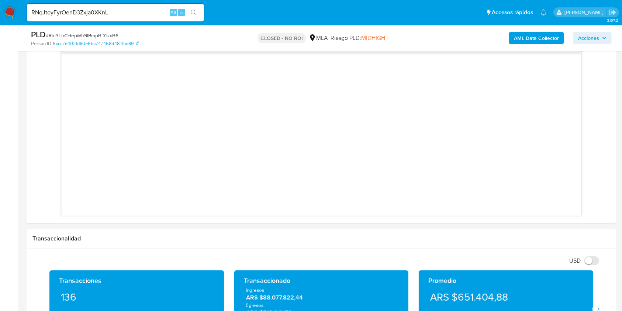
click at [197, 13] on button "search-icon" at bounding box center [193, 12] width 15 height 10
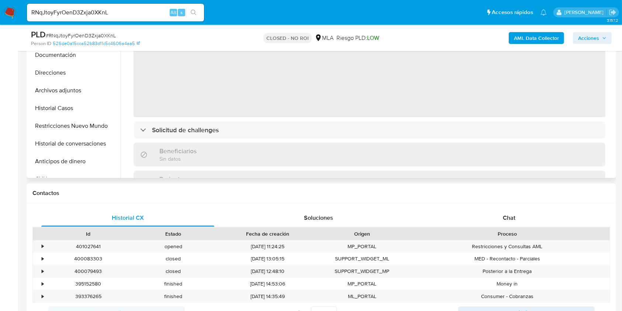
scroll to position [246, 0]
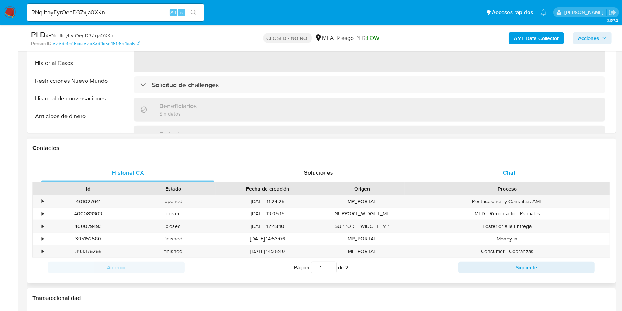
click at [525, 183] on div "Proceso" at bounding box center [507, 188] width 205 height 13
click at [527, 177] on div "Chat" at bounding box center [509, 173] width 173 height 18
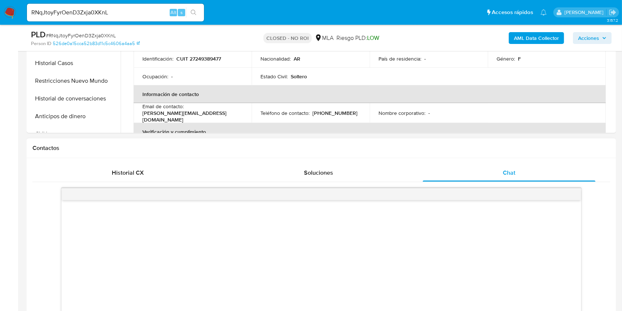
select select "10"
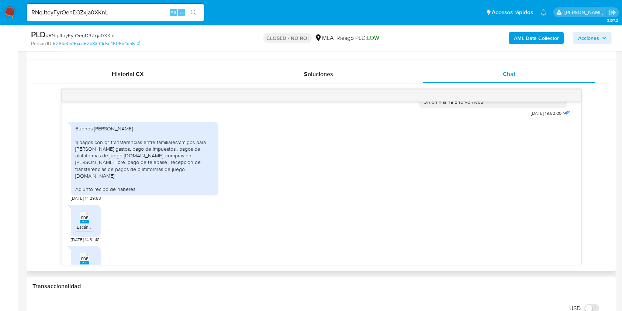
scroll to position [443, 0]
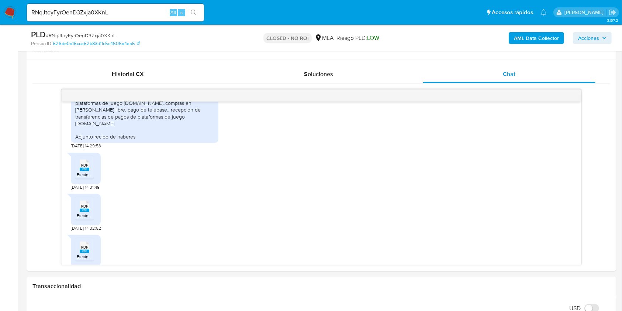
click at [149, 17] on input "RNqJtoyFyrOenD3Zxja0XKnL" at bounding box center [115, 13] width 177 height 10
click at [149, 16] on input "RNqJtoyFyrOenD3Zxja0XKnL" at bounding box center [115, 13] width 177 height 10
paste input "M4TUMgDWrFsRrpRFowkD2Az4"
type input "M4TUMgDWrFsRrpRFowkD2Az4"
click at [193, 11] on icon "search-icon" at bounding box center [194, 13] width 6 height 6
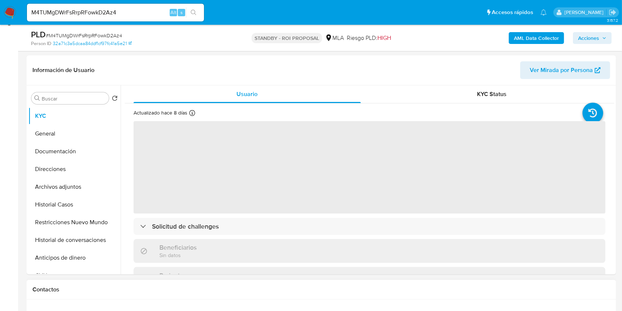
scroll to position [295, 0]
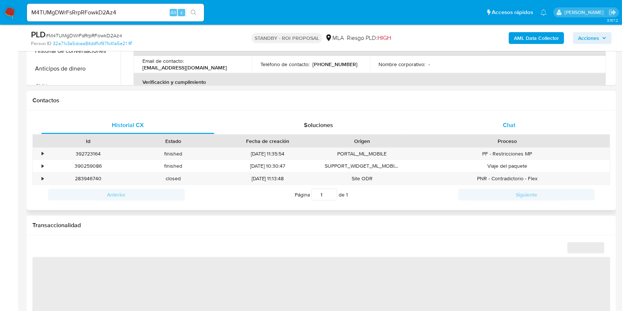
click at [524, 121] on div "Chat" at bounding box center [509, 125] width 173 height 18
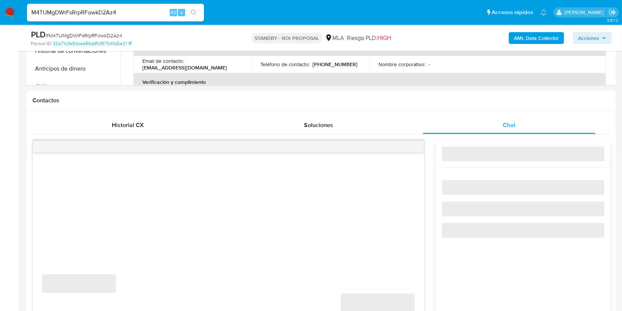
select select "10"
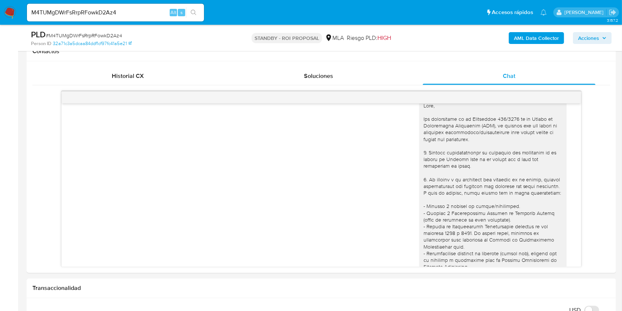
scroll to position [0, 0]
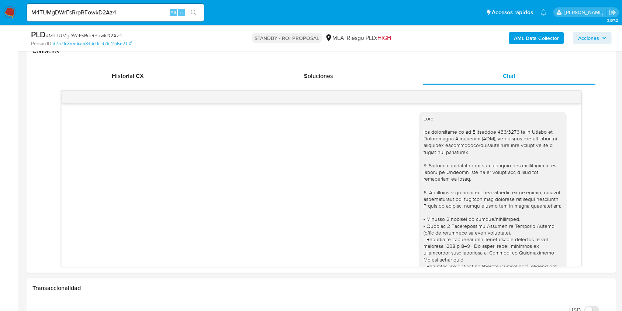
click at [155, 13] on input "M4TUMgDWrFsRrpRFowkD2Az4" at bounding box center [115, 13] width 177 height 10
paste input "oRgOuLYn38IpZqjSj55Ukkd7"
type input "oRgOuLYn38IpZqjSj55Ukkd7"
click at [188, 8] on button "search-icon" at bounding box center [193, 12] width 15 height 10
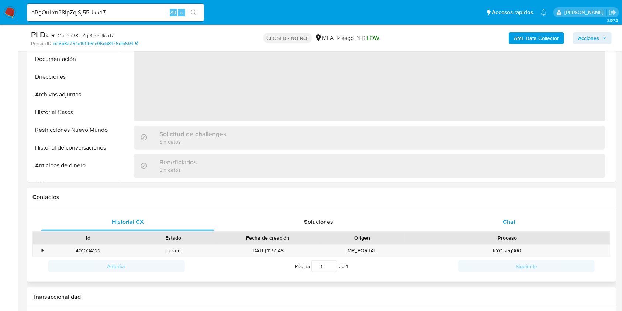
click at [492, 225] on div "Chat" at bounding box center [509, 222] width 173 height 18
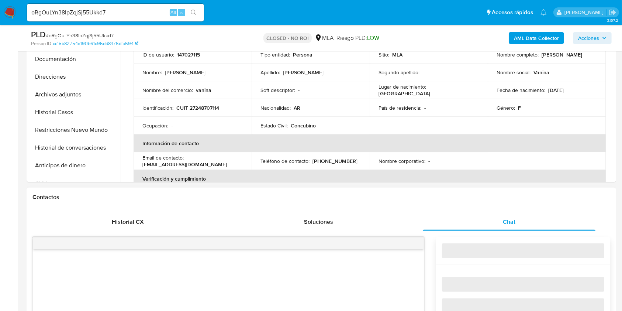
select select "10"
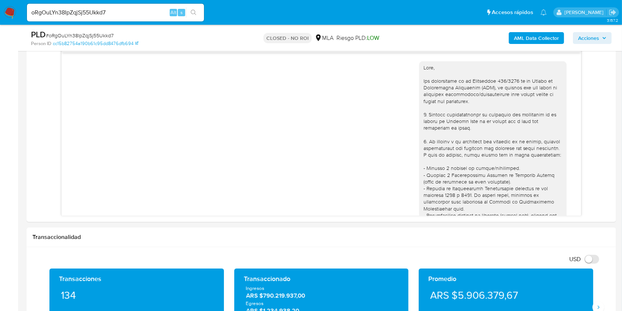
click at [149, 9] on input "oRgOuLYn38IpZqjSj55Ukkd7" at bounding box center [115, 13] width 177 height 10
paste input "52KqGHR6XepQ7jWHr74UGh9V"
type input "52KqGHR6XepQ7jWHr74UGh9V"
click at [197, 10] on button "search-icon" at bounding box center [193, 12] width 15 height 10
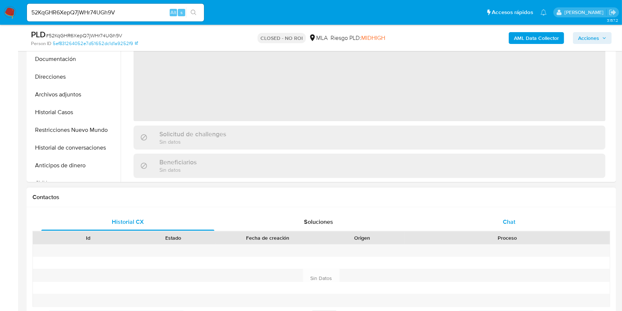
click at [504, 228] on div "Chat" at bounding box center [509, 222] width 173 height 18
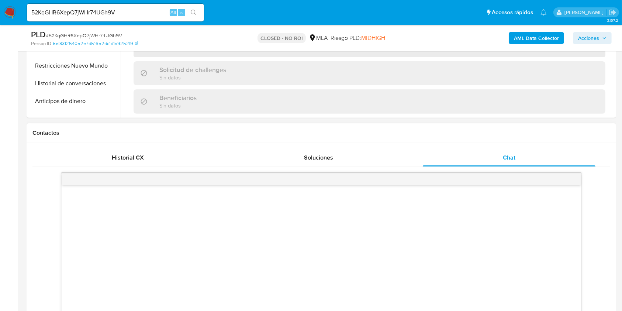
scroll to position [344, 0]
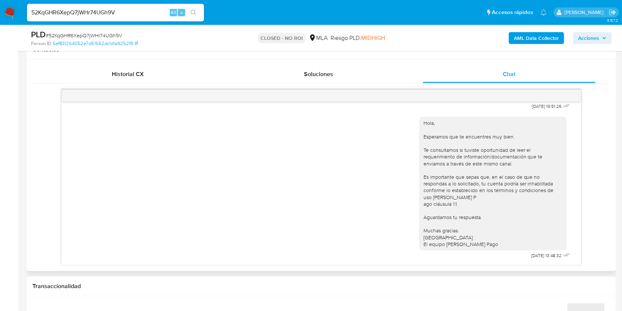
select select "10"
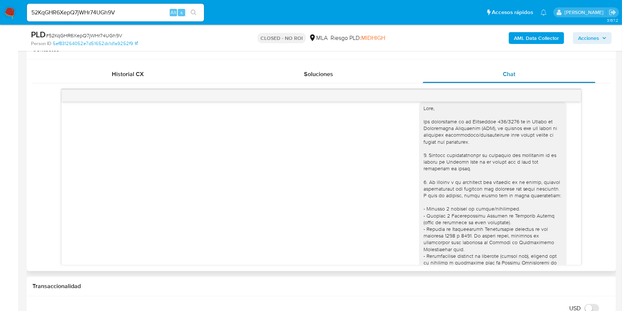
scroll to position [0, 0]
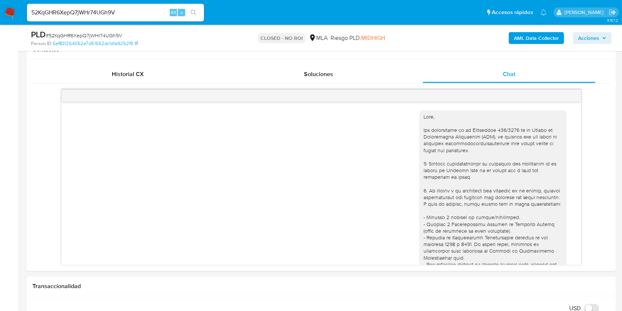
click at [138, 12] on input "52KqGHR6XepQ7jWHr74UGh9V" at bounding box center [115, 13] width 177 height 10
paste input "D8Bnsx0ZwV829BmaNN8czZ26"
type input "D8Bnsx0ZwV829BmaNN8czZ26"
click at [199, 16] on button "search-icon" at bounding box center [193, 12] width 15 height 10
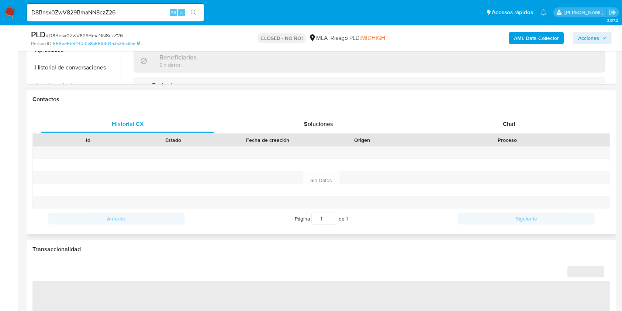
scroll to position [295, 0]
click at [537, 121] on div "Chat" at bounding box center [509, 123] width 173 height 18
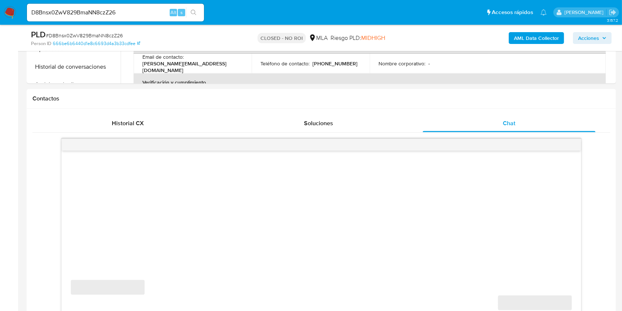
select select "10"
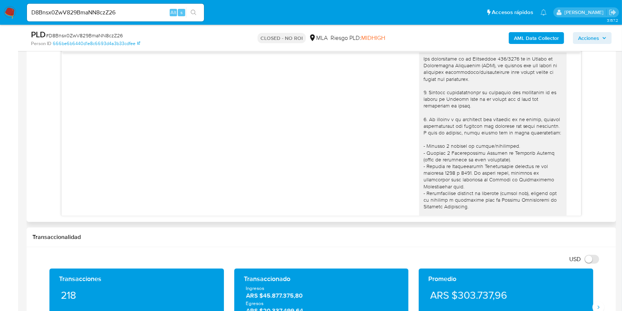
scroll to position [0, 0]
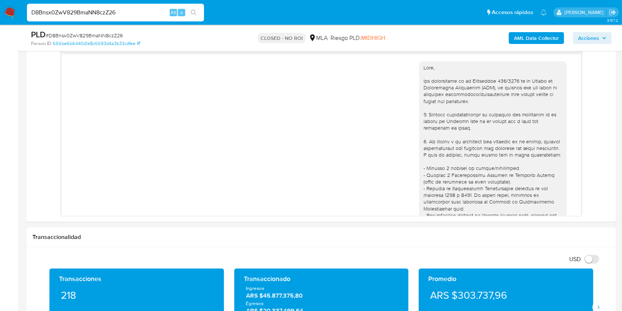
click at [157, 8] on input "D8Bnsx0ZwV829BmaNN8czZ26" at bounding box center [115, 13] width 177 height 10
paste input "RWnRSKzUuvglIQ4yIEIJvymx"
type input "RWnRSKzUuvglIQ4yIEIJvymx"
click at [196, 13] on icon "search-icon" at bounding box center [194, 13] width 6 height 6
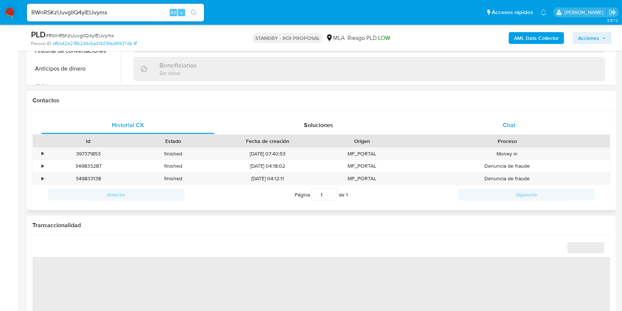
click at [516, 123] on div "Chat" at bounding box center [509, 125] width 173 height 18
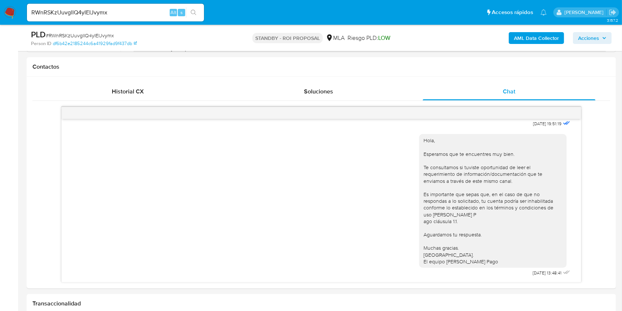
select select "10"
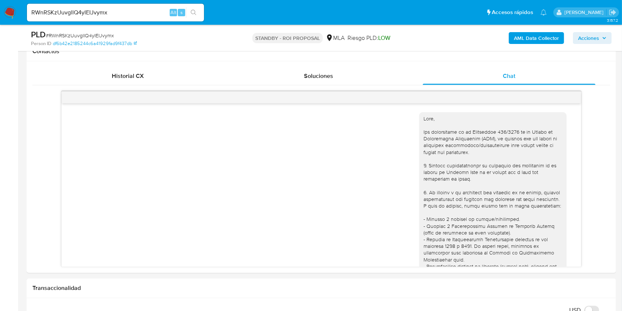
click at [137, 14] on input "RWnRSKzUuvglIQ4yIEIJvymx" at bounding box center [115, 13] width 177 height 10
paste input "pIArrYhDe1AWP4idB52Imcb8"
type input "pIArrYhDe1AWP4idB52Imcb8"
click at [191, 13] on icon "search-icon" at bounding box center [194, 13] width 6 height 6
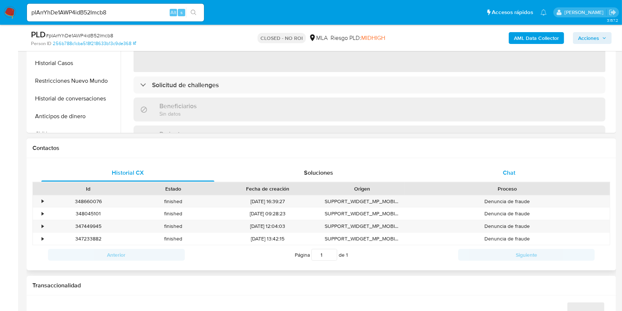
click at [513, 170] on span "Chat" at bounding box center [509, 172] width 13 height 8
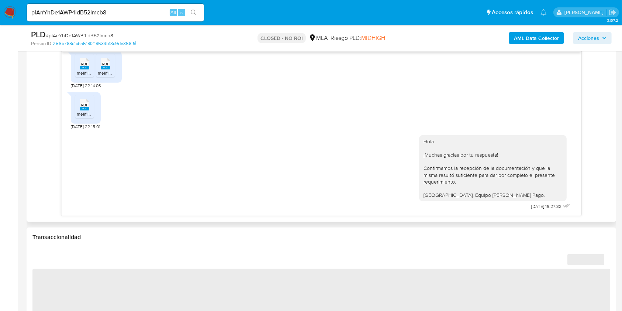
select select "10"
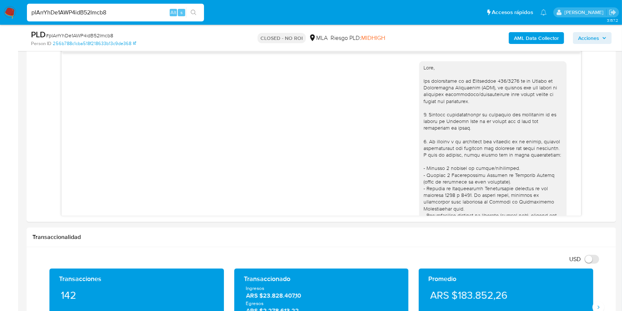
click at [146, 13] on input "pIArrYhDe1AWP4idB52Imcb8" at bounding box center [115, 13] width 177 height 10
paste input "4GifpCbqUWhMhZ3FxppaO7kF"
type input "4GifpCbqUWhMhZ3FxppaO7kF"
click at [199, 10] on button "search-icon" at bounding box center [193, 12] width 15 height 10
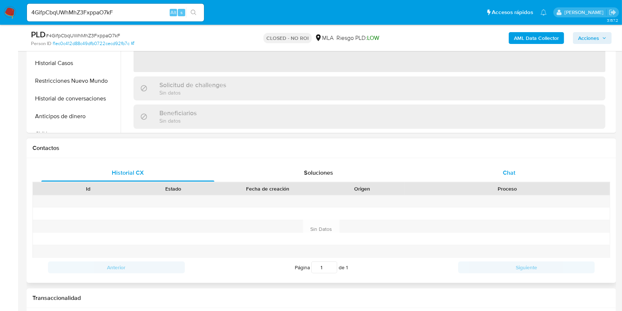
click at [522, 167] on div "Chat" at bounding box center [509, 173] width 173 height 18
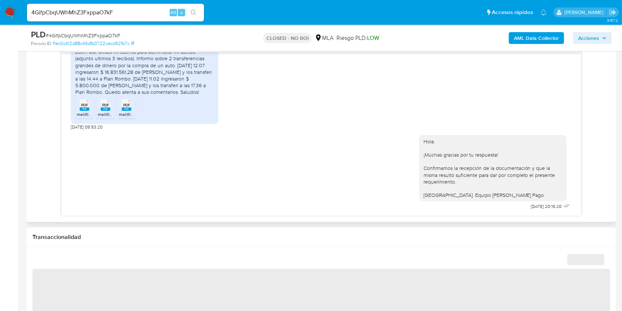
select select "10"
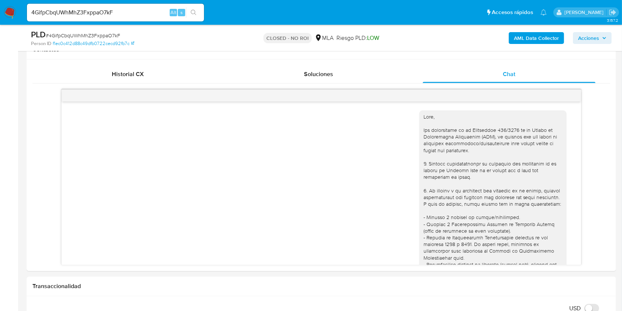
click at [148, 11] on input "4GifpCbqUWhMhZ3FxppaO7kF" at bounding box center [115, 13] width 177 height 10
paste input "ZQhXvTyFmvrA6eD9gWe4K0Bd"
type input "ZQhXvTyFmvrA6eD9gWe4K0Bd"
click at [195, 16] on button "search-icon" at bounding box center [193, 12] width 15 height 10
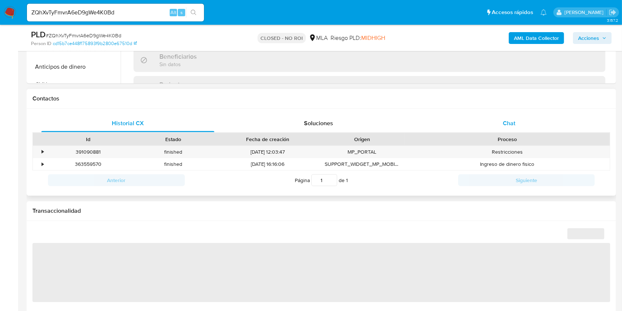
click at [527, 122] on div "Chat" at bounding box center [509, 123] width 173 height 18
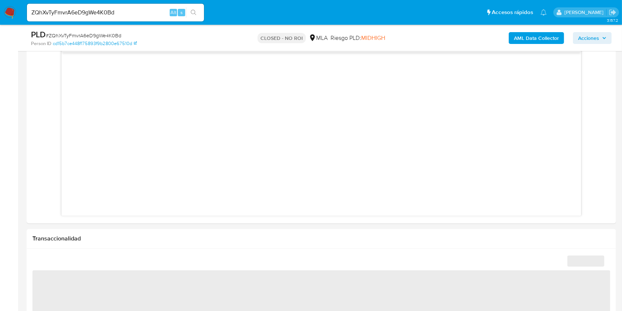
select select "10"
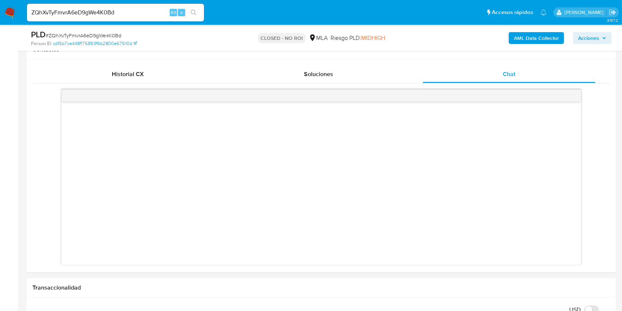
click at [160, 17] on input "ZQhXvTyFmvrA6eD9gWe4K0Bd" at bounding box center [115, 13] width 177 height 10
paste input "OXQoJXJu6STRVxcR1rQWVRRk"
type input "OXQoJXJu6STRVxcR1rQWVRRk"
click at [192, 14] on icon "search-icon" at bounding box center [194, 13] width 6 height 6
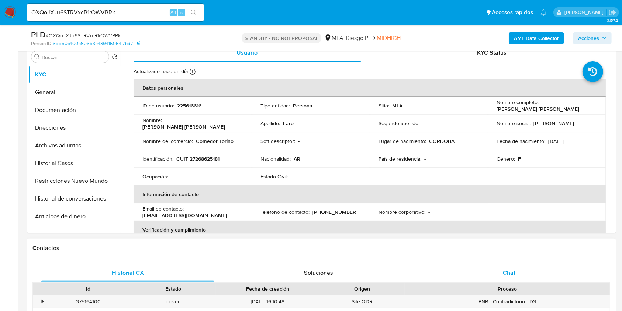
click at [510, 264] on div "Chat" at bounding box center [509, 273] width 173 height 18
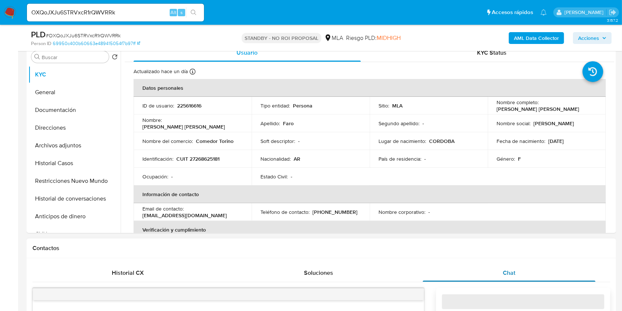
select select "10"
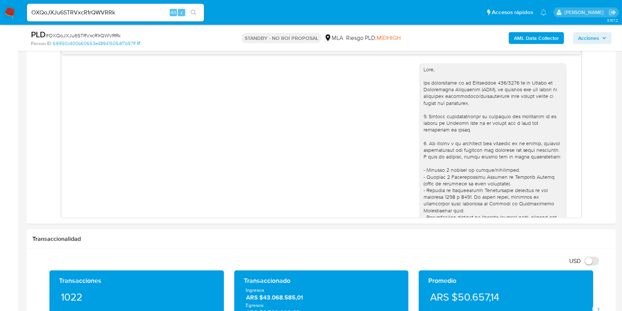
click at [150, 13] on input "OXQoJXJu6STRVxcR1rQWVRRk" at bounding box center [115, 13] width 177 height 10
click at [142, 16] on input "OXQoJXJu6STRVxcR1rQWVRRk" at bounding box center [115, 13] width 177 height 10
paste input "QvjbmSqBlwS3hJZ7hk5a04aB"
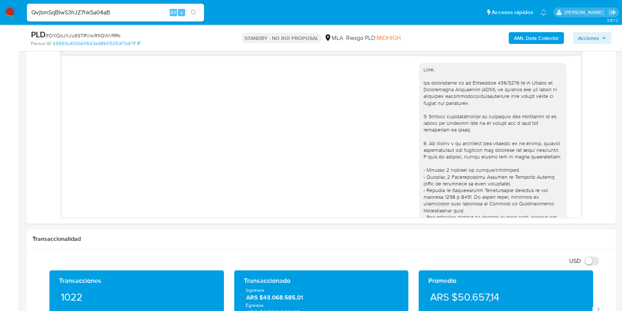
type input "QvjbmSqBlwS3hJZ7hk5a04aB"
click at [186, 17] on button "search-icon" at bounding box center [193, 12] width 15 height 10
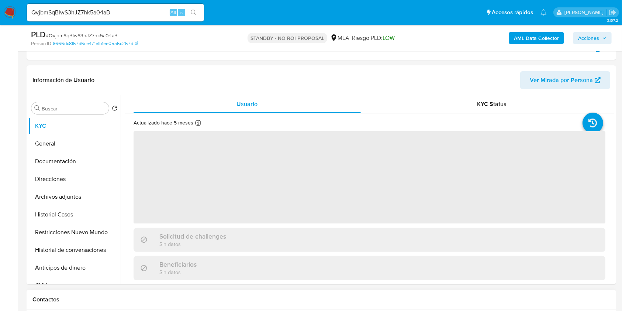
scroll to position [246, 0]
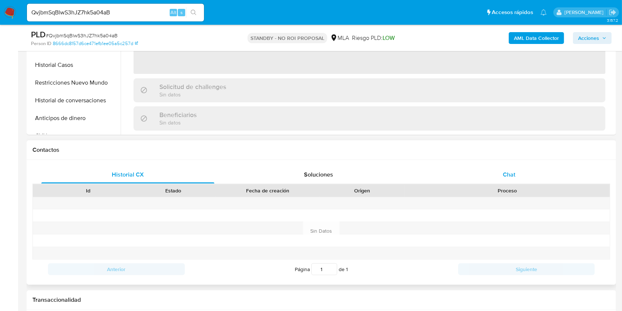
click at [530, 179] on div "Chat" at bounding box center [509, 175] width 173 height 18
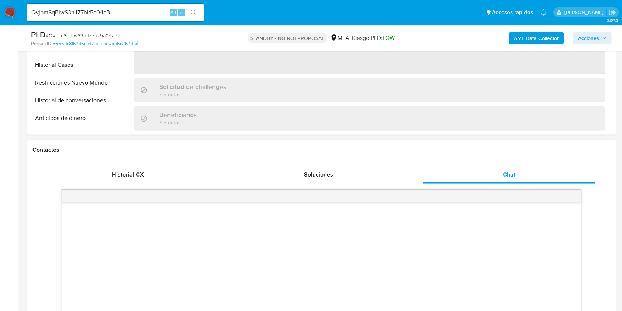
scroll to position [344, 0]
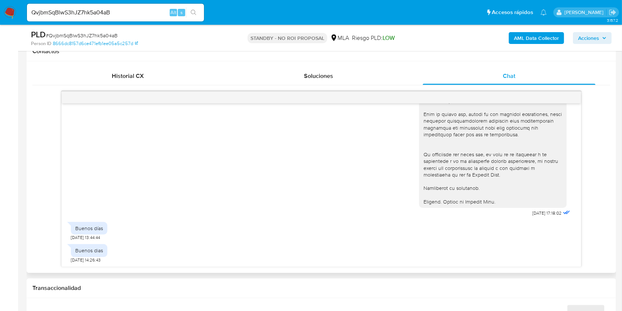
select select "10"
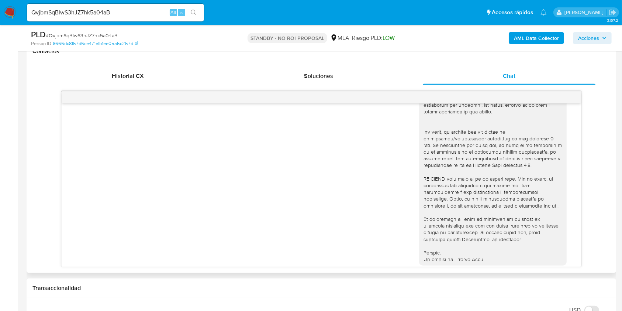
scroll to position [0, 0]
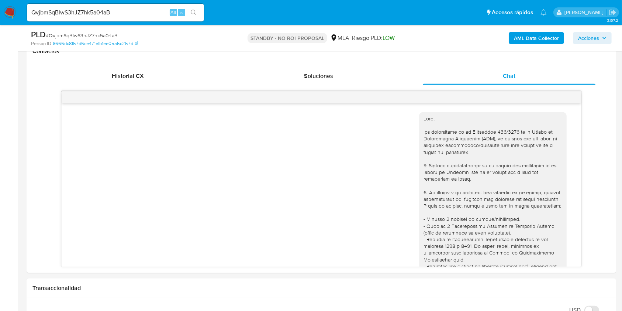
click at [147, 9] on input "QvjbmSqBlwS3hJZ7hk5a04aB" at bounding box center [115, 13] width 177 height 10
paste input "tZLi5kkJFlSrQ34IXdmfUuMI"
type input "tZLi5kkJFlSrQ34IXdmfUuMI"
click at [196, 14] on icon "search-icon" at bounding box center [194, 13] width 6 height 6
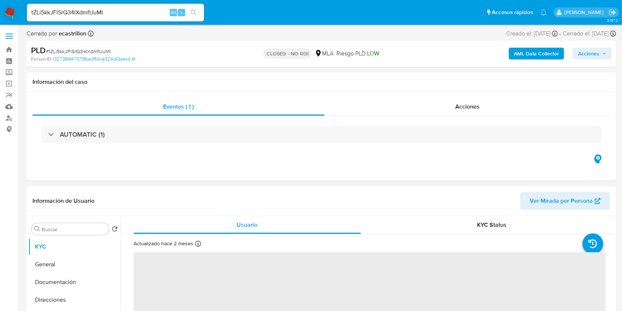
click at [152, 14] on input "tZLi5kkJFlSrQ34IXdmfUuMI" at bounding box center [115, 13] width 177 height 10
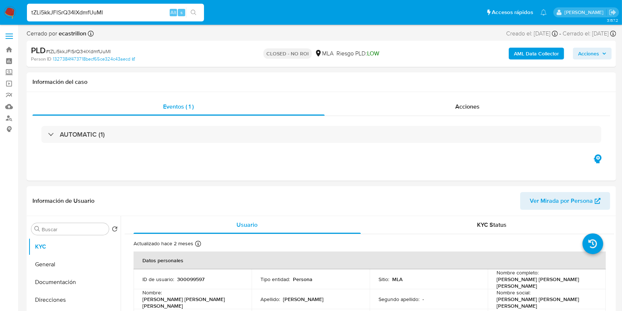
click at [152, 14] on input "tZLi5kkJFlSrQ34IXdmfUuMI" at bounding box center [115, 13] width 177 height 10
select select "10"
click at [191, 14] on icon "search-icon" at bounding box center [194, 13] width 6 height 6
click at [191, 13] on icon "search-icon" at bounding box center [194, 13] width 6 height 6
click at [201, 8] on input "tZLi5kkJFlSrQ34IXdmfUuMI" at bounding box center [115, 13] width 177 height 10
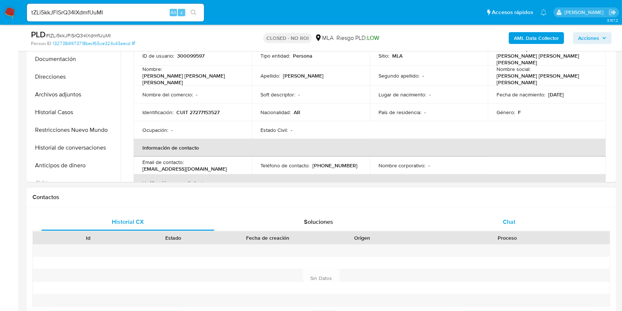
click at [522, 223] on div "Chat" at bounding box center [509, 222] width 173 height 18
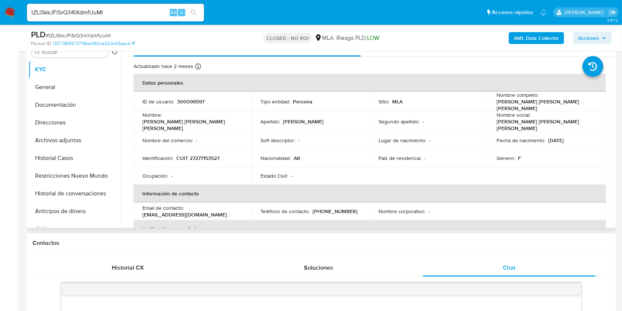
scroll to position [148, 0]
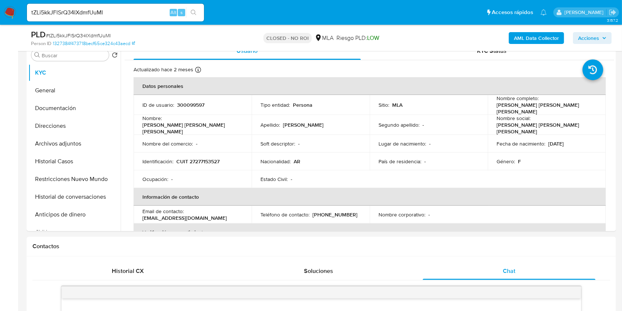
click at [141, 10] on input "tZLi5kkJFlSrQ34IXdmfUuMI" at bounding box center [115, 13] width 177 height 10
paste input "XmuXy84EKxGhmMNZwXPzgKm7"
type input "XmuXy84EKxGhmMNZwXPzgKm7"
click at [190, 10] on button "search-icon" at bounding box center [193, 12] width 15 height 10
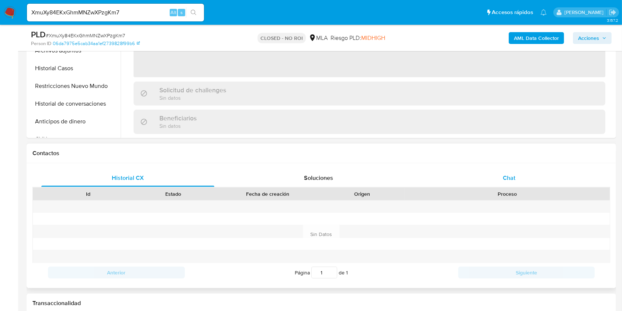
scroll to position [295, 0]
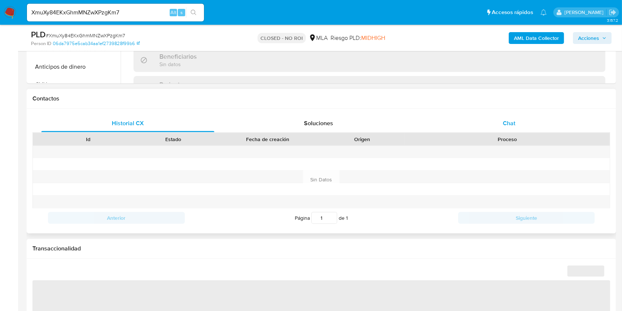
click at [512, 123] on span "Chat" at bounding box center [509, 123] width 13 height 8
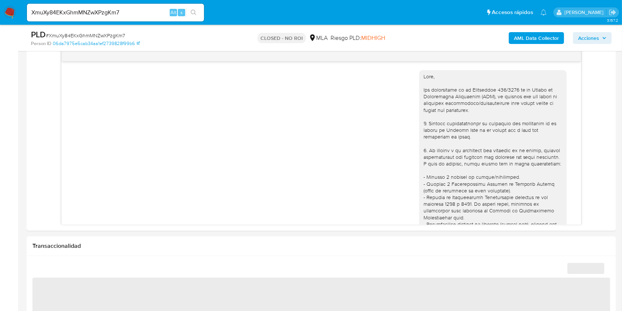
scroll to position [384, 0]
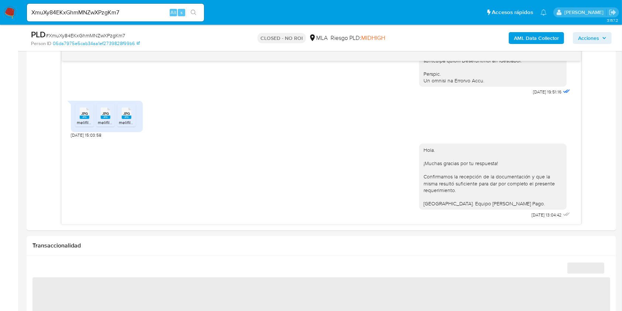
select select "10"
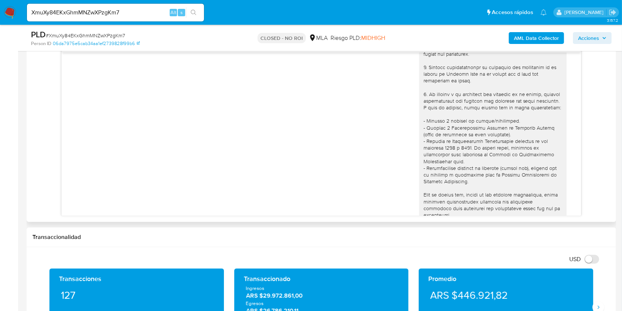
scroll to position [0, 0]
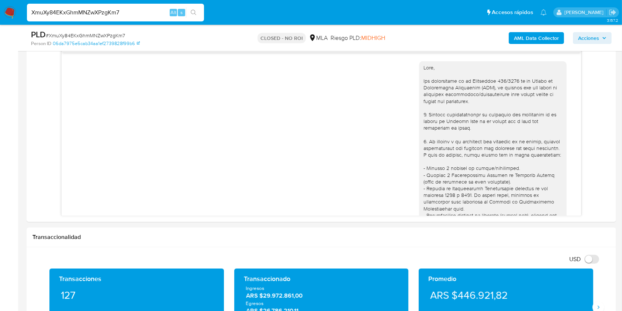
click at [127, 11] on input "XmuXy84EKxGhmMNZwXPzgKm7" at bounding box center [115, 13] width 177 height 10
paste input "dFHjfulqOnbZ4EcGvSbnuYAR"
type input "dFHjfulqOnbZ4EcGvSbnuYAR"
click at [181, 11] on span "s" at bounding box center [181, 12] width 2 height 7
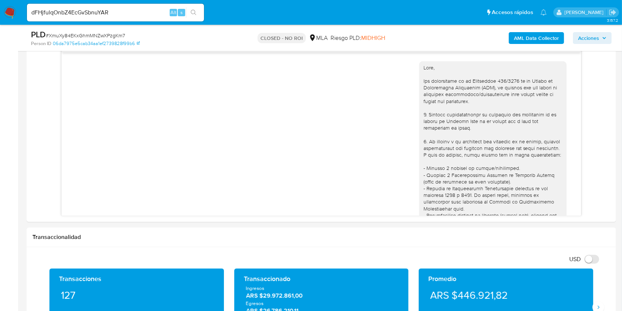
click at [198, 13] on button "search-icon" at bounding box center [193, 12] width 15 height 10
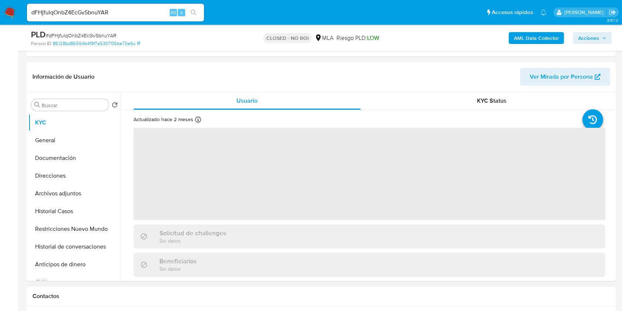
scroll to position [246, 0]
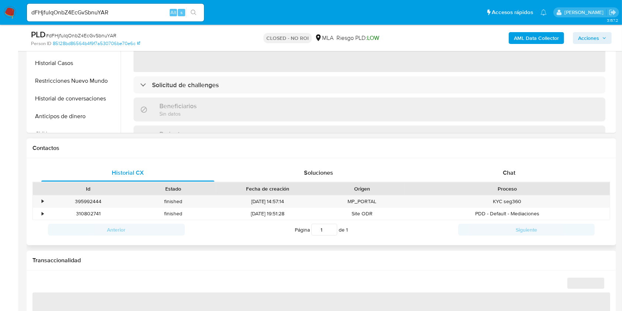
click at [519, 182] on div "Proceso" at bounding box center [507, 188] width 205 height 13
click at [517, 177] on div "Chat" at bounding box center [509, 173] width 173 height 18
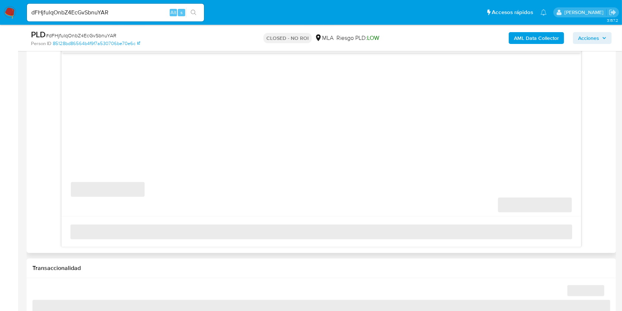
scroll to position [393, 0]
select select "10"
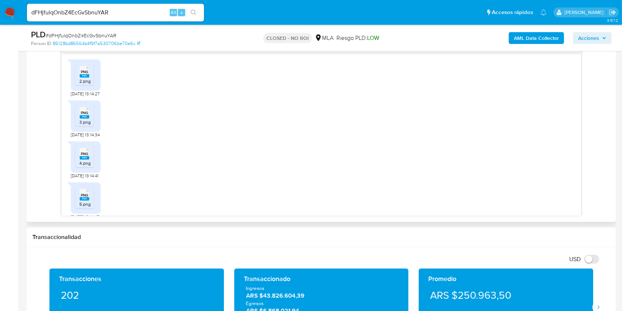
scroll to position [0, 0]
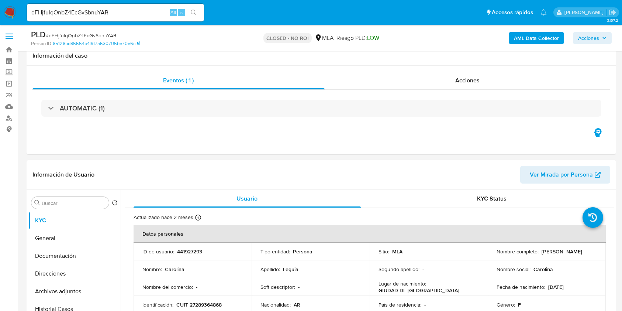
select select "10"
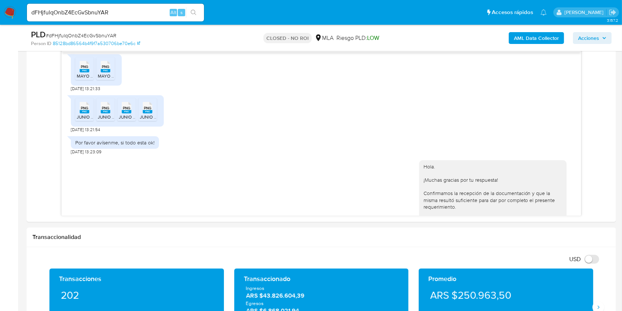
scroll to position [787, 0]
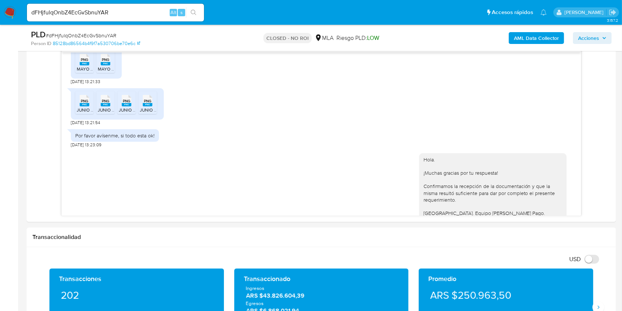
click at [146, 16] on input "dFHjfulqOnbZ4EcGvSbnuYAR" at bounding box center [115, 13] width 177 height 10
paste input "iCIq3YEj3fUrIDbl4vYR3rgB"
type input "iCIq3YEj3fUrIDbl4vYR3rgB"
click at [200, 7] on button "search-icon" at bounding box center [193, 12] width 15 height 10
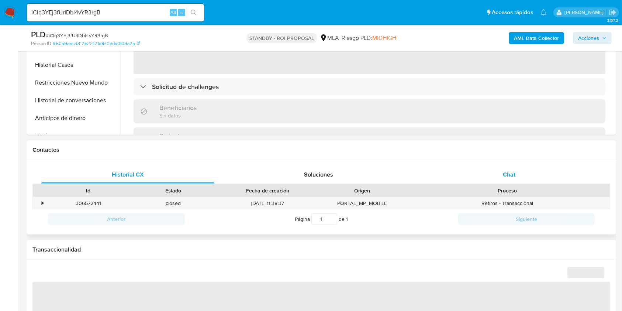
click at [505, 173] on span "Chat" at bounding box center [509, 174] width 13 height 8
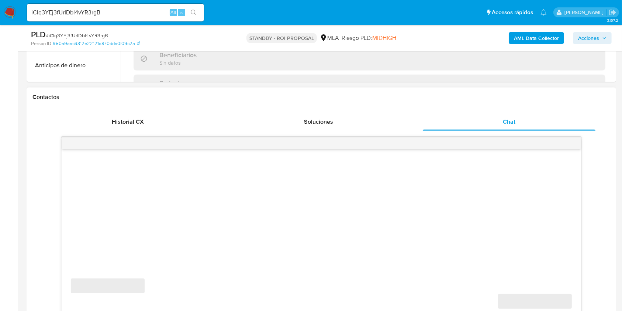
scroll to position [393, 0]
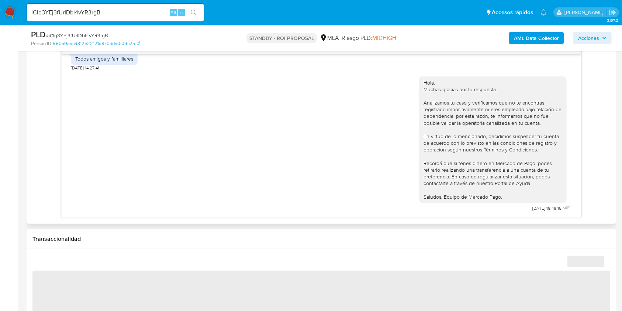
select select "10"
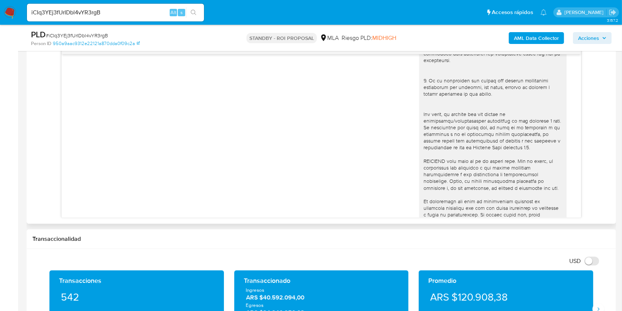
scroll to position [0, 0]
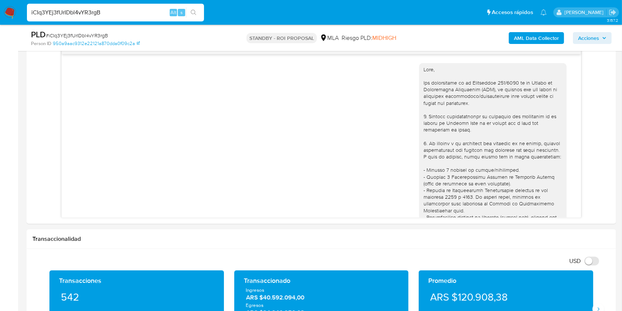
click at [149, 11] on input "iCIq3YEj3fUrIDbl4vYR3rgB" at bounding box center [115, 13] width 177 height 10
paste input "6QoKxGj72W4nNXZoNULeuBtT"
type input "6QoKxGj72W4nNXZoNULeuBtT"
click at [198, 14] on button "search-icon" at bounding box center [193, 12] width 15 height 10
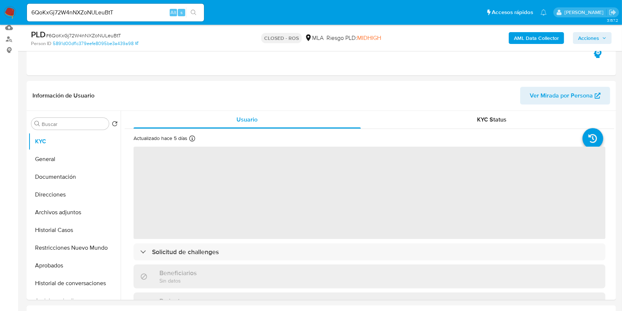
scroll to position [197, 0]
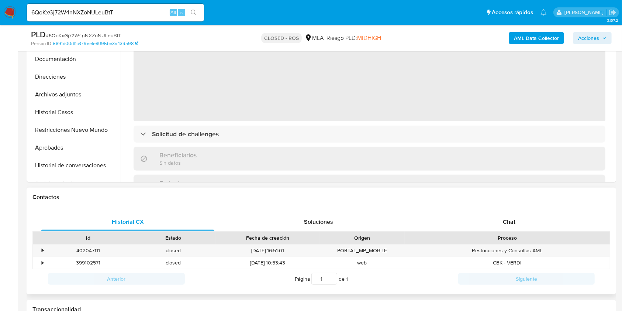
click at [505, 211] on div "Historial CX Soluciones Chat Id Estado Fecha de creación Origen Proceso • 40204…" at bounding box center [321, 250] width 589 height 87
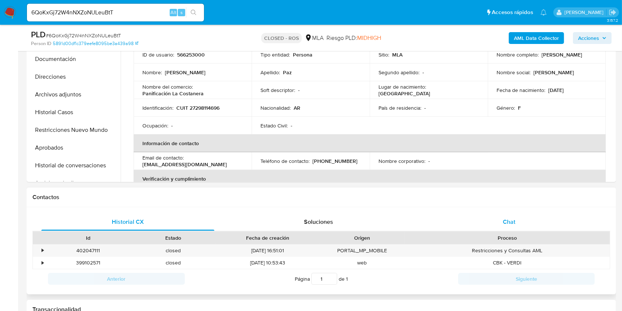
click at [506, 218] on span "Chat" at bounding box center [509, 221] width 13 height 8
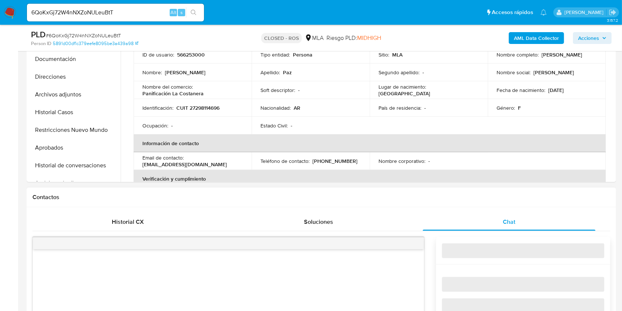
select select "10"
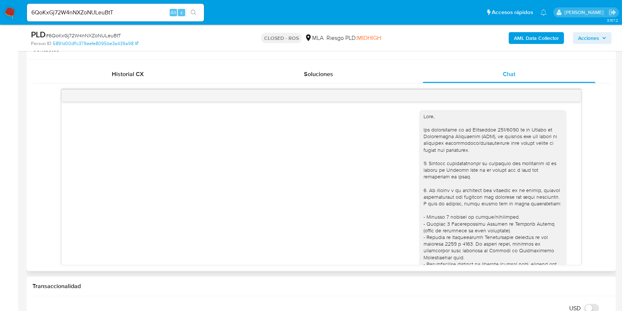
scroll to position [0, 0]
click at [142, 13] on input "6QoKxGj72W4nNXZoNULeuBtT" at bounding box center [115, 13] width 177 height 10
paste input "0yvzblKYg20OsiUwJ5m0MNZU"
type input "0yvzblKYg20OsiUwJ5m0MNZU"
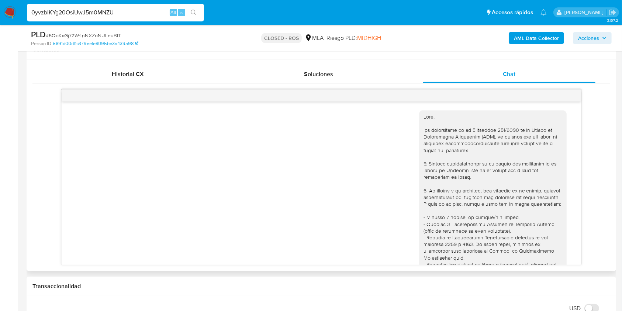
click at [186, 13] on button "search-icon" at bounding box center [193, 12] width 15 height 10
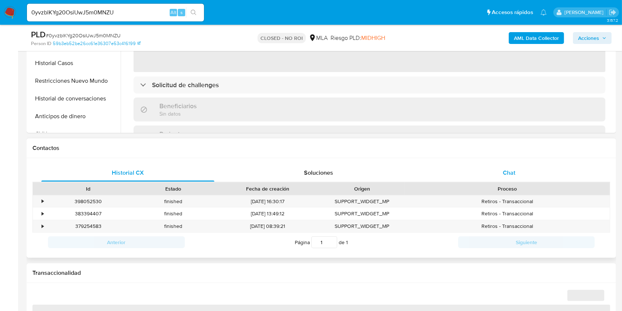
click at [503, 173] on span "Chat" at bounding box center [509, 172] width 13 height 8
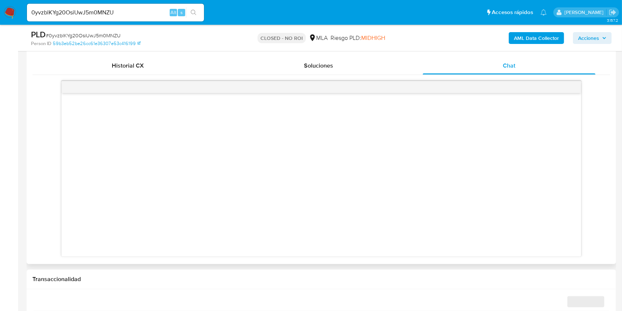
select select "10"
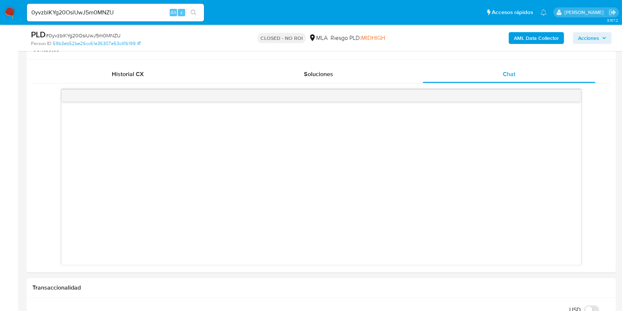
click at [120, 19] on div "0yvzblKYg20OsiUwJ5m0MNZU Alt s" at bounding box center [115, 13] width 177 height 18
click at [133, 12] on input "0yvzblKYg20OsiUwJ5m0MNZU" at bounding box center [115, 13] width 177 height 10
click at [134, 12] on input "0yvzblKYg20OsiUwJ5m0MNZU" at bounding box center [115, 13] width 177 height 10
paste input "18pxBW2sT7gwGKZvlm4v5HT2"
type input "18pxBW2sT7gwGKZvlm4v5HT2"
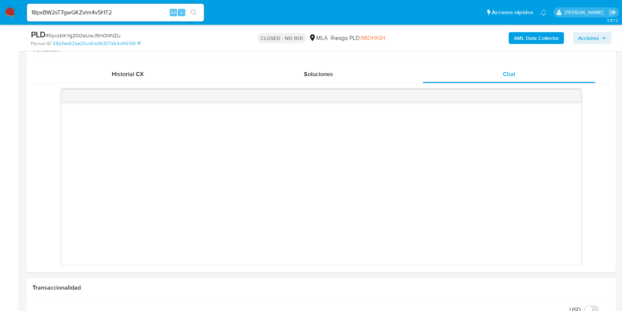
click at [187, 12] on button "search-icon" at bounding box center [193, 12] width 15 height 10
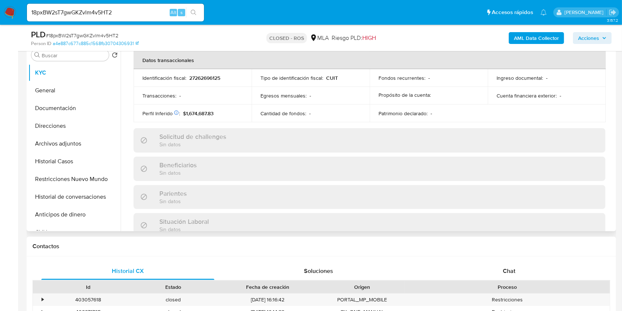
scroll to position [388, 0]
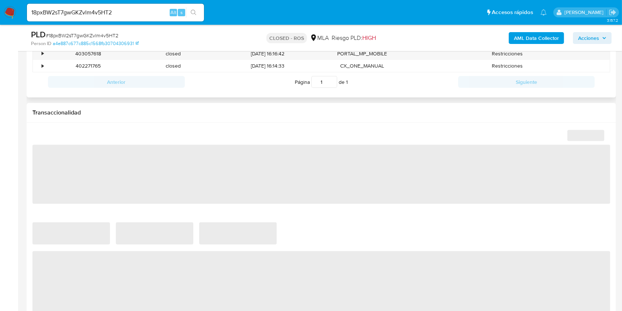
select select "10"
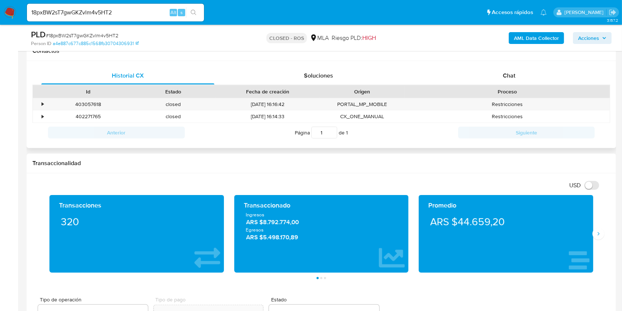
scroll to position [295, 0]
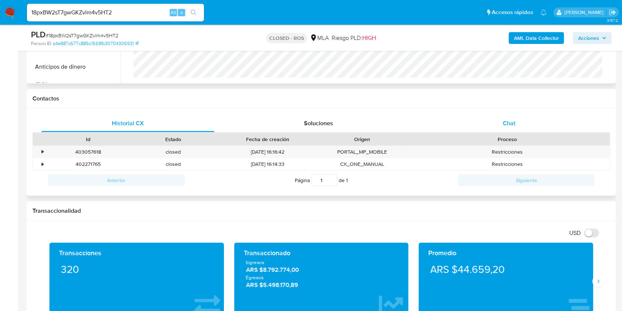
click at [510, 120] on span "Chat" at bounding box center [509, 123] width 13 height 8
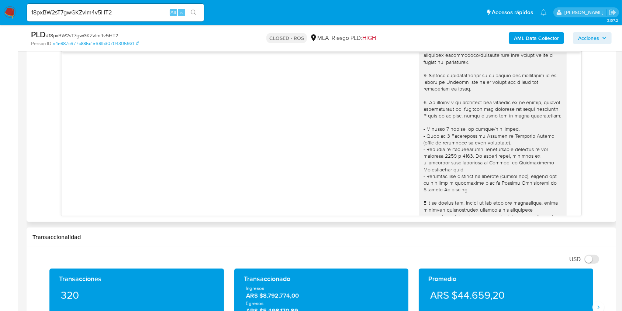
scroll to position [0, 0]
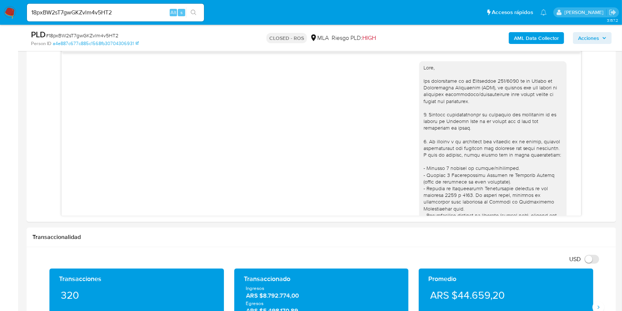
click at [124, 8] on input "18pxBW2sT7gwGKZvlm4v5HT2" at bounding box center [115, 13] width 177 height 10
paste input "ovGwPidnbAVwRzECeWBpGJBP"
type input "ovGwPidnbAVwRzECeWBpGJBP"
click at [200, 20] on div "ovGwPidnbAVwRzECeWBpGJBP Alt s" at bounding box center [115, 13] width 177 height 18
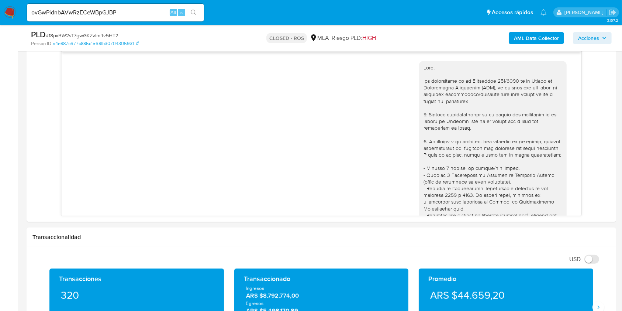
click at [198, 16] on button "search-icon" at bounding box center [193, 12] width 15 height 10
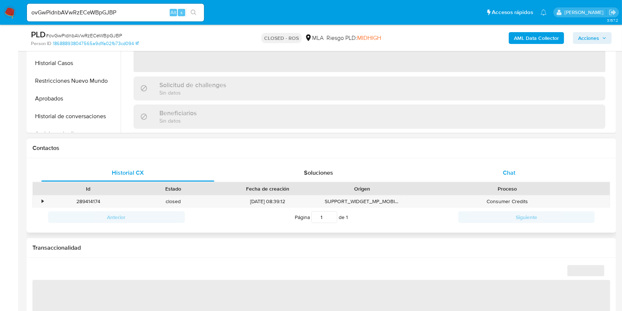
click at [525, 174] on div "Chat" at bounding box center [509, 173] width 173 height 18
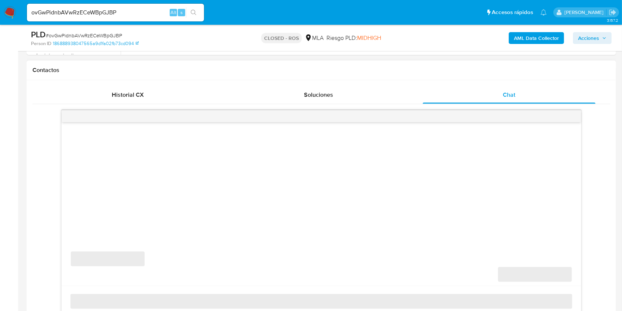
scroll to position [393, 0]
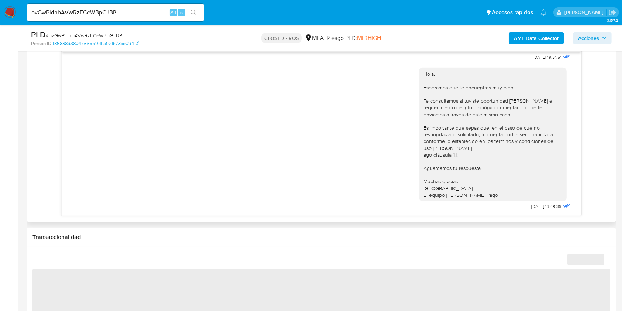
select select "10"
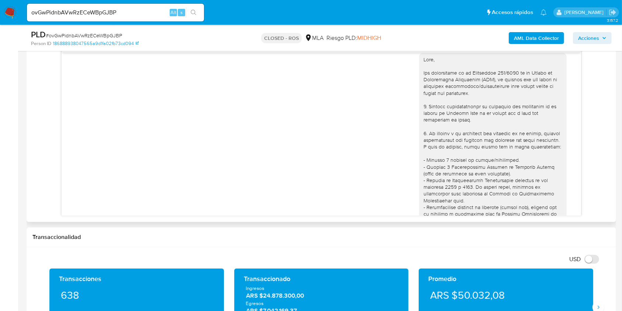
scroll to position [0, 0]
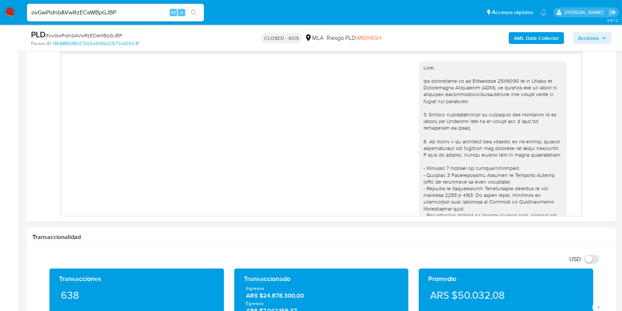
click at [142, 10] on input "ovGwPidnbAVwRzECeWBpGJBP" at bounding box center [115, 13] width 177 height 10
paste input "2JT24mk3iO02WMecN0xJRu6l"
type input "2JT24mk3iO02WMecN0xJRu6l"
click at [176, 11] on span "Alt" at bounding box center [173, 12] width 6 height 7
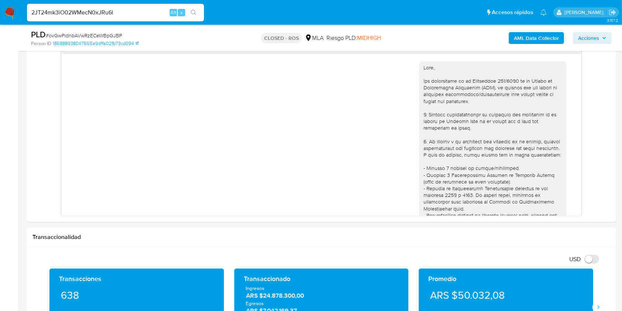
click at [197, 12] on button "search-icon" at bounding box center [193, 12] width 15 height 10
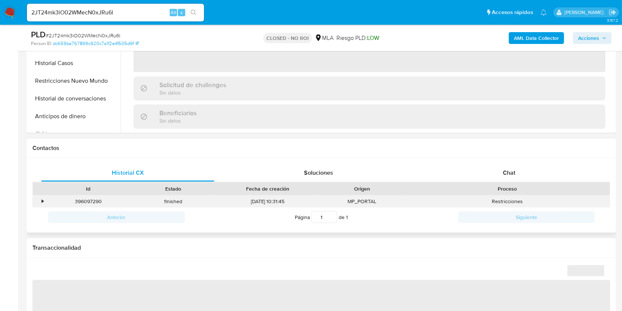
click at [516, 203] on div "Restricciones" at bounding box center [507, 201] width 205 height 12
drag, startPoint x: 513, startPoint y: 175, endPoint x: 505, endPoint y: 173, distance: 8.4
click at [513, 174] on span "Chat" at bounding box center [509, 172] width 13 height 8
select select "10"
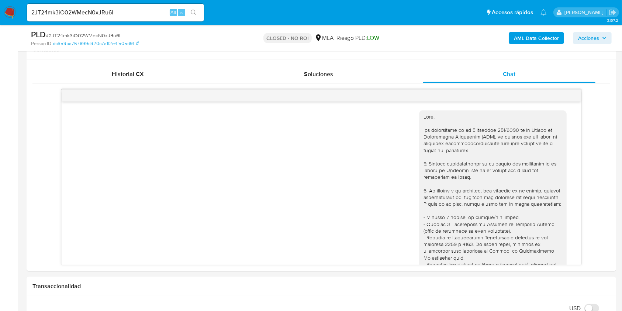
click at [142, 8] on input "2JT24mk3iO02WMecN0xJRu6l" at bounding box center [115, 13] width 177 height 10
paste input "NpzA2L4cG4FoR1x7KnW53JSu"
type input "NpzA2L4cG4FoR1x7KnW53JSu"
click at [192, 10] on icon "search-icon" at bounding box center [194, 13] width 6 height 6
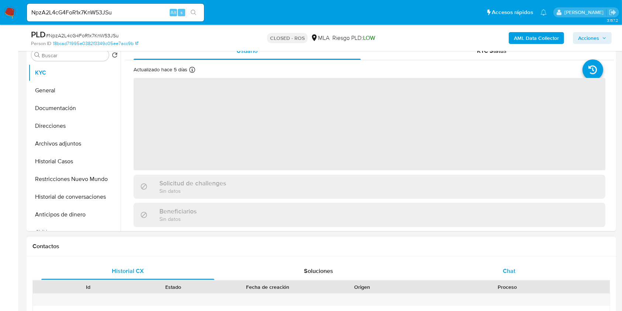
click at [516, 265] on div "Chat" at bounding box center [509, 271] width 173 height 18
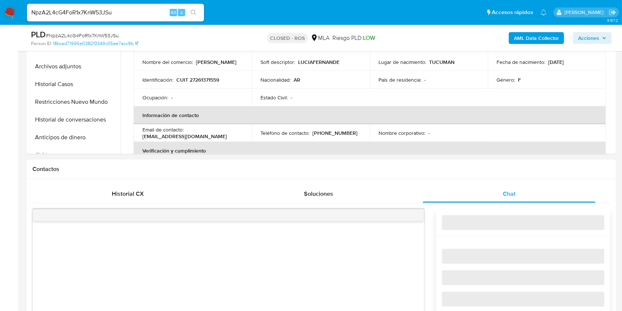
select select "10"
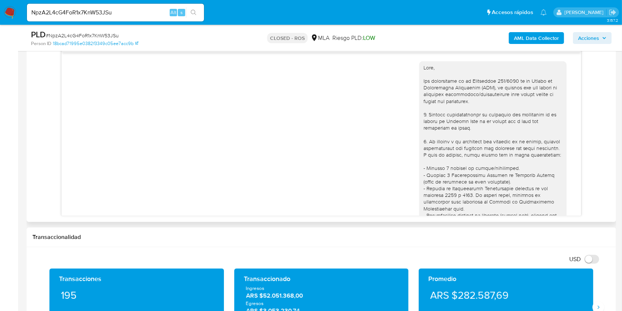
click at [145, 13] on input "NpzA2L4cG4FoR1x7KnW53JSu" at bounding box center [115, 13] width 177 height 10
paste input "F6aSwqaoymTycqUB2f4umi0N"
type input "F6aSwqaoymTycqUB2f4umi0N"
click at [193, 11] on icon "search-icon" at bounding box center [194, 13] width 6 height 6
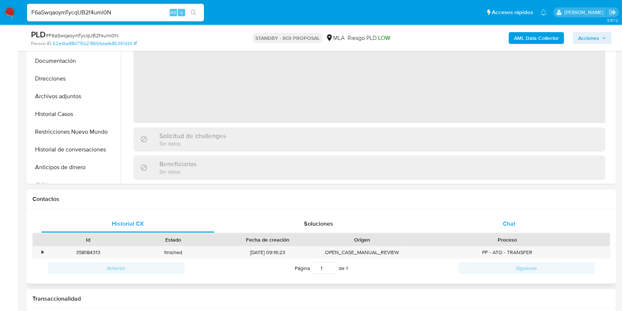
drag, startPoint x: 529, startPoint y: 225, endPoint x: 488, endPoint y: 219, distance: 41.8
click at [529, 225] on div "Chat" at bounding box center [509, 224] width 173 height 18
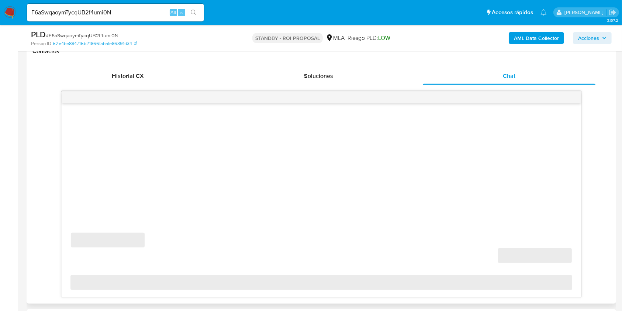
select select "10"
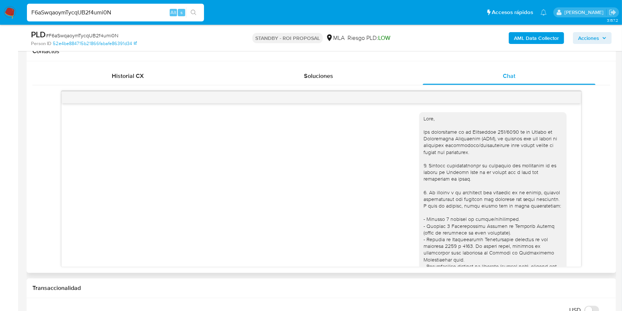
click at [161, 11] on input "F6aSwqaoymTycqUB2f4umi0N" at bounding box center [115, 13] width 177 height 10
paste input "n1bA9Cv4xN8COrXJUuxLWbb1"
type input "n1bA9Cv4xN8COrXJUuxLWbb1"
click at [191, 11] on icon "search-icon" at bounding box center [194, 13] width 6 height 6
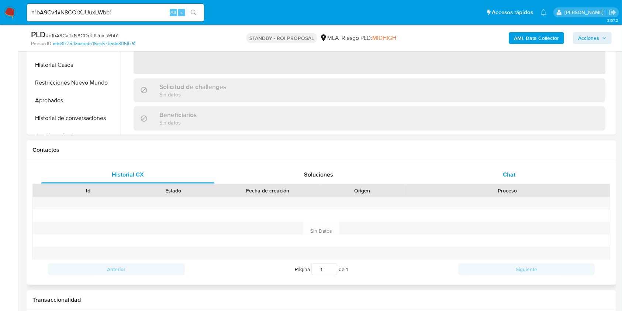
click at [538, 170] on div "Chat" at bounding box center [509, 175] width 173 height 18
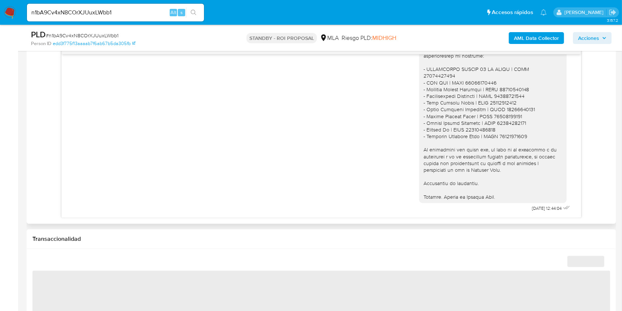
select select "10"
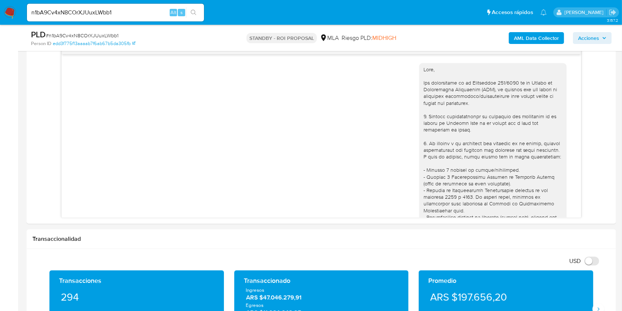
click at [155, 5] on div "n1bA9Cv4xN8COrXJUuxLWbb1 Alt s" at bounding box center [115, 13] width 177 height 18
click at [153, 10] on input "n1bA9Cv4xN8COrXJUuxLWbb1" at bounding box center [115, 13] width 177 height 10
paste input "C8Du9sIws1YCMaXLoF2pW9ls"
type input "C8Du9sIws1YCMaXLoF2pW9ls"
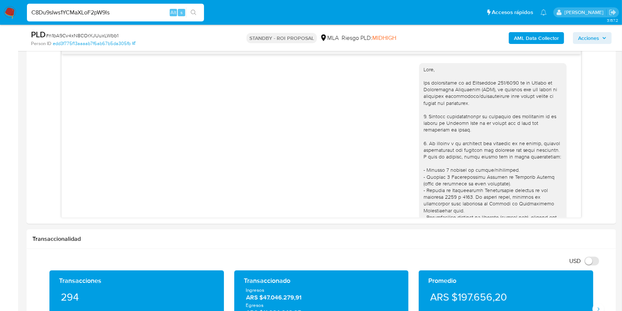
drag, startPoint x: 192, startPoint y: 14, endPoint x: 193, endPoint y: 21, distance: 7.8
click at [192, 14] on icon "search-icon" at bounding box center [194, 13] width 6 height 6
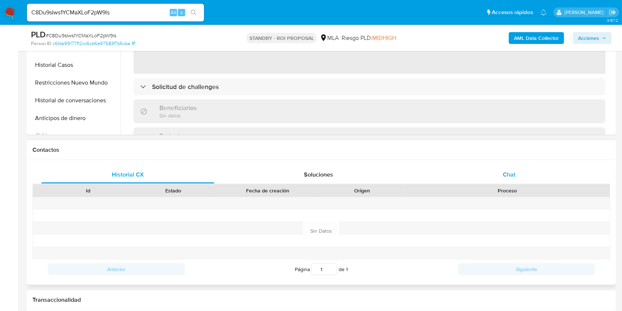
click at [486, 172] on div "Chat" at bounding box center [509, 175] width 173 height 18
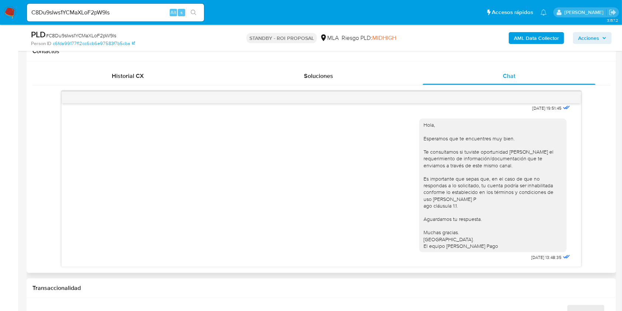
select select "10"
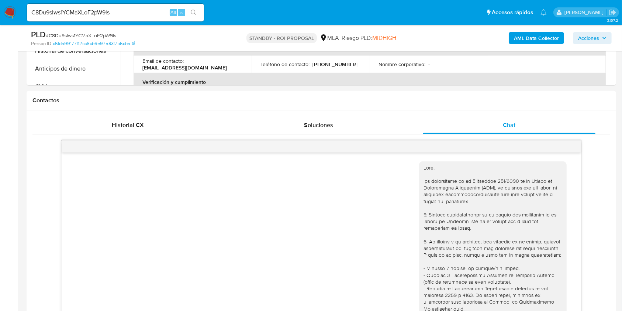
click at [166, 12] on input "C8Du9sIws1YCMaXLoF2pW9ls" at bounding box center [115, 13] width 177 height 10
paste input "qRMvkGVYhdePGjrUHSsiu2cN"
type input "qRMvkGVYhdePGjrUHSsiu2cN"
click at [189, 15] on button "search-icon" at bounding box center [193, 12] width 15 height 10
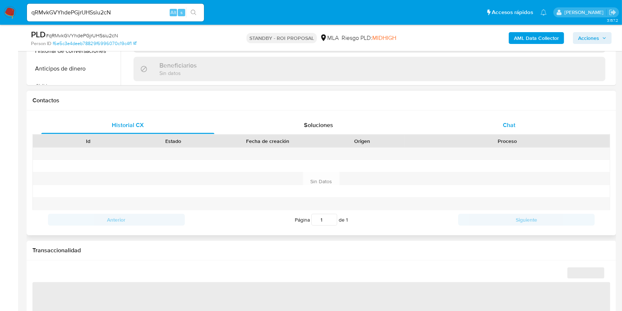
click at [528, 124] on div "Chat" at bounding box center [509, 125] width 173 height 18
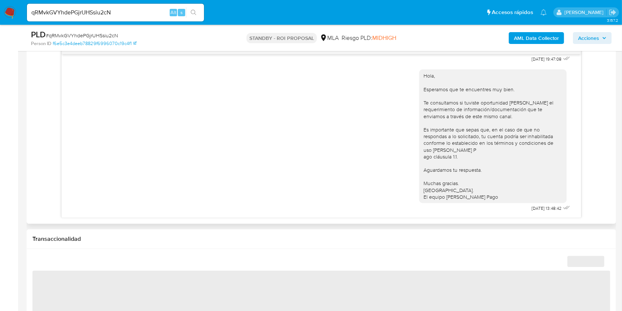
select select "10"
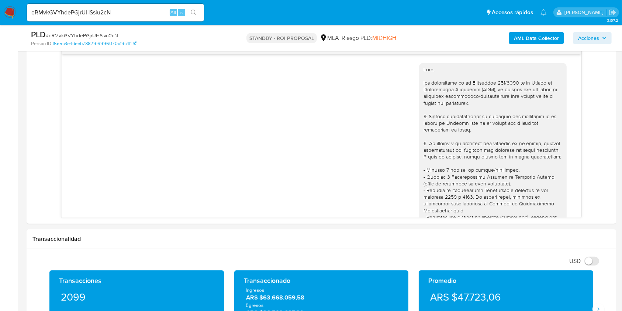
click at [150, 16] on input "qRMvkGVYhdePGjrUHSsiu2cN" at bounding box center [115, 13] width 177 height 10
paste input "7OXXtp615gKhTRbeUnZykKDX"
type input "7OXXtp615gKhTRbeUnZykKDX"
click at [195, 8] on button "search-icon" at bounding box center [193, 12] width 15 height 10
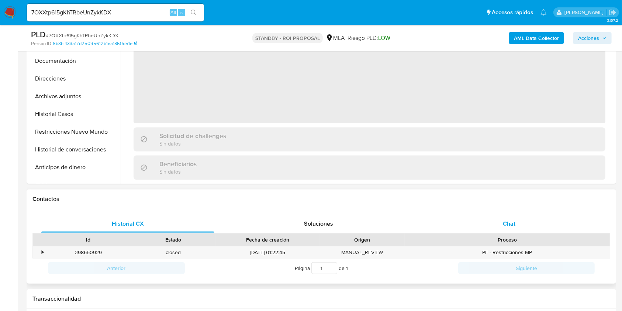
click at [497, 223] on div "Chat" at bounding box center [509, 224] width 173 height 18
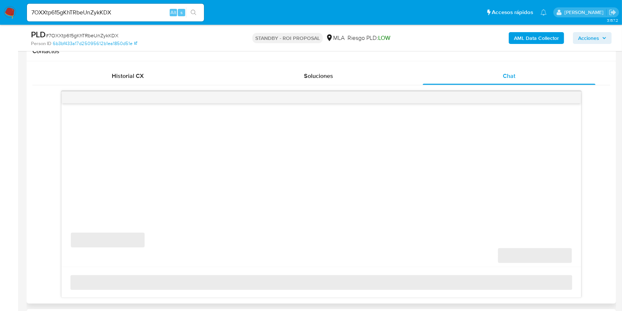
select select "10"
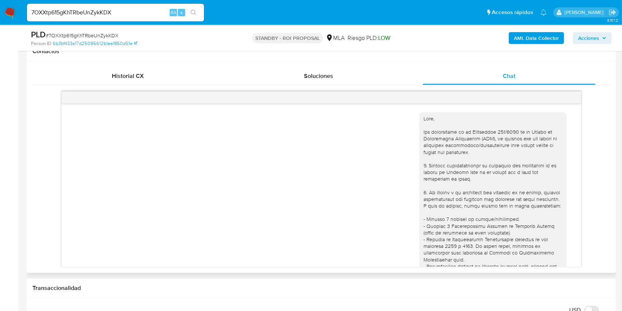
click at [153, 12] on input "7OXXtp615gKhTRbeUnZykKDX" at bounding box center [115, 13] width 177 height 10
paste input "bX6J8OToJd7xOssE1y5QbYpQ"
type input "bX6J8OToJd7xOssE1y5QbYpQ"
click at [193, 13] on icon "search-icon" at bounding box center [194, 13] width 6 height 6
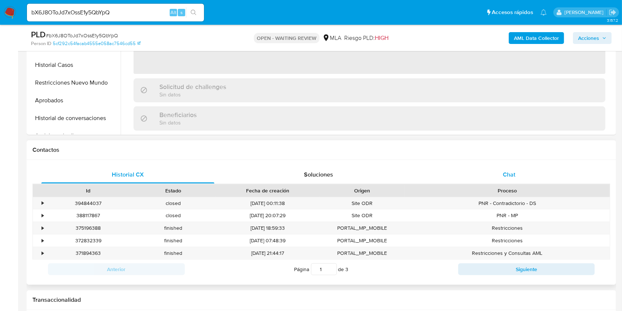
click at [521, 171] on div "Chat" at bounding box center [509, 175] width 173 height 18
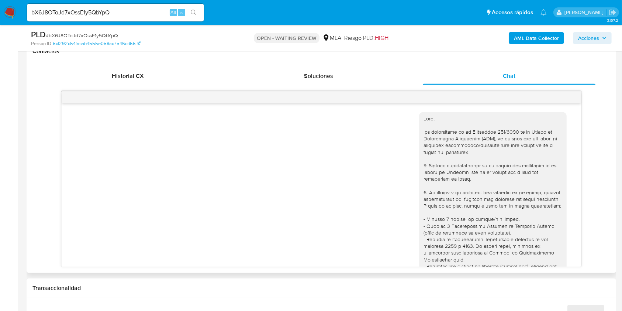
select select "10"
click at [135, 14] on input "bX6J8OToJd7xOssE1y5QbYpQ" at bounding box center [115, 13] width 177 height 10
paste input "6VyVONtqhTVPq2VJT6rwuFHo"
type input "6VyVONtqhTVPq2VJT6rwuFHo"
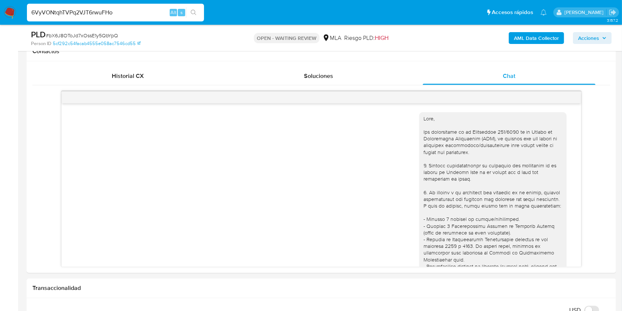
click at [193, 10] on icon "search-icon" at bounding box center [194, 13] width 6 height 6
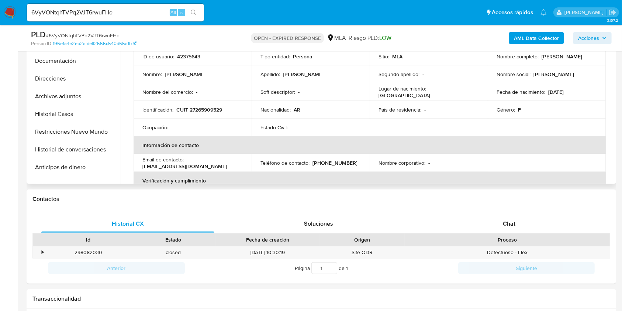
select select "10"
drag, startPoint x: 513, startPoint y: 220, endPoint x: 510, endPoint y: 217, distance: 4.7
click at [513, 220] on span "Chat" at bounding box center [509, 223] width 13 height 8
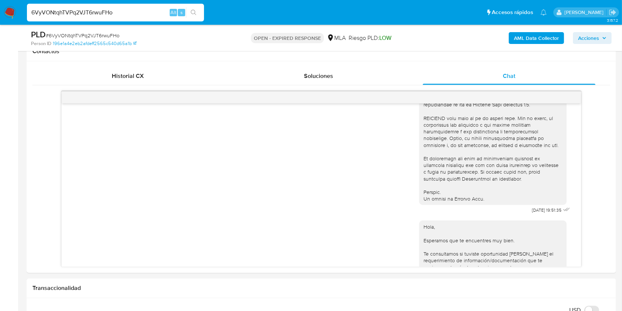
click at [142, 12] on input "6VyVONtqhTVPq2VJT6rwuFHo" at bounding box center [115, 13] width 177 height 10
paste input "YKLnaT5c4YRBq92E5vKx4iKO"
type input "YKLnaT5c4YRBq92E5vKx4iKO"
click at [205, 12] on li "YKLnaT5c4YRBq92E5vKx4iKO Alt s" at bounding box center [115, 12] width 181 height 18
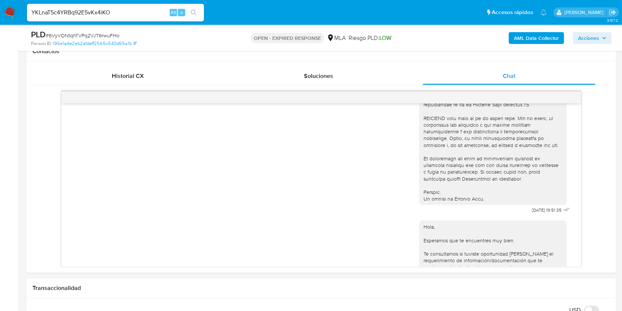
click at [195, 11] on icon "search-icon" at bounding box center [194, 13] width 6 height 6
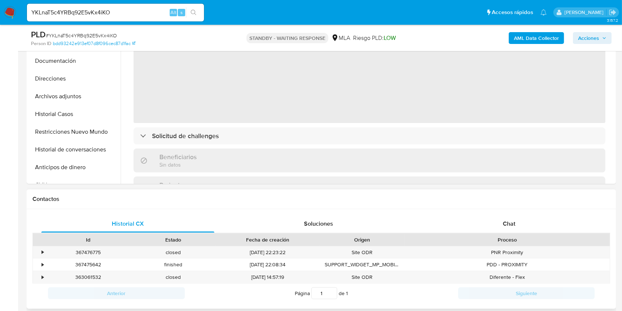
click at [503, 236] on div "Proceso" at bounding box center [507, 239] width 195 height 7
click at [506, 231] on div "Chat" at bounding box center [509, 224] width 173 height 18
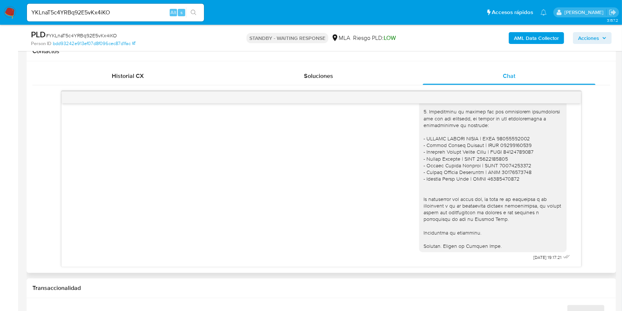
select select "10"
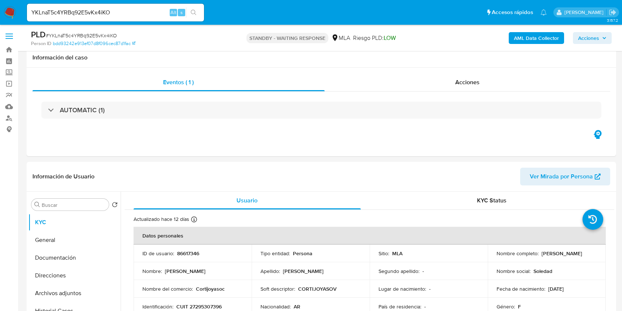
select select "10"
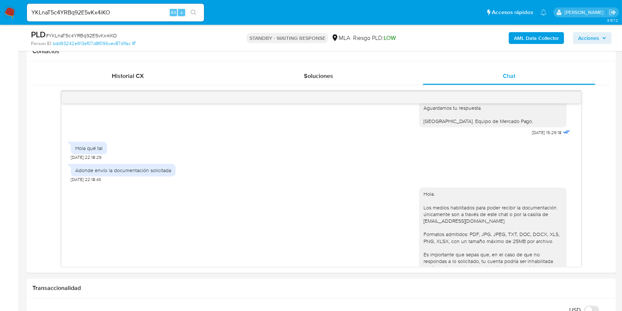
scroll to position [682, 0]
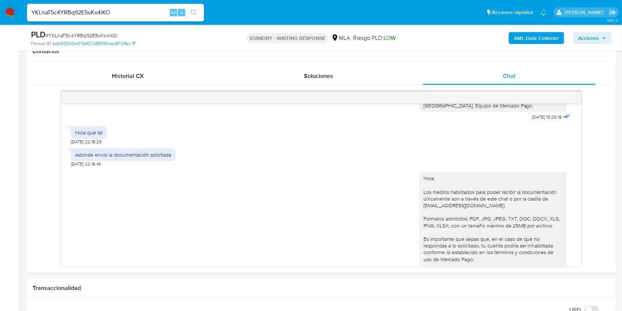
click at [148, 14] on input "YKLnaT5c4YRBq92E5vKx4iKO" at bounding box center [115, 13] width 177 height 10
paste input "oLpiPlwMkdAfc4Z5MbRSNbAl"
type input "oLpiPlwMkdAfc4Z5MbRSNbAl"
click at [188, 12] on button "search-icon" at bounding box center [193, 12] width 15 height 10
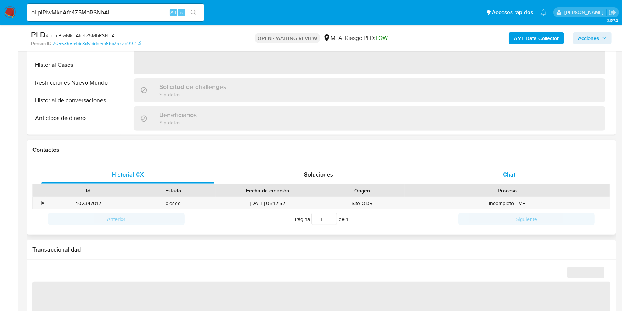
click at [489, 166] on div "Chat" at bounding box center [509, 175] width 173 height 18
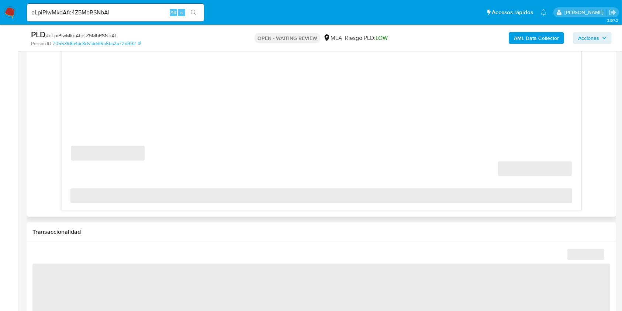
select select "10"
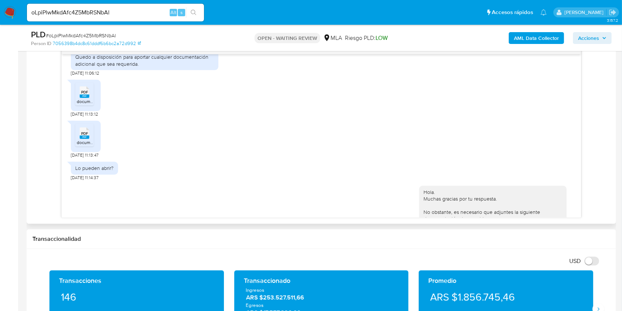
scroll to position [1229, 0]
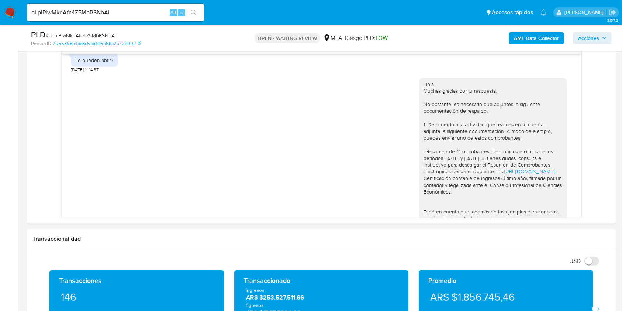
click at [147, 10] on input "oLpiPlwMkdAfc4Z5MbRSNbAl" at bounding box center [115, 13] width 177 height 10
paste input "Ta8HsgPQ0JyNSfAffBpEpwPg"
type input "Ta8HsgPQ0JyNSfAffBpEpwPg"
click at [192, 16] on button "search-icon" at bounding box center [193, 12] width 15 height 10
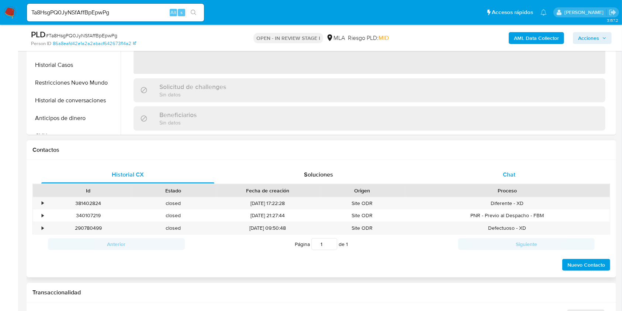
click at [481, 170] on div "Chat" at bounding box center [509, 175] width 173 height 18
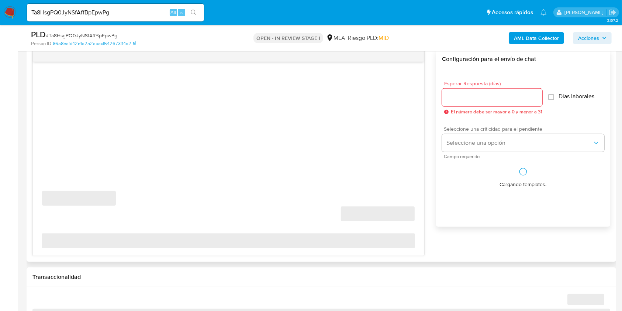
scroll to position [393, 0]
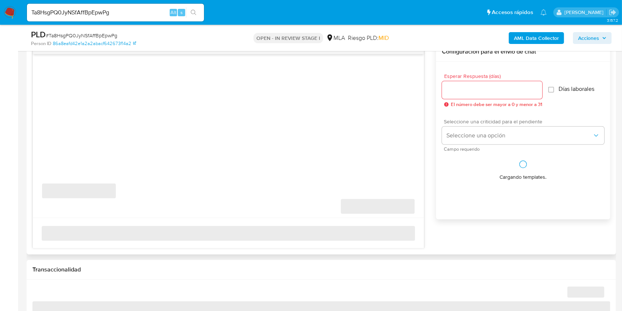
select select "10"
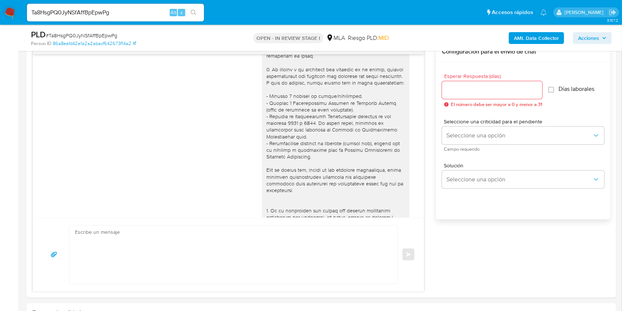
scroll to position [23, 0]
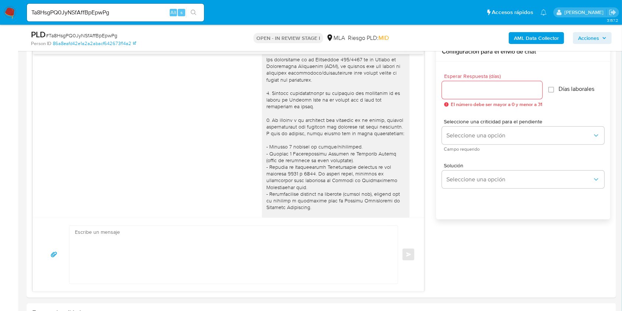
click at [136, 10] on input "Ta8HsgPQ0JyNSfAffBpEpwPg" at bounding box center [115, 13] width 177 height 10
paste input "pYCk52yjlLoywM0Ga6cujmfB"
type input "pYCk52yjlLoywM0Ga6cujmfB"
click at [198, 14] on button "search-icon" at bounding box center [193, 12] width 15 height 10
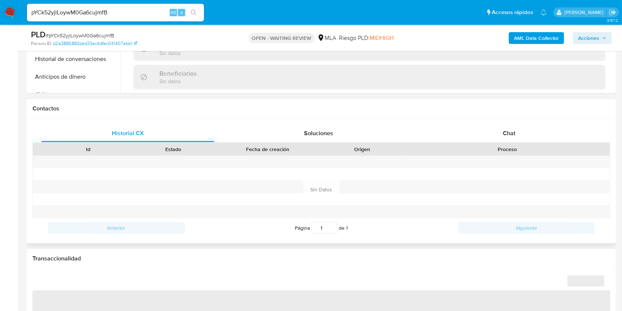
scroll to position [295, 0]
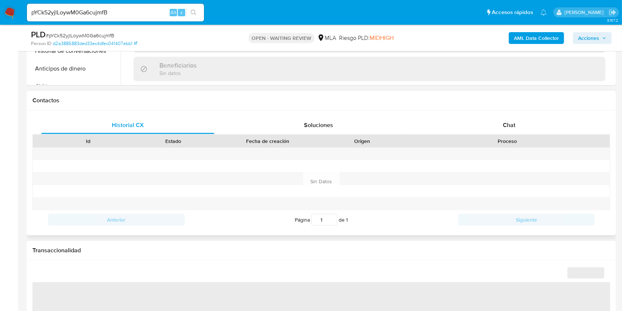
click at [532, 139] on div "Proceso" at bounding box center [507, 140] width 195 height 7
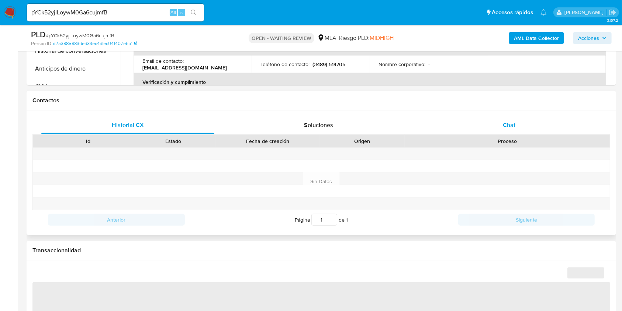
click at [534, 128] on div "Chat" at bounding box center [509, 125] width 173 height 18
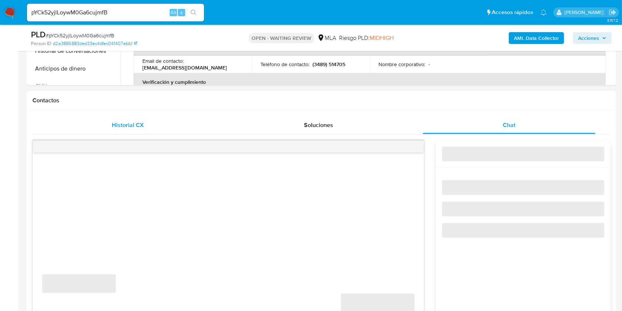
select select "10"
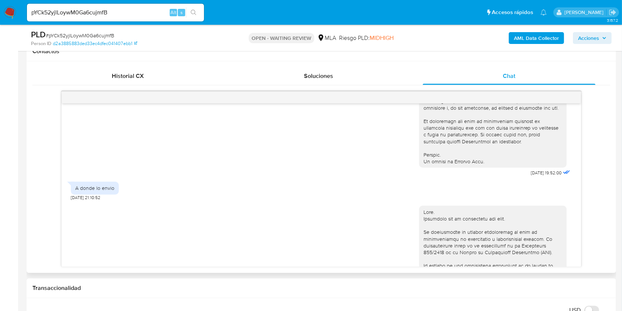
scroll to position [347, 0]
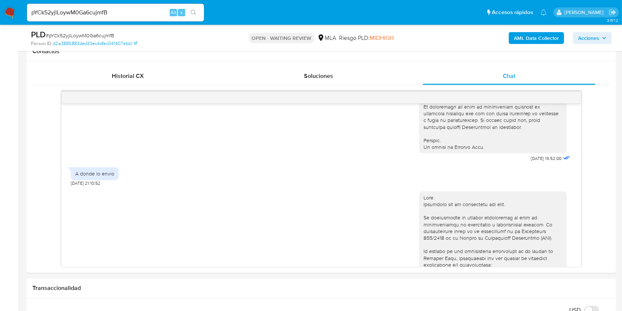
click at [162, 12] on input "pYCk52yjlLoywM0Ga6cujmfB" at bounding box center [115, 13] width 177 height 10
paste input "ExZY47psVThMX1TlXLC08ClS"
type input "ExZY47psVThMX1TlXLC08ClS"
click at [190, 15] on button "search-icon" at bounding box center [193, 12] width 15 height 10
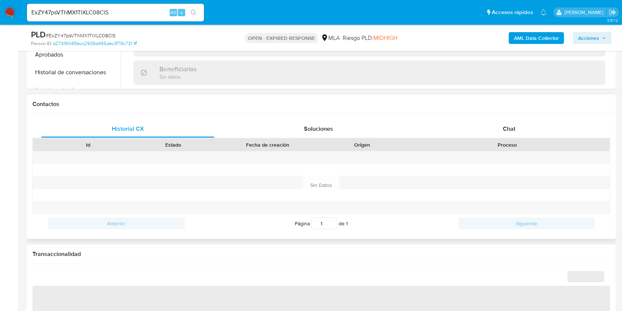
scroll to position [295, 0]
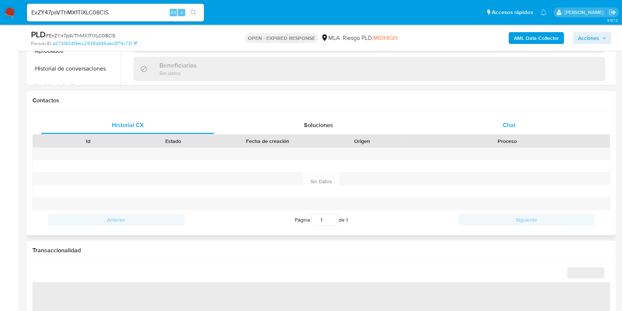
click at [534, 129] on div "Chat" at bounding box center [509, 125] width 173 height 18
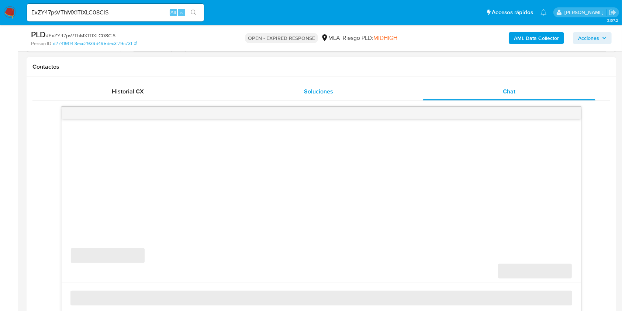
select select "10"
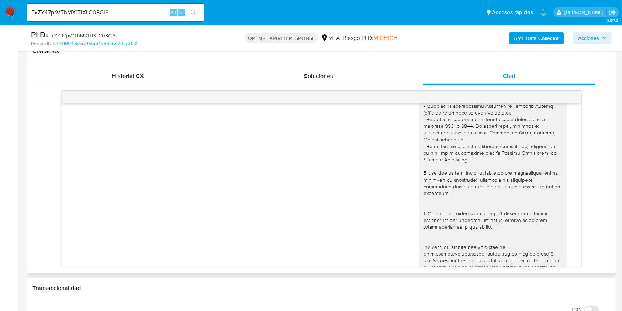
scroll to position [0, 0]
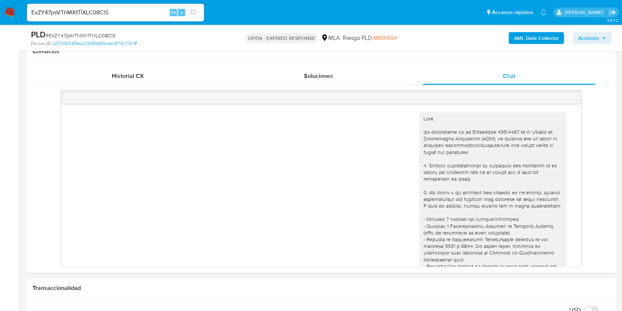
click at [133, 11] on input "ExZY47psVThMX1TlXLC08ClS" at bounding box center [115, 13] width 177 height 10
paste input "h4IBdtQAGXBgldjkF4l4jlCW"
type input "h4IBdtQAGXBgldjkF4l4jlCW"
click at [200, 13] on button "search-icon" at bounding box center [193, 12] width 15 height 10
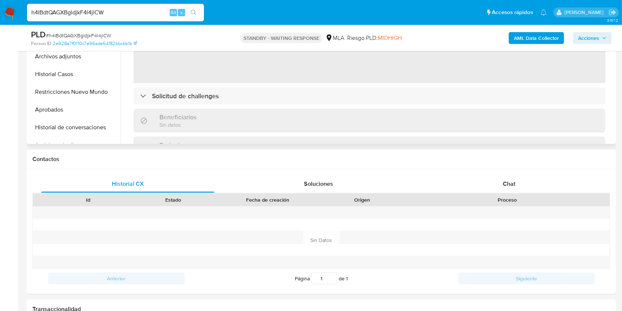
scroll to position [246, 0]
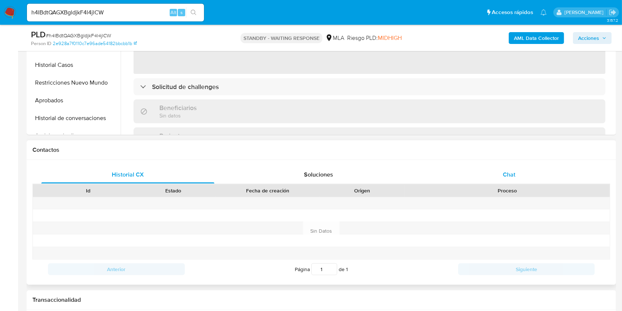
click at [511, 166] on div "Chat" at bounding box center [509, 175] width 173 height 18
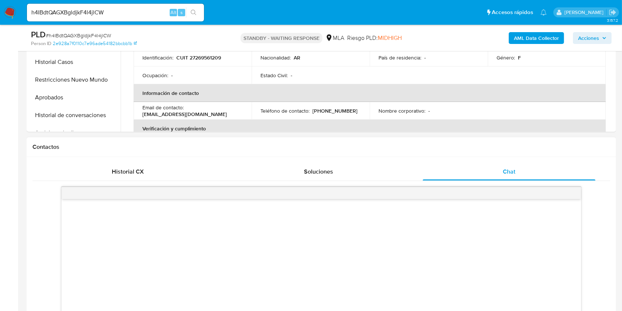
scroll to position [344, 0]
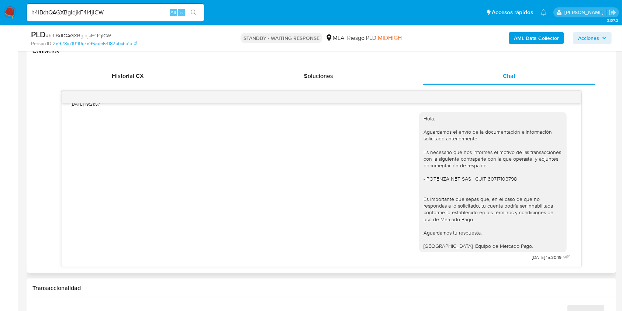
select select "10"
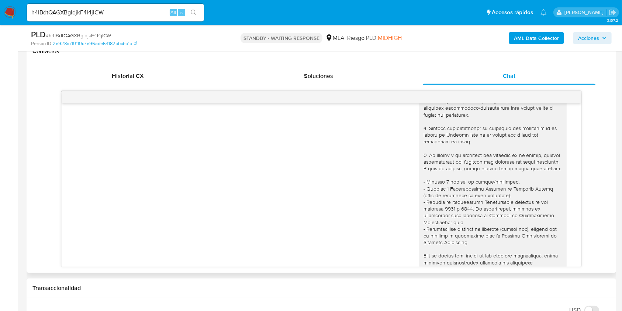
scroll to position [0, 0]
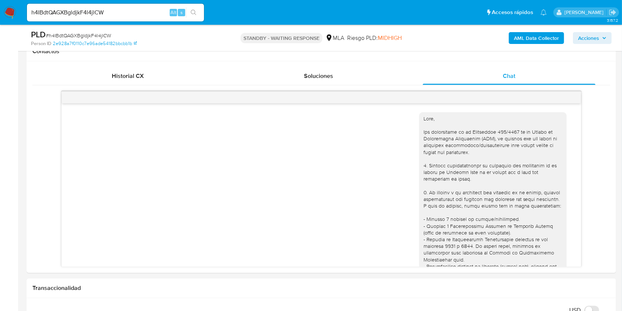
click at [139, 14] on input "h4IBdtQAGXBgldjkF4l4jlCW" at bounding box center [115, 13] width 177 height 10
paste input "RqlSVEaXv1MqtK08iucubrQD"
type input "RqlSVEaXv1MqtK08iucubrQD"
click at [190, 14] on button "search-icon" at bounding box center [193, 12] width 15 height 10
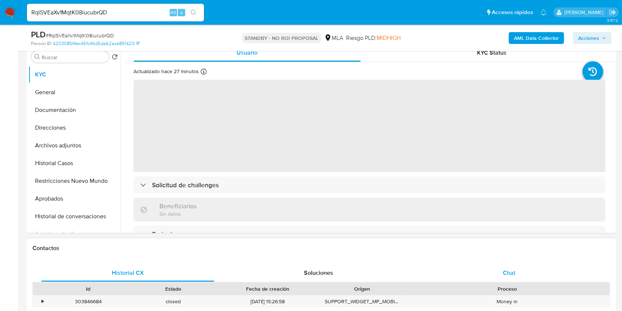
click at [516, 277] on div "Chat" at bounding box center [509, 273] width 173 height 18
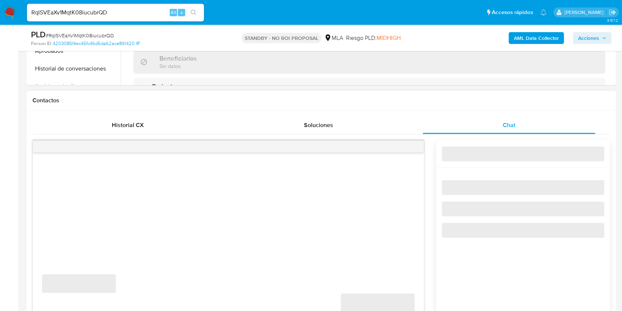
select select "10"
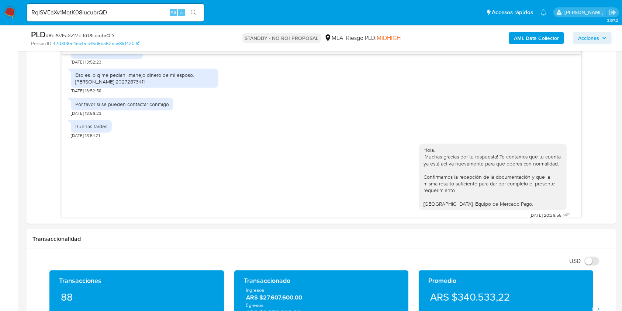
scroll to position [246, 0]
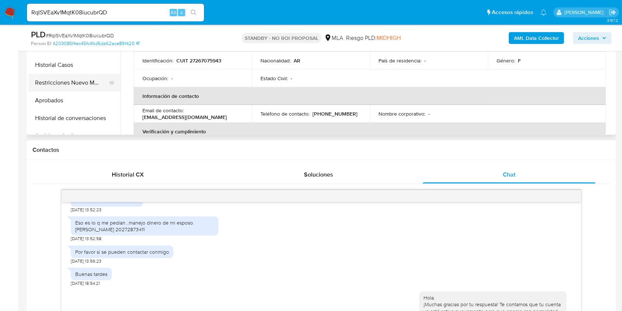
click at [75, 82] on button "Restricciones Nuevo Mundo" at bounding box center [71, 83] width 86 height 18
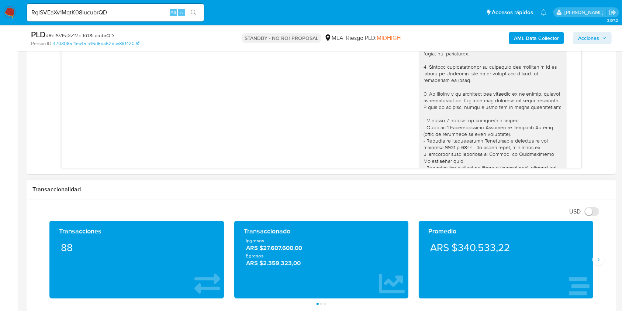
scroll to position [344, 0]
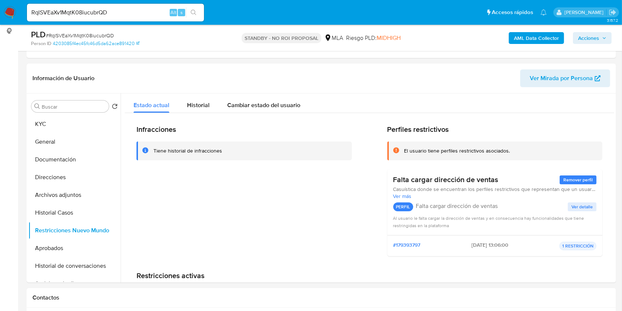
click at [125, 5] on div "RqlSVEaXv1MqtK08iucubrQD Alt s" at bounding box center [115, 13] width 177 height 18
click at [123, 12] on input "RqlSVEaXv1MqtK08iucubrQD" at bounding box center [115, 13] width 177 height 10
paste input "oeWRXJX16A6MkOhGIbCDqzky"
type input "oeWRXJX16A6MkOhGIbCDqzky"
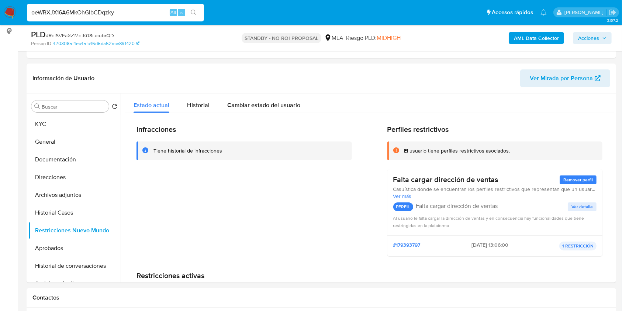
click at [198, 12] on button "search-icon" at bounding box center [193, 12] width 15 height 10
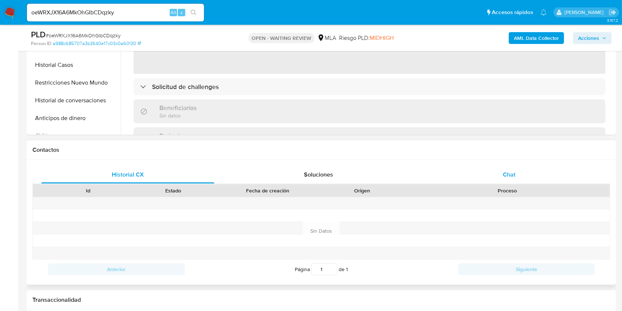
click at [544, 170] on div "Chat" at bounding box center [509, 175] width 173 height 18
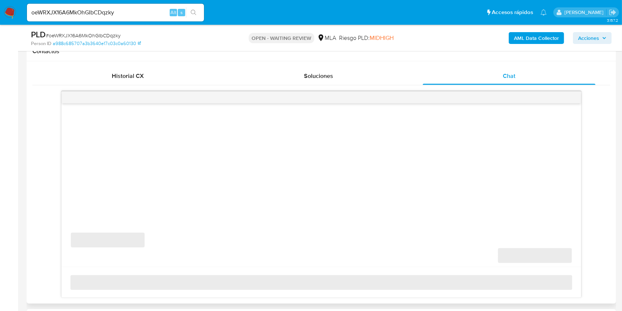
select select "10"
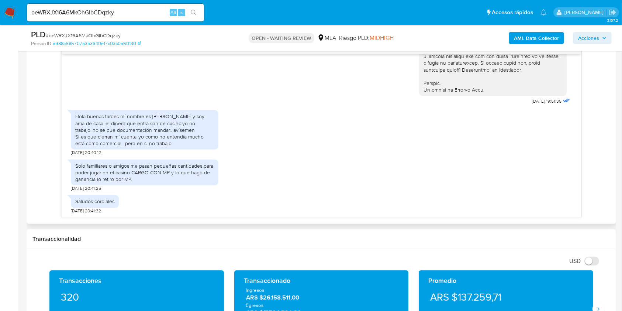
click at [140, 8] on input "oeWRXJX16A6MkOhGIbCDqzky" at bounding box center [115, 13] width 177 height 10
paste input "S8yCyDXOCNN0dGHOoq55WohB"
type input "S8yCyDXOCNN0dGHOoq55WohB"
click at [195, 11] on icon "search-icon" at bounding box center [194, 13] width 6 height 6
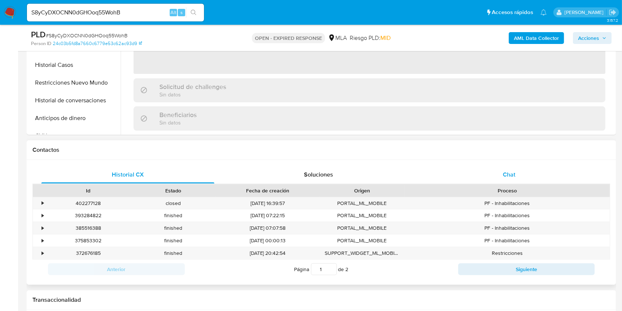
click at [510, 177] on span "Chat" at bounding box center [509, 174] width 13 height 8
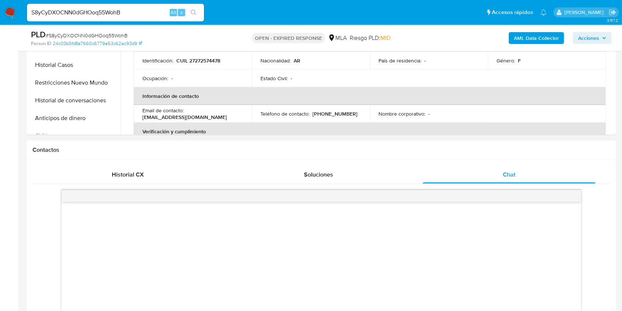
scroll to position [393, 0]
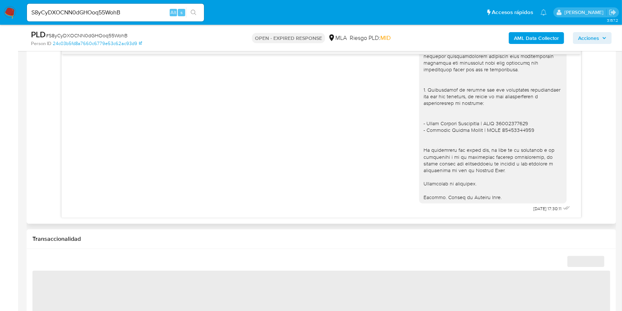
select select "10"
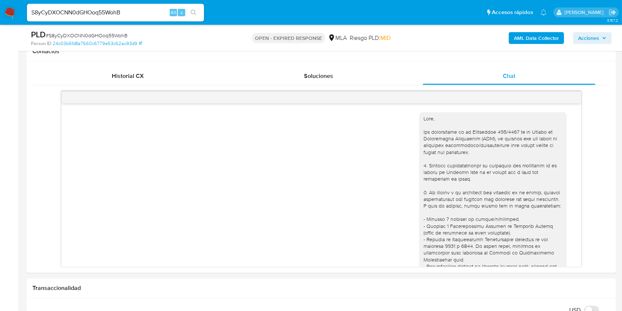
click at [146, 16] on div "S8yCyDXOCNN0dGHOoq55WohB Alt s" at bounding box center [115, 13] width 177 height 18
click at [146, 15] on input "S8yCyDXOCNN0dGHOoq55WohB" at bounding box center [115, 13] width 177 height 10
paste input "IfKv1diNDEwjEiu9raWwNAwM"
type input "IfKv1diNDEwjEiu9raWwNAwM"
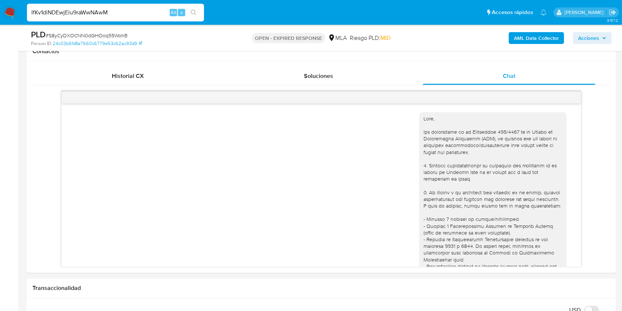
click at [187, 18] on div "IfKv1diNDEwjEiu9raWwNAwM Alt s" at bounding box center [115, 13] width 177 height 18
click at [197, 13] on button "search-icon" at bounding box center [193, 12] width 15 height 10
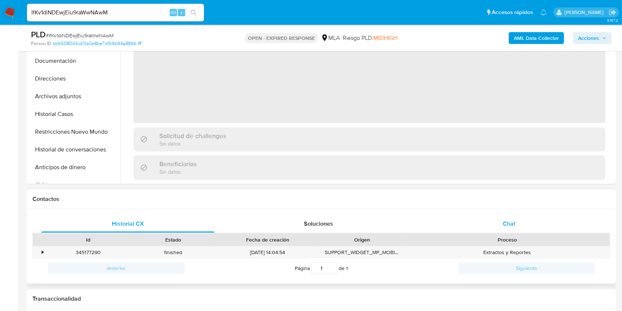
click at [495, 227] on div "Chat" at bounding box center [509, 224] width 173 height 18
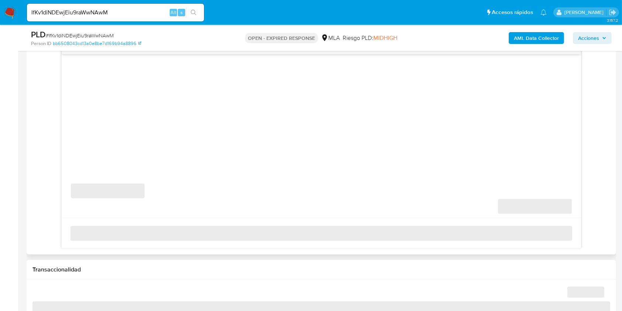
select select "10"
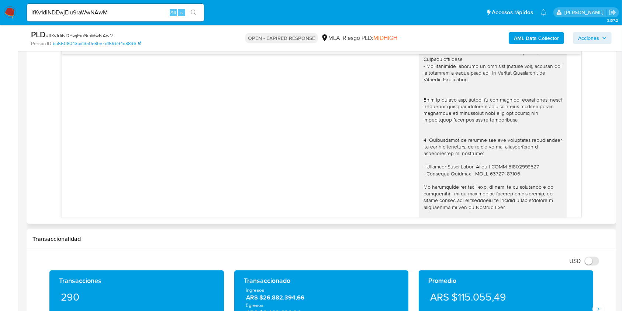
scroll to position [787, 0]
click at [136, 12] on input "IfKv1diNDEwjEiu9raWwNAwM" at bounding box center [115, 13] width 177 height 10
paste input "dBufnn9nq4Ky1VlqIbkT9FY9"
click at [201, 13] on input "dBufnn9nq4Ky1VlqIbkT9FY9" at bounding box center [115, 13] width 177 height 10
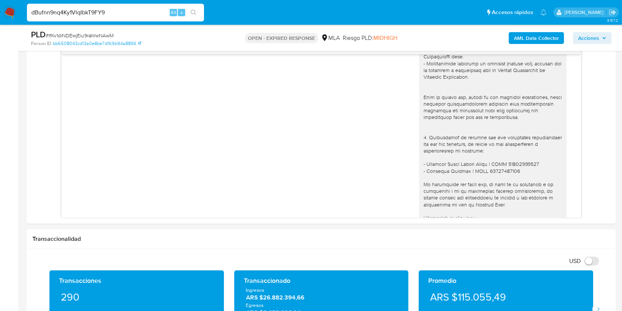
type input "dBufnn9nq4Ky1VlqIbkT9FY9"
click at [197, 14] on button "search-icon" at bounding box center [193, 12] width 15 height 10
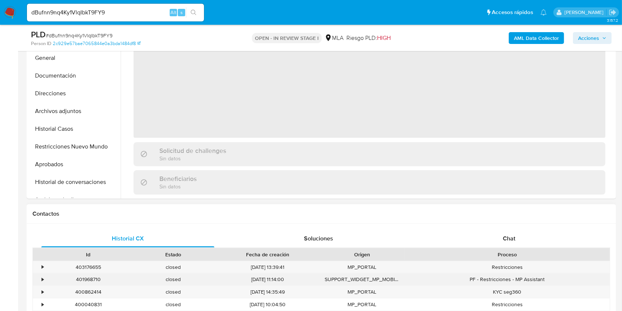
scroll to position [295, 0]
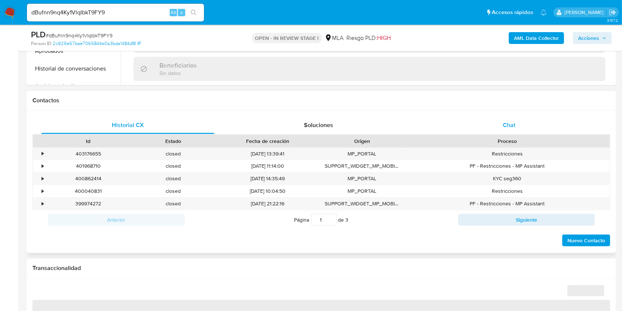
click at [484, 124] on div "Chat" at bounding box center [509, 125] width 173 height 18
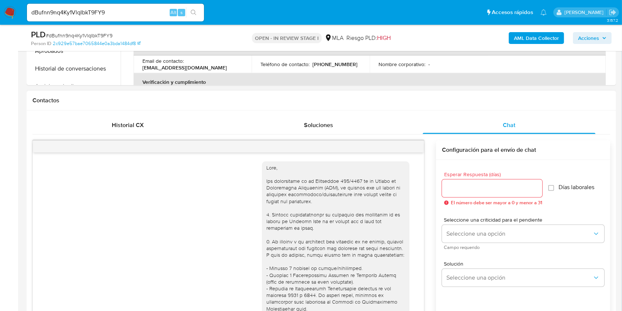
scroll to position [284, 0]
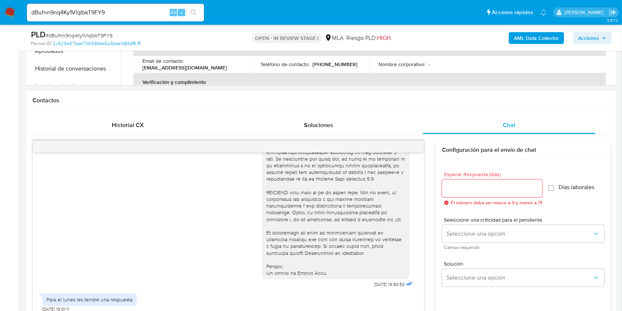
select select "10"
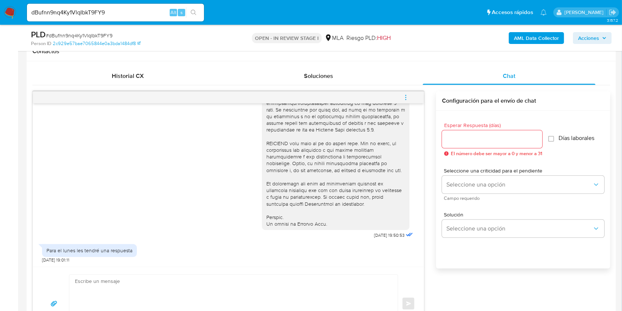
click at [153, 16] on input "dBufnn9nq4Ky1VlqIbkT9FY9" at bounding box center [115, 13] width 177 height 10
click at [153, 15] on input "dBufnn9nq4Ky1VlqIbkT9FY9" at bounding box center [115, 13] width 177 height 10
paste input "1Fwng5ryHUFQZOmNQSQEUbXR"
type input "1Fwng5ryHUFQZOmNQSQEUbXR"
click at [197, 13] on button "search-icon" at bounding box center [193, 12] width 15 height 10
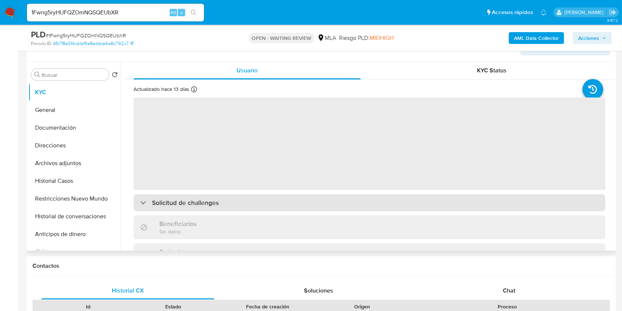
scroll to position [197, 0]
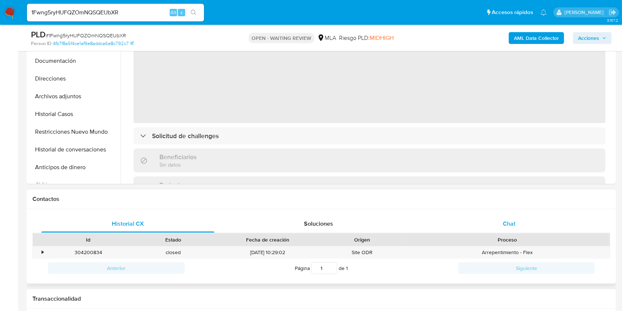
click at [506, 220] on span "Chat" at bounding box center [509, 223] width 13 height 8
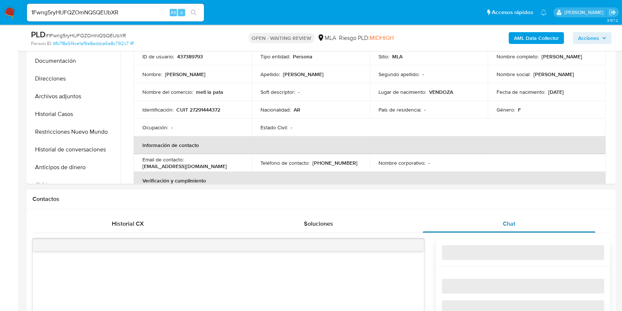
select select "10"
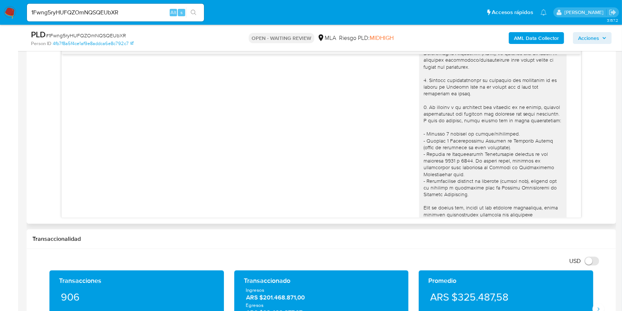
scroll to position [0, 0]
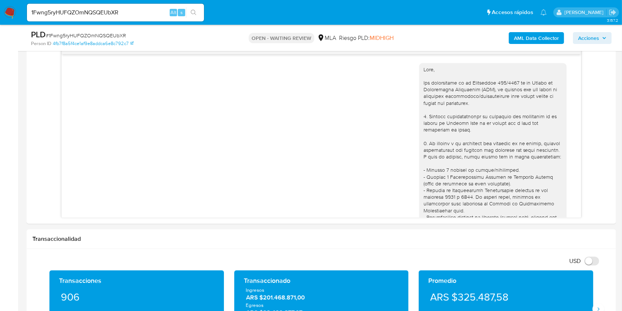
click at [145, 11] on input "1Fwng5ryHUFQZOmNQSQEUbXR" at bounding box center [115, 13] width 177 height 10
paste input "61zFCWkT22Pj9u2zlEIMrW7b"
type input "61zFCWkT22Pj9u2zlEIMrW7b"
click at [188, 13] on button "search-icon" at bounding box center [193, 12] width 15 height 10
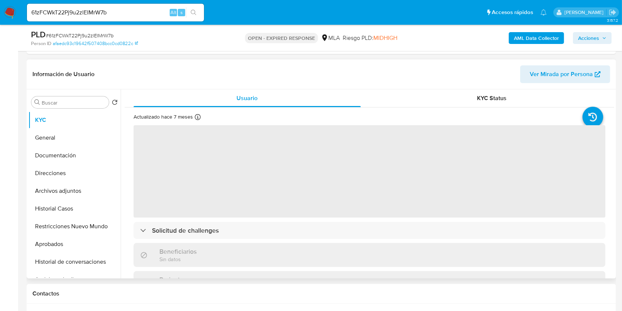
scroll to position [246, 0]
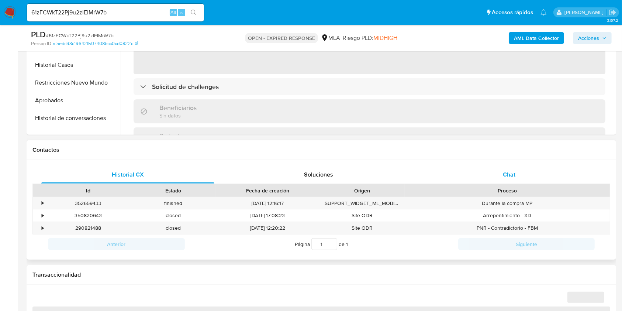
click at [508, 179] on div "Chat" at bounding box center [509, 175] width 173 height 18
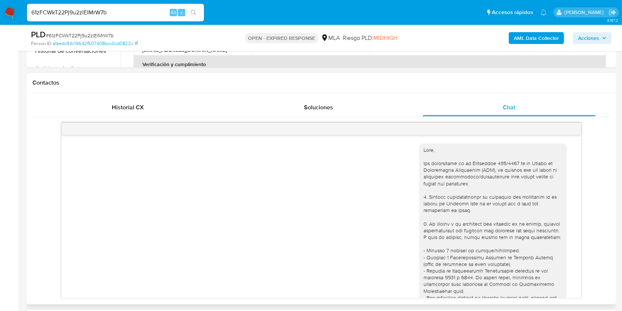
scroll to position [393, 0]
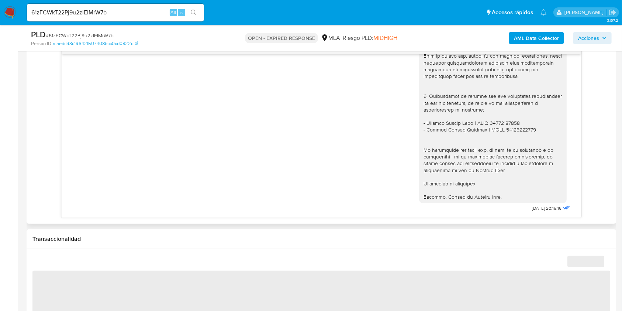
select select "10"
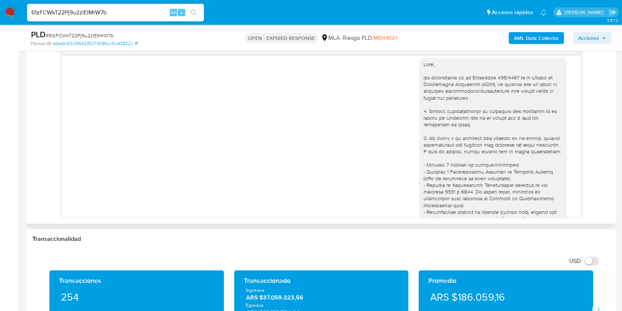
scroll to position [0, 0]
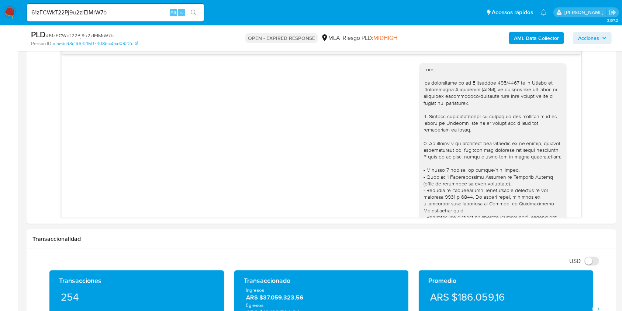
click at [127, 16] on input "61zFCWkT22Pj9u2zlEIMrW7b" at bounding box center [115, 13] width 177 height 10
paste input "iuRh3DbwUjwDo5U8iheynKR1"
type input "iuRh3DbwUjwDo5U8iheynKR1"
click at [198, 16] on button "search-icon" at bounding box center [193, 12] width 15 height 10
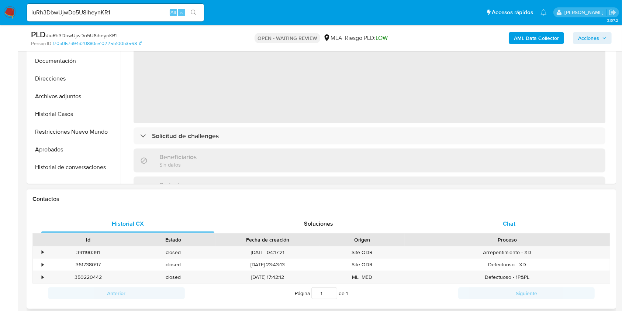
click at [513, 222] on span "Chat" at bounding box center [509, 223] width 13 height 8
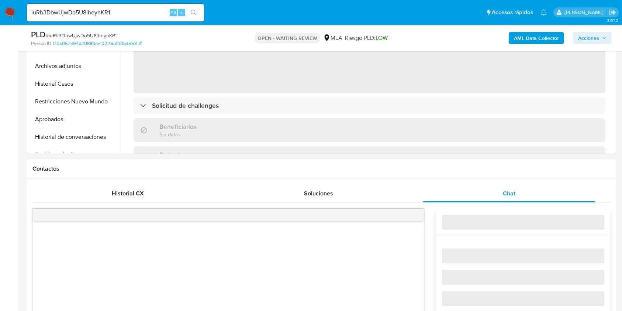
scroll to position [393, 0]
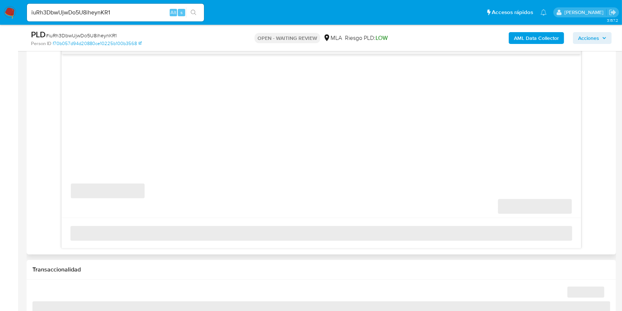
select select "10"
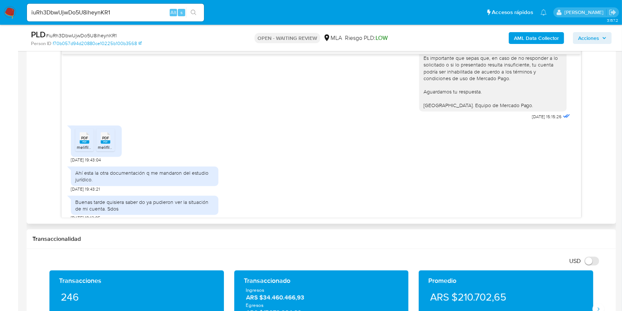
scroll to position [1400, 0]
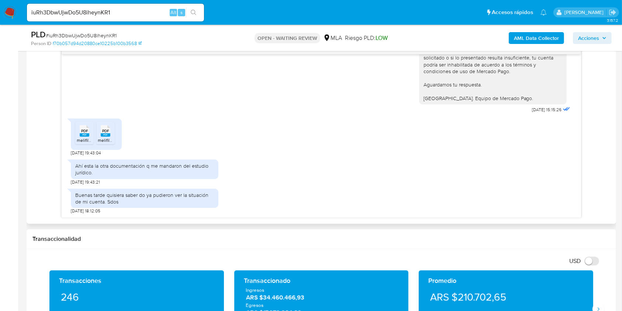
click at [85, 134] on rect at bounding box center [85, 134] width 10 height 3
click at [103, 133] on rect at bounding box center [106, 134] width 10 height 3
click at [160, 9] on input "iuRh3DbwUjwDo5U8iheynKR1" at bounding box center [115, 13] width 177 height 10
click at [159, 10] on input "iuRh3DbwUjwDo5U8iheynKR1" at bounding box center [115, 13] width 177 height 10
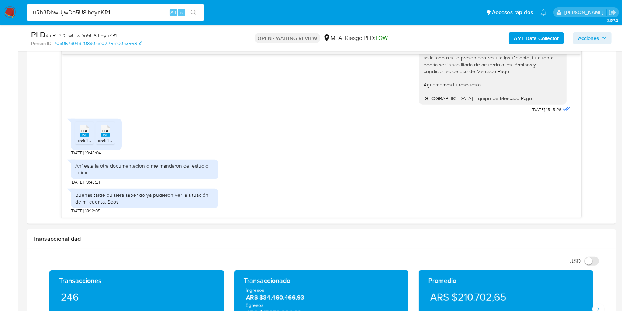
paste input "WYPamzg3GtkWKkbgzrnlVgev"
click at [185, 14] on input "WYPamzg3GtkWKkbgzrnlVgev" at bounding box center [115, 13] width 177 height 10
type input "WYPamzg3GtkWKkbgzrnlVgev"
click at [189, 17] on button "search-icon" at bounding box center [193, 12] width 15 height 10
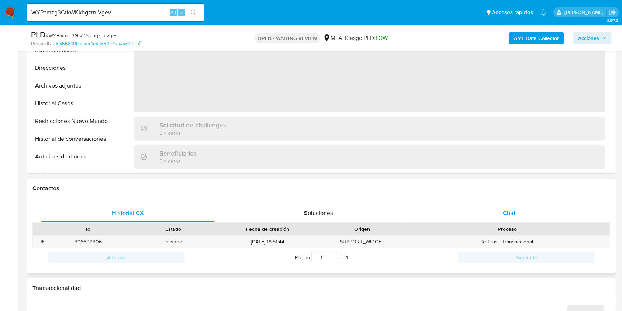
scroll to position [246, 0]
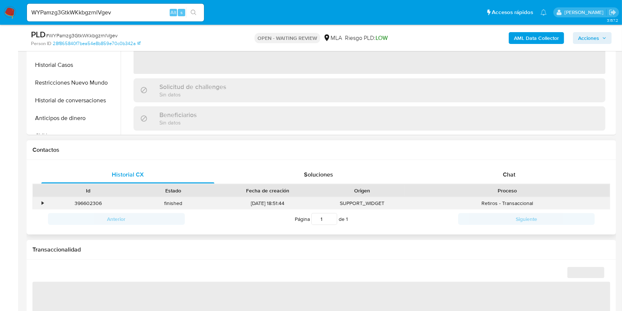
click at [508, 206] on div "Retiros - Transaccional" at bounding box center [507, 203] width 205 height 12
click at [529, 173] on div "Chat" at bounding box center [509, 175] width 173 height 18
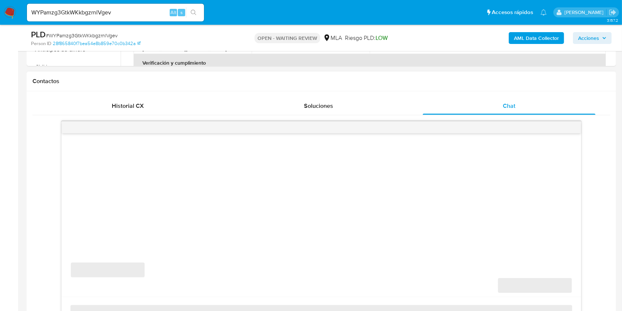
scroll to position [393, 0]
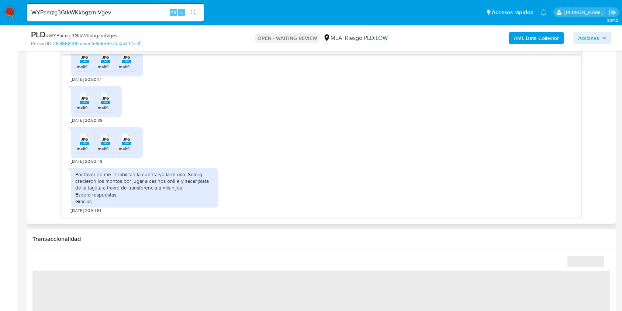
select select "10"
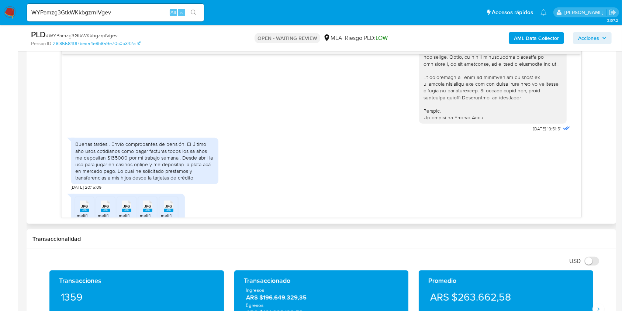
scroll to position [290, 0]
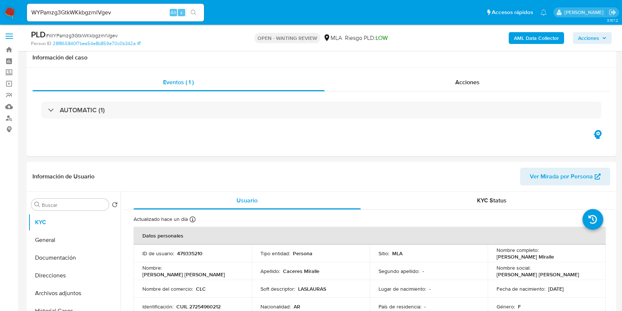
select select "10"
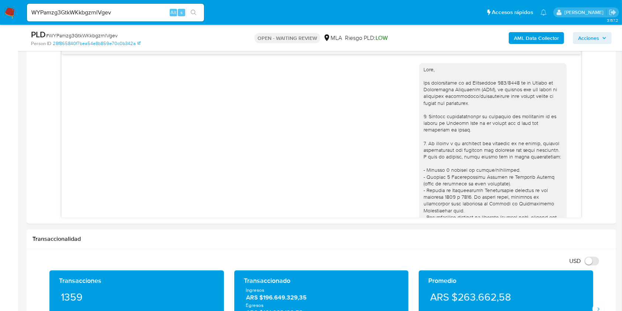
scroll to position [290, 0]
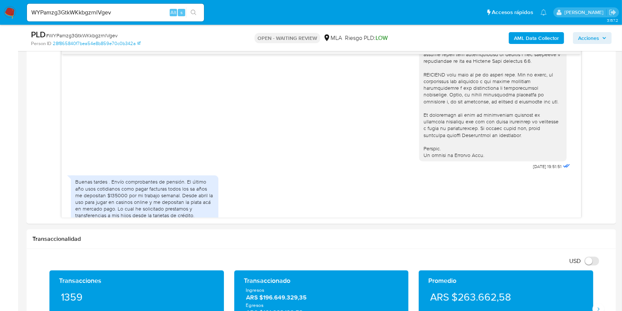
click at [146, 11] on input "WYPamzg3GtkWKkbgzrnlVgev" at bounding box center [115, 13] width 177 height 10
paste input "vw8RKJ895ZLJmjv864x7S4xj"
type input "vw8RKJ895ZLJmjv864x7S4xj"
click at [191, 10] on icon "search-icon" at bounding box center [194, 13] width 6 height 6
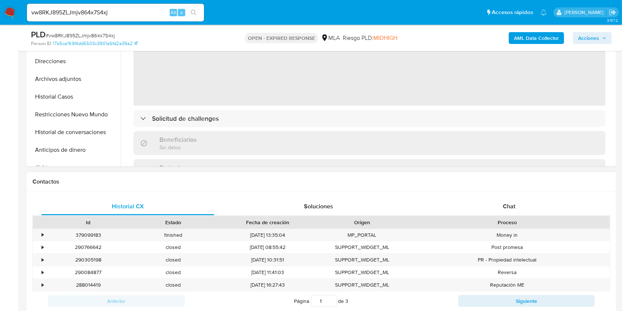
scroll to position [246, 0]
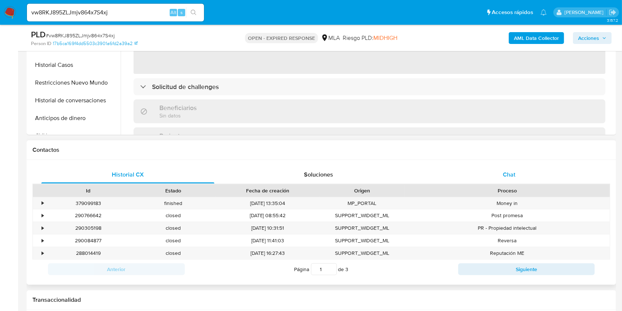
click at [537, 173] on div "Chat" at bounding box center [509, 175] width 173 height 18
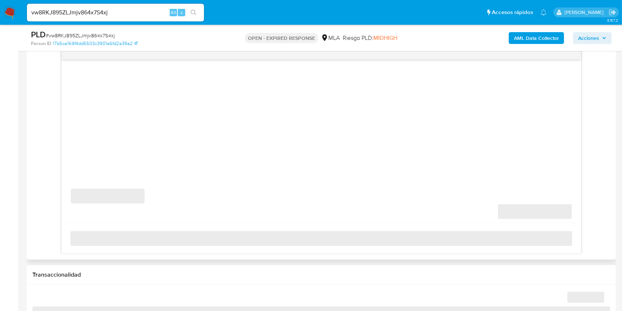
scroll to position [393, 0]
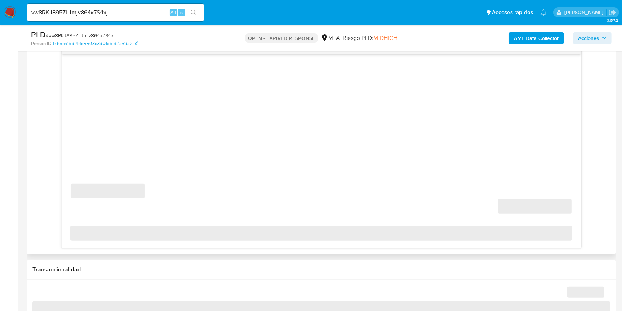
select select "10"
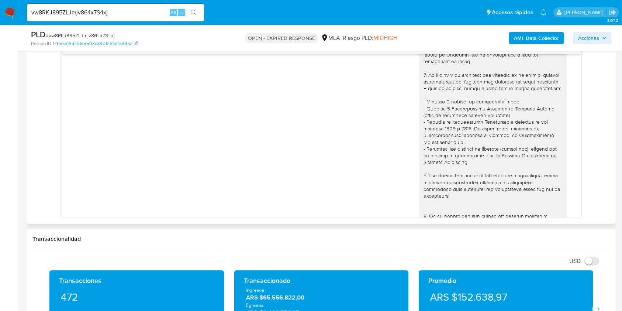
scroll to position [0, 0]
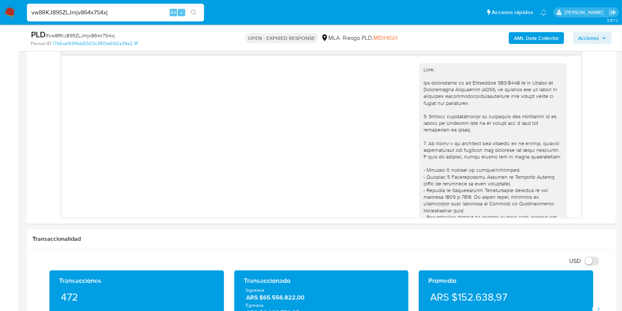
click at [133, 8] on input "vw8RKJ895ZLJmjv864x7S4xj" at bounding box center [115, 13] width 177 height 10
paste input "IReUPpOnOQAID3eMGkAW0edP"
type input "IReUPpOnOQAID3eMGkAW0edP"
click at [196, 16] on button "search-icon" at bounding box center [193, 12] width 15 height 10
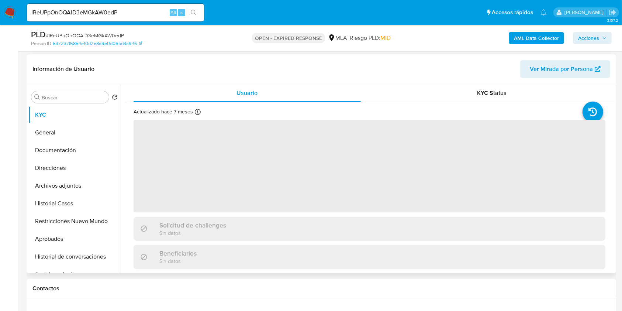
scroll to position [246, 0]
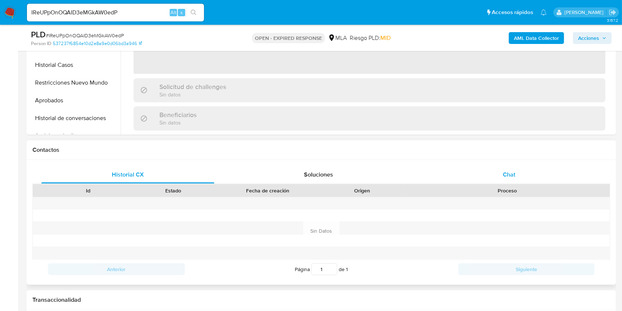
click at [525, 172] on div "Chat" at bounding box center [509, 175] width 173 height 18
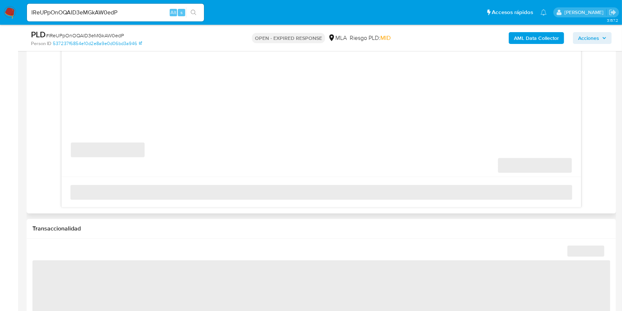
select select "10"
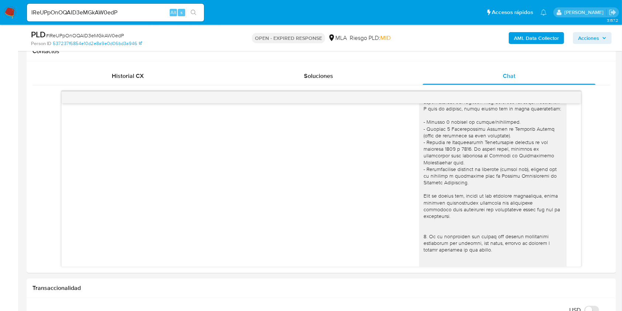
scroll to position [0, 0]
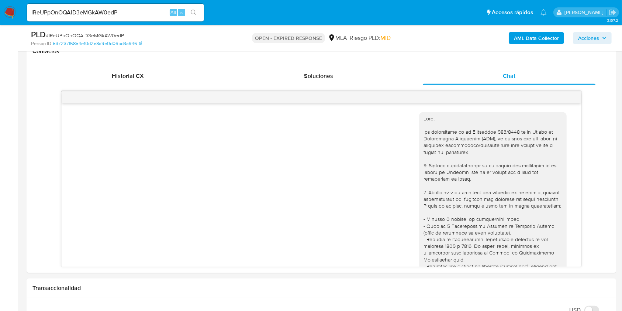
click at [133, 15] on input "IReUPpOnOQAID3eMGkAW0edP" at bounding box center [115, 13] width 177 height 10
paste input "iubimBCLgaKM06l0dH1I7maX"
type input "iubimBCLgaKM06l0dH1I7maX"
click at [194, 14] on icon "search-icon" at bounding box center [194, 13] width 6 height 6
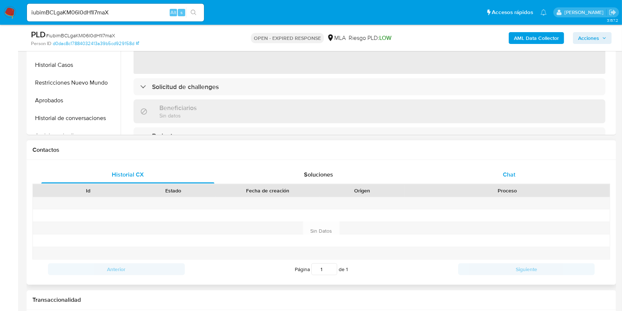
click at [522, 178] on div "Chat" at bounding box center [509, 175] width 173 height 18
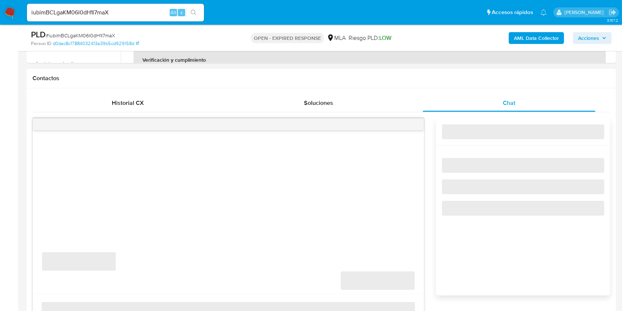
select select "10"
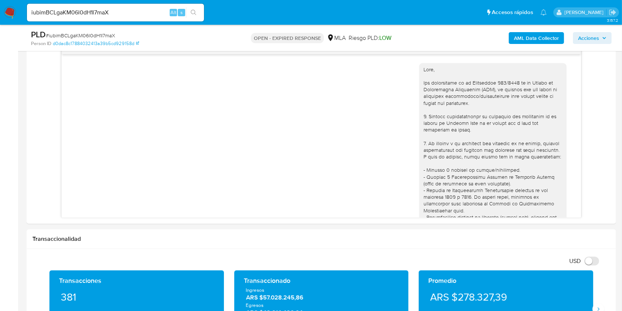
click at [166, 9] on input "iubimBCLgaKM06l0dH1I7maX" at bounding box center [115, 13] width 177 height 10
paste input "8GE4yxG7rZ2ej2DxvAjOom8z"
type input "8GE4yxG7rZ2ej2DxvAjOom8z"
click at [192, 13] on icon "search-icon" at bounding box center [194, 13] width 6 height 6
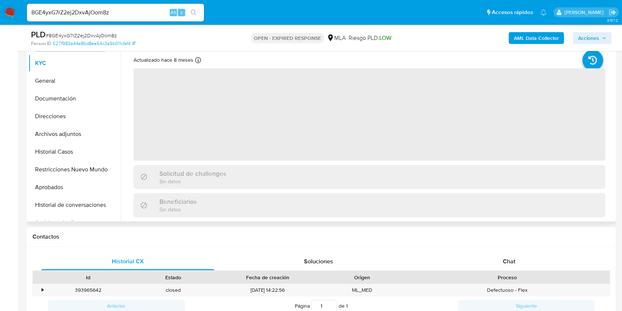
scroll to position [197, 0]
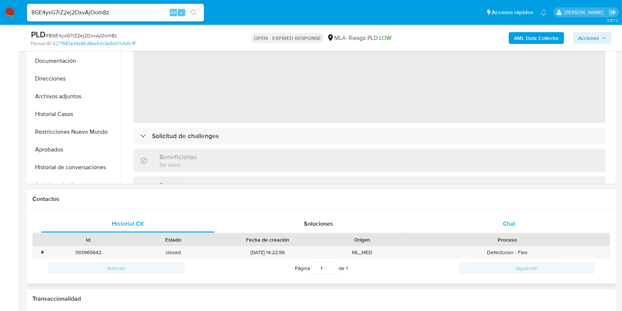
click at [490, 223] on div "Chat" at bounding box center [509, 224] width 173 height 18
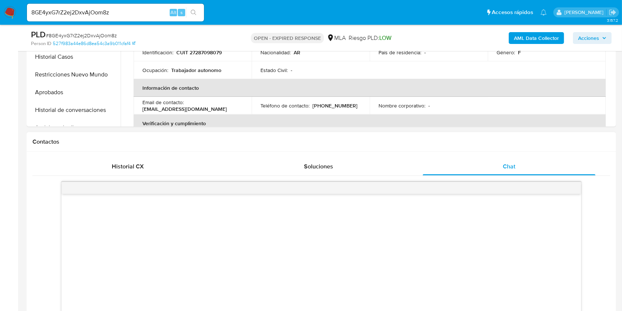
scroll to position [344, 0]
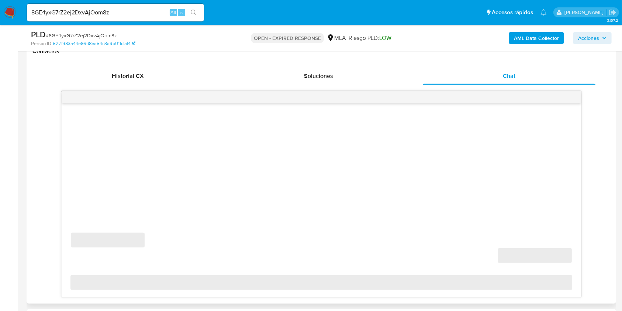
select select "10"
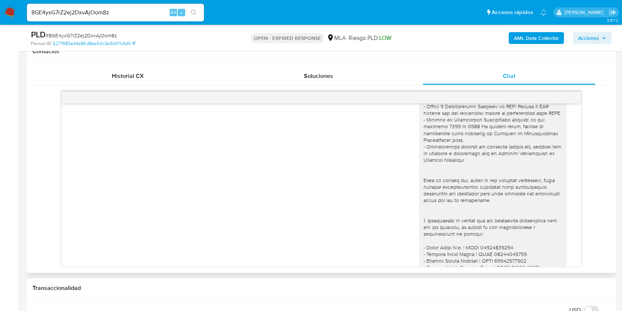
scroll to position [687, 0]
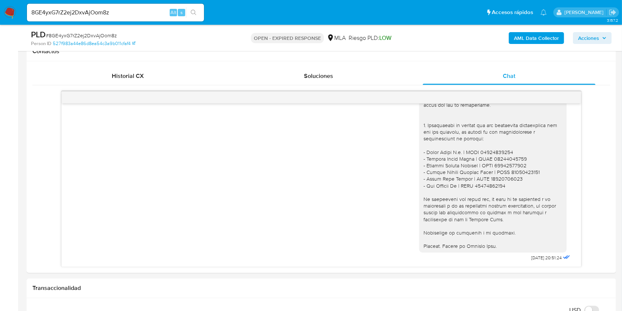
click at [145, 19] on div "8GE4yxG7rZ2ej2DxvAjOom8z Alt s" at bounding box center [115, 13] width 177 height 18
drag, startPoint x: 145, startPoint y: 19, endPoint x: 149, endPoint y: 15, distance: 6.5
click at [145, 19] on div "8GE4yxG7rZ2ej2DxvAjOom8z Alt s" at bounding box center [115, 13] width 177 height 18
click at [149, 15] on input "8GE4yxG7rZ2ej2DxvAjOom8z" at bounding box center [115, 13] width 177 height 10
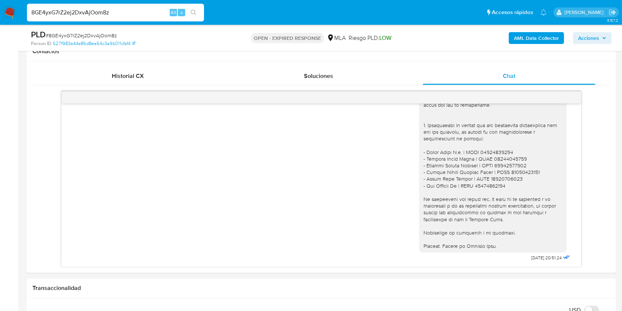
paste input "wK20E31DCAxGvkpoYlGPJxpU"
type input "wK20E31DCAxGvkpoYlGPJxpU"
click at [194, 14] on icon "search-icon" at bounding box center [194, 13] width 6 height 6
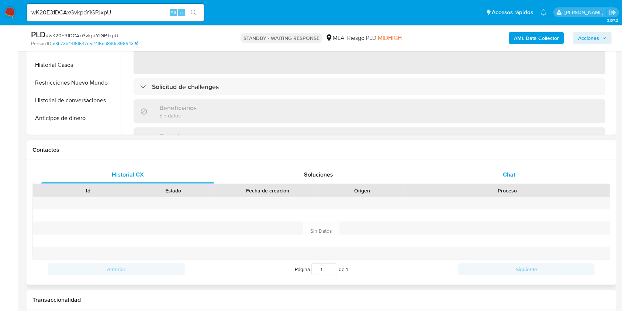
click at [508, 172] on span "Chat" at bounding box center [509, 174] width 13 height 8
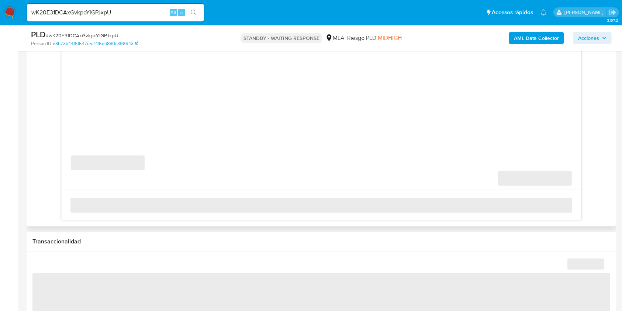
scroll to position [443, 0]
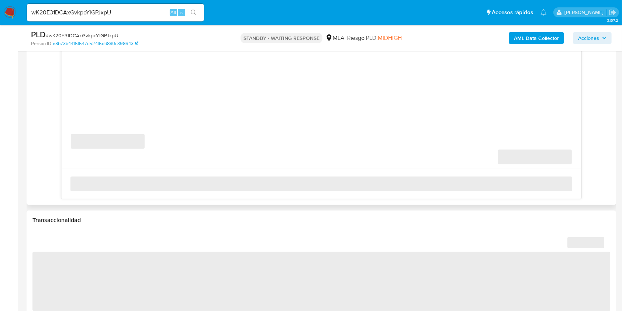
select select "10"
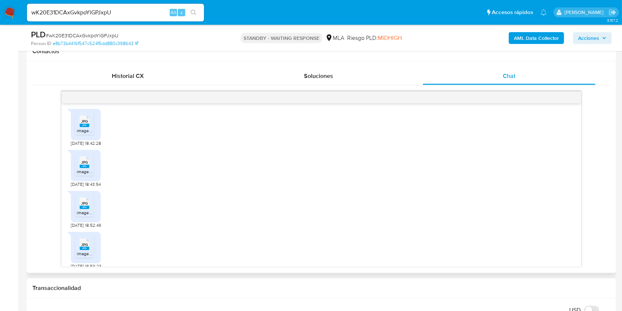
scroll to position [0, 0]
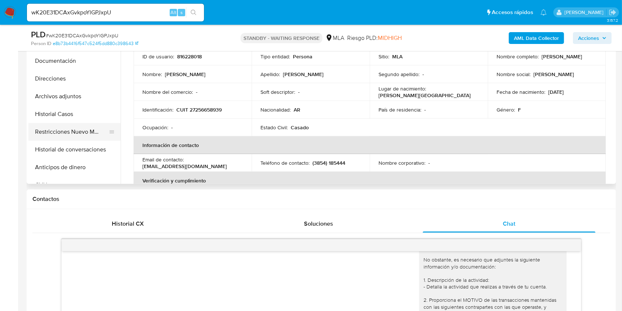
click at [62, 125] on button "Restricciones Nuevo Mundo" at bounding box center [71, 132] width 86 height 18
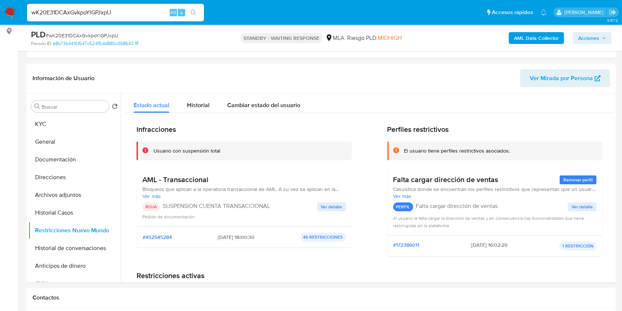
click at [138, 16] on input "wK20E31DCAxGvkpoYlGPJxpU" at bounding box center [115, 13] width 177 height 10
paste input "9lrZk4RhBAqfEiJyxNofRppn"
type input "9lrZk4RhBAqfEiJyxNofRppn"
click at [190, 15] on button "search-icon" at bounding box center [193, 12] width 15 height 10
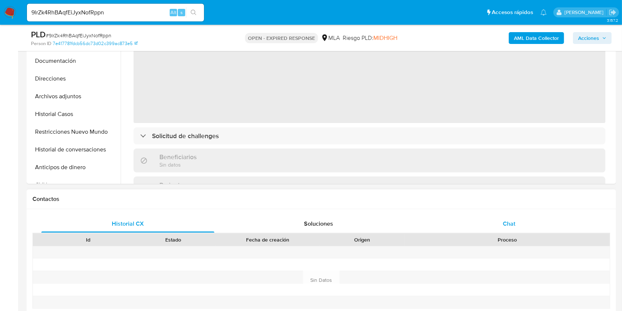
click at [532, 226] on div "Chat" at bounding box center [509, 224] width 173 height 18
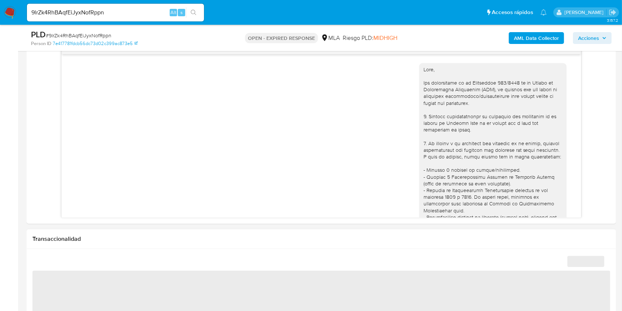
select select "10"
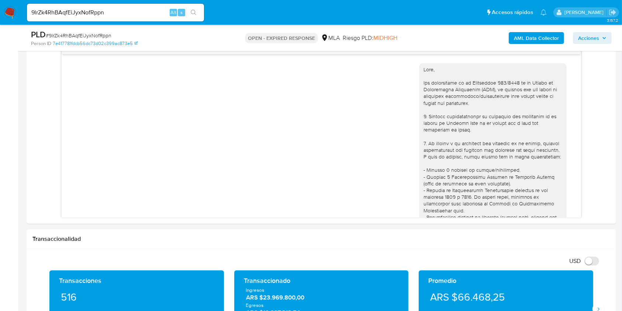
click at [161, 14] on input "9lrZk4RhBAqfEiJyxNofRppn" at bounding box center [115, 13] width 177 height 10
paste input "lC9iUCkpxZ80jN4QwI3IdqDl"
type input "lC9iUCkpxZ80jN4QwI3IdqDl"
click at [198, 13] on button "search-icon" at bounding box center [193, 12] width 15 height 10
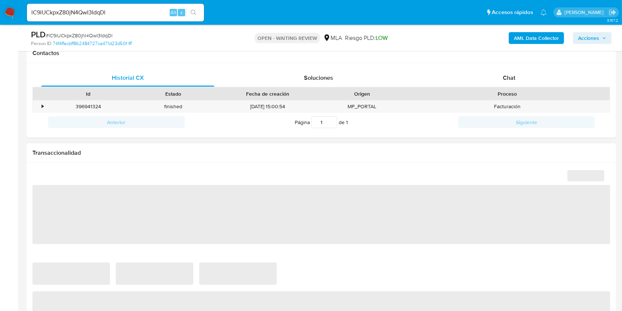
scroll to position [344, 0]
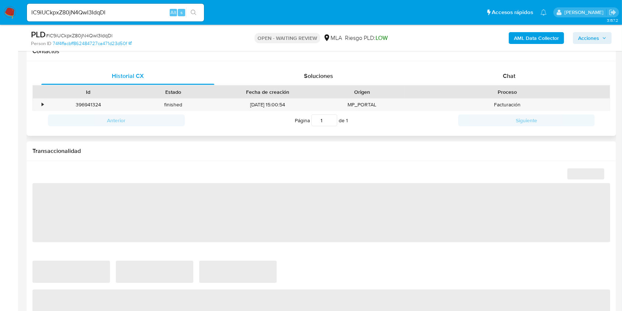
click at [510, 65] on div "Historial CX Soluciones Chat Id Estado Fecha de creación Origen Proceso • 39694…" at bounding box center [321, 98] width 589 height 75
click at [510, 69] on div "Chat" at bounding box center [509, 76] width 173 height 18
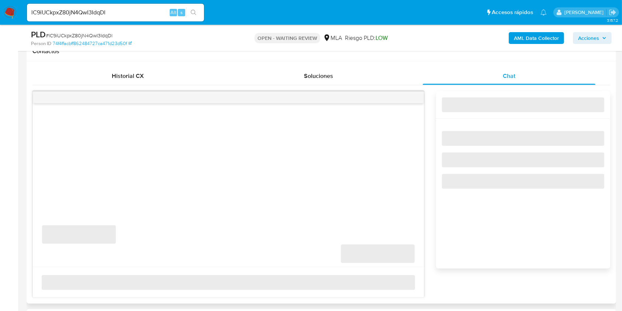
select select "10"
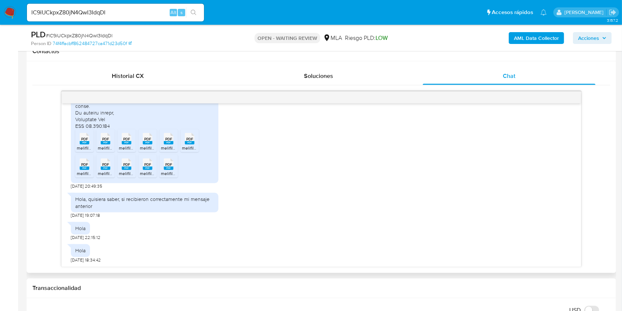
scroll to position [738, 0]
click at [134, 13] on input "lC9iUCkpxZ80jN4QwI3IdqDl" at bounding box center [115, 13] width 177 height 10
paste input "ibGZvhrgSPOH1lCXq0P4ulHE"
type input "ibGZvhrgSPOH1lCXq0P4ulHE"
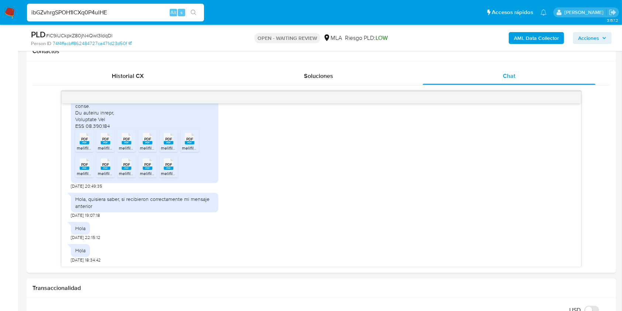
click at [193, 12] on icon "search-icon" at bounding box center [194, 13] width 6 height 6
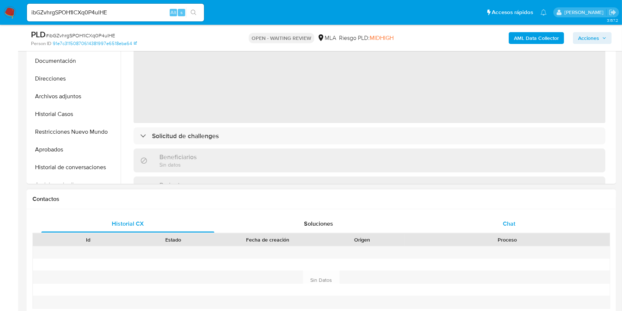
click at [515, 216] on div "Chat" at bounding box center [509, 224] width 173 height 18
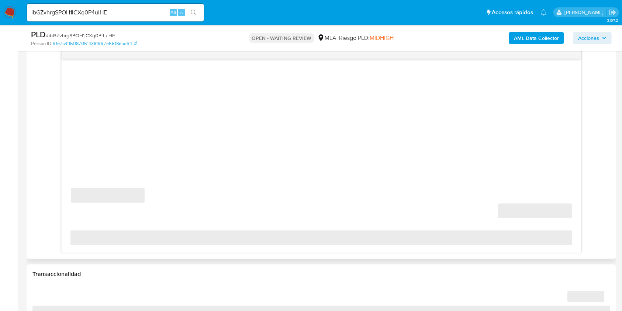
scroll to position [393, 0]
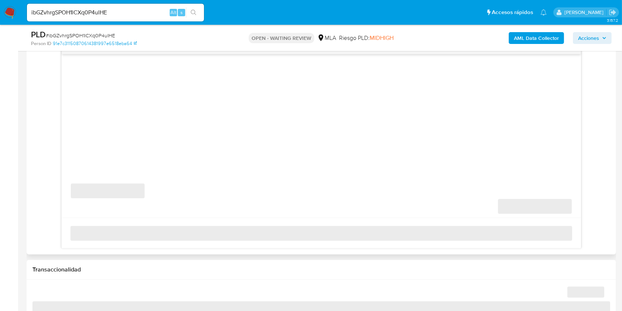
select select "10"
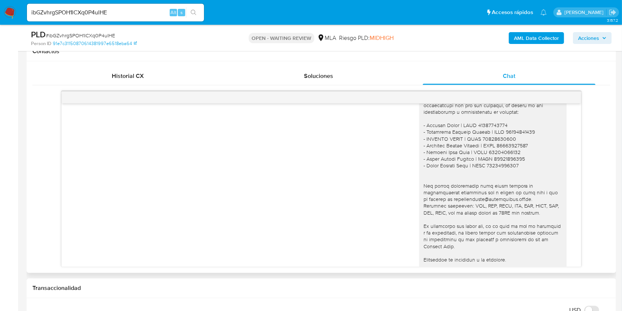
scroll to position [1423, 0]
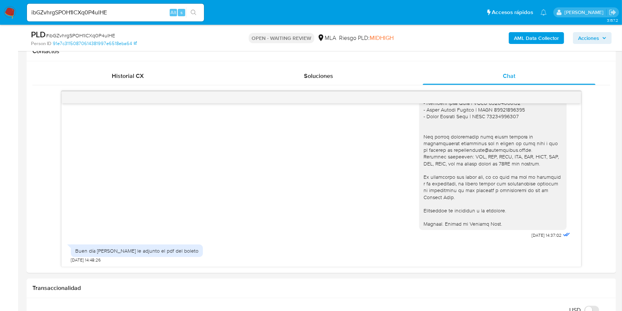
click at [140, 12] on input "ibGZvhrgSPOH1lCXq0P4ulHE" at bounding box center [115, 13] width 177 height 10
paste input "cffPozwPquBTIbYvPFRgU71R"
click at [203, 10] on input "cffPozwPquBTIbYvPFRgU71R" at bounding box center [115, 13] width 177 height 10
type input "cffPozwPquBTIbYvPFRgU71R"
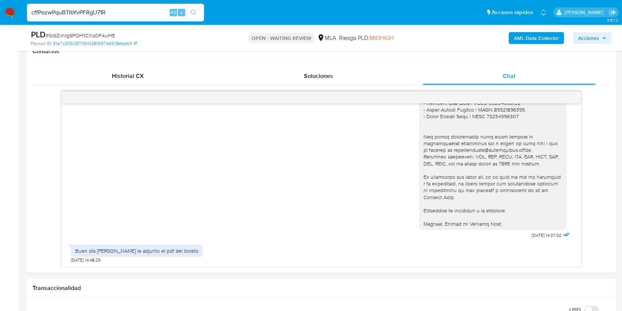
click at [195, 10] on icon "search-icon" at bounding box center [194, 13] width 6 height 6
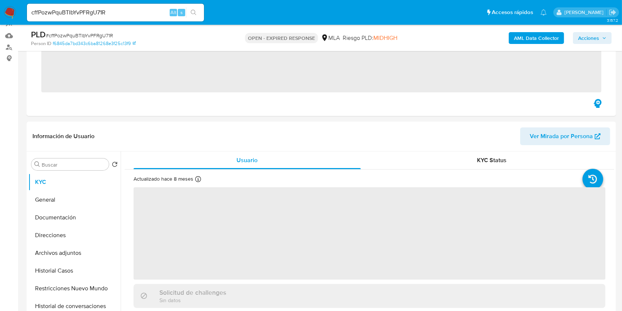
scroll to position [246, 0]
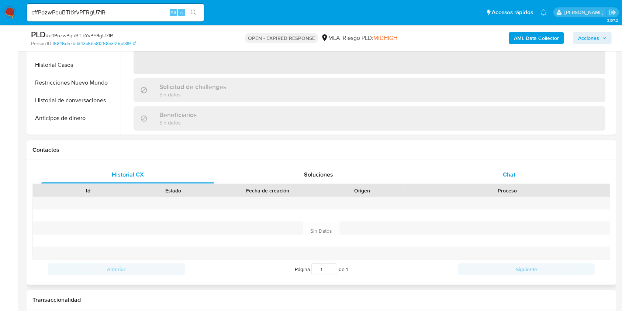
click at [517, 180] on div "Chat" at bounding box center [509, 175] width 173 height 18
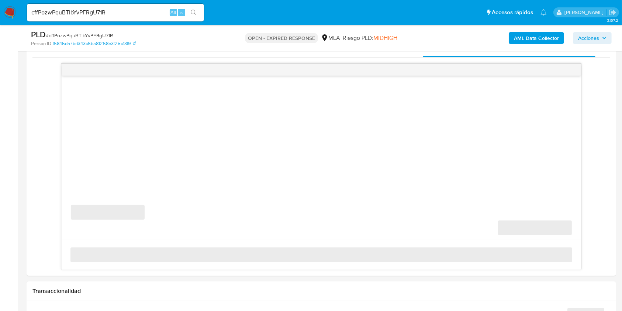
select select "10"
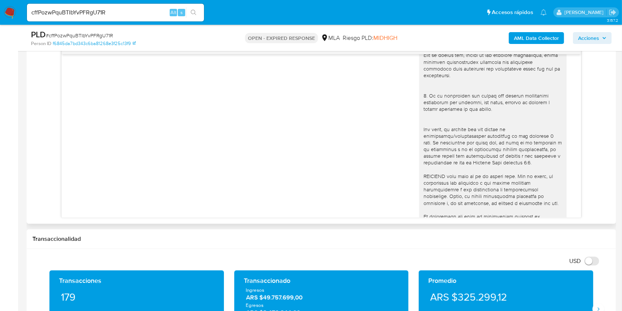
scroll to position [0, 0]
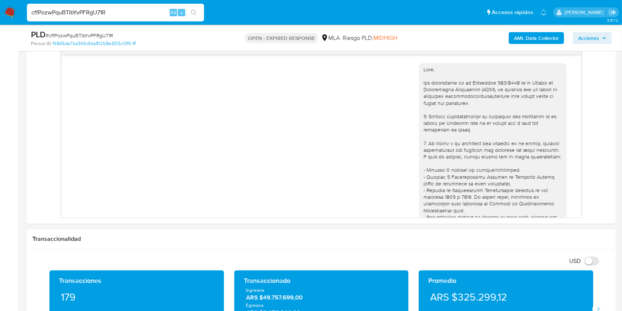
click at [127, 10] on input "cffPozwPquBTIbYvPFRgU71R" at bounding box center [115, 13] width 177 height 10
paste input "IA9YYE3mY0iqY0r4HqNDGW31"
type input "IA9YYE3mY0iqY0r4HqNDGW31"
click at [198, 16] on button "search-icon" at bounding box center [193, 12] width 15 height 10
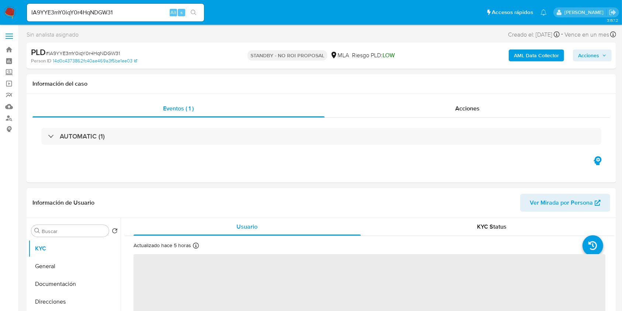
select select "10"
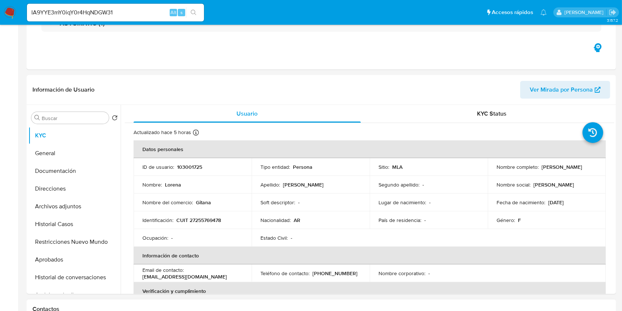
scroll to position [197, 0]
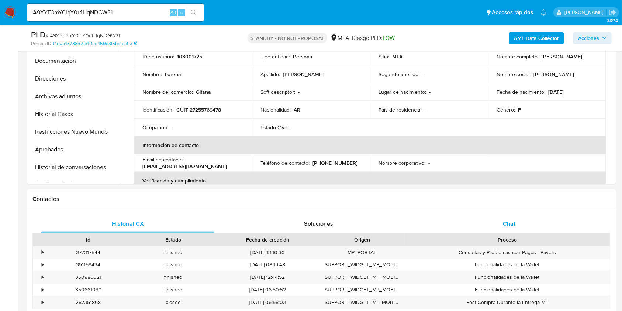
click at [531, 219] on div "Chat" at bounding box center [509, 224] width 173 height 18
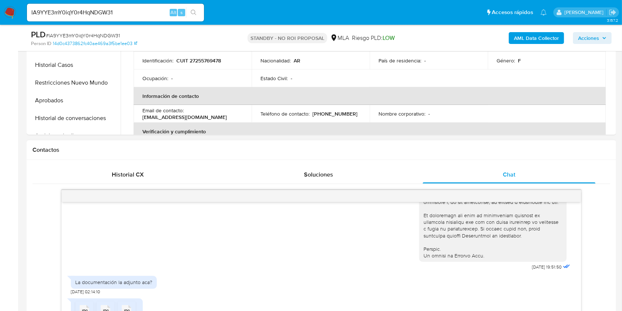
scroll to position [358, 0]
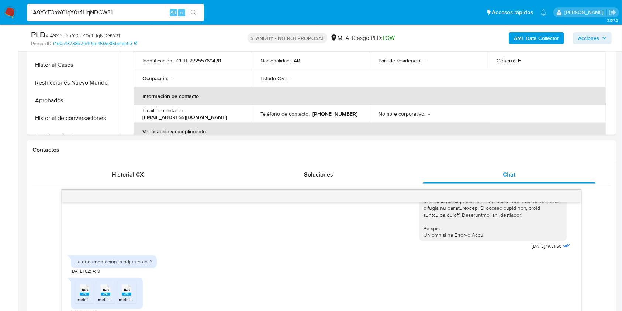
click at [153, 13] on input "IA9YYE3mY0iqY0r4HqNDGW31" at bounding box center [115, 13] width 177 height 10
paste input "3NAu9X0UqUY0Lp3NHAUC1tjL"
type input "3NAu9X0UqUY0Lp3NHAUC1tjL"
click at [187, 10] on button "search-icon" at bounding box center [193, 12] width 15 height 10
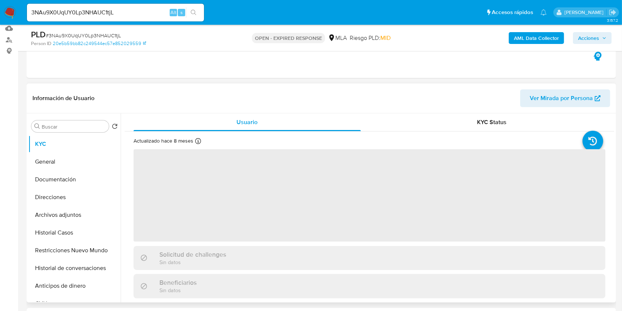
scroll to position [197, 0]
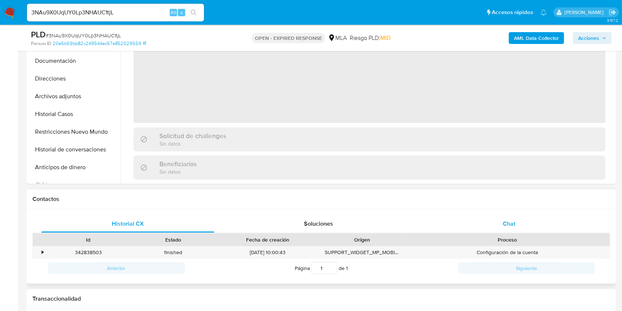
click at [520, 227] on div "Chat" at bounding box center [509, 224] width 173 height 18
select select "10"
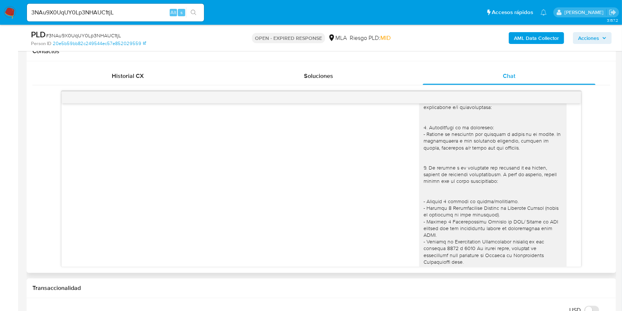
scroll to position [508, 0]
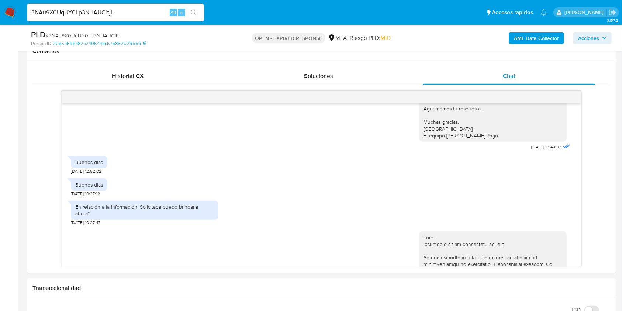
click at [150, 8] on input "3NAu9X0UqUY0Lp3NHAUC1tjL" at bounding box center [115, 13] width 177 height 10
paste input "WgwFRVJMkSywJR8eatCXCRgu"
type input "WgwFRVJMkSywJR8eatCXCRgu"
click at [194, 15] on icon "search-icon" at bounding box center [194, 13] width 6 height 6
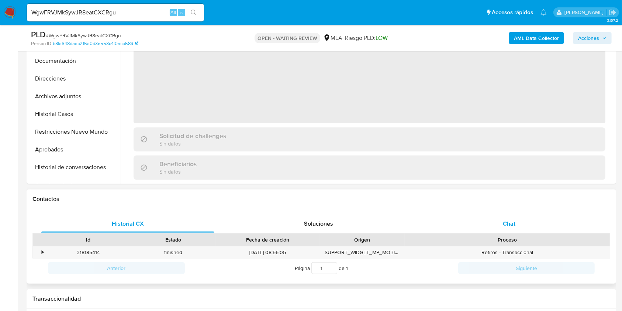
click at [523, 224] on div "Chat" at bounding box center [509, 224] width 173 height 18
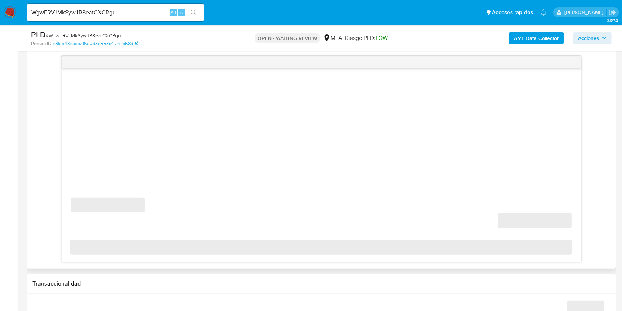
scroll to position [393, 0]
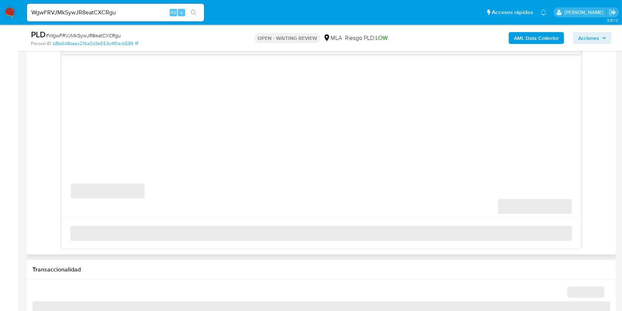
select select "10"
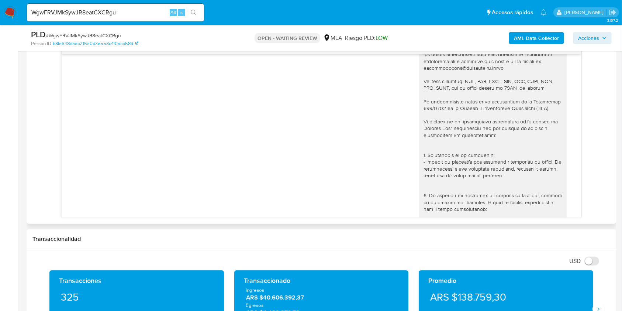
scroll to position [392, 0]
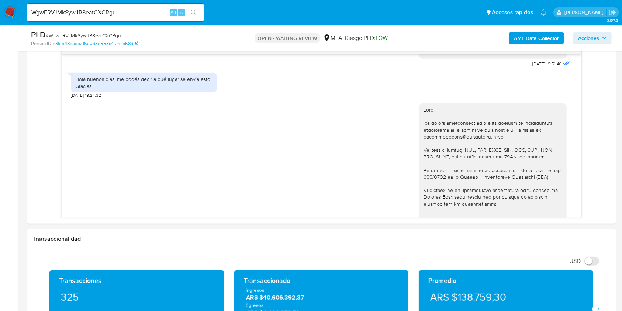
click at [149, 16] on input "WgwFRVJMkSywJR8eatCXCRgu" at bounding box center [115, 13] width 177 height 10
paste input "clP8NLs5mJOI3aNf9wz2OZ0K"
type input "clP8NLs5mJOI3aNf9wz2OZ0K"
click at [191, 15] on button "search-icon" at bounding box center [193, 12] width 15 height 10
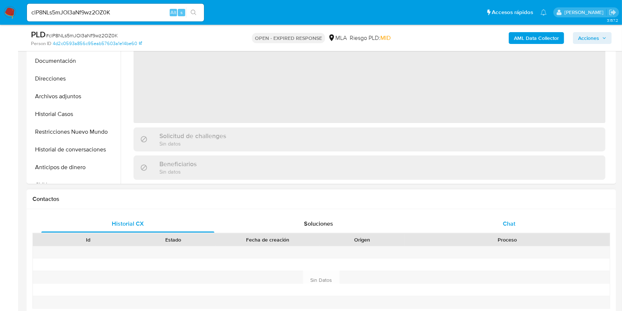
click at [521, 223] on div "Chat" at bounding box center [509, 224] width 173 height 18
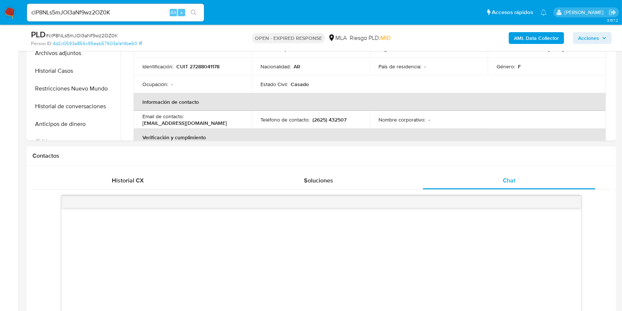
scroll to position [344, 0]
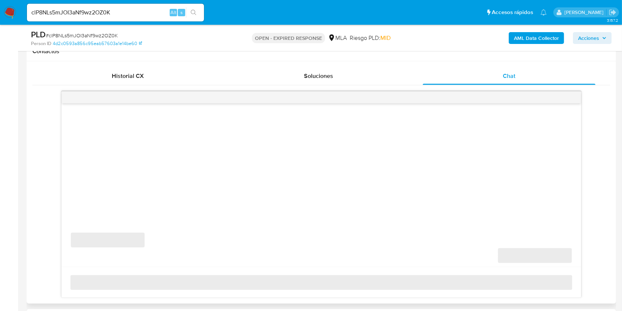
select select "10"
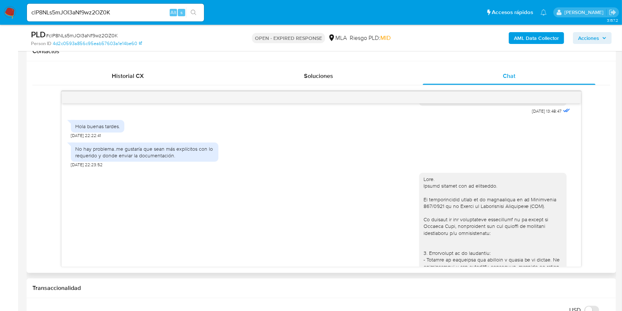
scroll to position [530, 0]
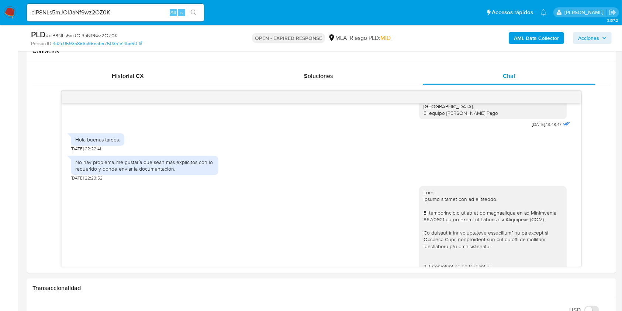
click at [142, 11] on input "clP8NLs5mJOI3aNf9wz2OZ0K" at bounding box center [115, 13] width 177 height 10
paste input "YKLnaT5c4YRBq92E5vKx4iKO"
type input "YKLnaT5c4YRBq92E5vKx4iKO"
click at [195, 11] on icon "search-icon" at bounding box center [194, 13] width 6 height 6
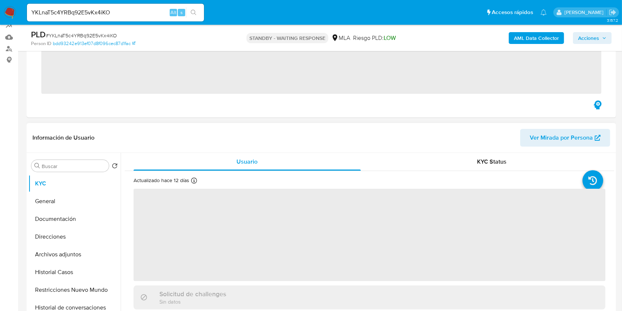
scroll to position [148, 0]
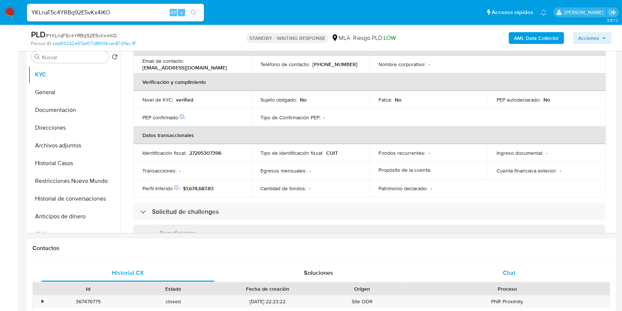
drag, startPoint x: 541, startPoint y: 287, endPoint x: 540, endPoint y: 279, distance: 7.5
click at [541, 286] on div "Proceso" at bounding box center [507, 288] width 195 height 7
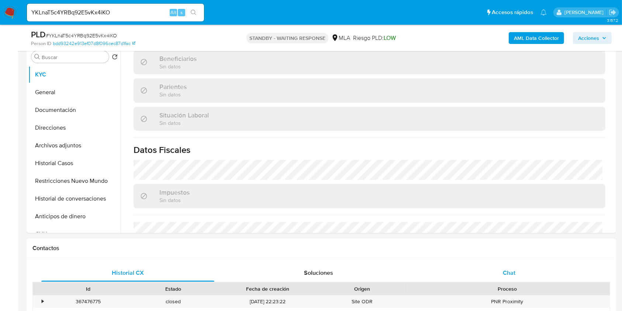
click at [539, 277] on div "Chat" at bounding box center [509, 273] width 173 height 18
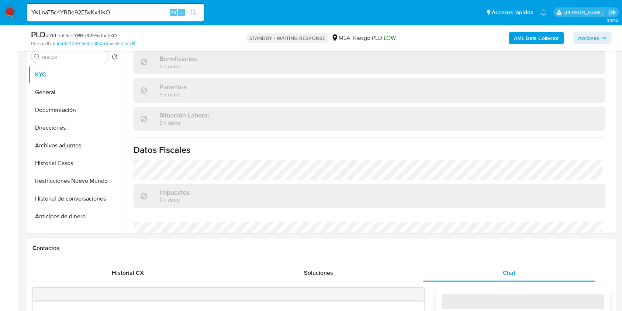
scroll to position [295, 0]
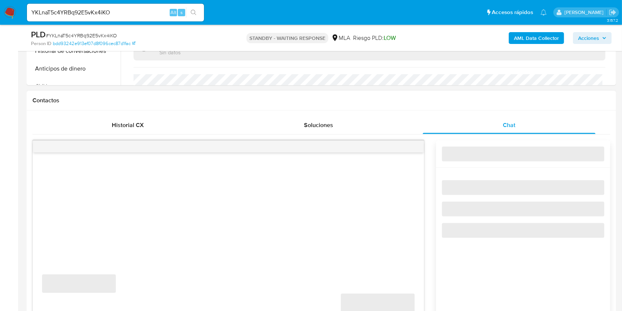
select select "10"
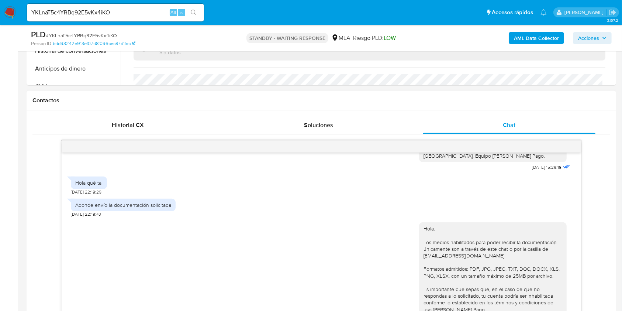
scroll to position [682, 0]
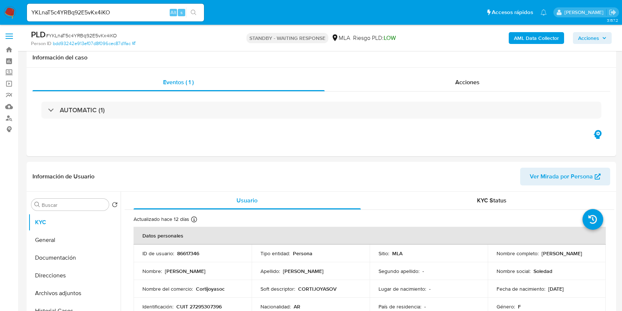
select select "10"
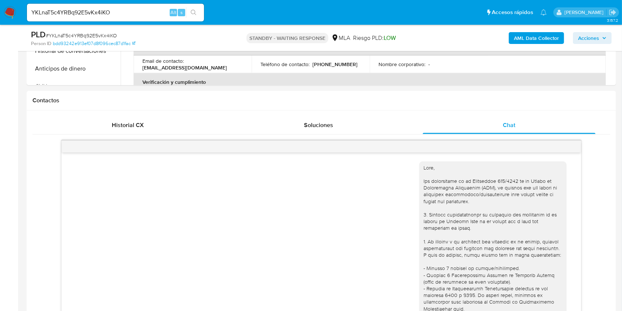
scroll to position [682, 0]
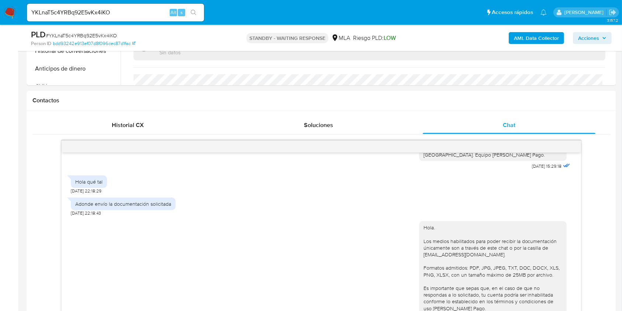
click at [141, 16] on input "YKLnaT5c4YRBq92E5vKx4iKO" at bounding box center [115, 13] width 177 height 10
paste input "pYCk52yjlLoywM0Ga6cujmfB"
type input "pYCk52yjlLoywM0Ga6cujmfB"
click at [184, 12] on div "s" at bounding box center [181, 12] width 7 height 7
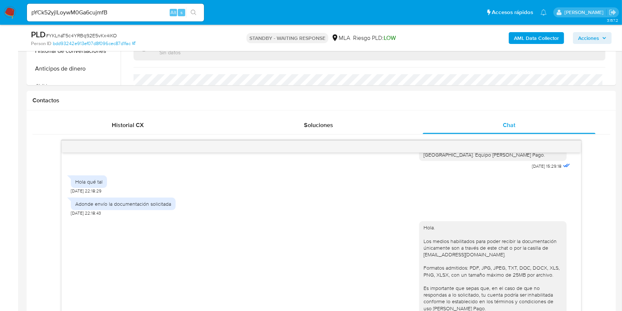
click at [191, 13] on icon "search-icon" at bounding box center [194, 13] width 6 height 6
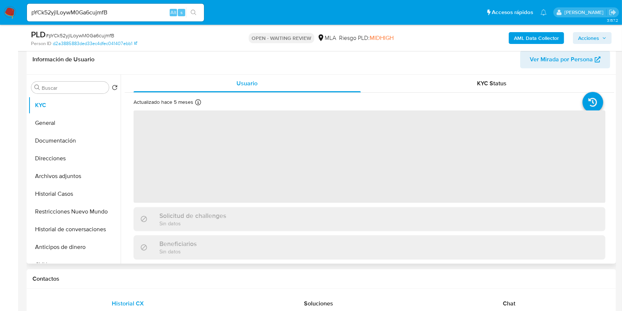
scroll to position [148, 0]
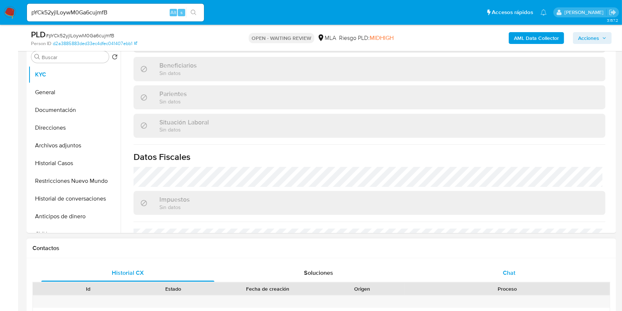
click at [533, 275] on div "Chat" at bounding box center [509, 273] width 173 height 18
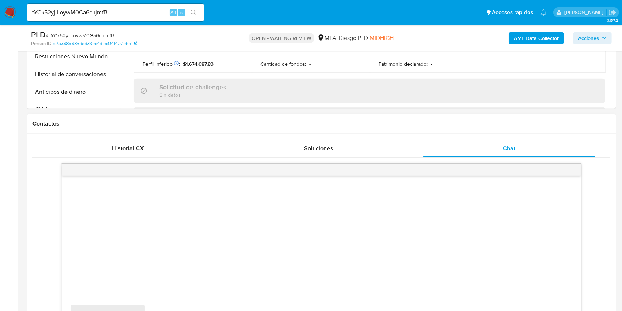
scroll to position [322, 0]
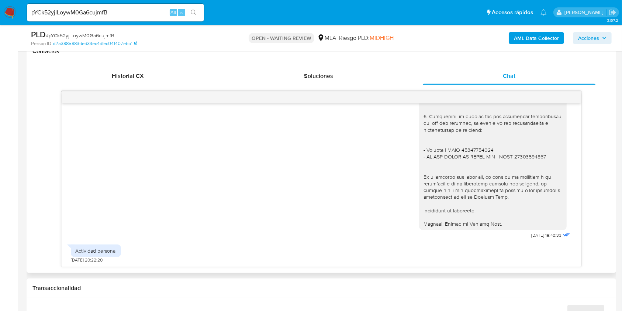
select select "10"
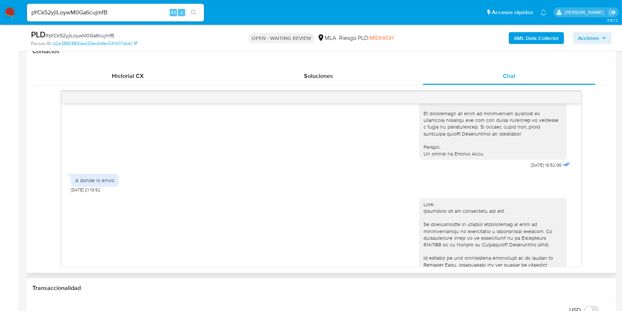
scroll to position [298, 0]
